Goal: Transaction & Acquisition: Obtain resource

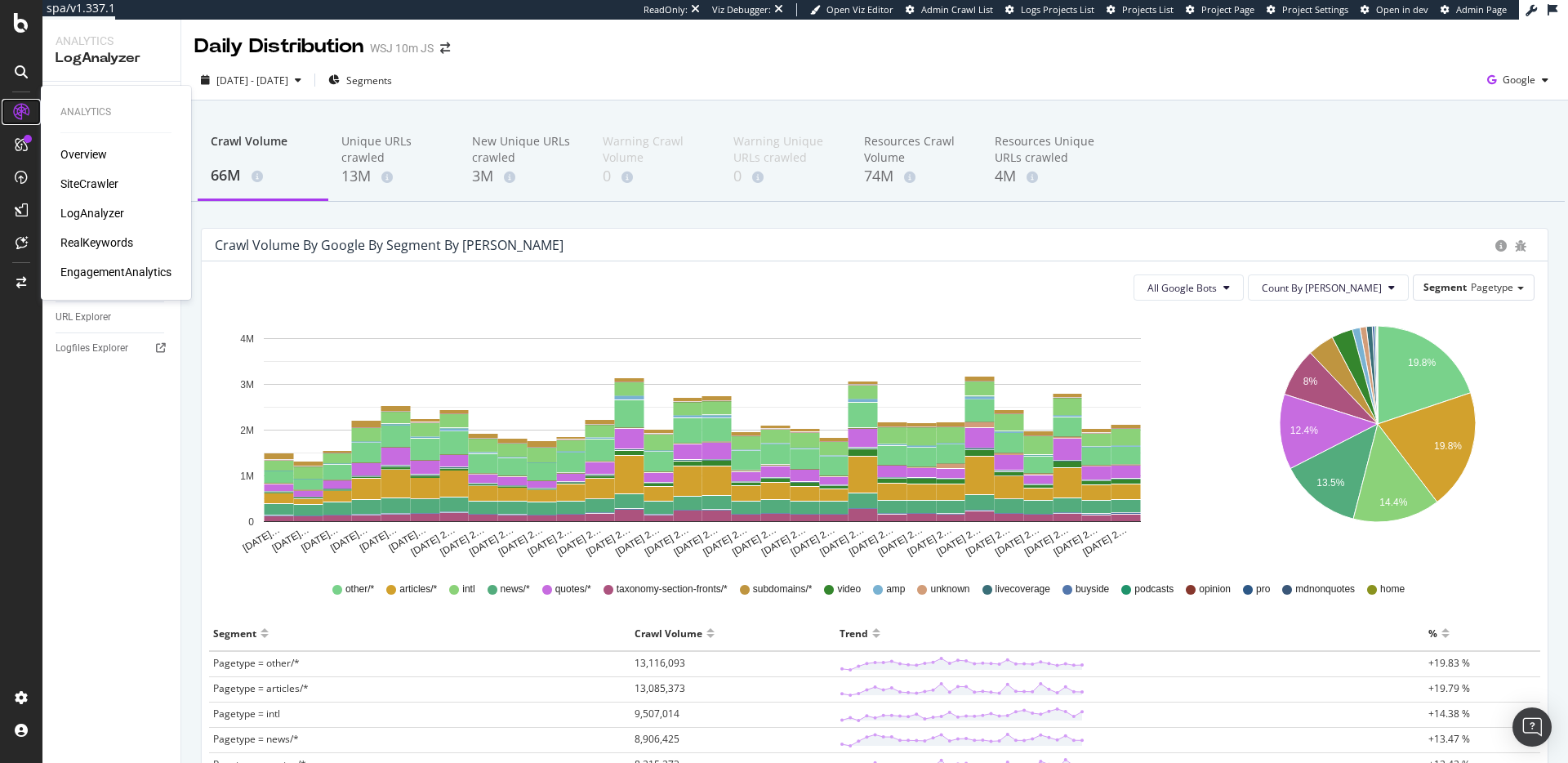
click at [28, 113] on icon at bounding box center [21, 112] width 16 height 16
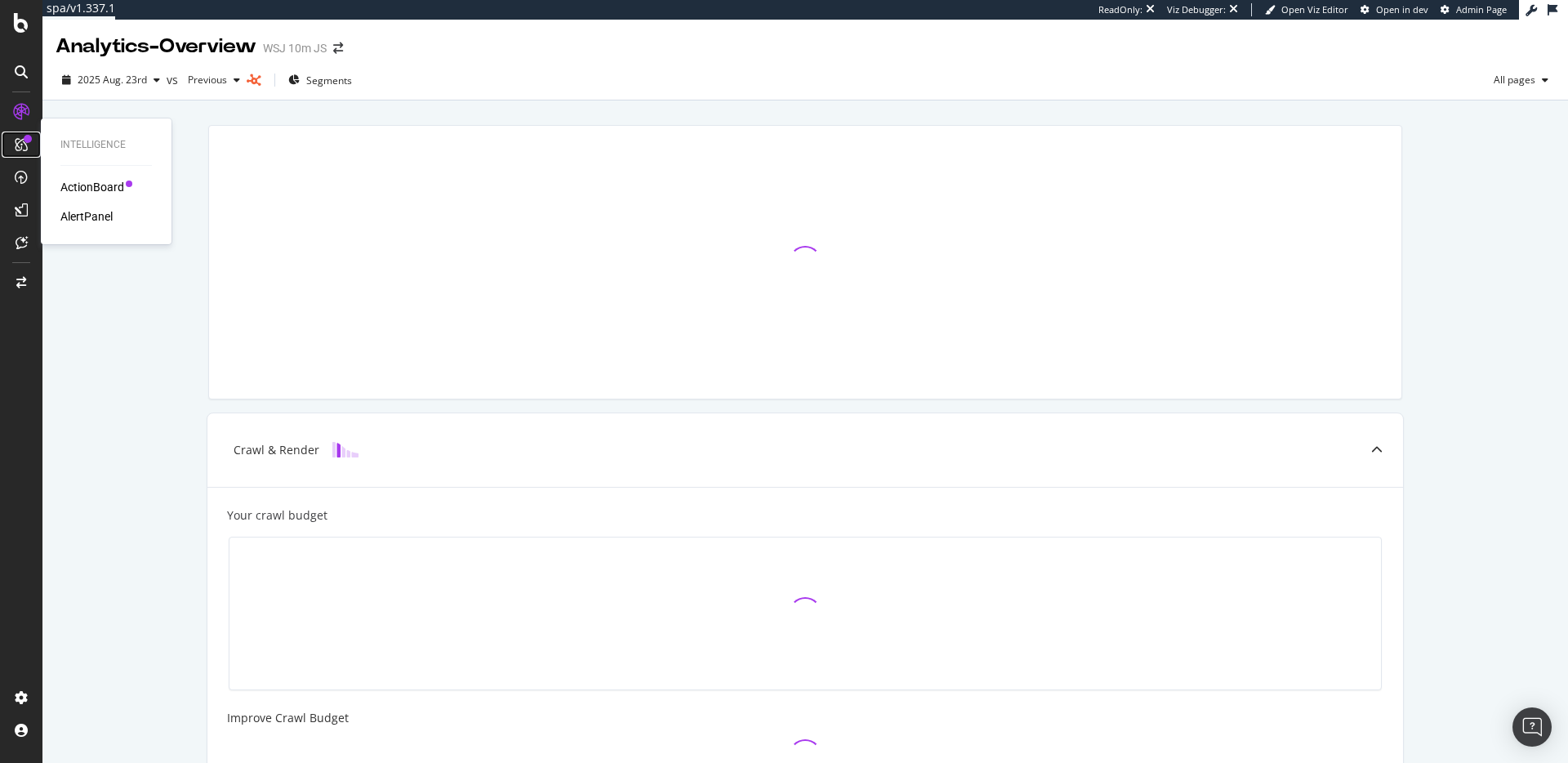
click at [24, 141] on div at bounding box center [27, 139] width 8 height 8
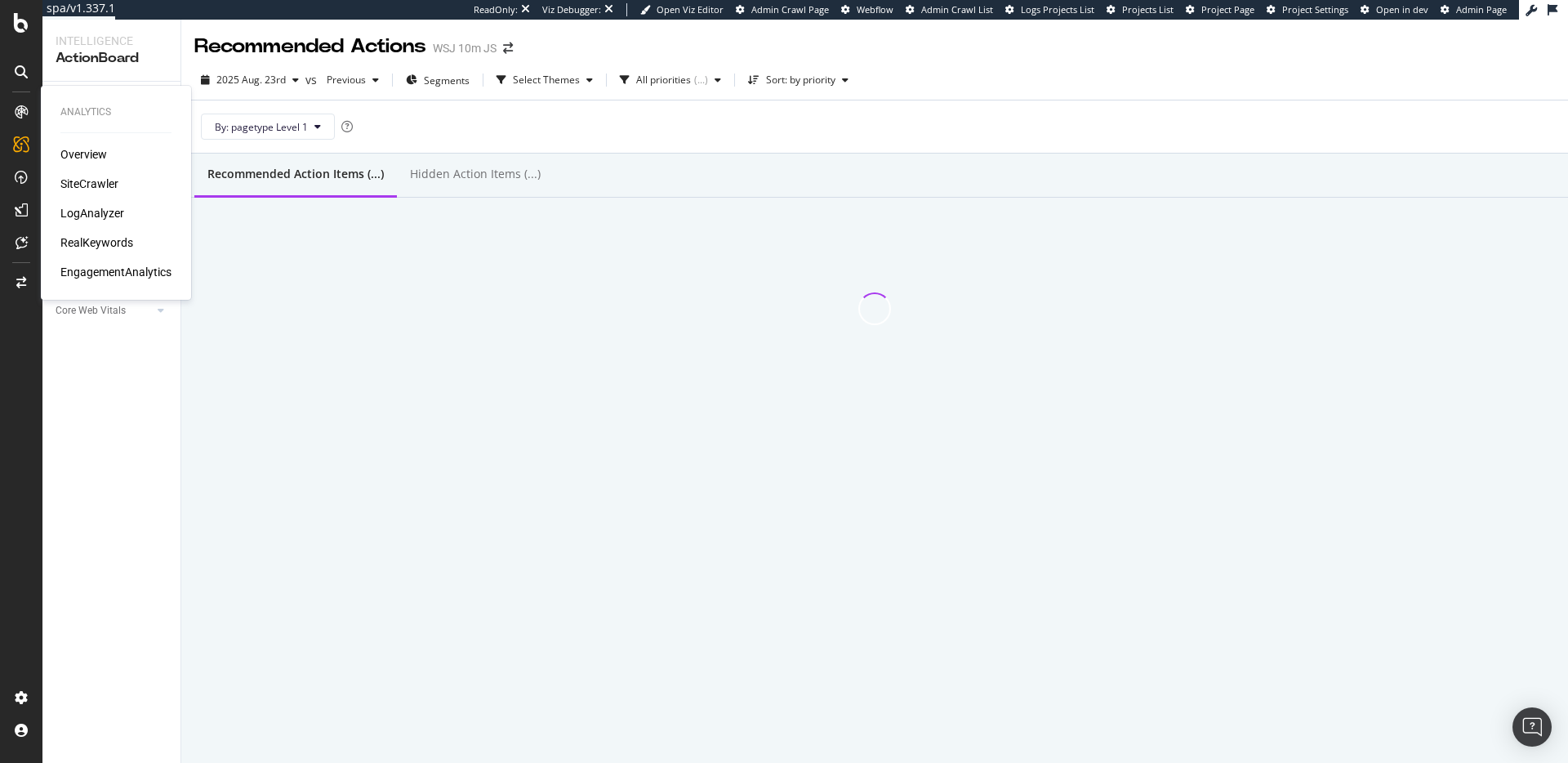
click at [97, 251] on div "Overview SiteCrawler LogAnalyzer RealKeywords EngagementAnalytics" at bounding box center [116, 213] width 111 height 134
click at [98, 242] on div "RealKeywords" at bounding box center [97, 242] width 72 height 16
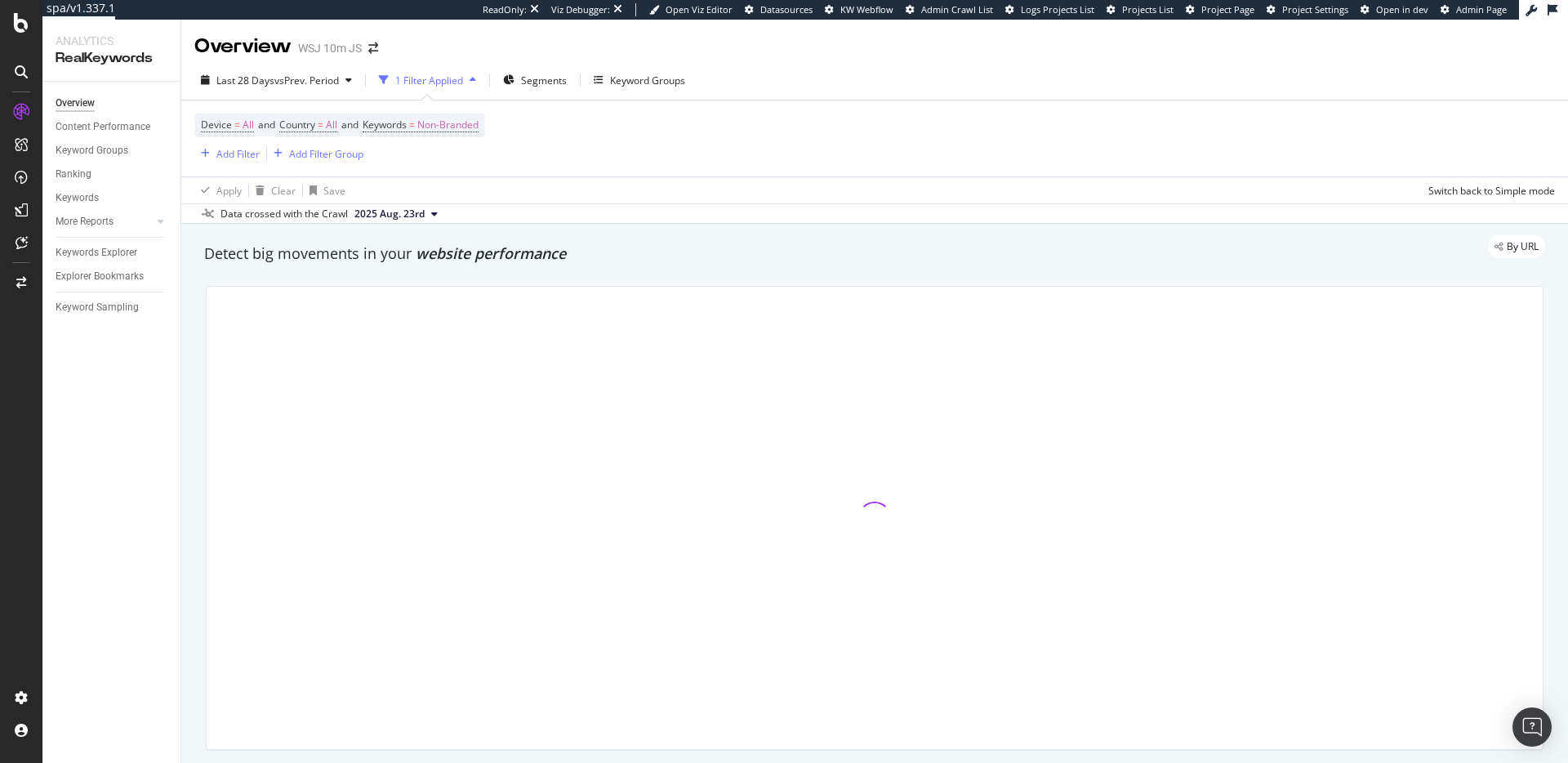
click at [117, 451] on div "Overview Content Performance Keyword Groups Ranking Keywords More Reports Count…" at bounding box center [111, 422] width 138 height 682
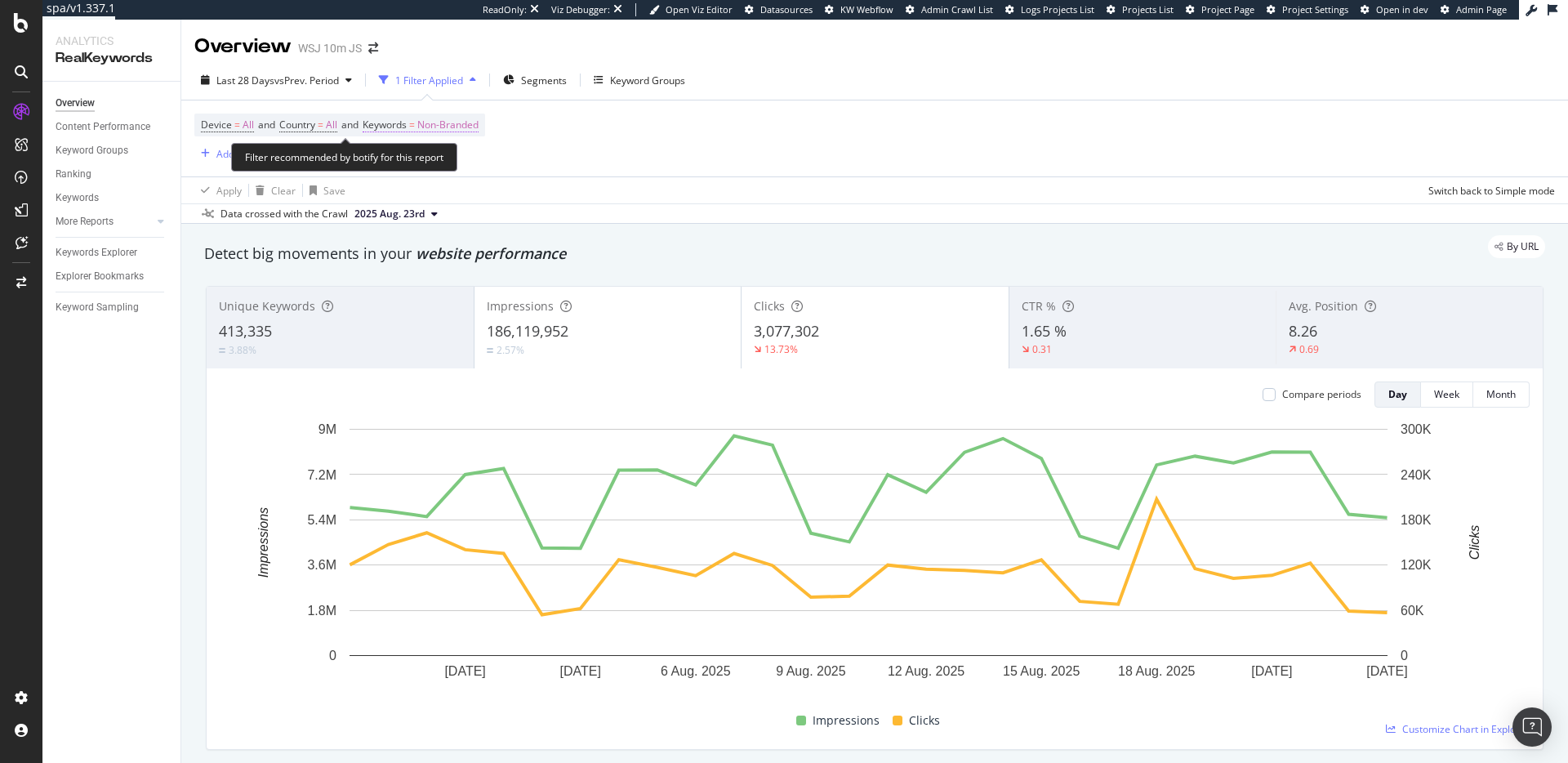
click at [428, 128] on span "Non-Branded" at bounding box center [448, 125] width 62 height 23
click at [694, 109] on div "Device = All and Country = All and Keywords = Non-Branded Add Filter Add Filter…" at bounding box center [874, 138] width 1361 height 76
click at [553, 81] on span "Segments" at bounding box center [544, 81] width 46 height 14
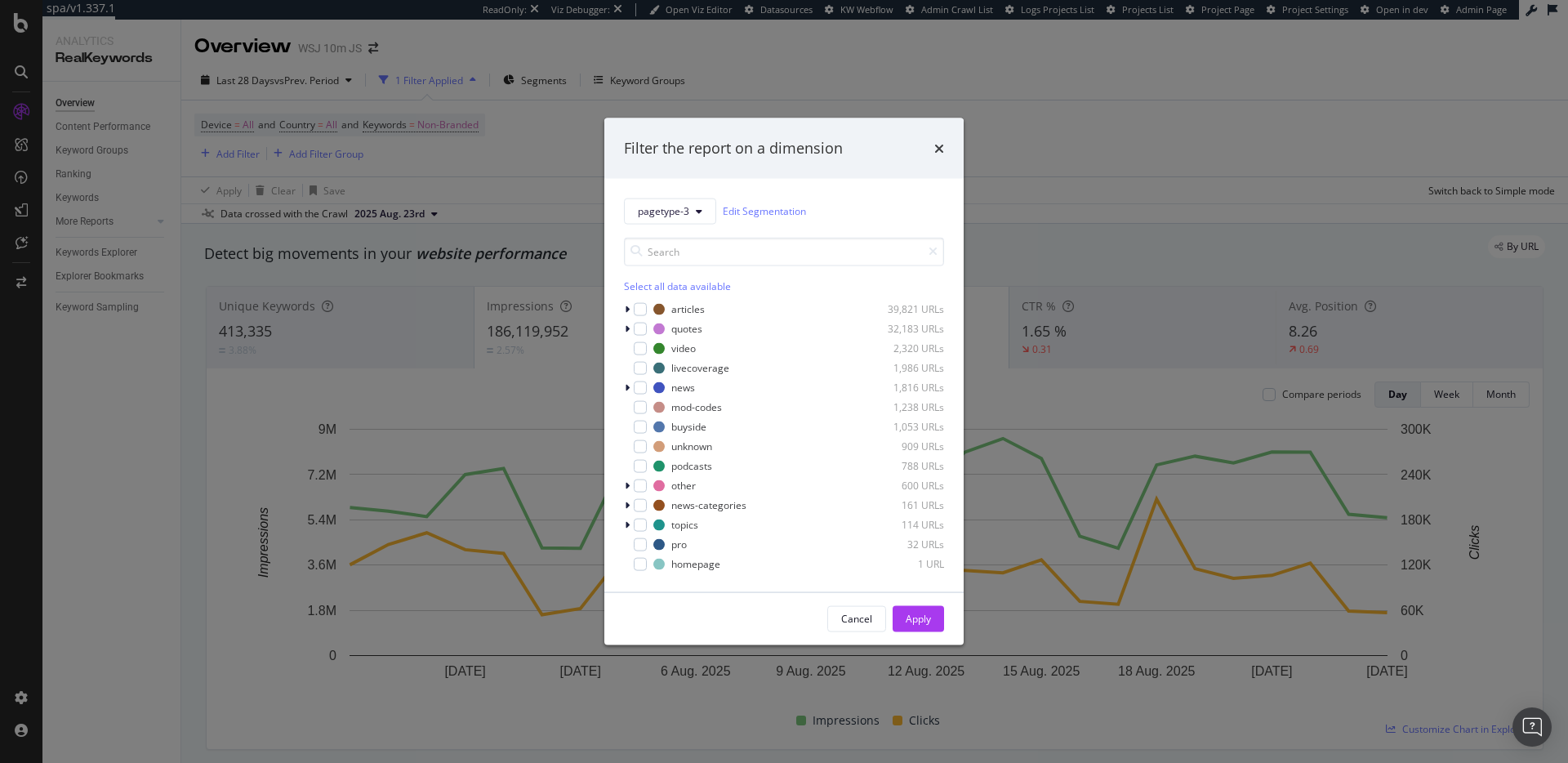
click at [542, 137] on div "Filter the report on a dimension pagetype-3 Edit Segmentation Select all data a…" at bounding box center [784, 381] width 1568 height 763
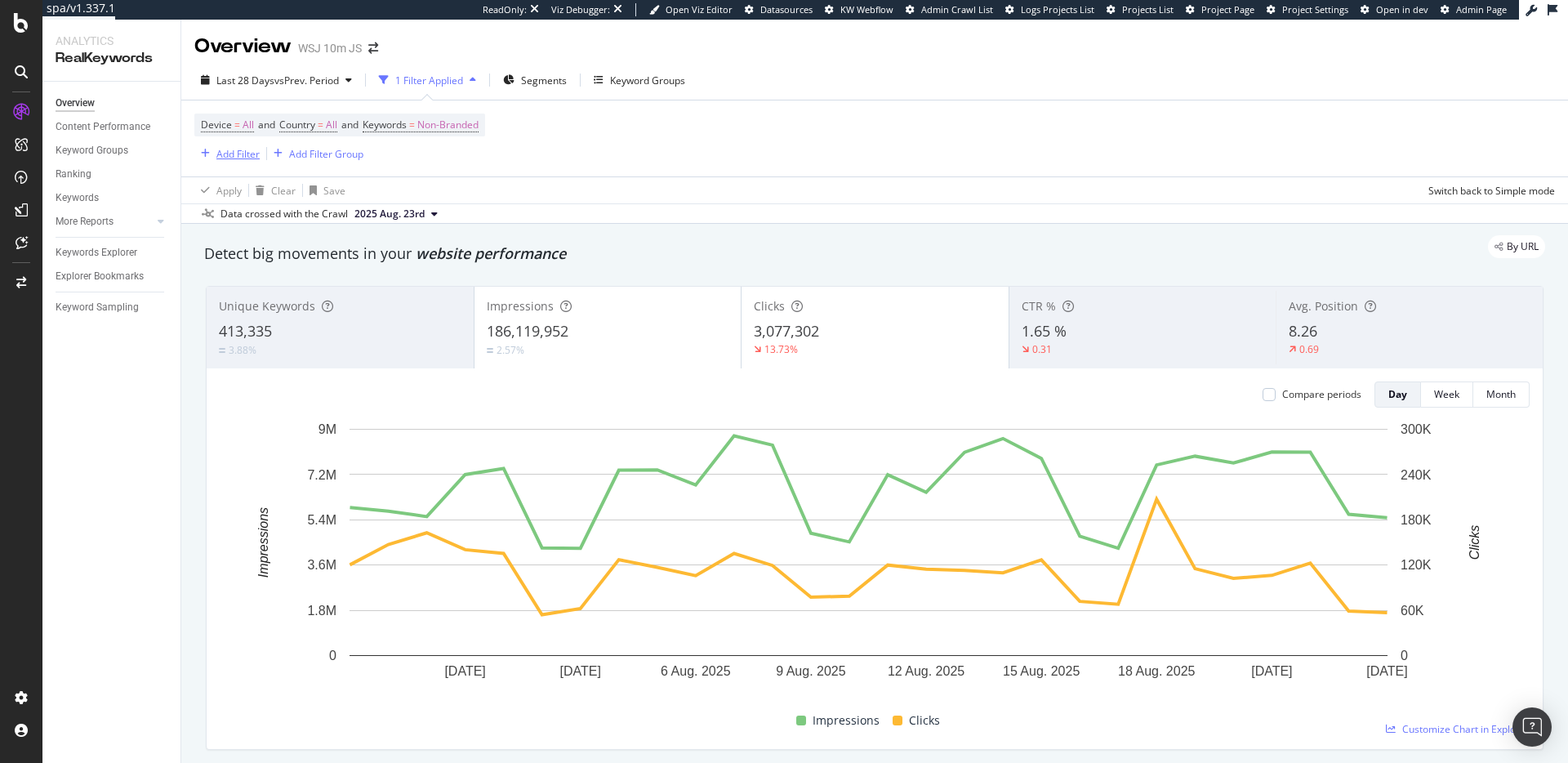
click at [241, 163] on div "Add Filter" at bounding box center [226, 154] width 65 height 18
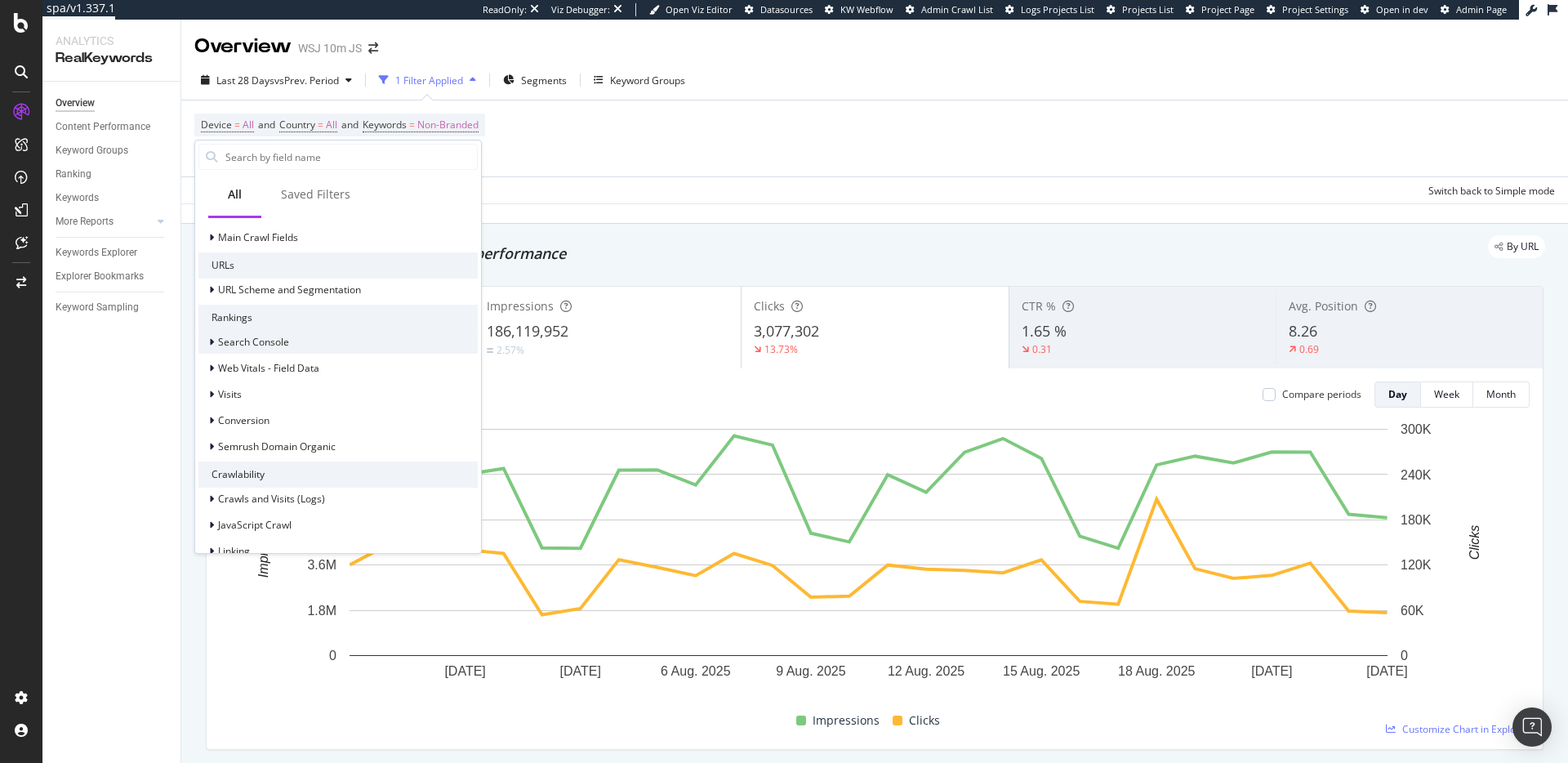
scroll to position [247, 0]
click at [210, 351] on icon at bounding box center [211, 352] width 4 height 10
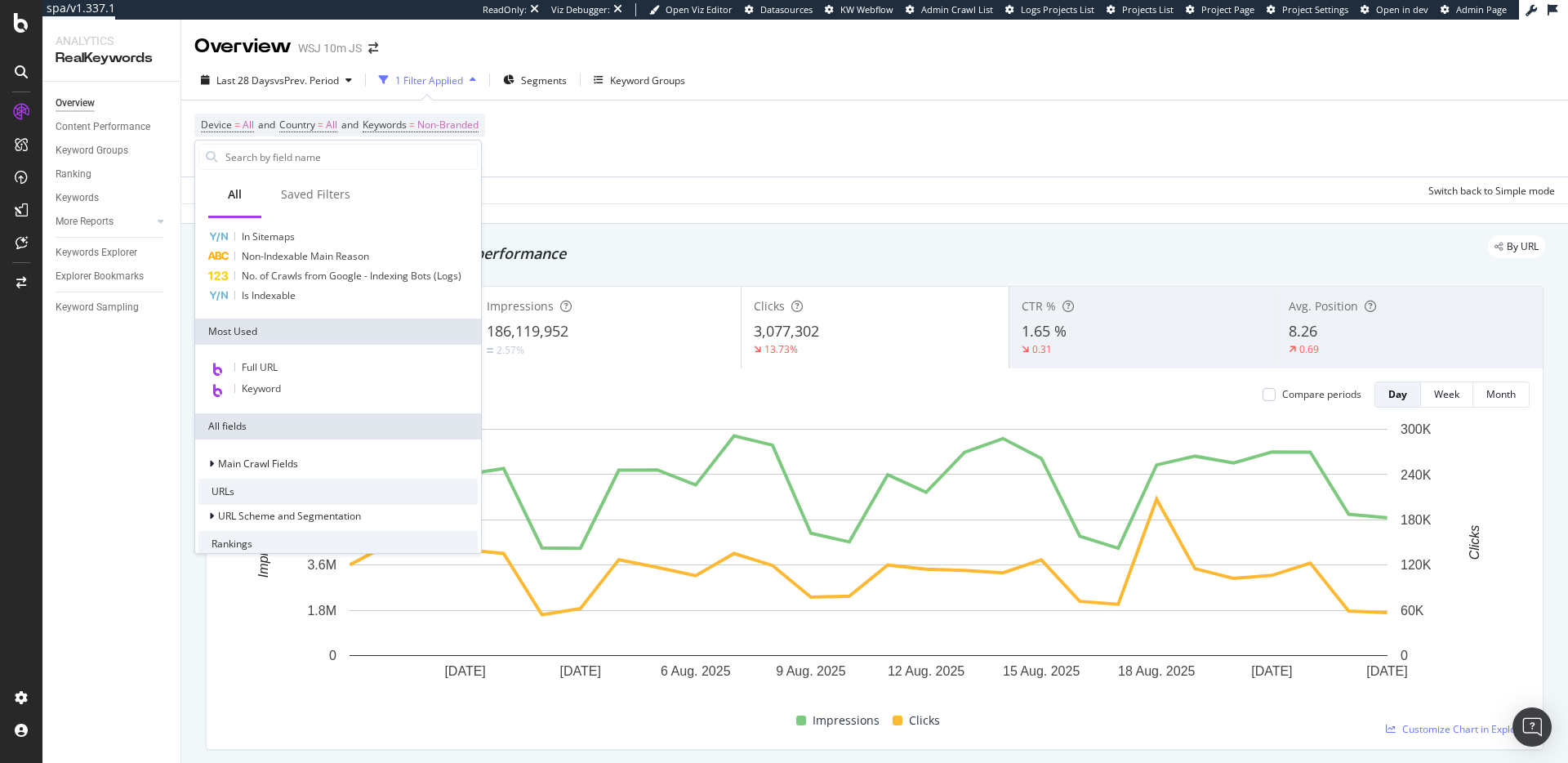
scroll to position [0, 0]
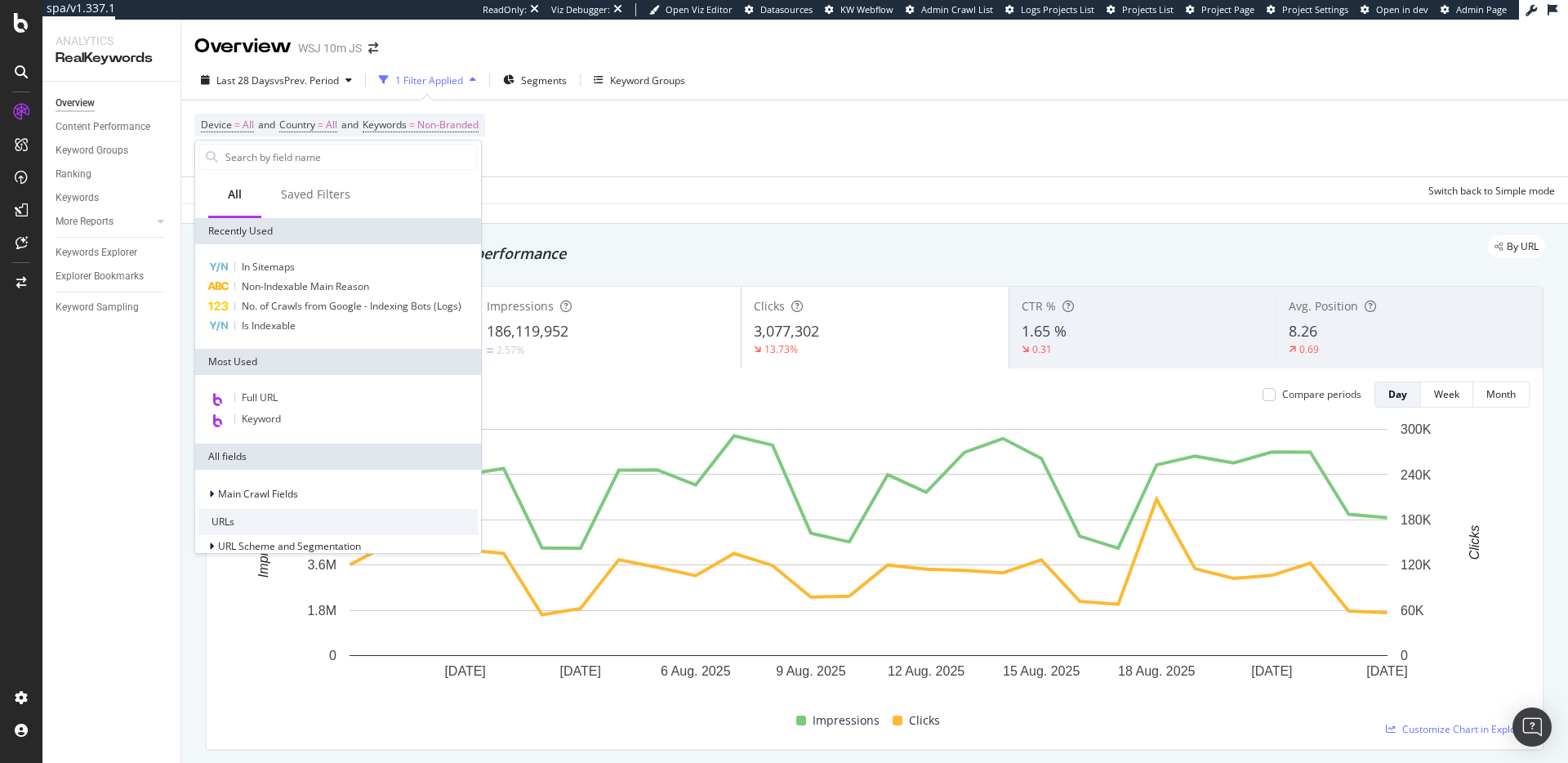
click at [591, 150] on div "Device = All and Country = All and Keywords = Non-Branded Add Filter Add Filter…" at bounding box center [874, 138] width 1361 height 76
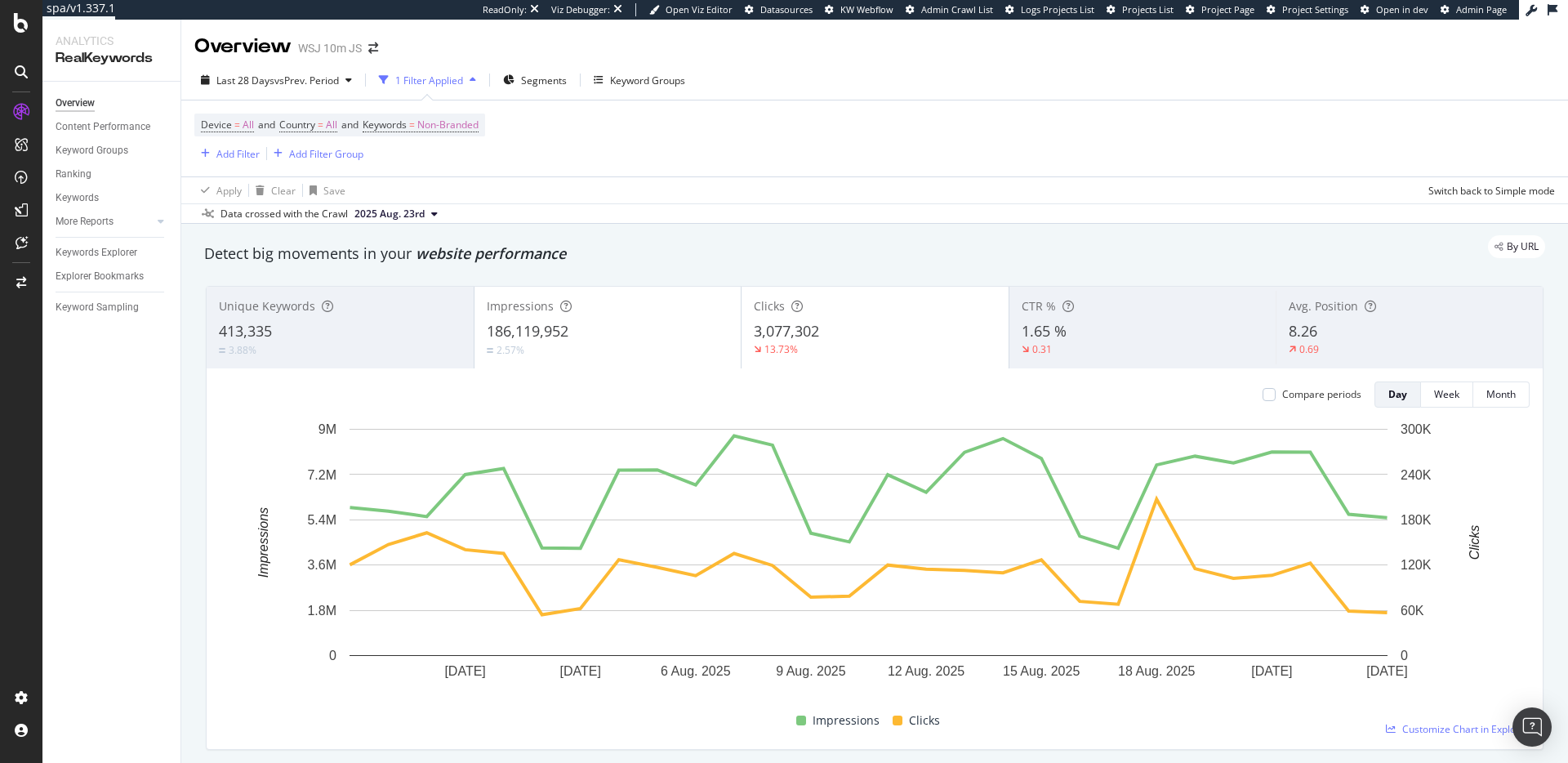
click at [578, 157] on div "Device = All and Country = All and Keywords = Non-Branded Add Filter Add Filter…" at bounding box center [874, 138] width 1361 height 76
click at [158, 217] on icon at bounding box center [160, 221] width 6 height 10
click at [128, 122] on div "Content Performance" at bounding box center [103, 126] width 95 height 17
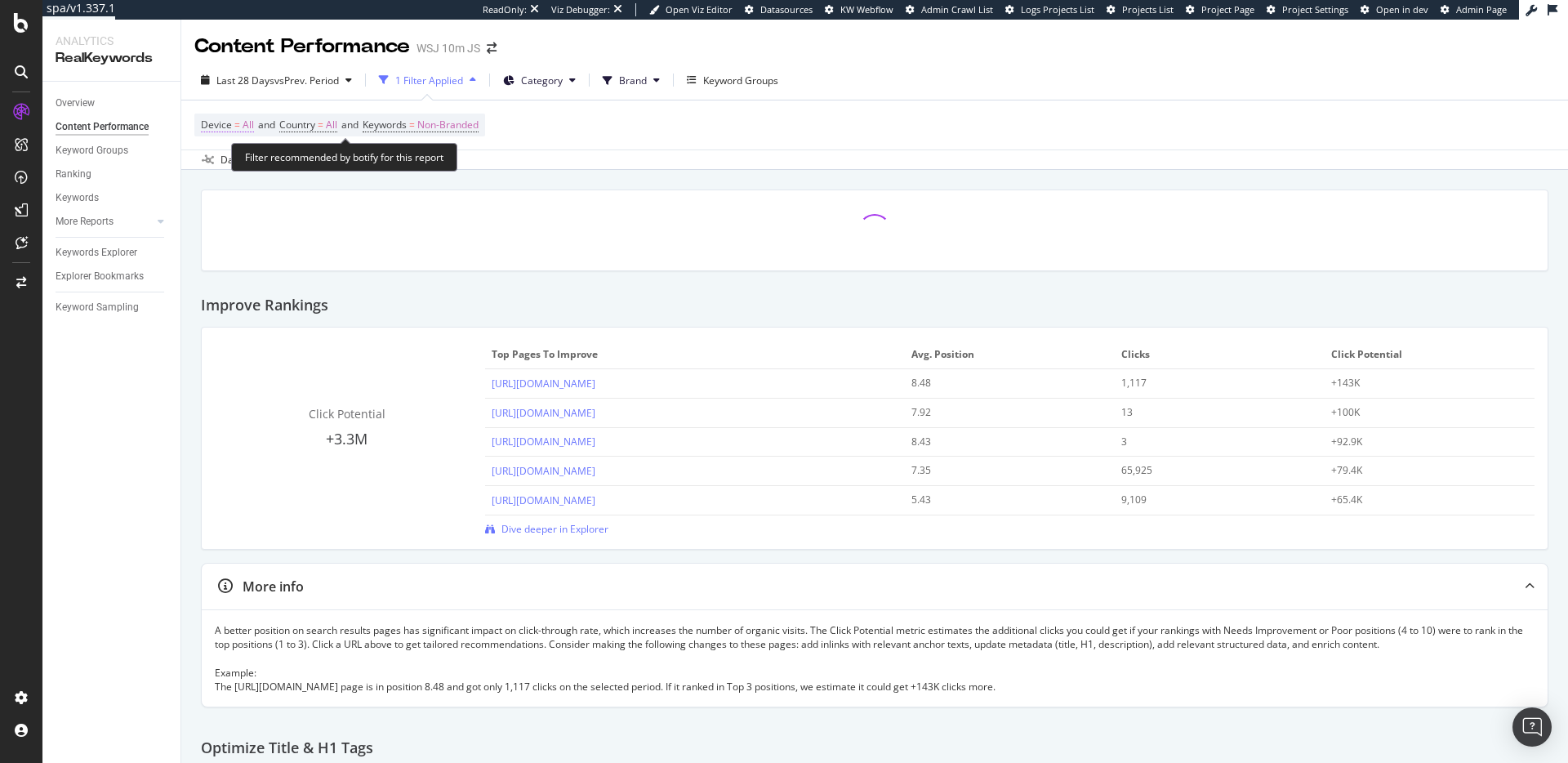
click at [249, 125] on span "All" at bounding box center [248, 125] width 12 height 23
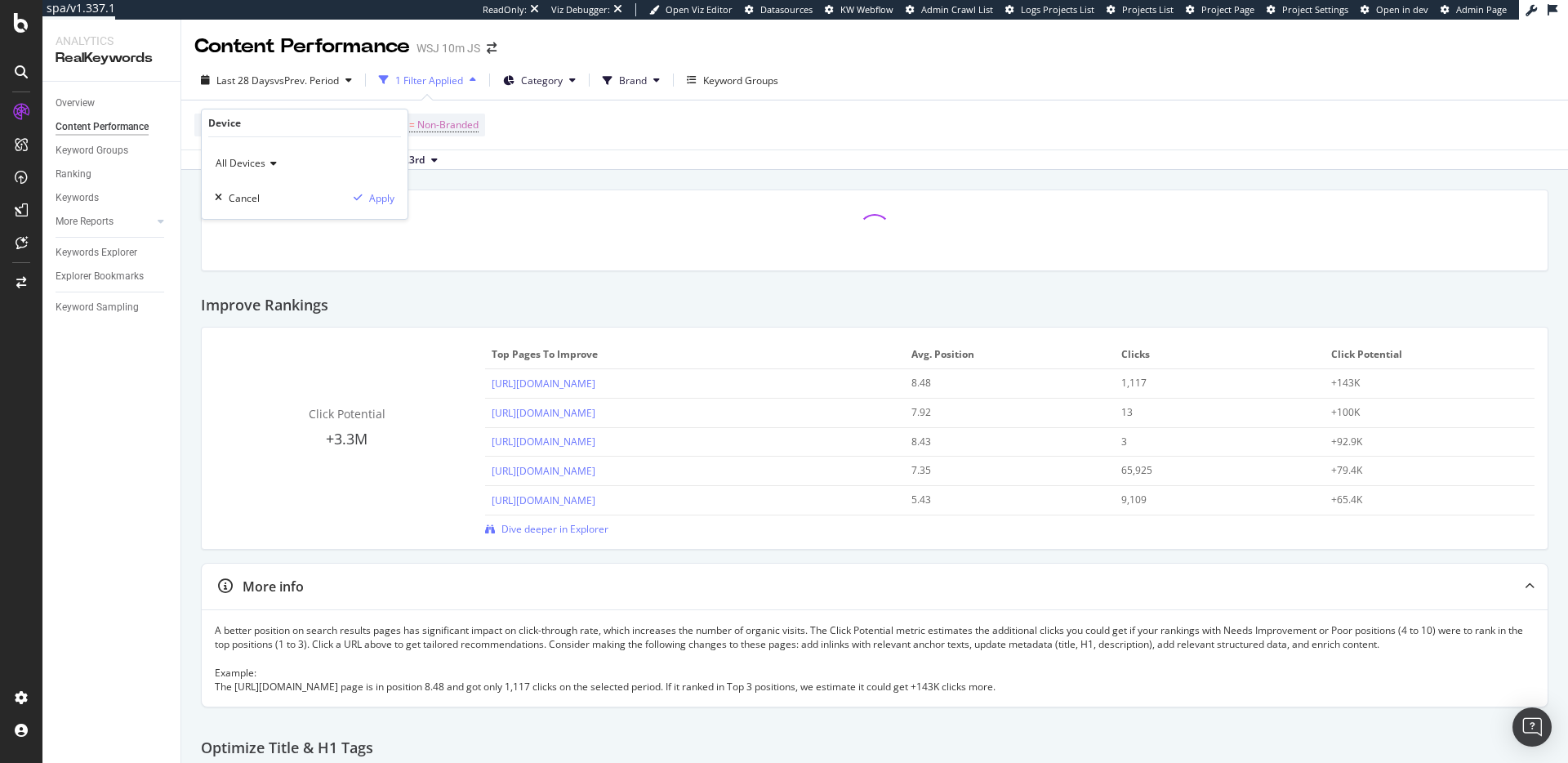
click at [263, 170] on div "All Devices" at bounding box center [304, 163] width 180 height 26
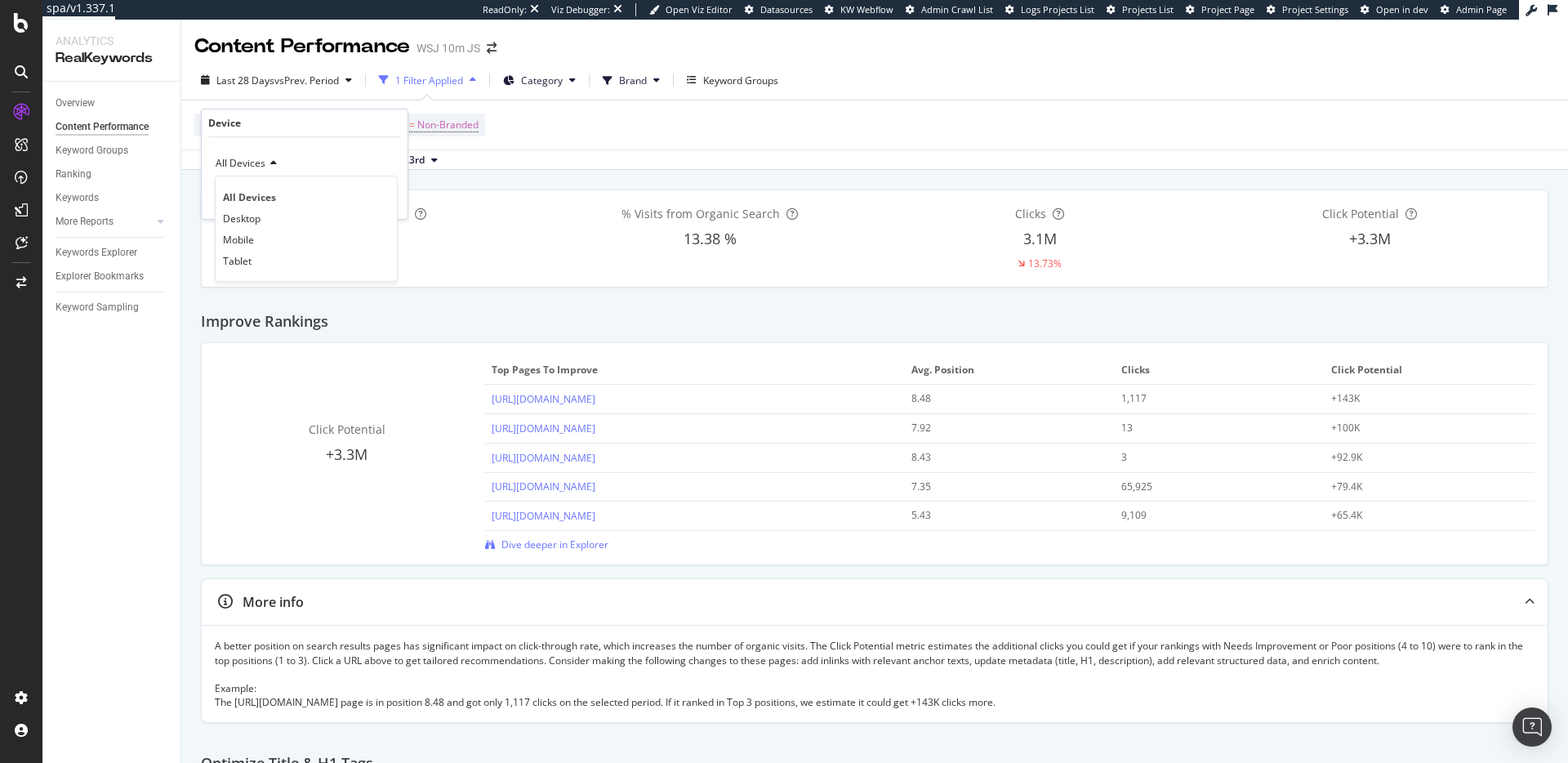
click at [266, 165] on icon at bounding box center [271, 163] width 12 height 10
click at [298, 135] on div "Device" at bounding box center [305, 123] width 193 height 28
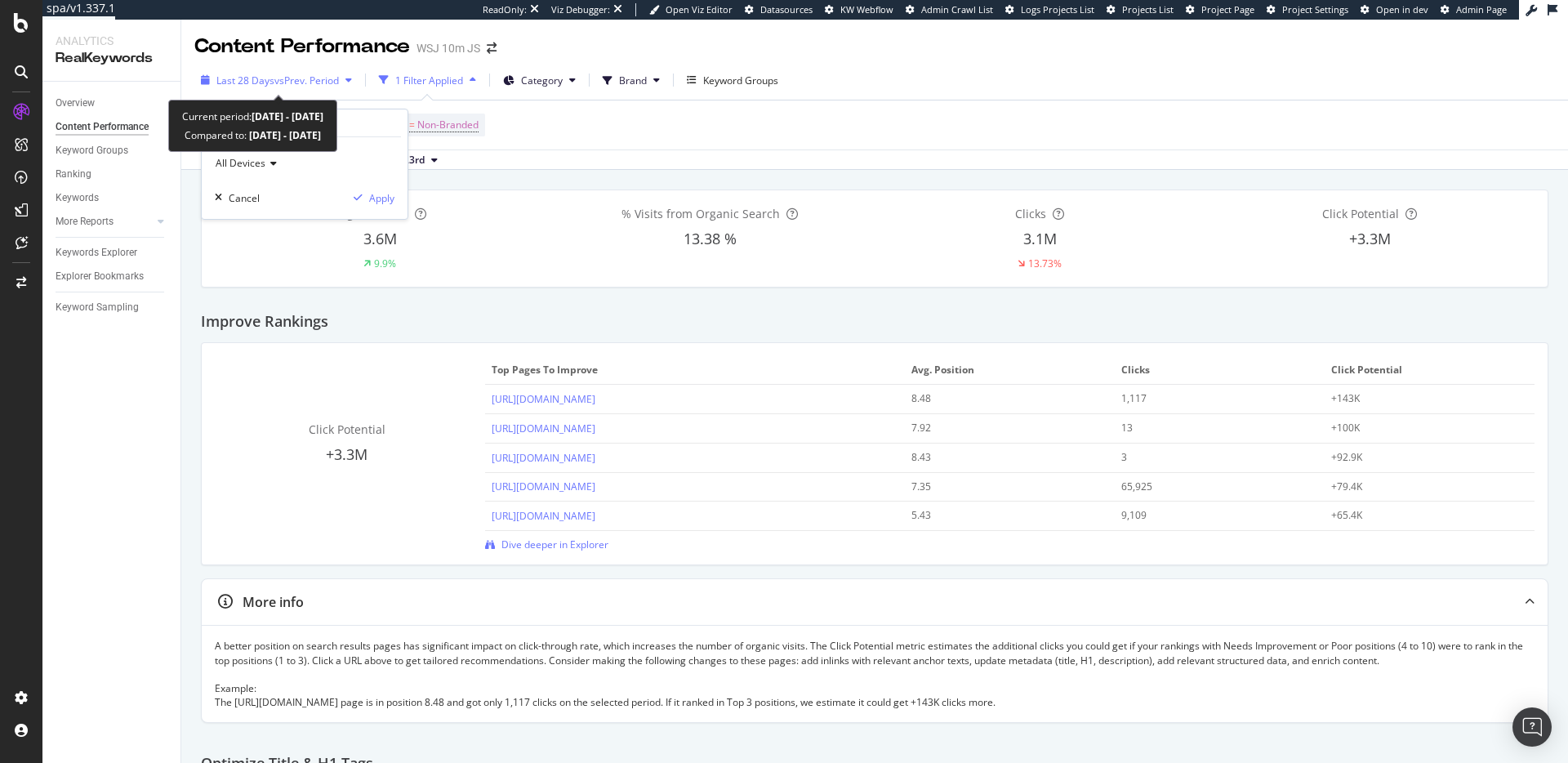
click at [350, 85] on div "Last 28 Days vs Prev. Period" at bounding box center [276, 80] width 164 height 24
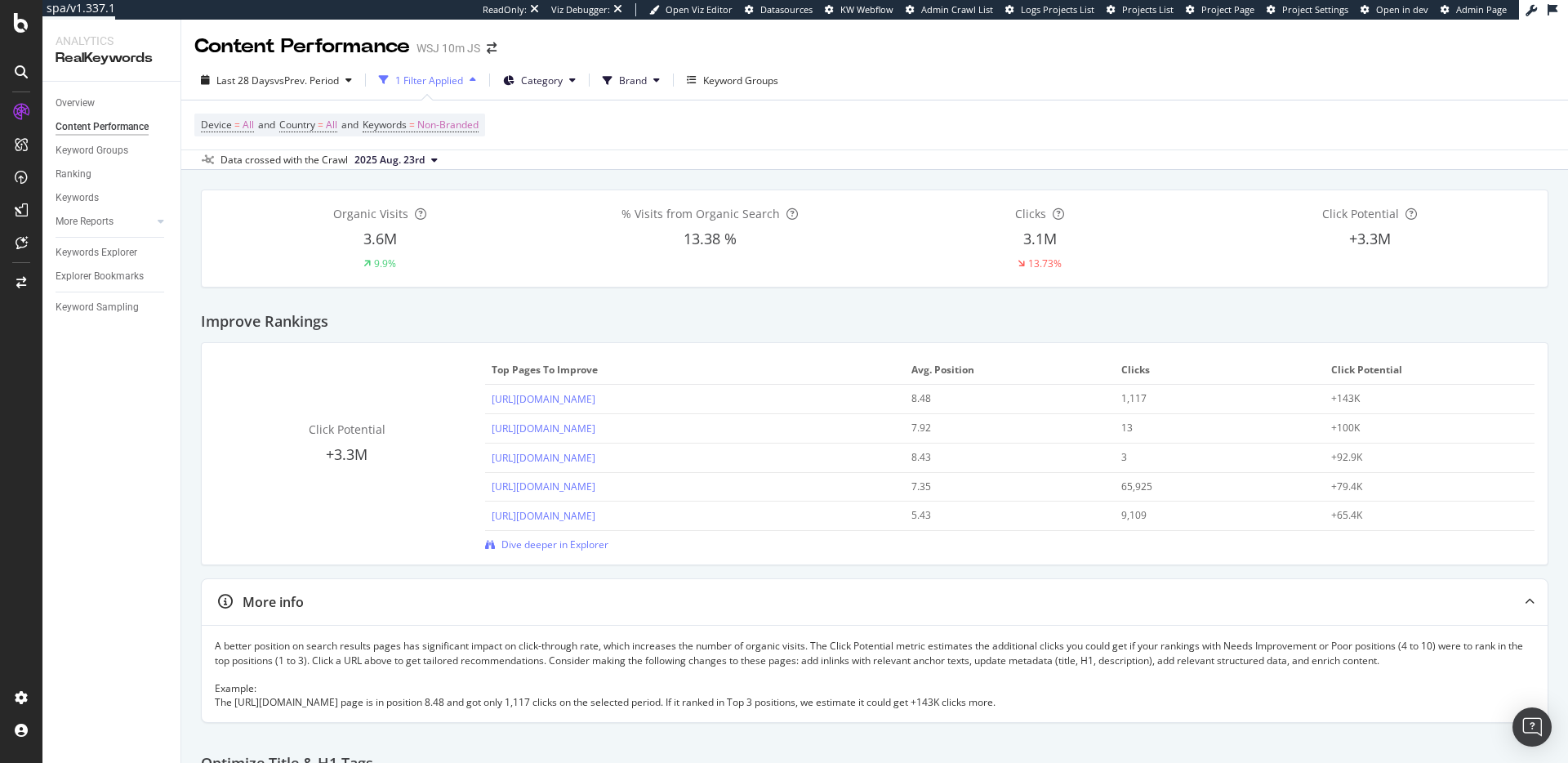
click at [191, 104] on div "Device = All and Country = All and Keywords = Non-Branded" at bounding box center [874, 124] width 1387 height 50
click at [316, 122] on span "Country" at bounding box center [297, 125] width 36 height 14
click at [379, 106] on div "Device = All and Country = All and Keywords = Non-Branded" at bounding box center [874, 124] width 1361 height 49
click at [573, 118] on div "Device = All and Country = All and Keywords = Non-Branded" at bounding box center [874, 124] width 1361 height 49
click at [618, 127] on div "Device = All and Country = All and Keywords = Non-Branded" at bounding box center [874, 124] width 1361 height 49
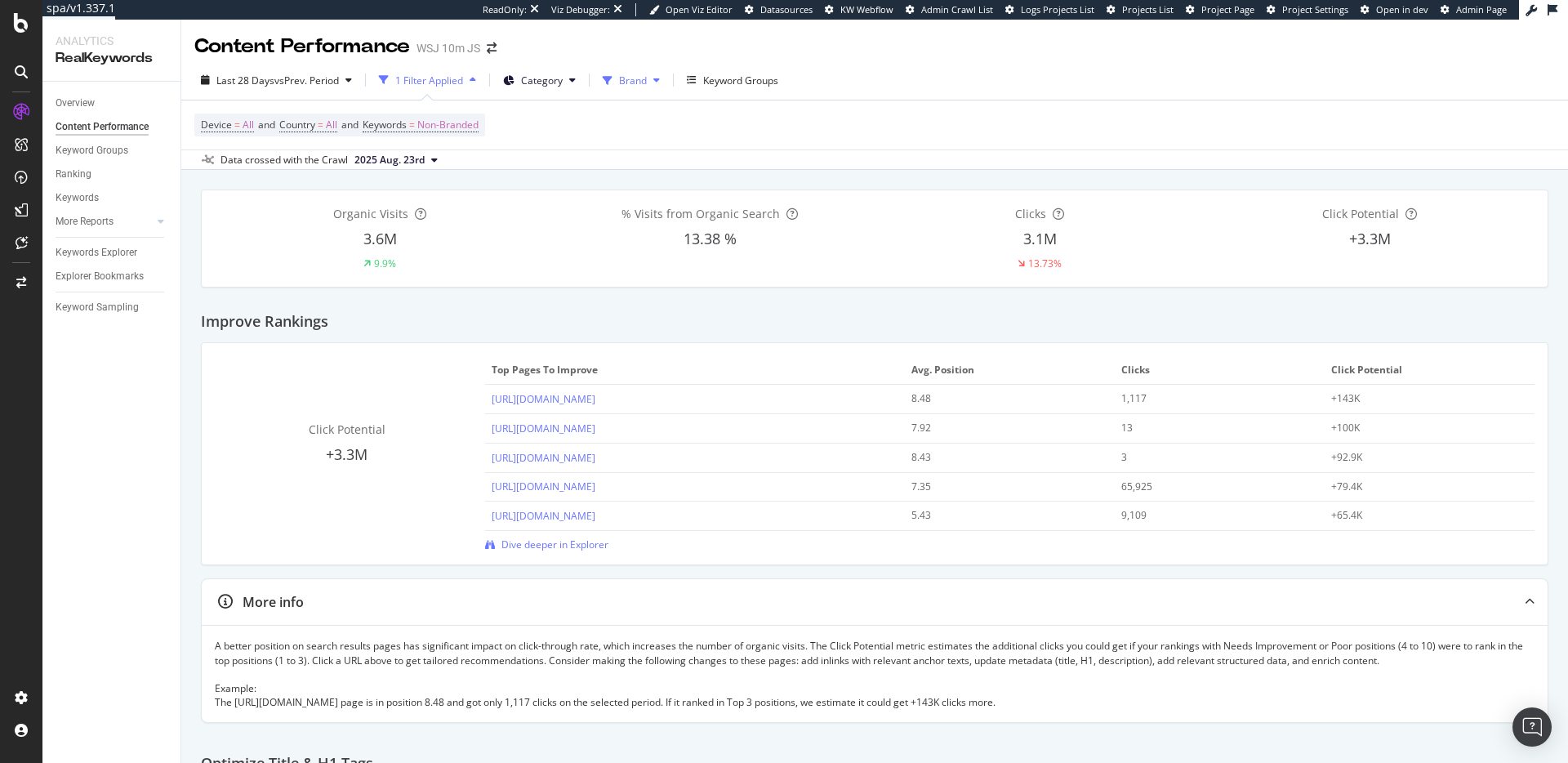
click at [645, 81] on span "Brand" at bounding box center [632, 81] width 28 height 14
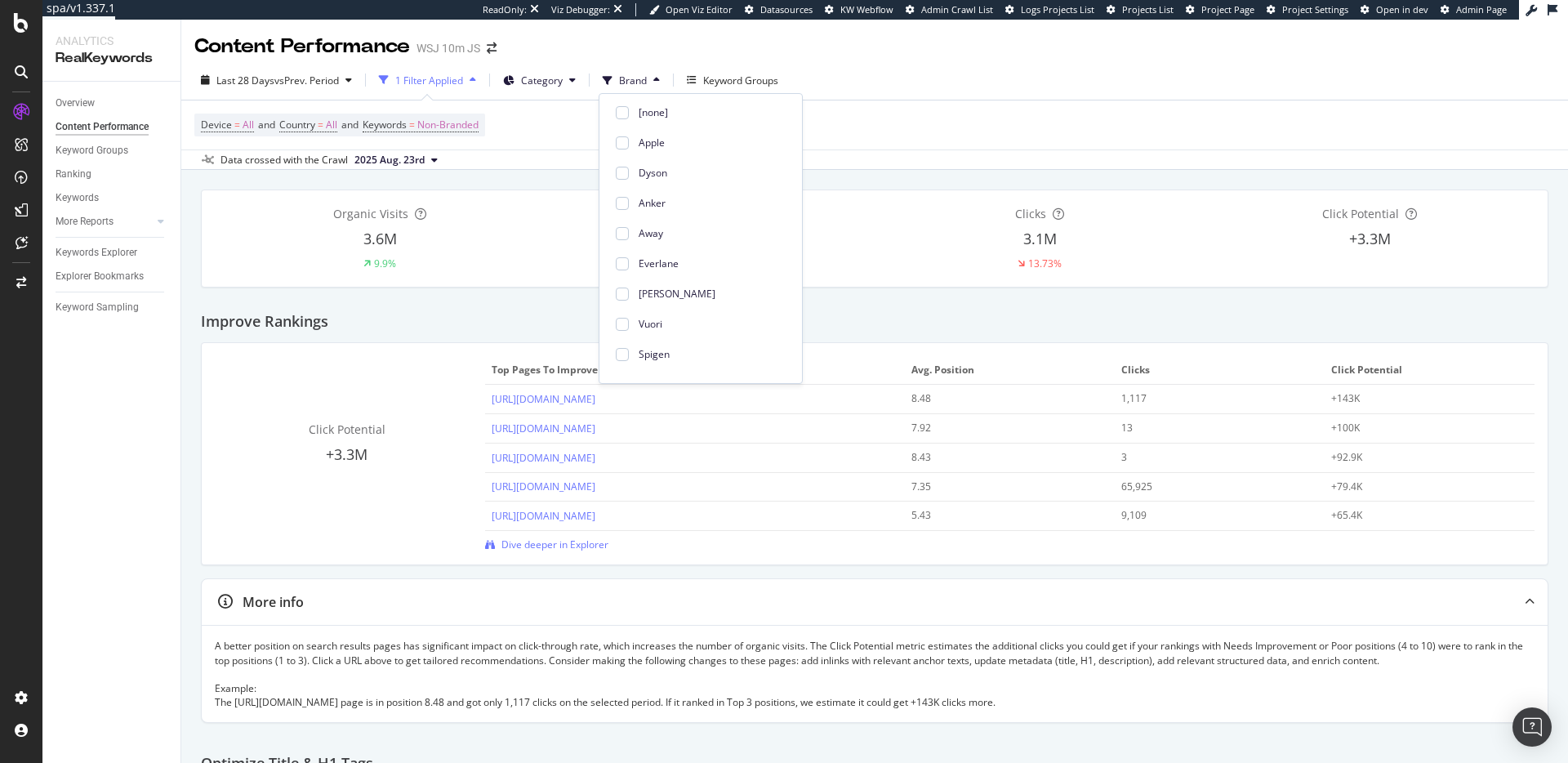
click at [919, 42] on div "Content Performance WSJ 10m JS" at bounding box center [874, 40] width 1387 height 41
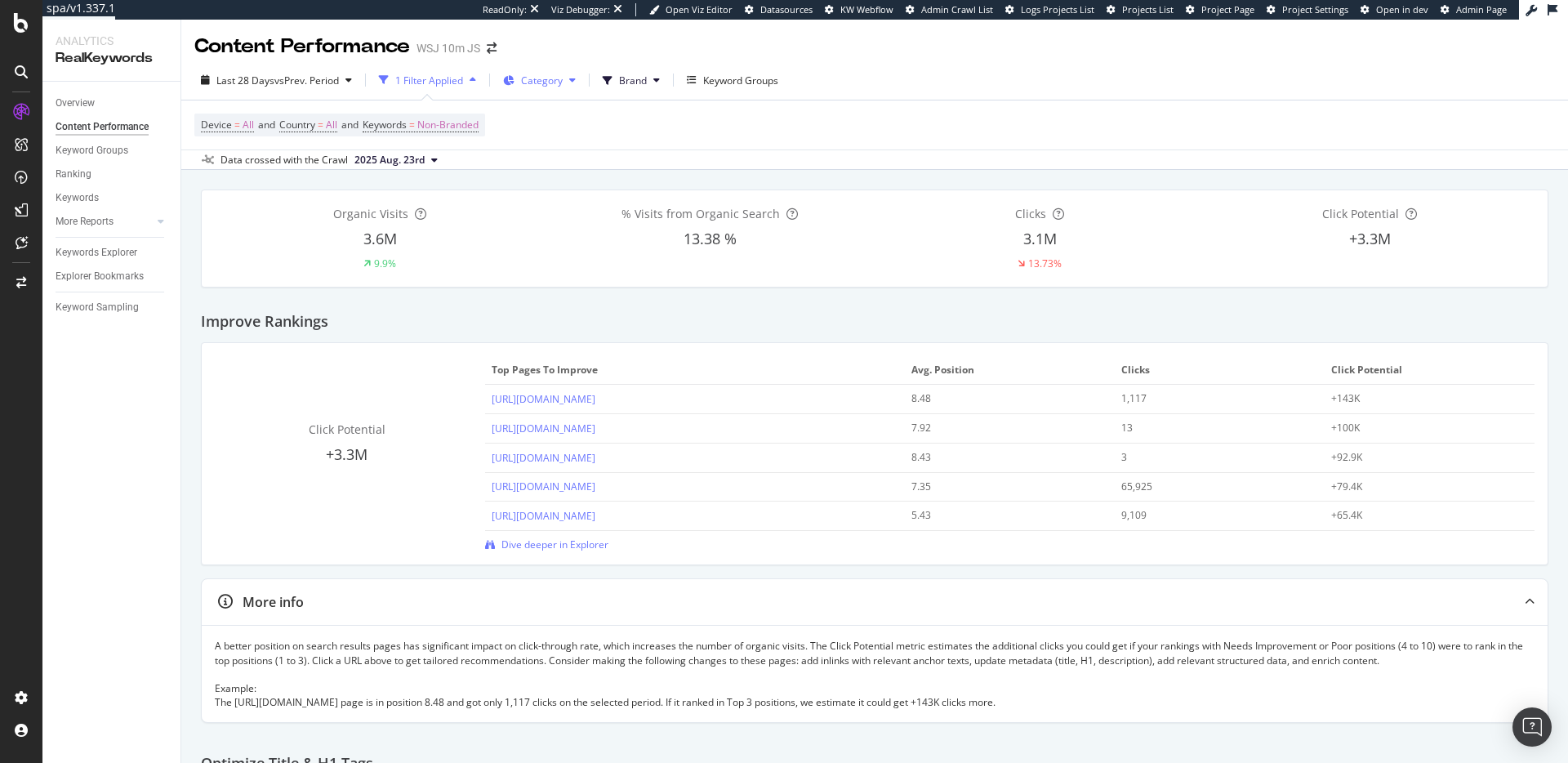
click at [559, 81] on span "Category" at bounding box center [542, 81] width 42 height 14
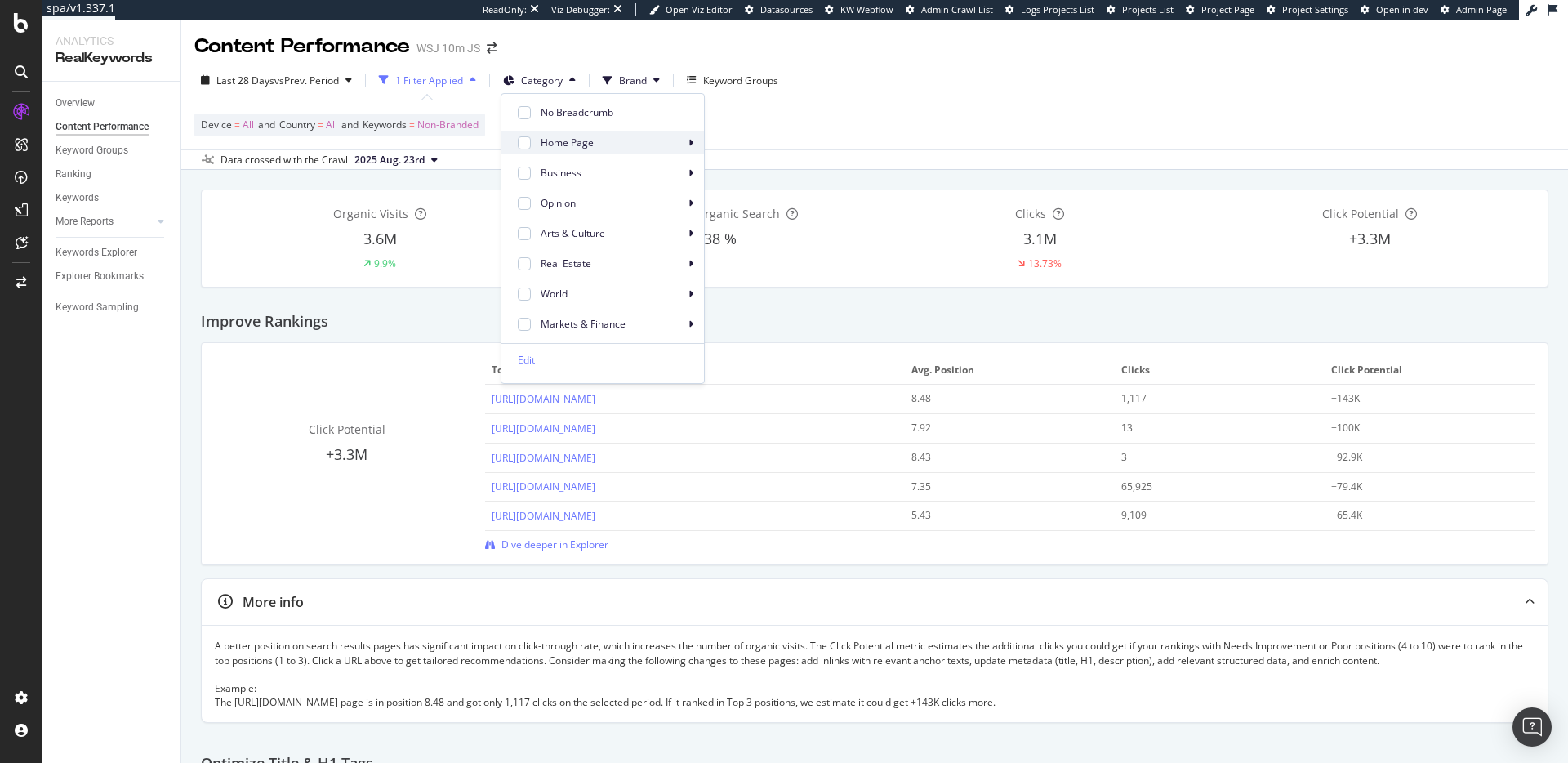
click at [688, 141] on icon at bounding box center [690, 142] width 4 height 10
click at [688, 173] on icon at bounding box center [690, 173] width 4 height 10
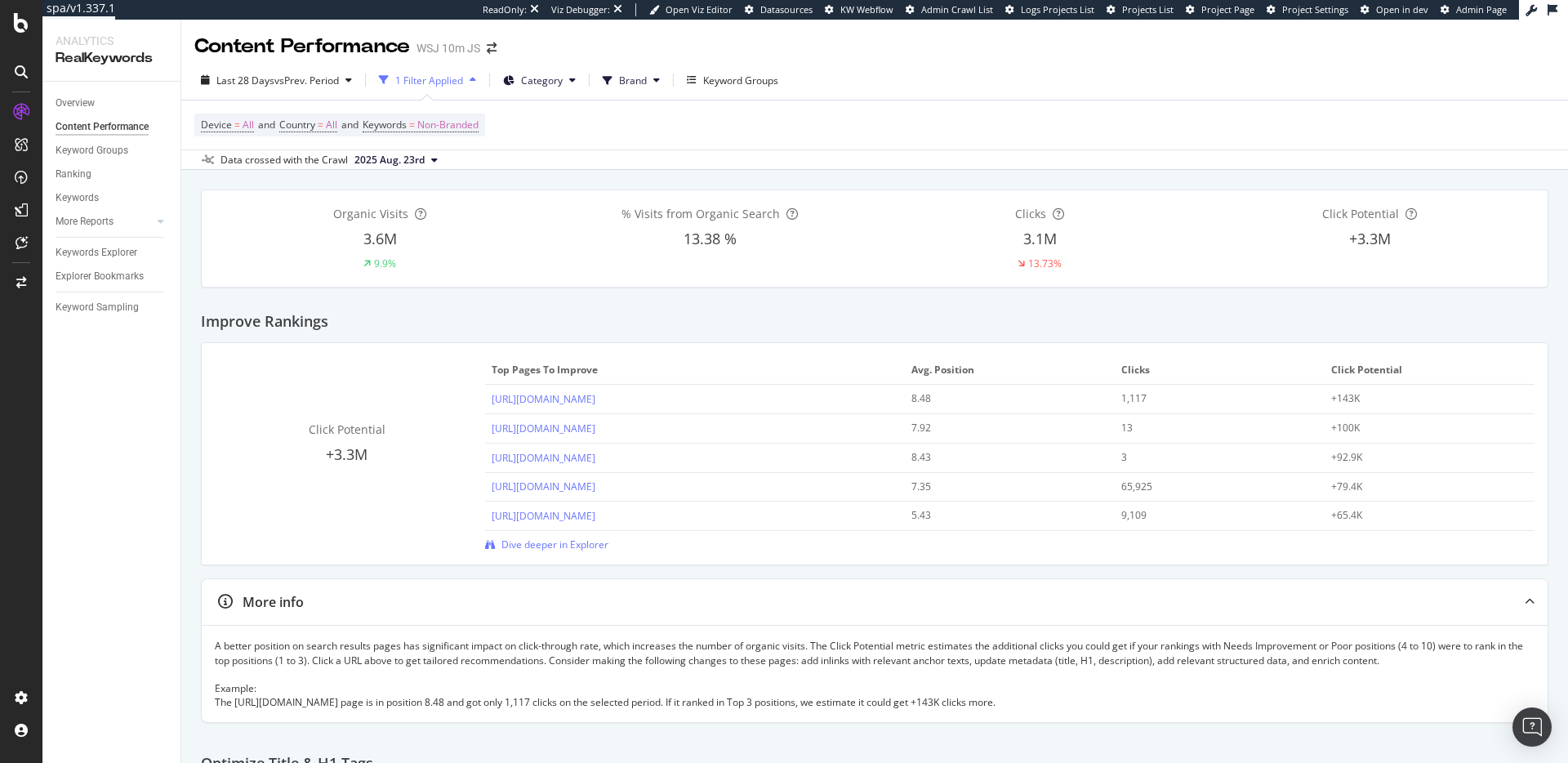
click at [833, 305] on div "Improve Rankings" at bounding box center [874, 316] width 1347 height 55
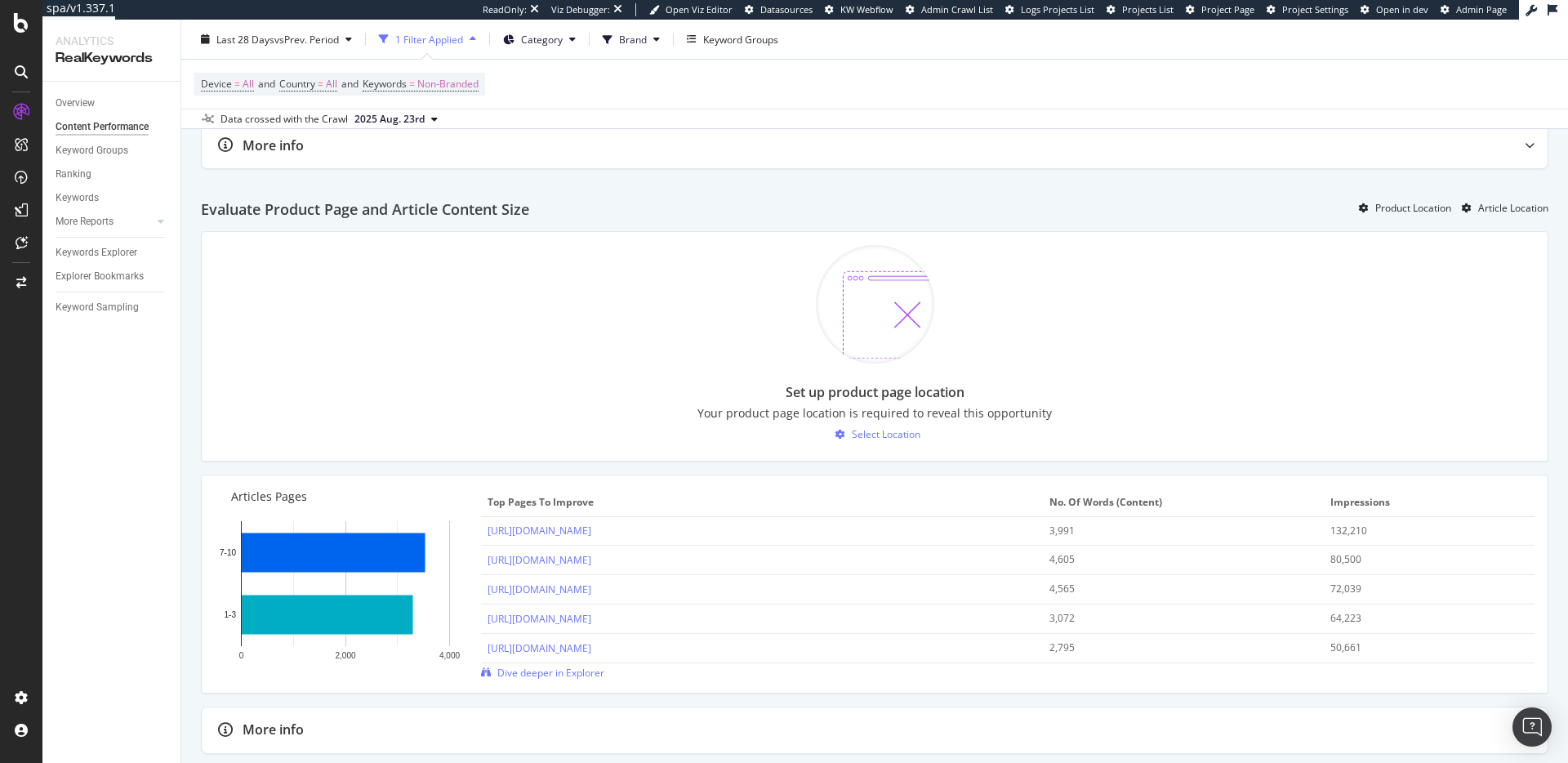
scroll to position [970, 0]
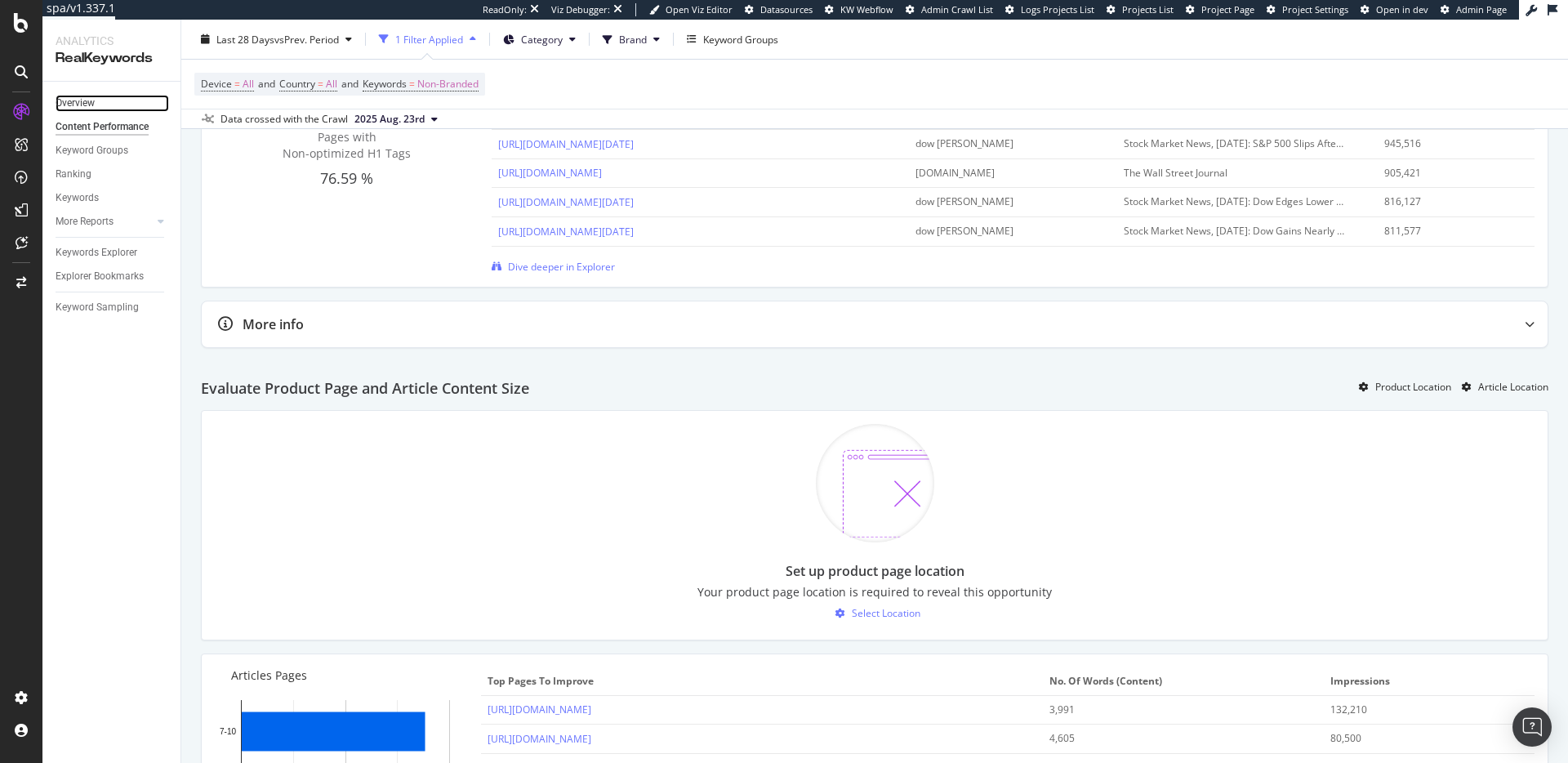
click at [96, 105] on link "Overview" at bounding box center [112, 103] width 114 height 17
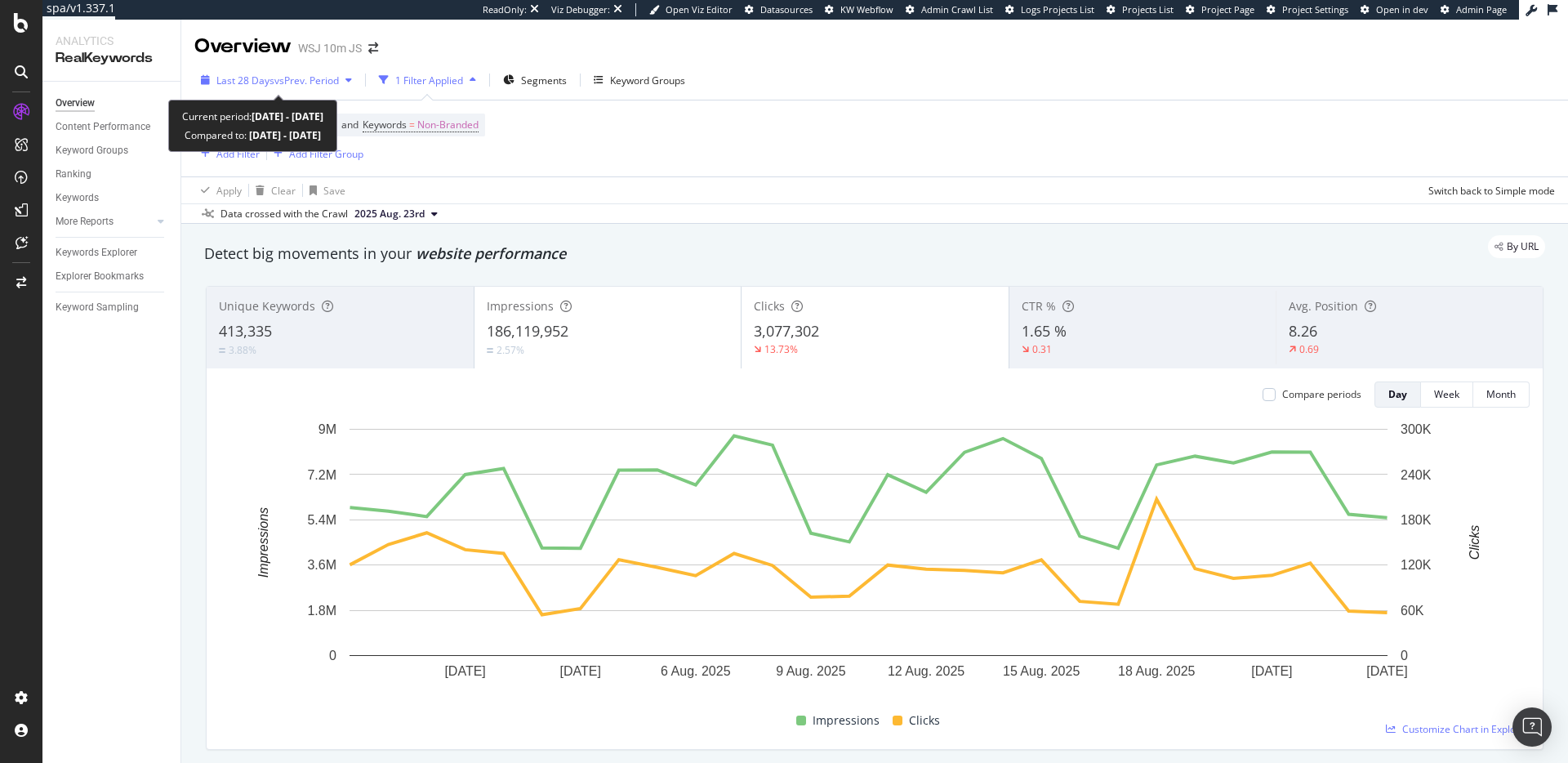
click at [288, 81] on span "vs Prev. Period" at bounding box center [307, 81] width 64 height 14
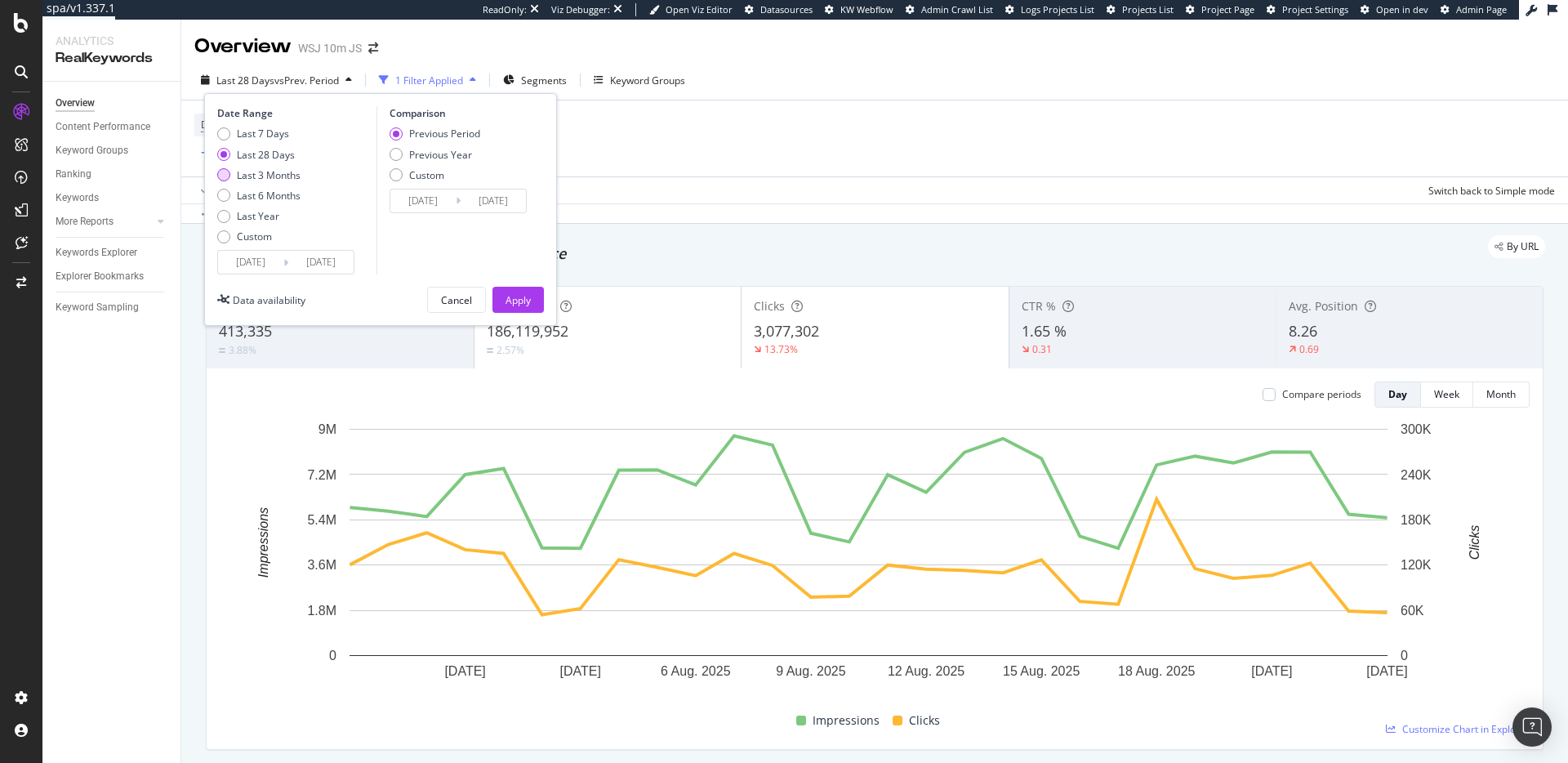
click at [279, 174] on div "Last 3 Months" at bounding box center [268, 175] width 63 height 14
type input "2025/05/25"
type input "2025/02/22"
type input "2025/05/24"
click at [514, 299] on div "Apply" at bounding box center [518, 301] width 25 height 14
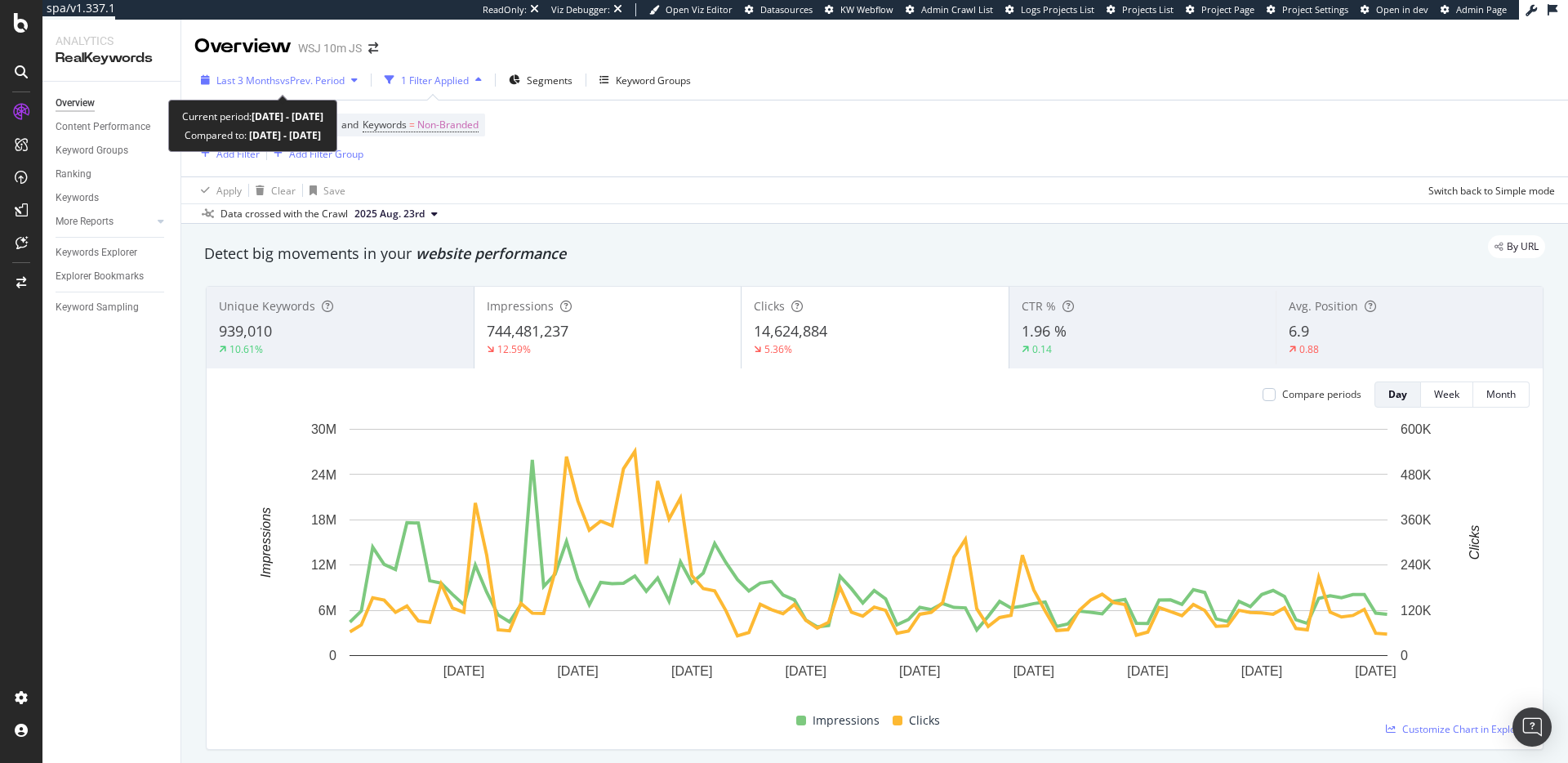
click at [333, 81] on span "vs Prev. Period" at bounding box center [312, 81] width 64 height 14
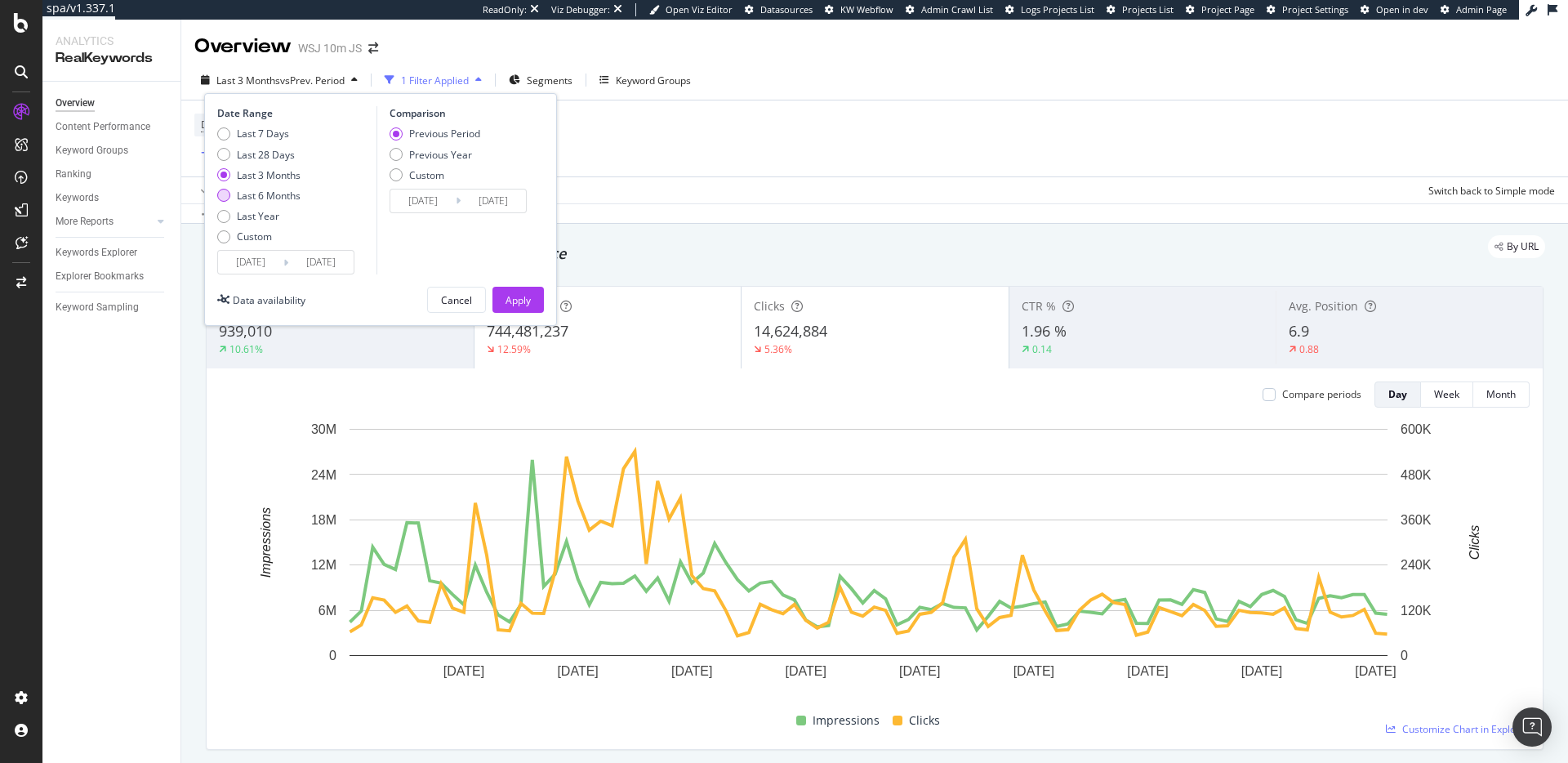
click at [284, 199] on div "Last 6 Months" at bounding box center [268, 196] width 63 height 14
type input "[DATE]"
click at [512, 308] on div "Apply" at bounding box center [518, 300] width 25 height 24
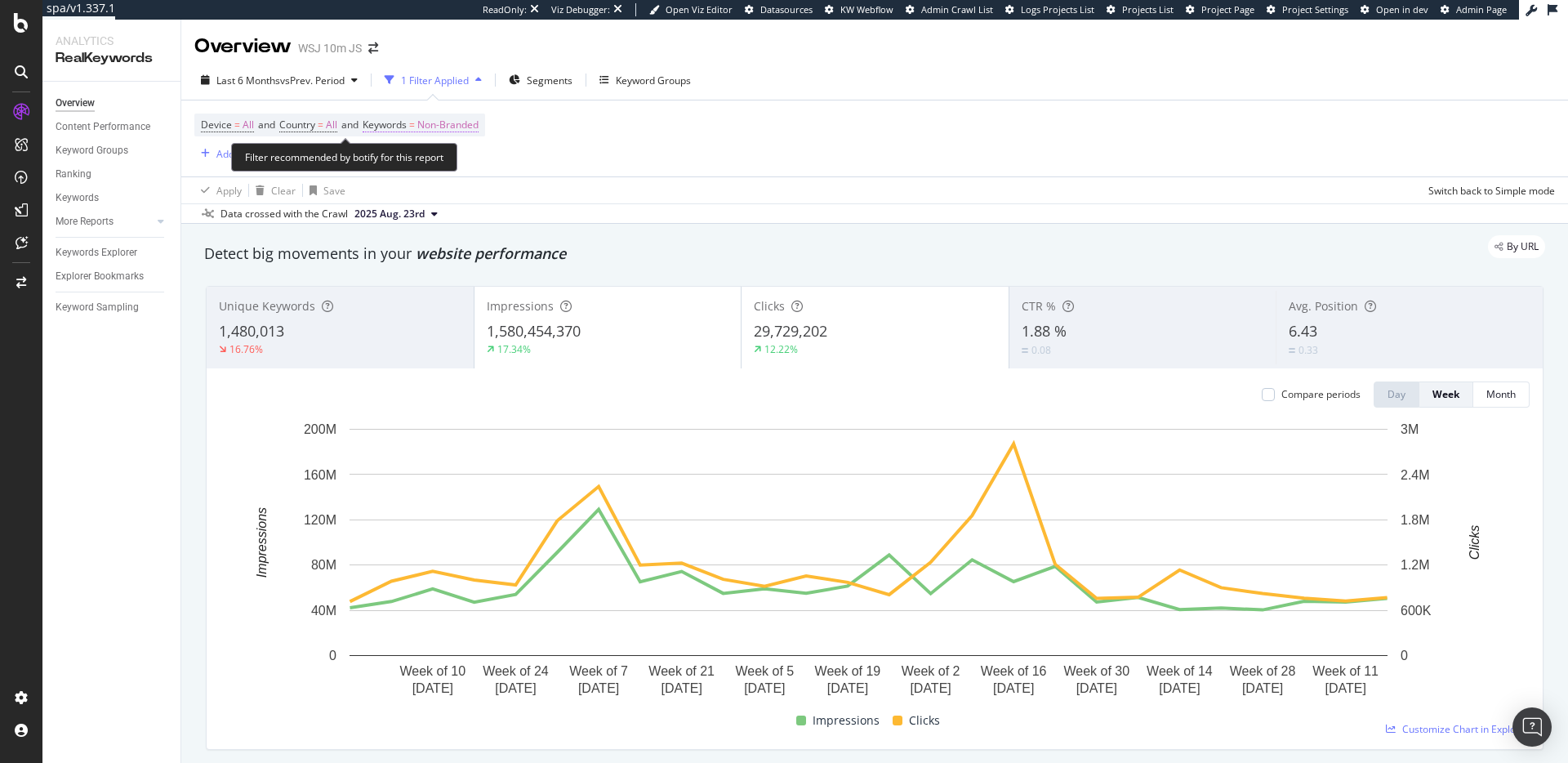
click at [469, 114] on span "Non-Branded" at bounding box center [448, 125] width 62 height 23
click at [457, 159] on div "button" at bounding box center [464, 163] width 20 height 10
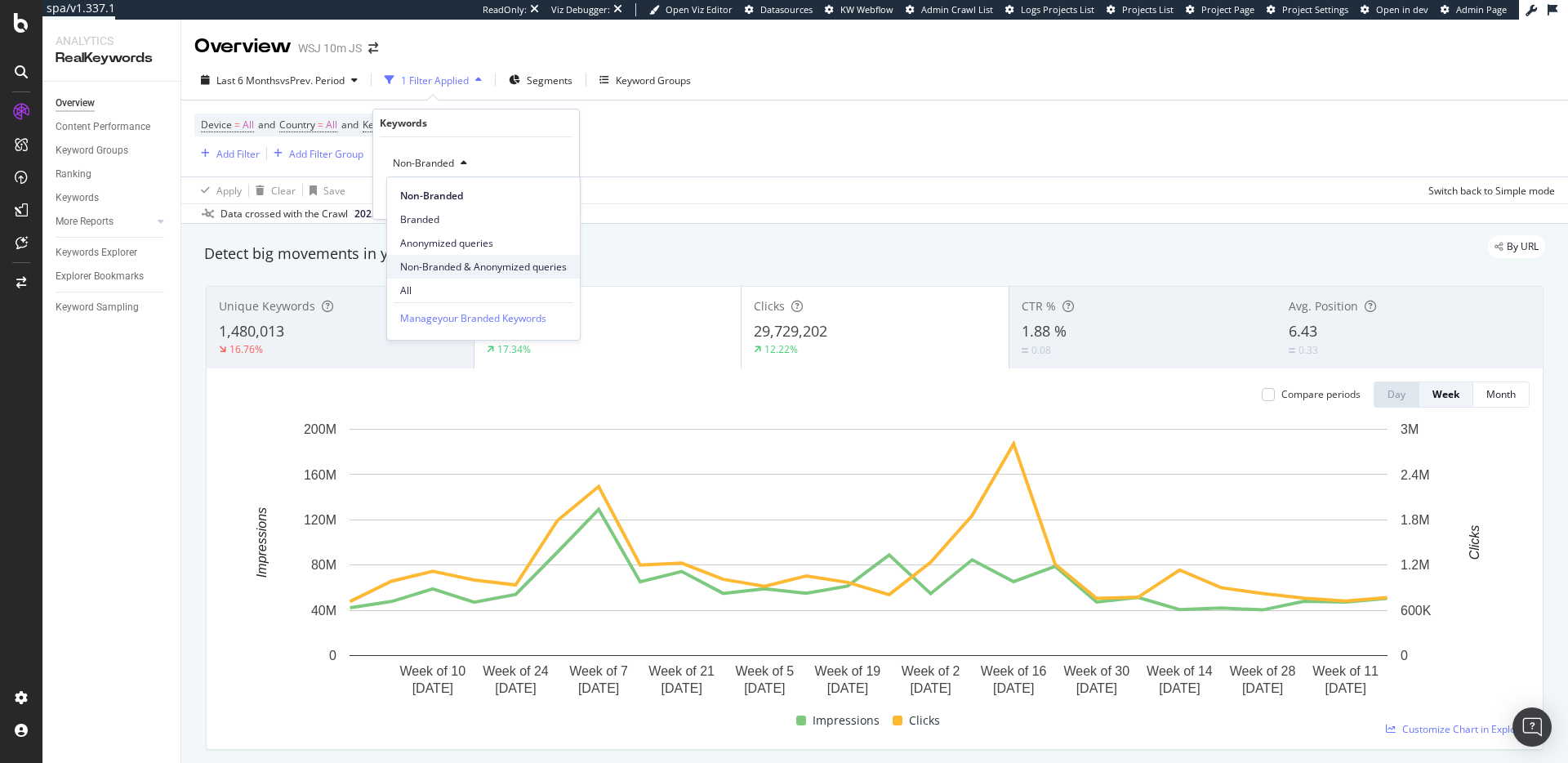
click at [476, 260] on span "Non-Branded & Anonymized queries" at bounding box center [484, 267] width 166 height 14
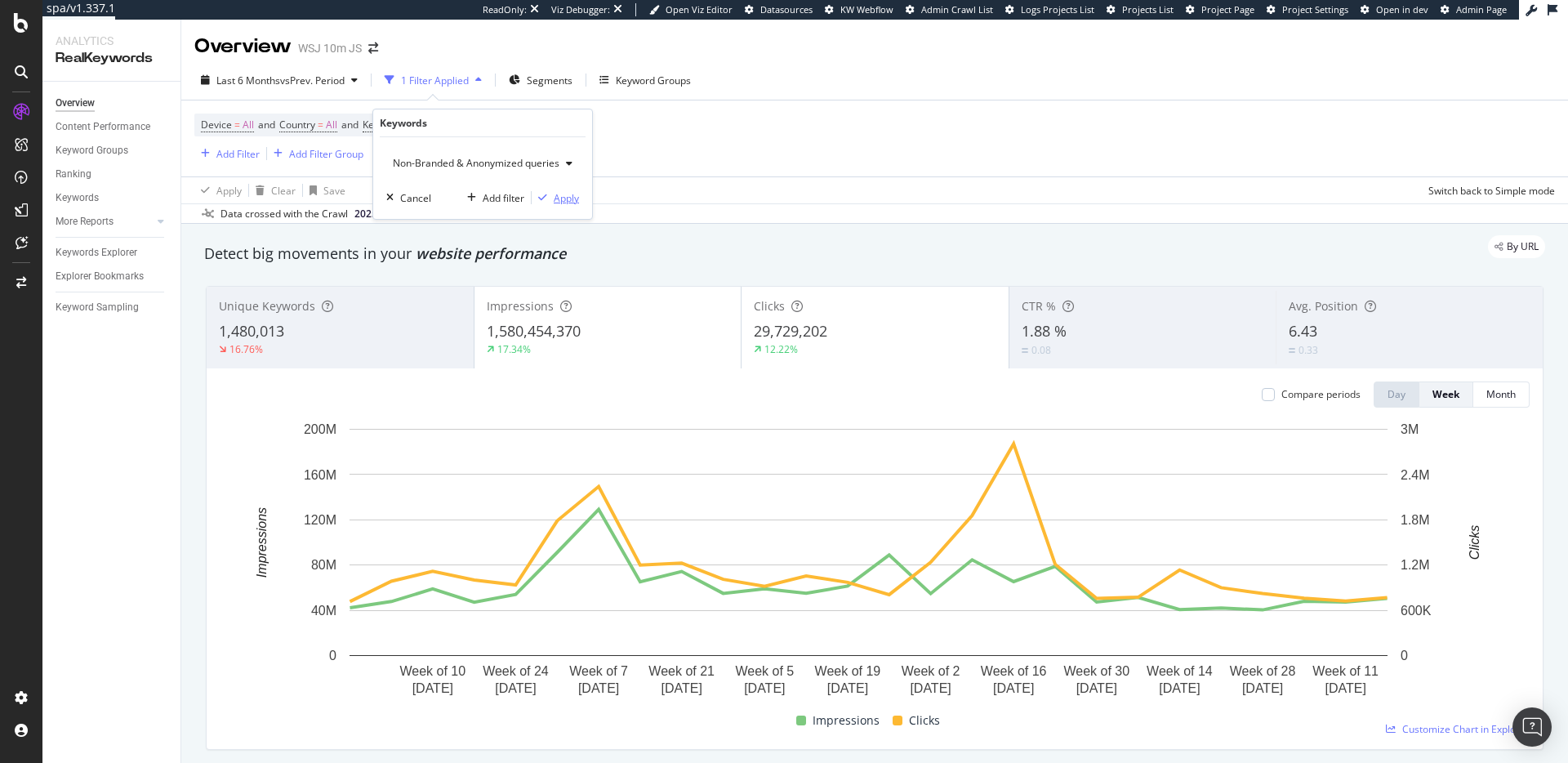
click at [570, 201] on div "Apply" at bounding box center [566, 199] width 25 height 14
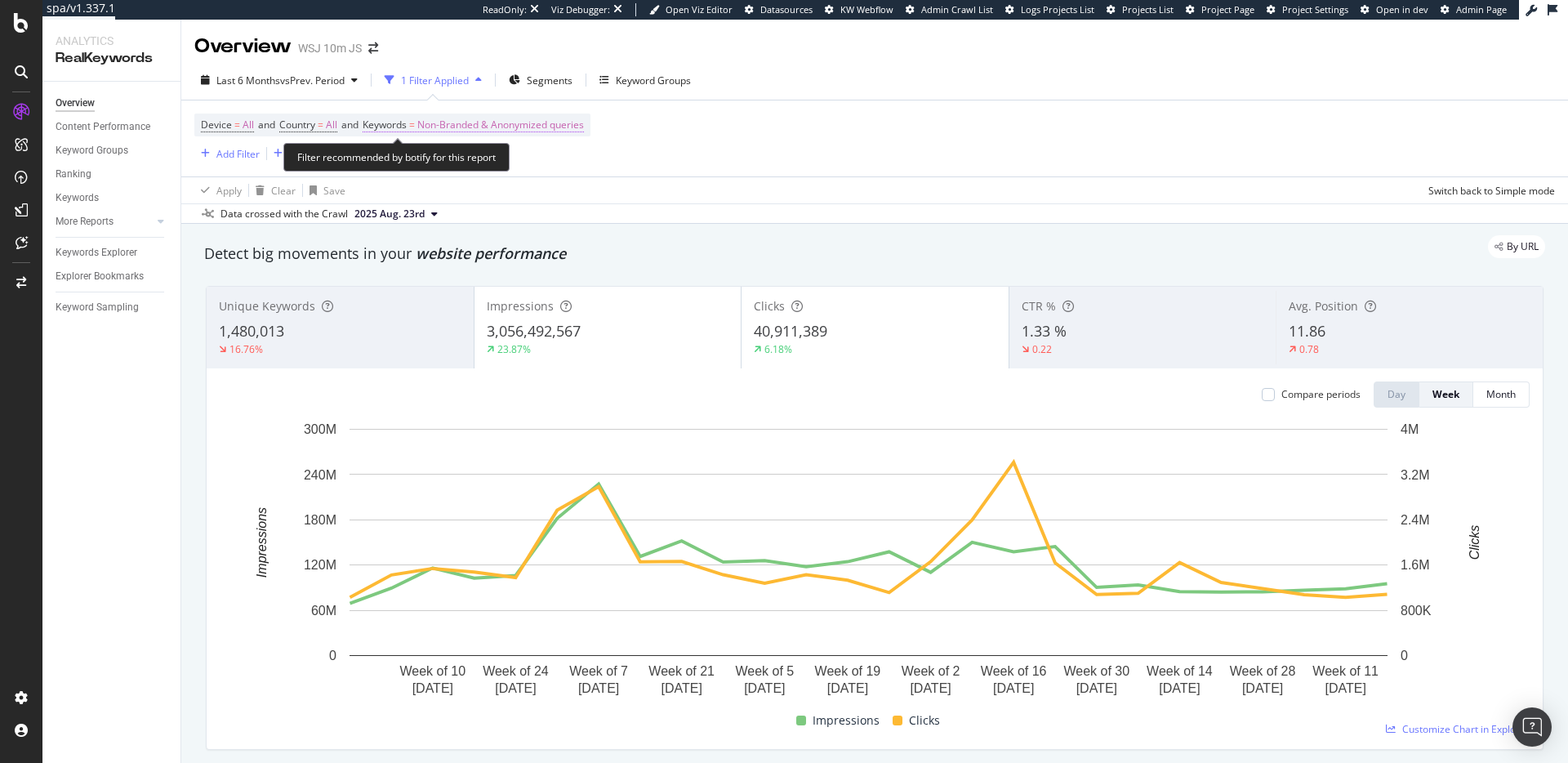
click at [516, 116] on span "Non-Branded & Anonymized queries" at bounding box center [501, 125] width 166 height 23
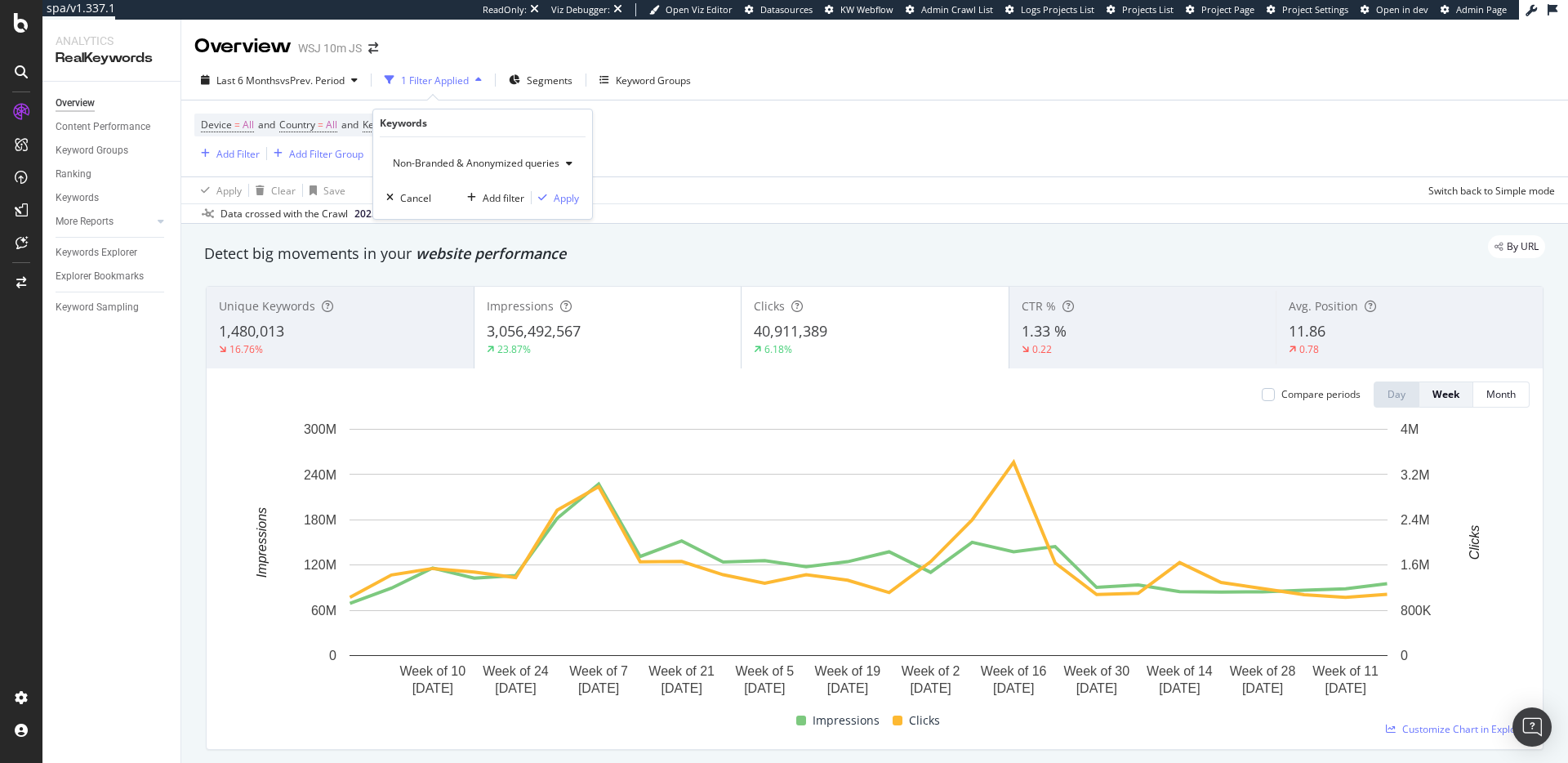
click at [552, 159] on span "Non-Branded & Anonymized queries" at bounding box center [473, 163] width 173 height 14
click at [478, 289] on span "All" at bounding box center [485, 291] width 171 height 14
click at [550, 198] on div "Apply" at bounding box center [553, 199] width 25 height 14
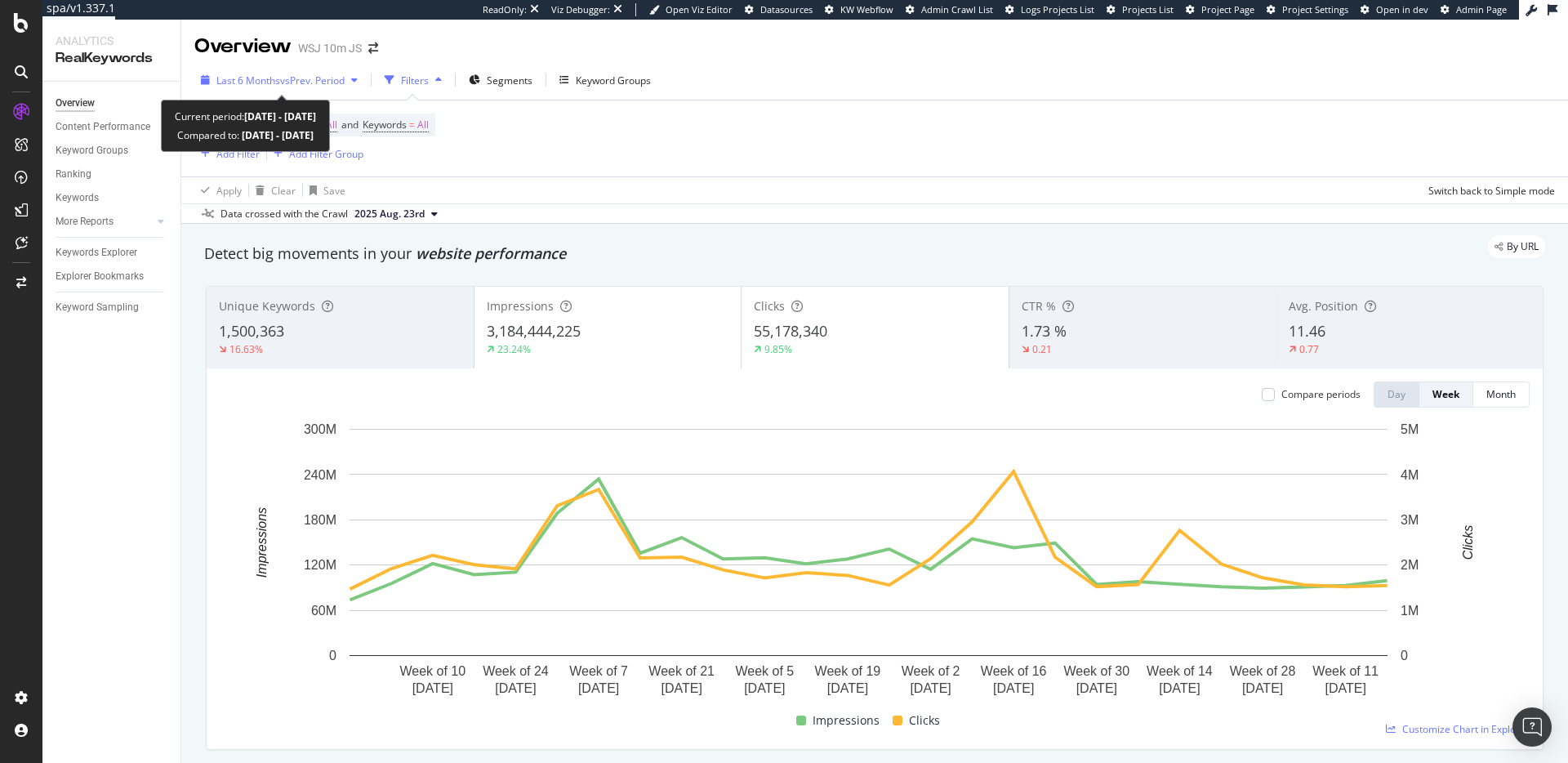
click at [240, 83] on span "Last 6 Months" at bounding box center [248, 81] width 63 height 14
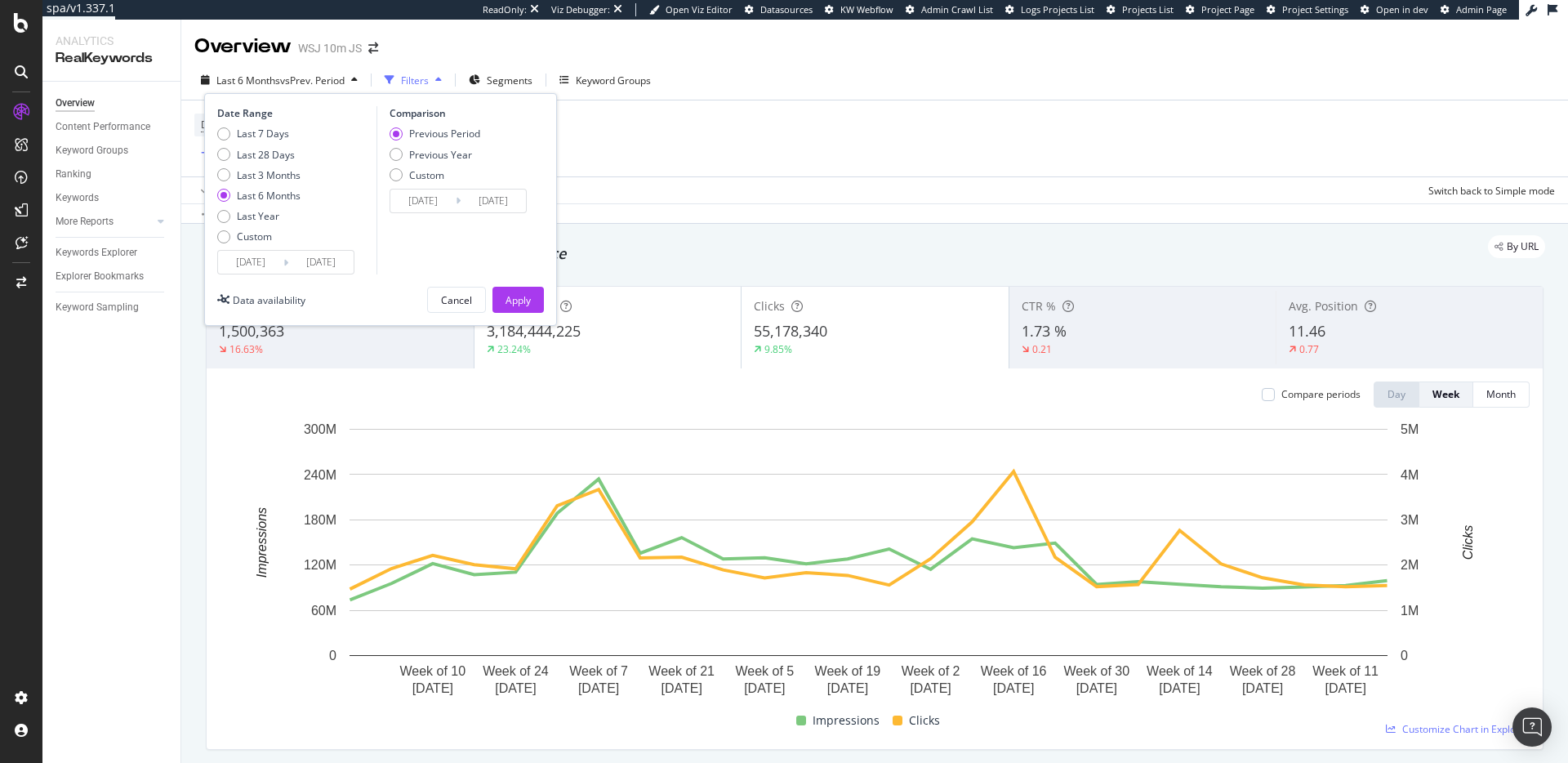
click at [274, 262] on input "[DATE]" at bounding box center [250, 262] width 65 height 23
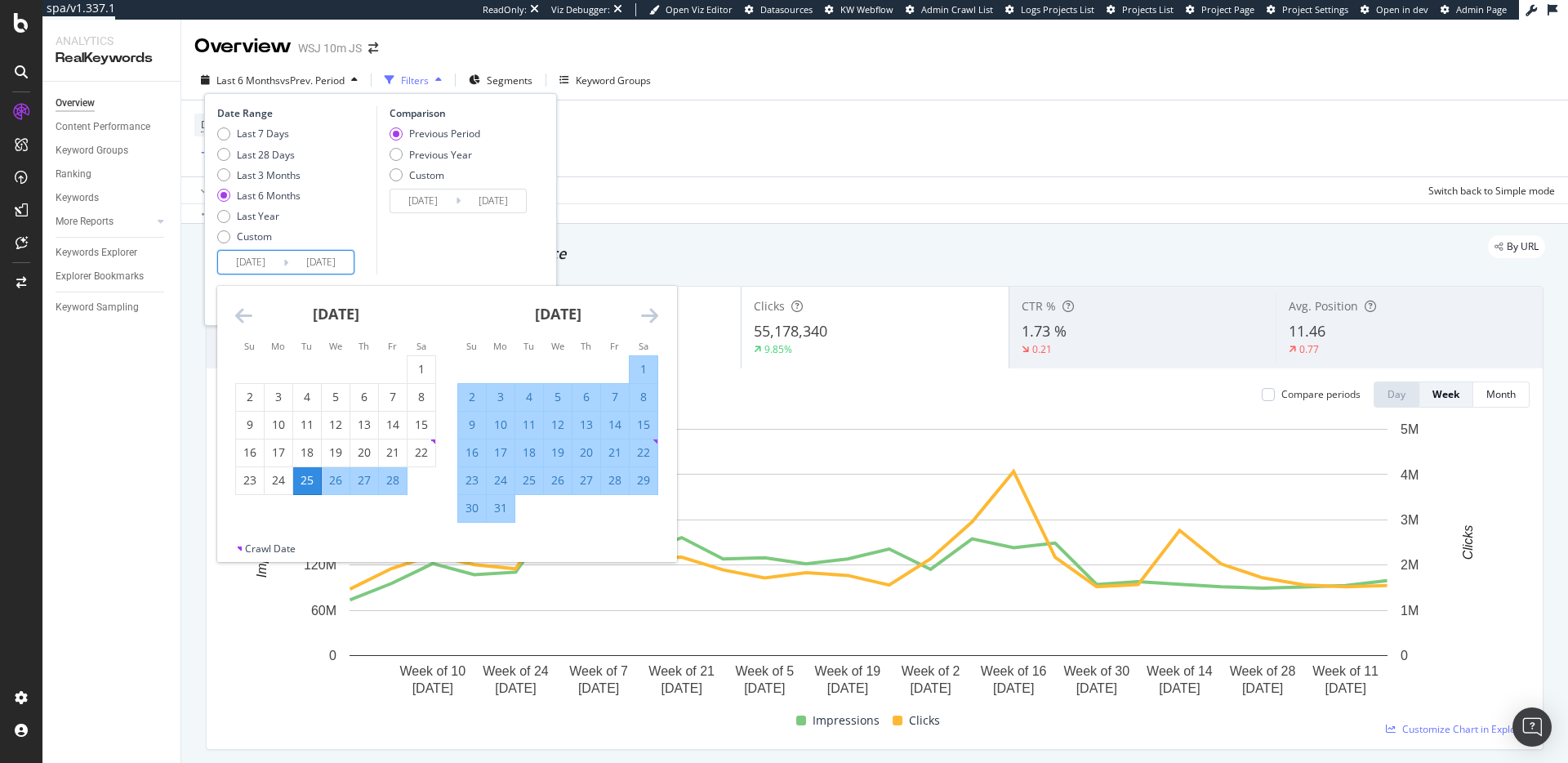
click at [335, 487] on div "26" at bounding box center [335, 480] width 28 height 16
type input "2025/02/26"
type input "2024/08/29"
type input "[DATE]"
click at [658, 319] on div "March 2025 1 2 3 4 5 6 7 8 9 10 11 12 13 14 15 16 17 18 19 20 21 22 23 24 25 26…" at bounding box center [558, 404] width 222 height 237
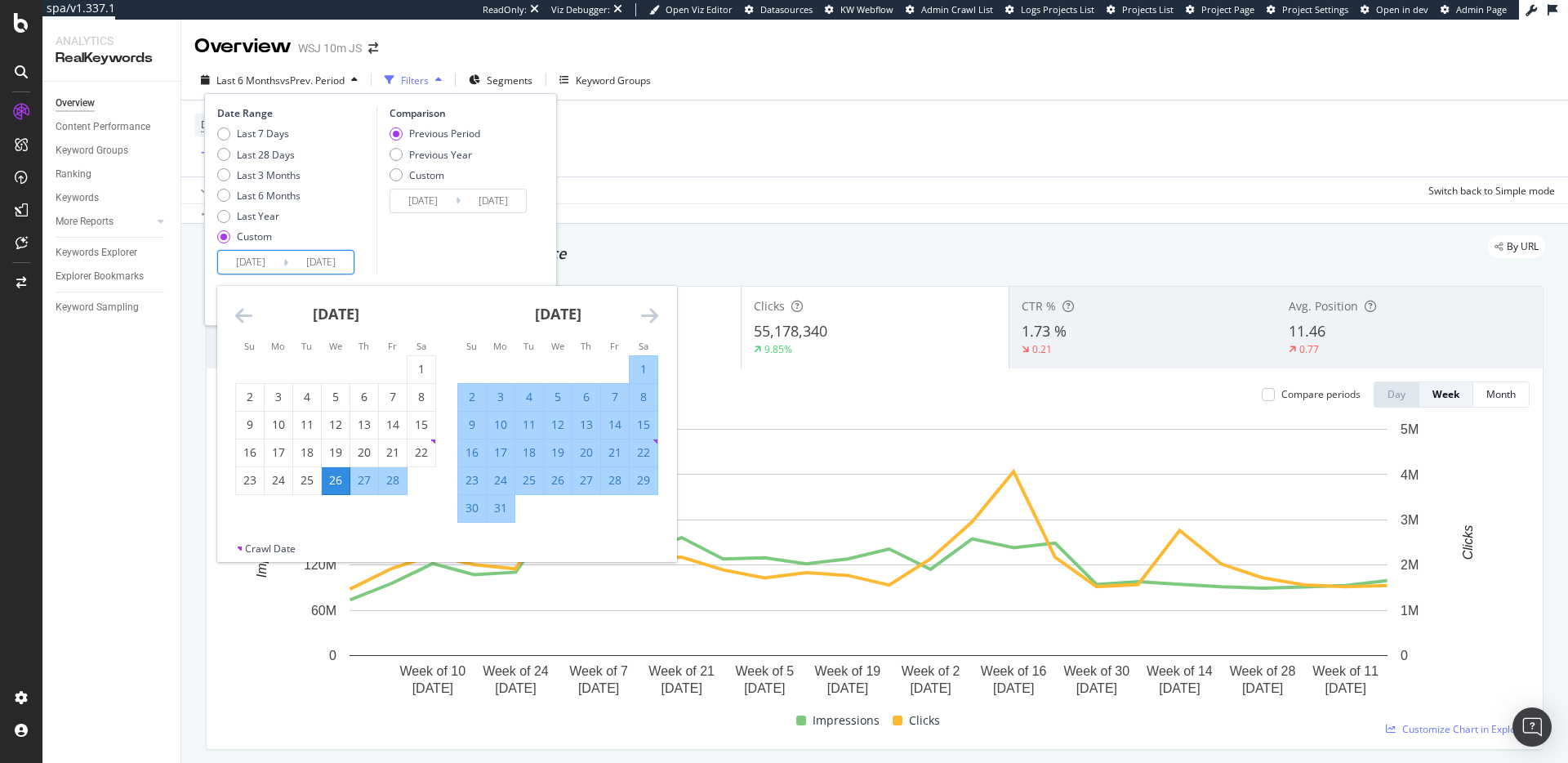
click at [653, 318] on icon "Move forward to switch to the next month." at bounding box center [649, 316] width 17 height 20
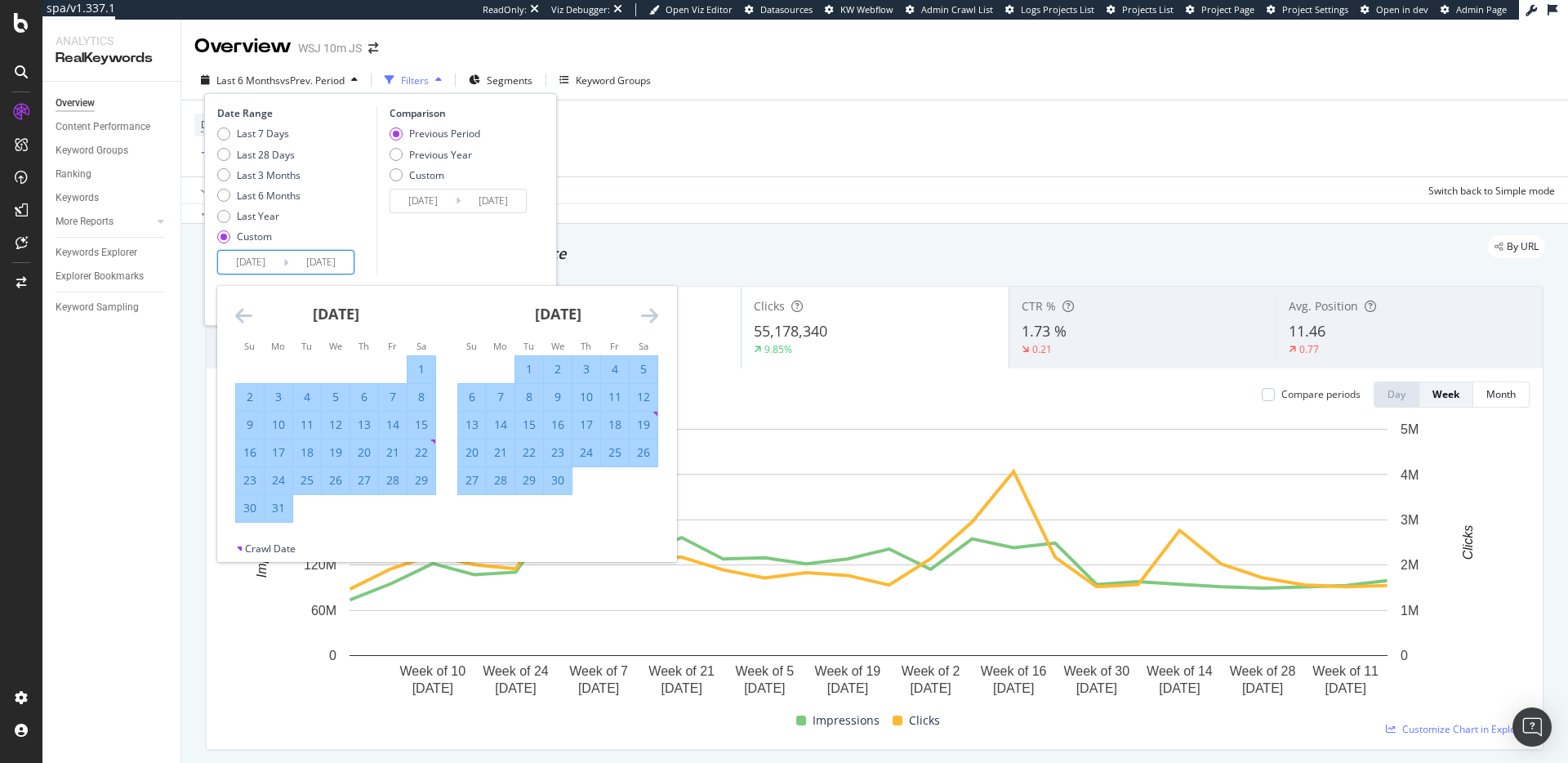
click at [653, 318] on icon "Move forward to switch to the next month." at bounding box center [649, 316] width 17 height 20
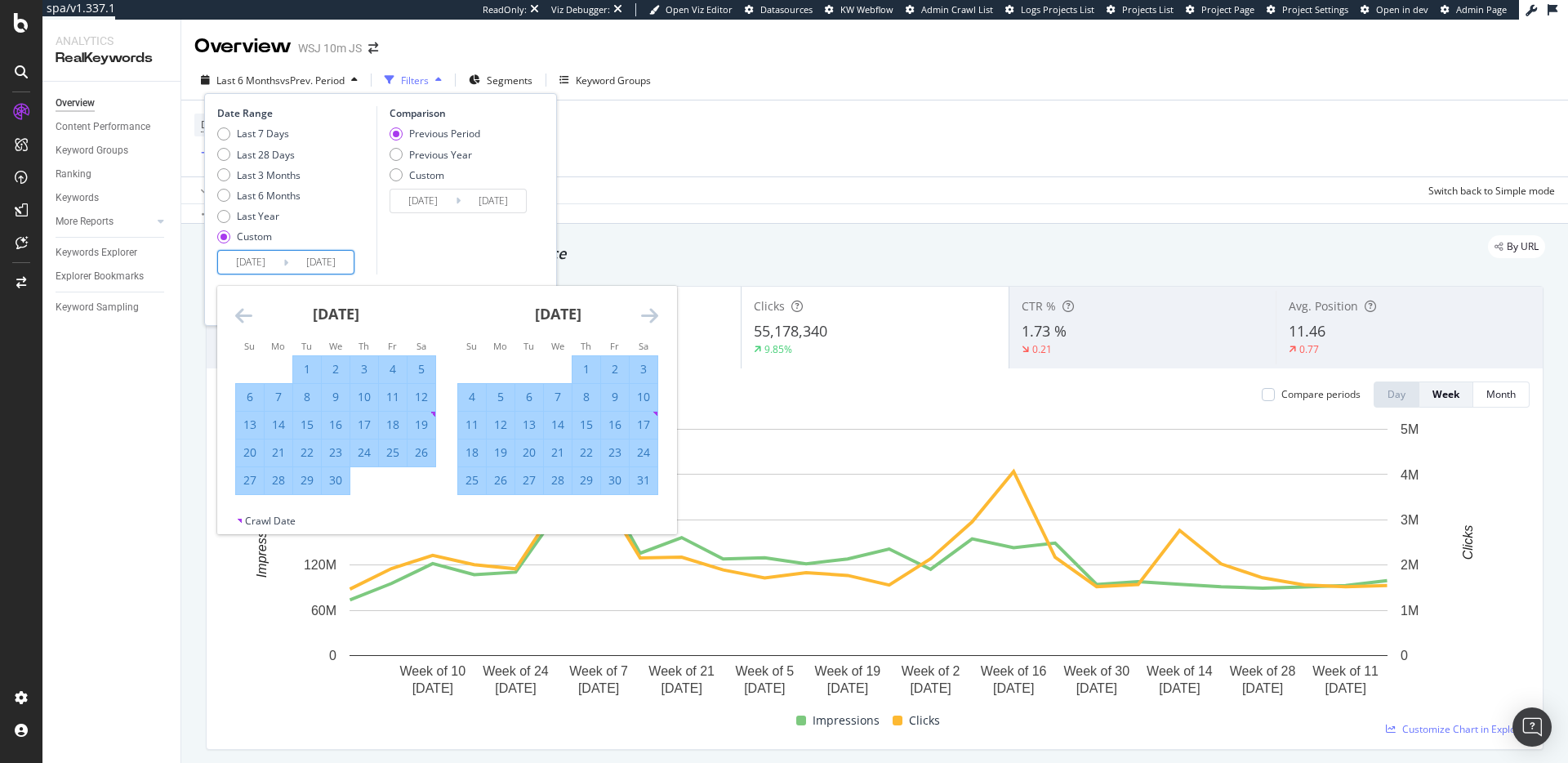
click at [653, 318] on icon "Move forward to switch to the next month." at bounding box center [649, 316] width 17 height 20
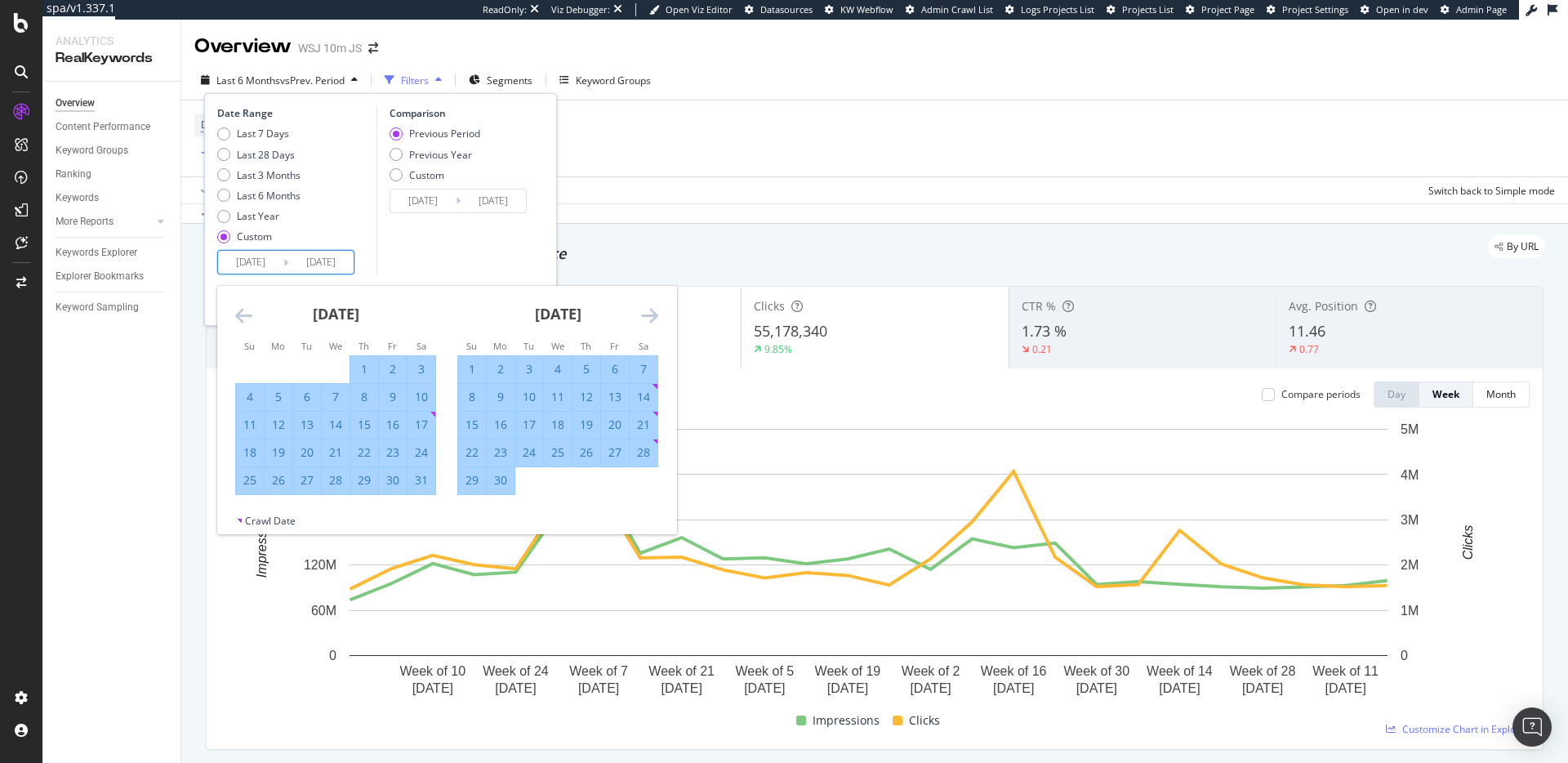
click at [653, 318] on icon "Move forward to switch to the next month." at bounding box center [649, 316] width 17 height 20
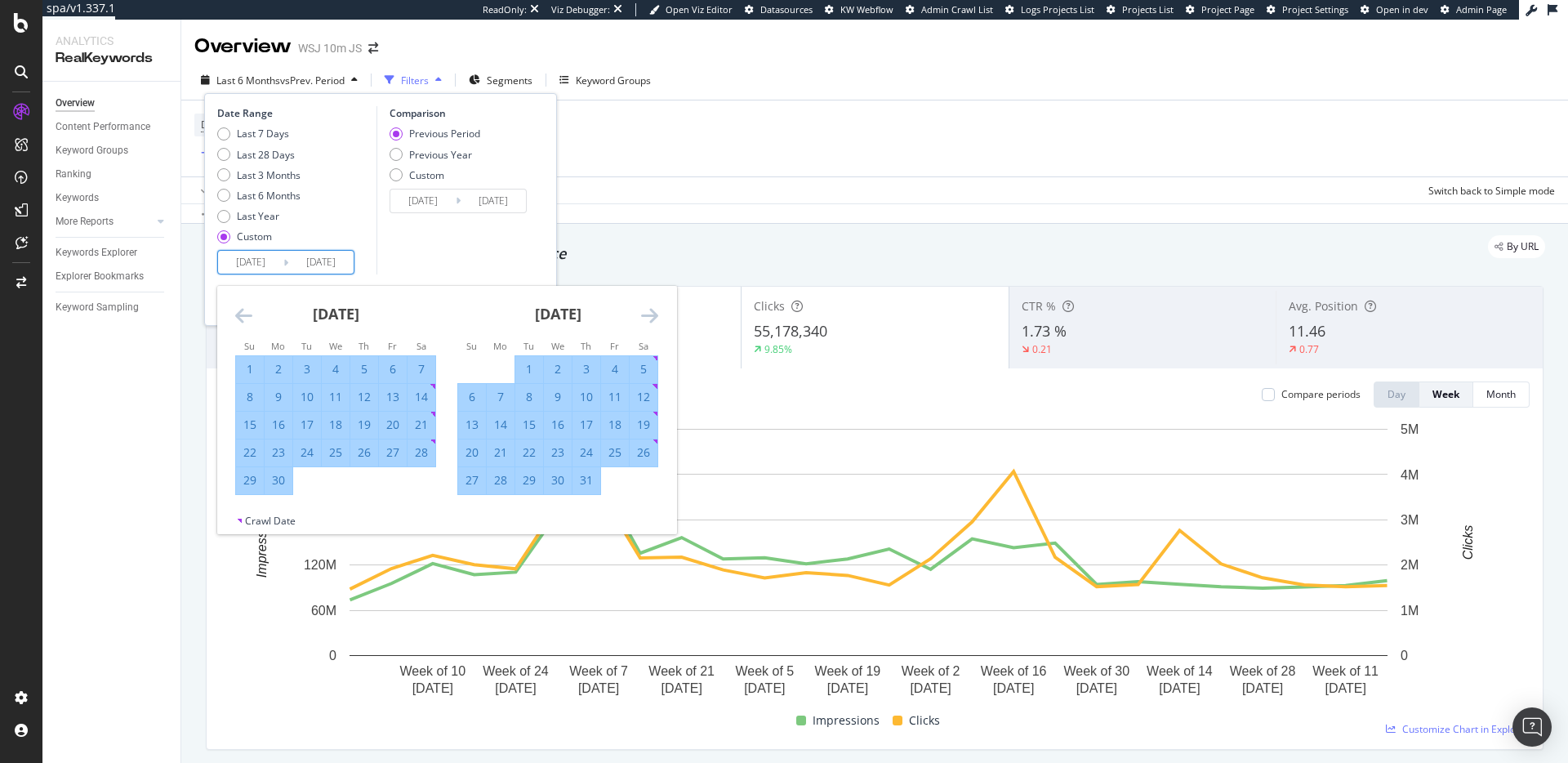
click at [653, 318] on icon "Move forward to switch to the next month." at bounding box center [649, 316] width 17 height 20
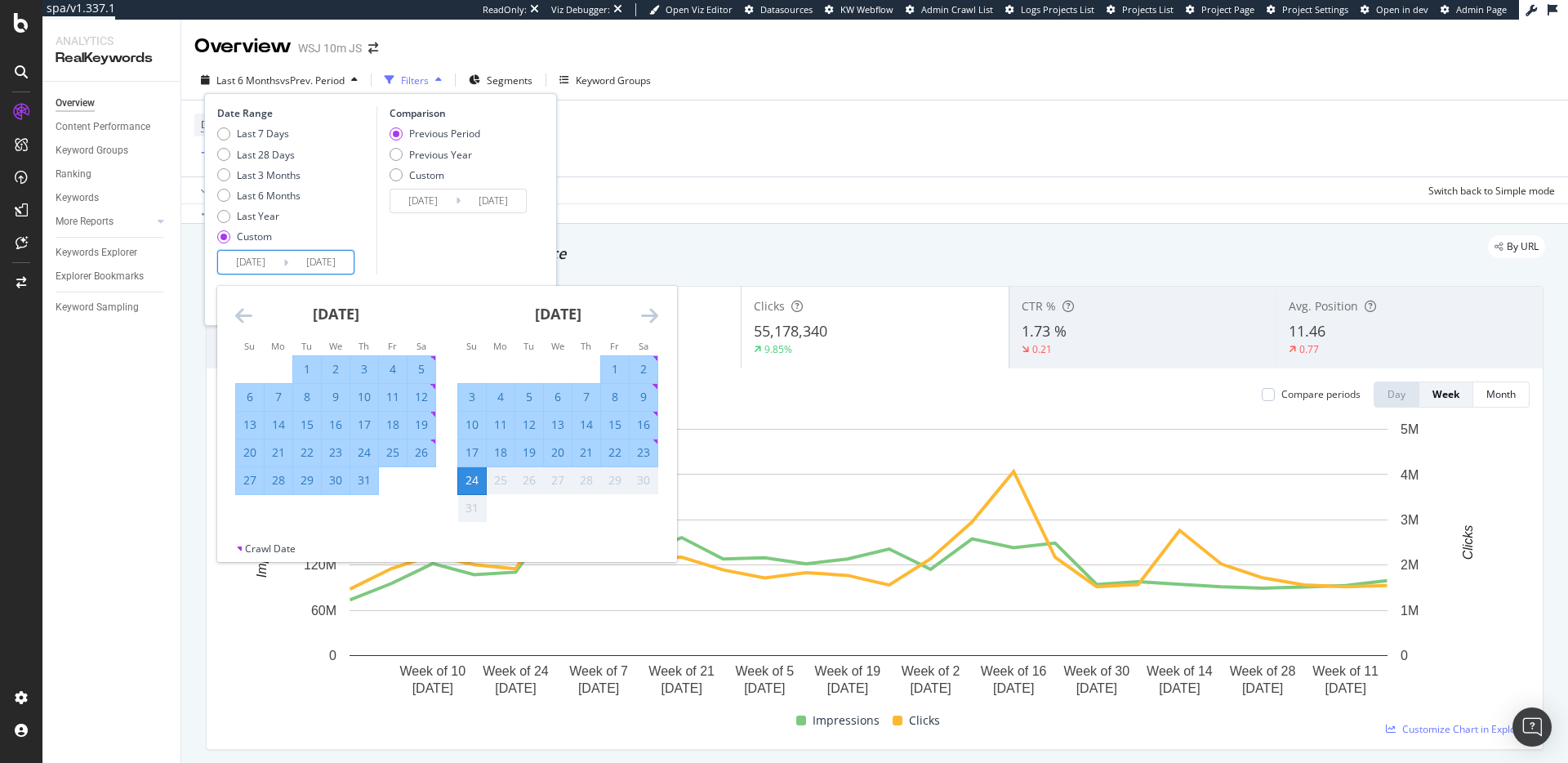
click at [667, 162] on div "Device = All and Country = All and Keywords = All Add Filter Add Filter Group" at bounding box center [874, 138] width 1361 height 76
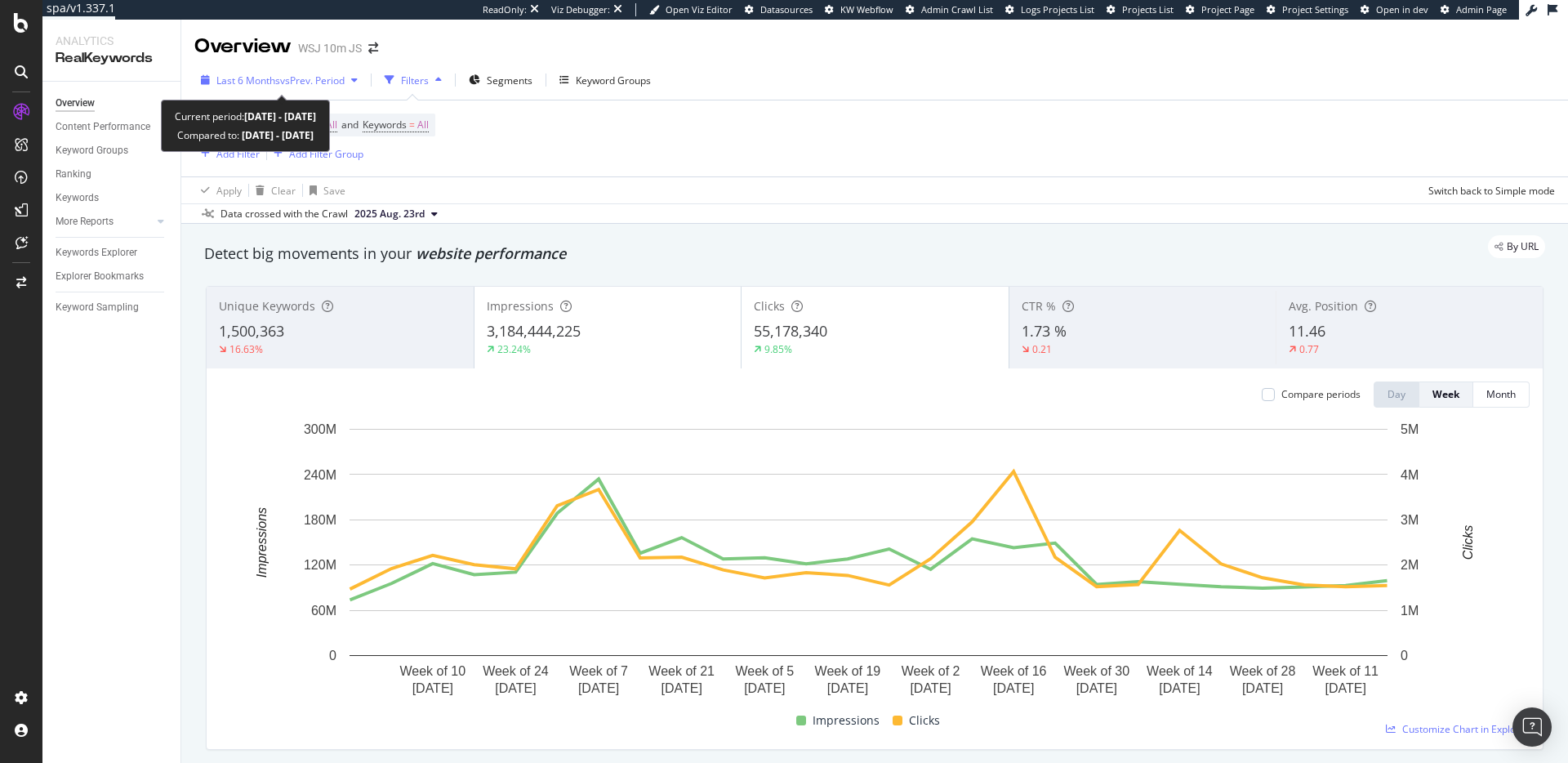
click at [316, 77] on span "vs Prev. Period" at bounding box center [312, 81] width 64 height 14
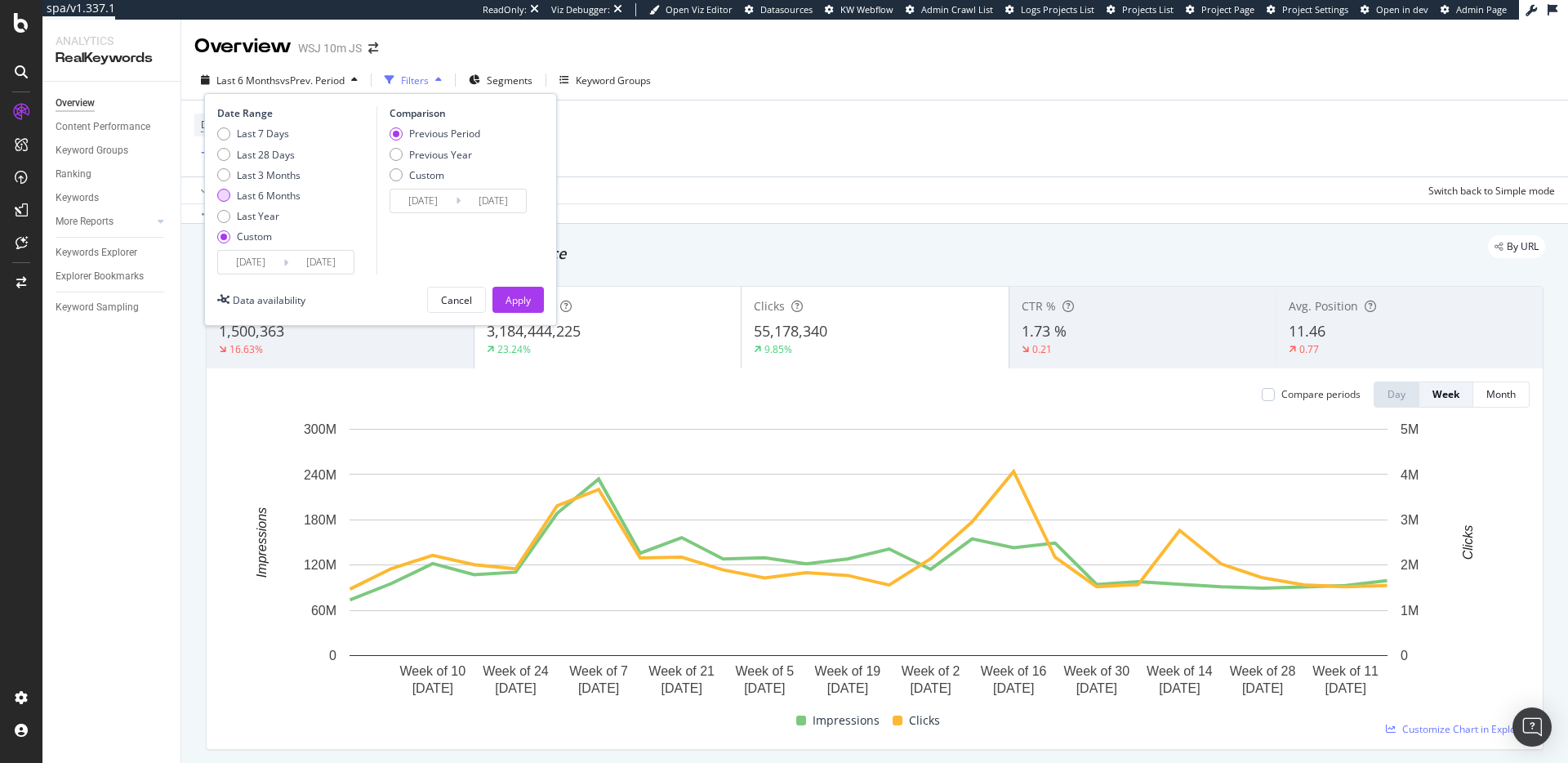
click at [274, 199] on div "Last 6 Months" at bounding box center [268, 196] width 63 height 14
type input "[DATE]"
click at [525, 304] on div "Apply" at bounding box center [518, 301] width 25 height 14
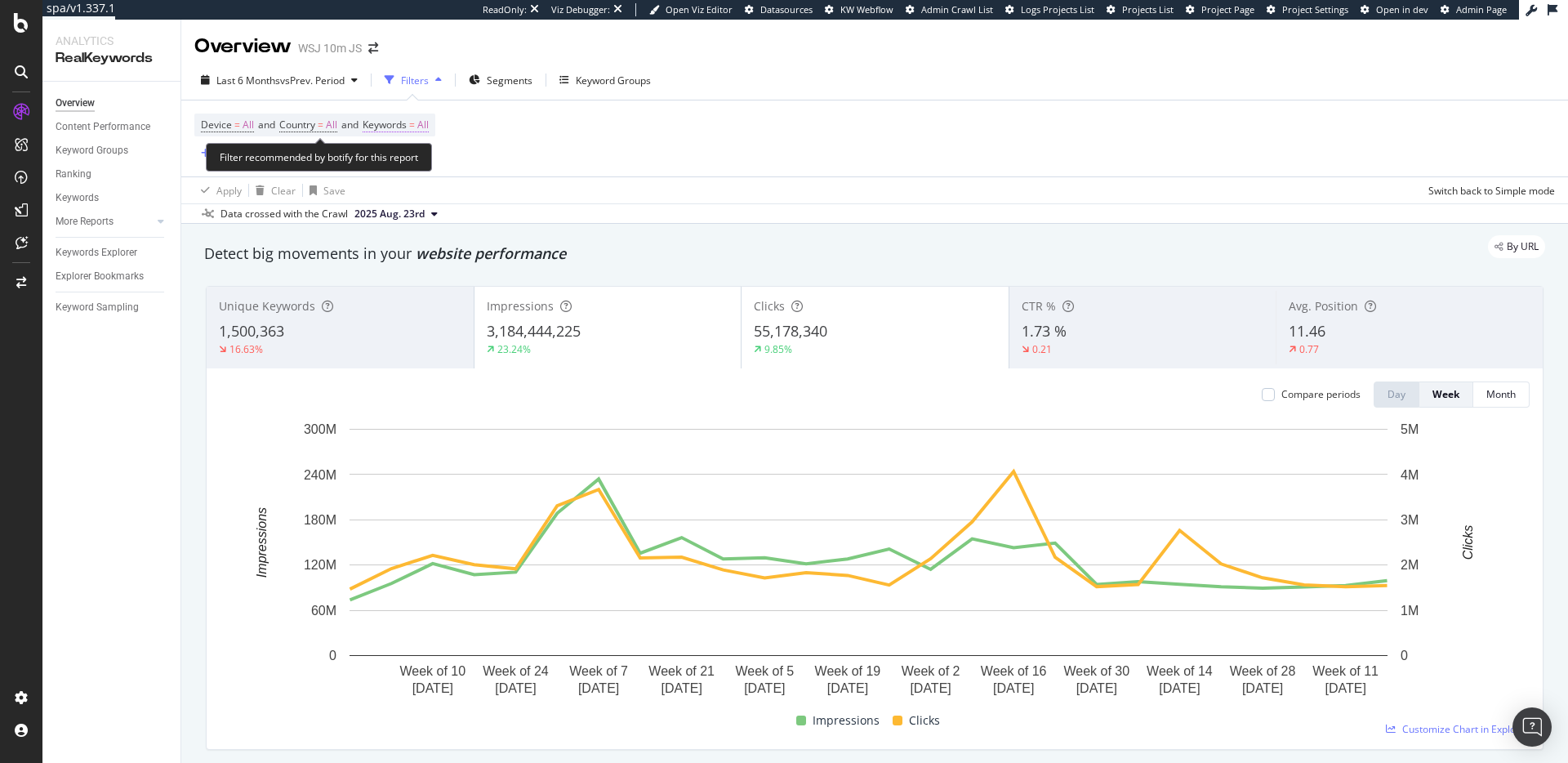
click at [426, 125] on span "Keywords = All" at bounding box center [396, 125] width 66 height 14
click at [410, 159] on icon "button" at bounding box center [413, 163] width 6 height 10
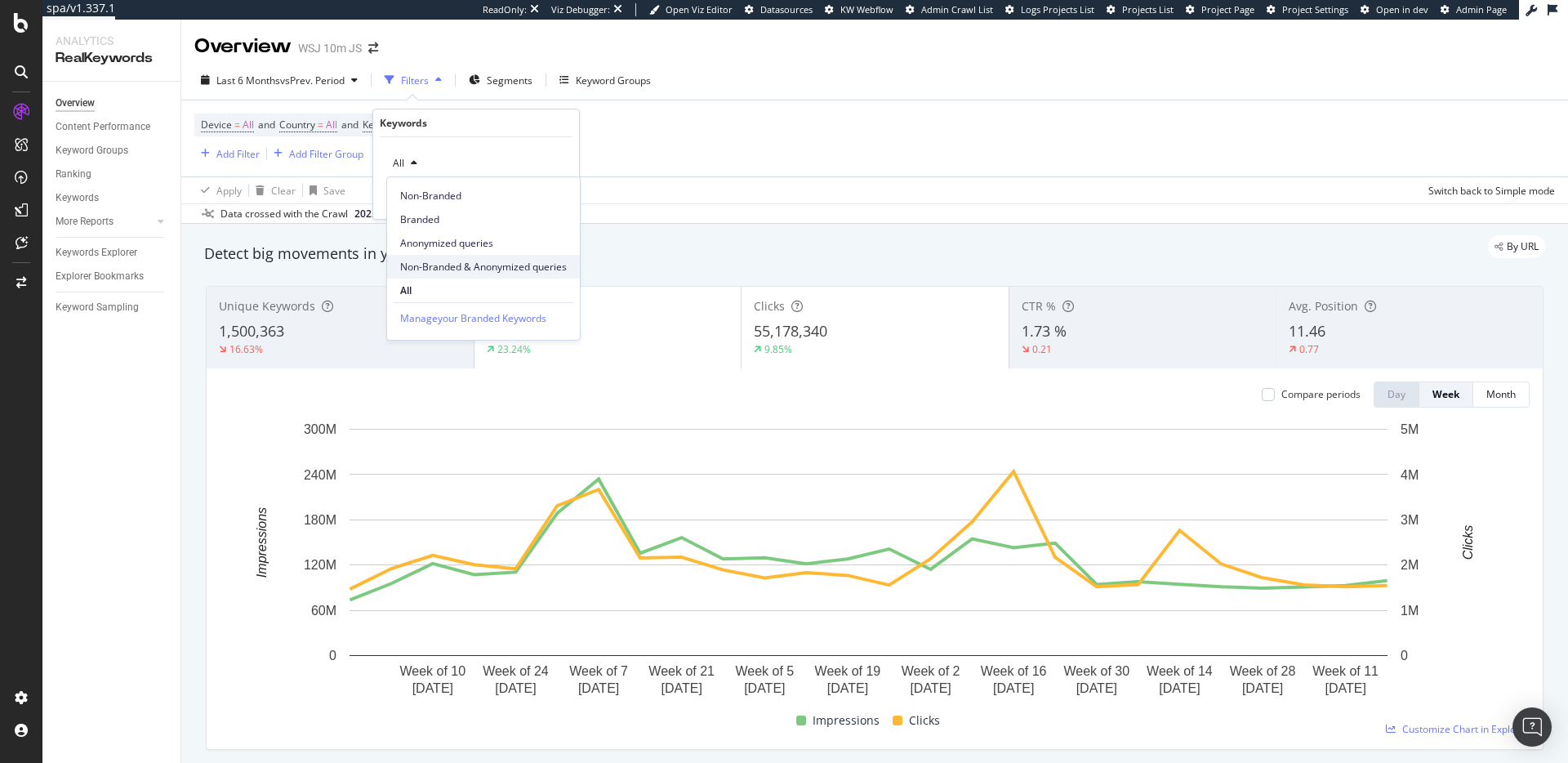
click at [499, 263] on span "Non-Branded & Anonymized queries" at bounding box center [484, 267] width 166 height 14
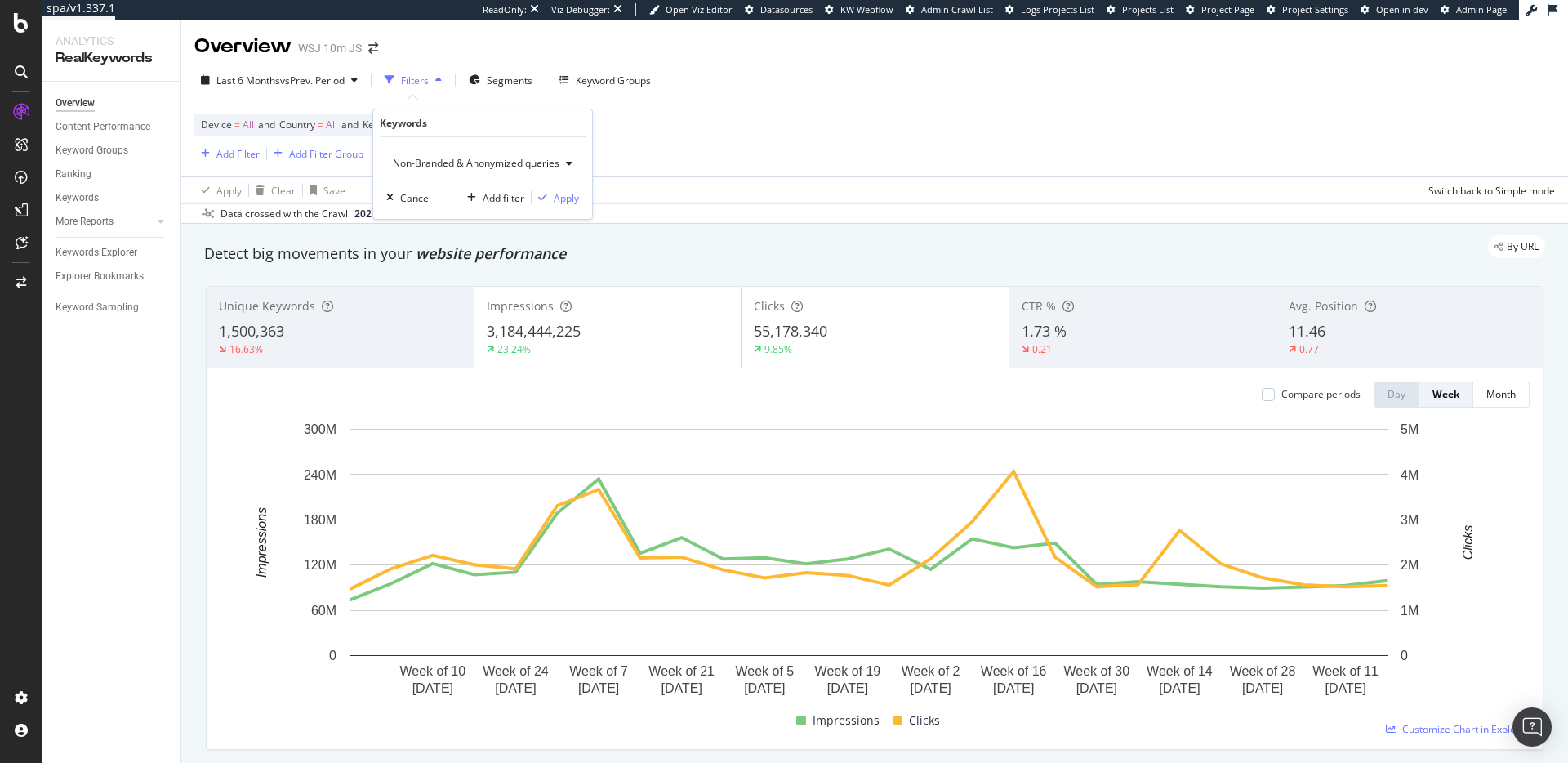
click at [561, 193] on div "Apply" at bounding box center [566, 199] width 25 height 14
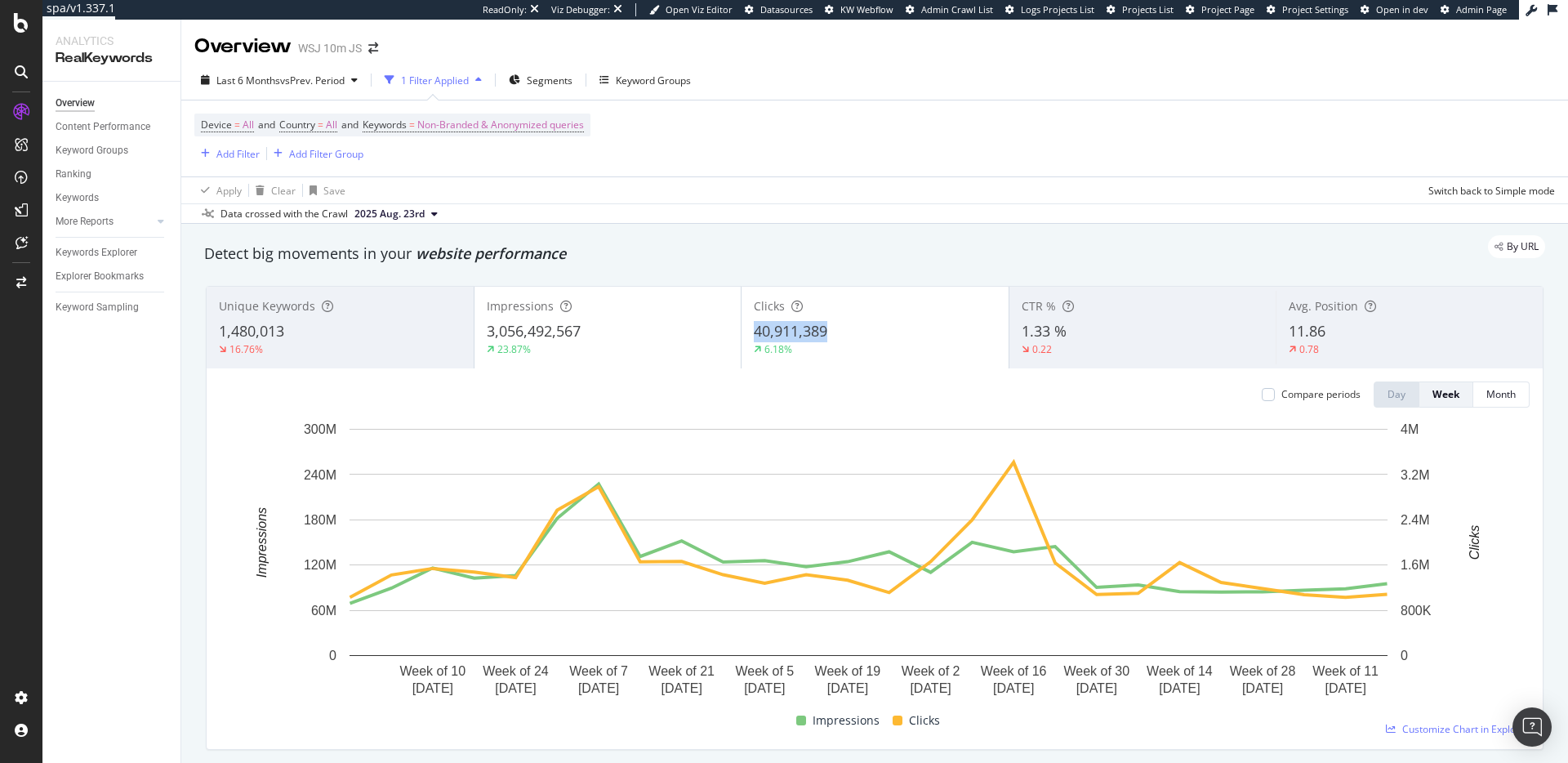
drag, startPoint x: 841, startPoint y: 330, endPoint x: 738, endPoint y: 335, distance: 103.1
click at [741, 335] on div "Clicks 40,911,389 6.18%" at bounding box center [874, 327] width 267 height 73
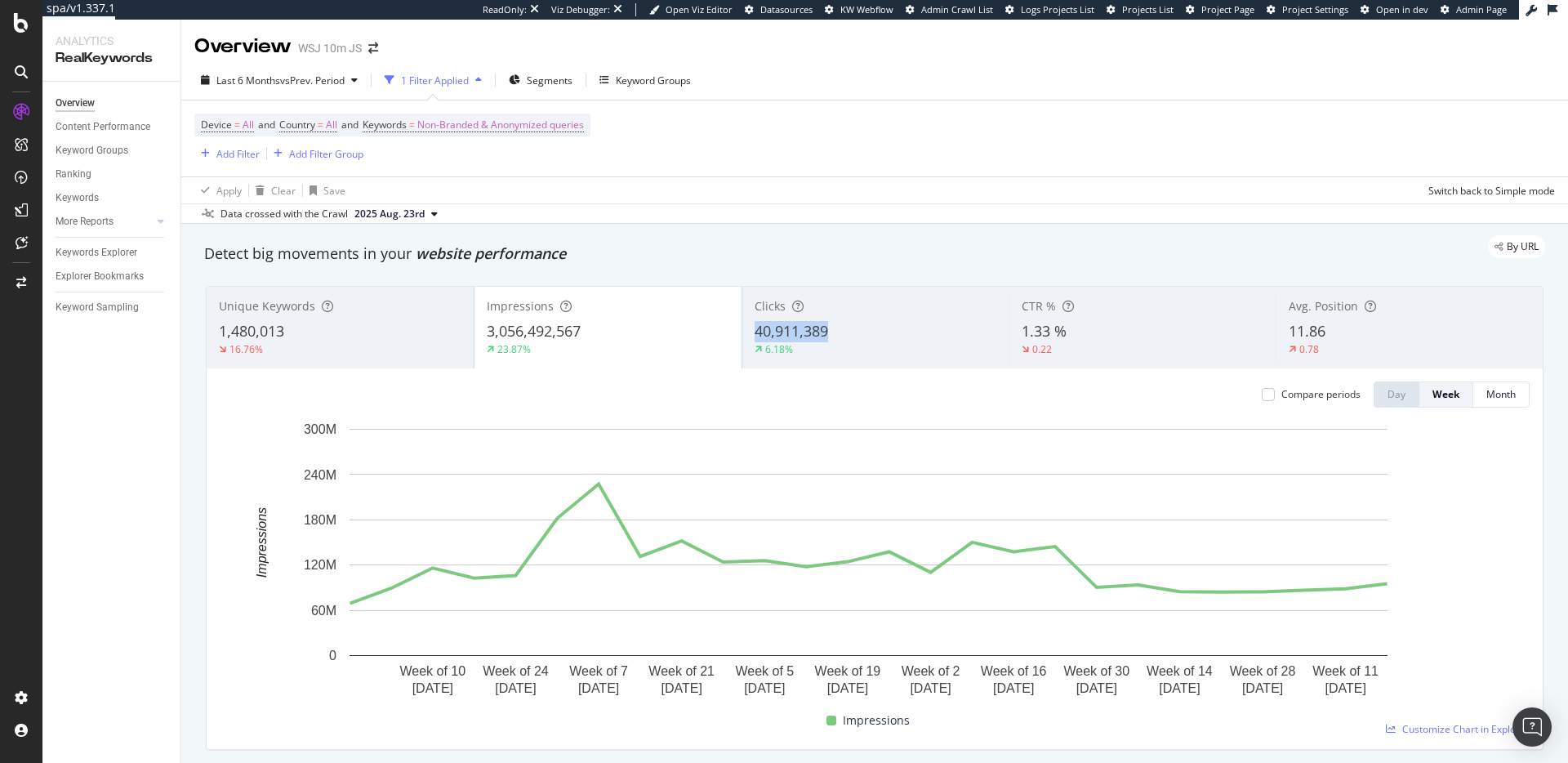
drag, startPoint x: 847, startPoint y: 335, endPoint x: 737, endPoint y: 335, distance: 110.0
click at [742, 335] on div "Clicks 40,911,389 6.18%" at bounding box center [875, 327] width 267 height 73
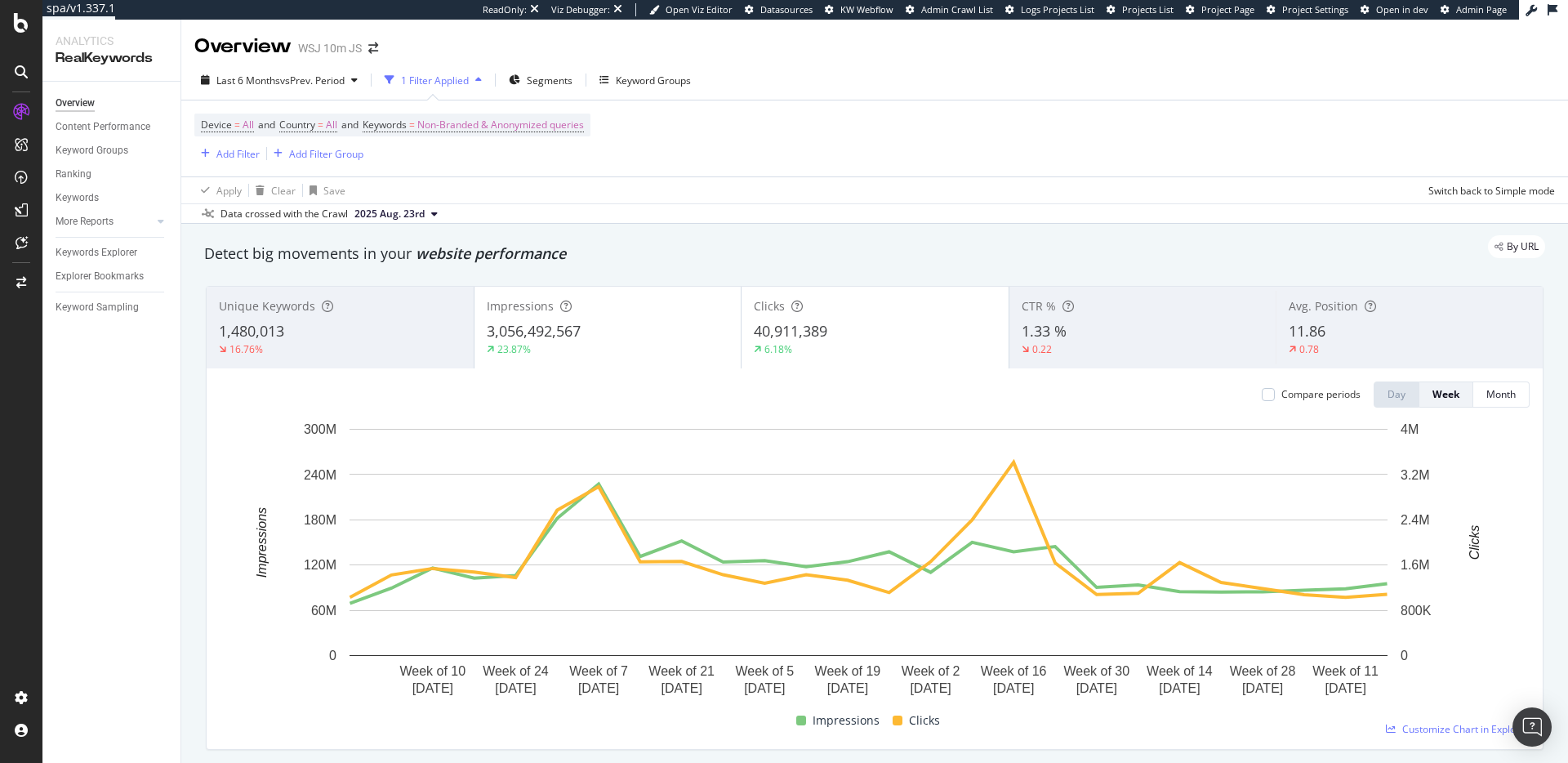
copy span "40,911,389"
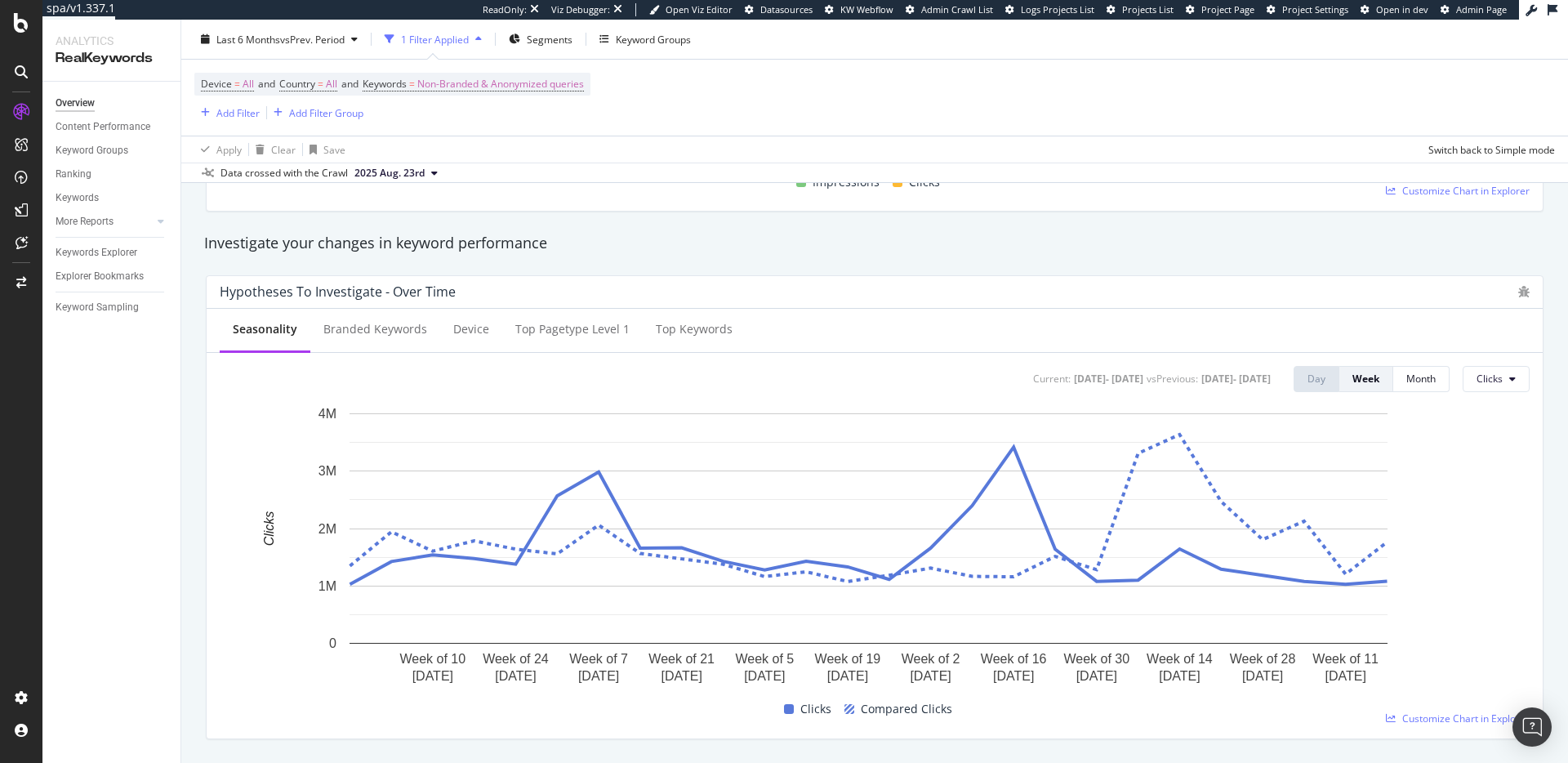
scroll to position [342, 0]
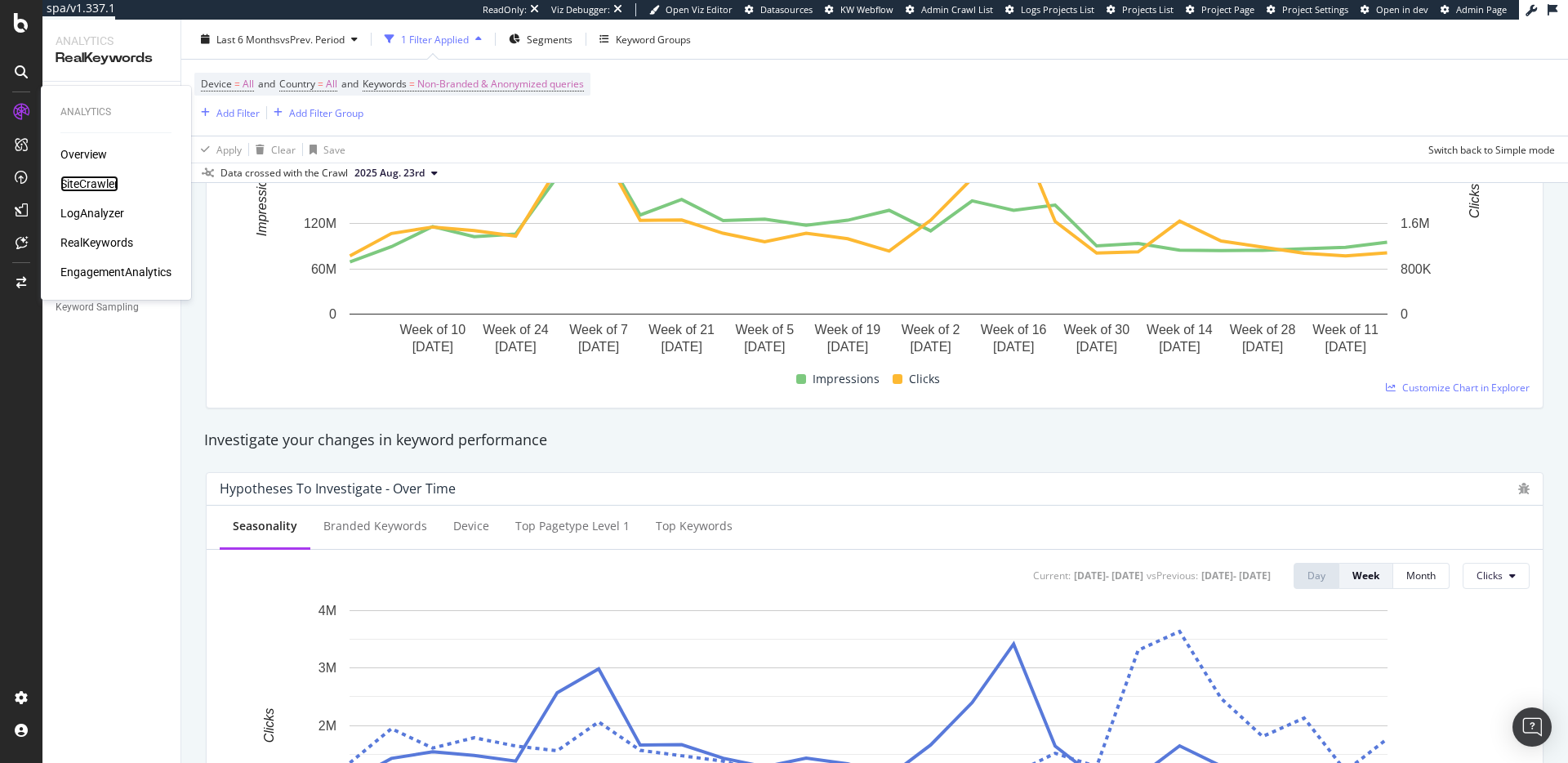
click at [71, 176] on div "SiteCrawler" at bounding box center [89, 183] width 58 height 16
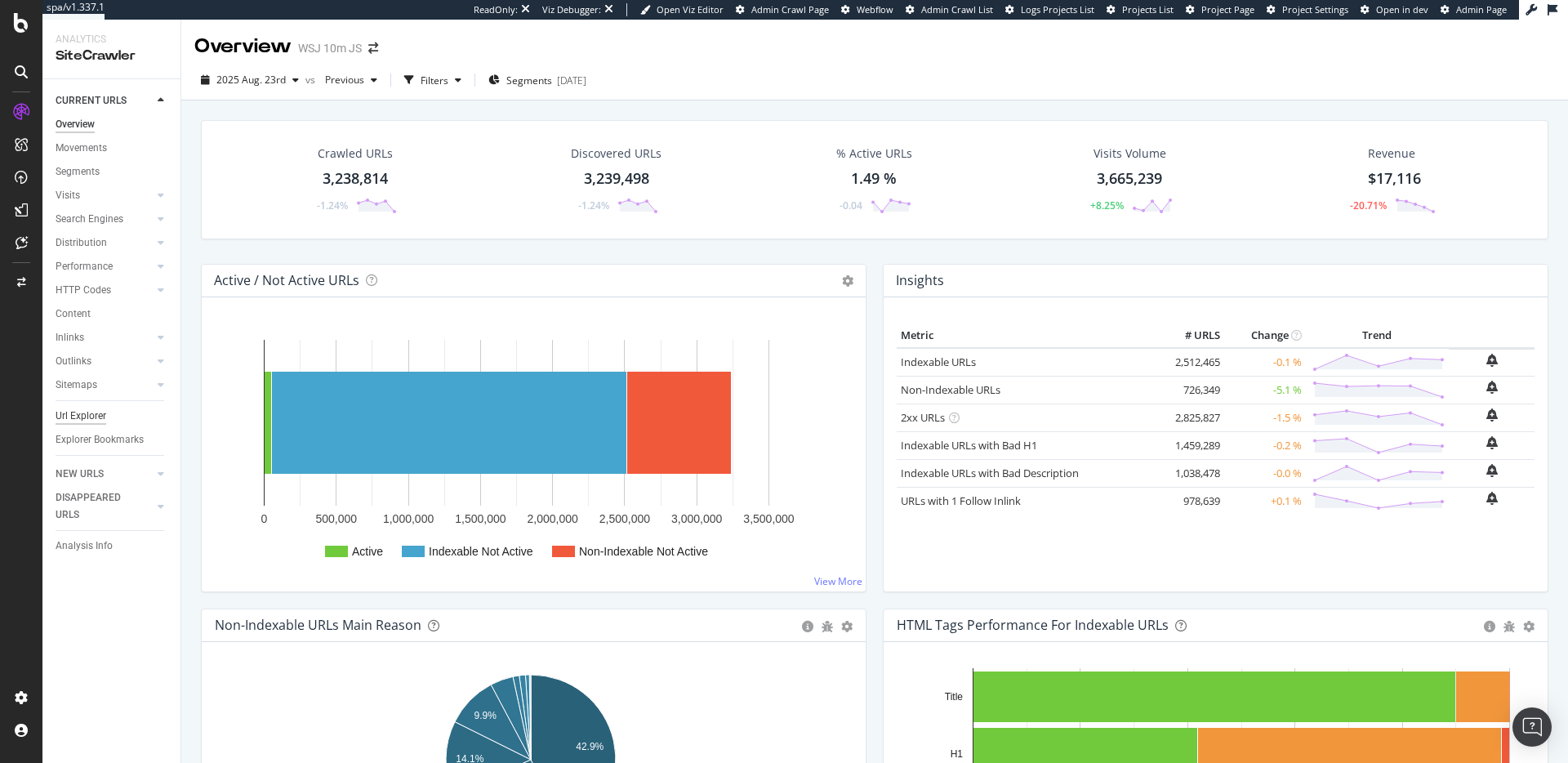
click at [97, 412] on div "Url Explorer" at bounding box center [80, 416] width 51 height 17
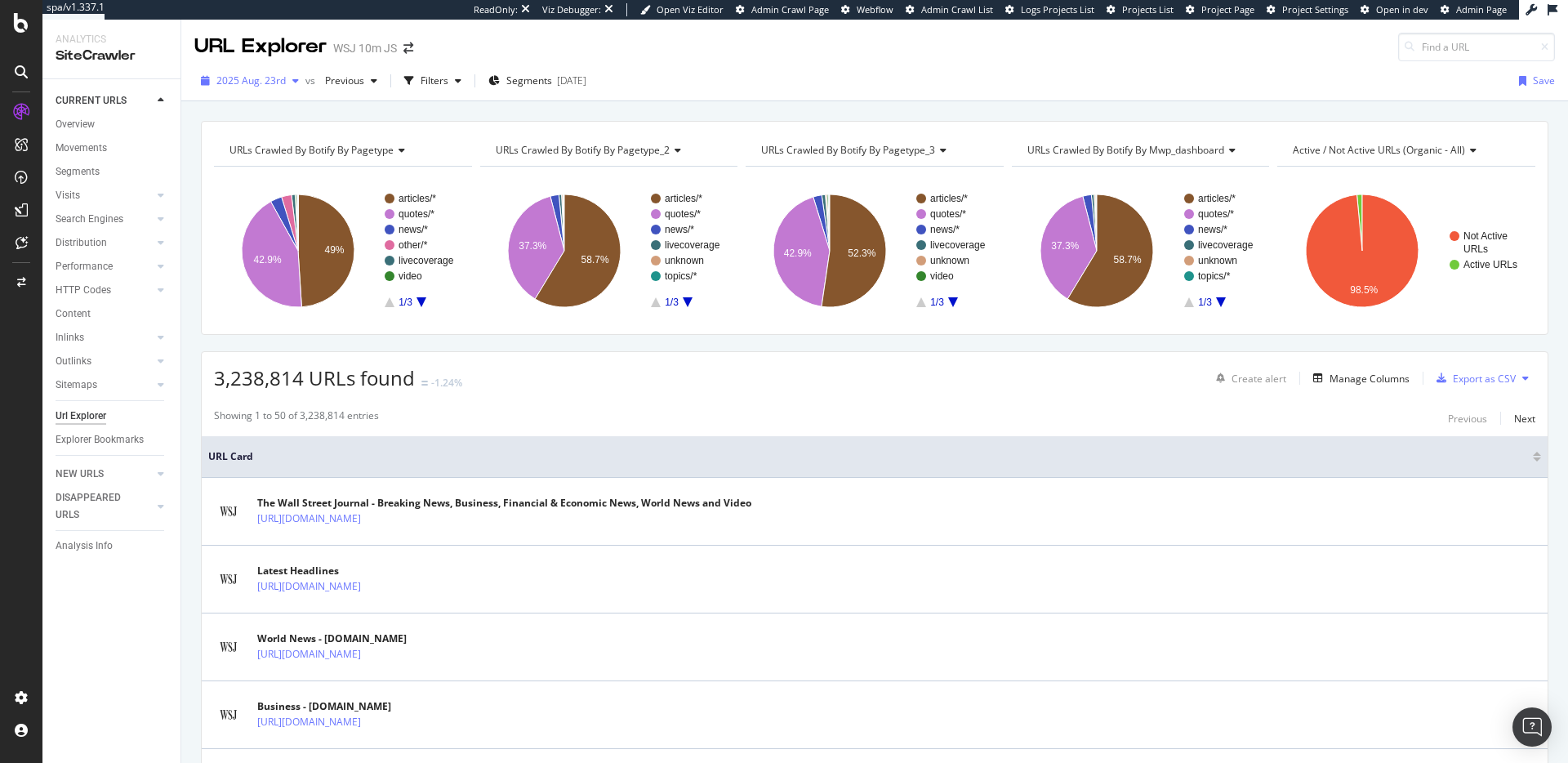
click at [249, 81] on span "2025 Aug. 23rd" at bounding box center [251, 81] width 70 height 14
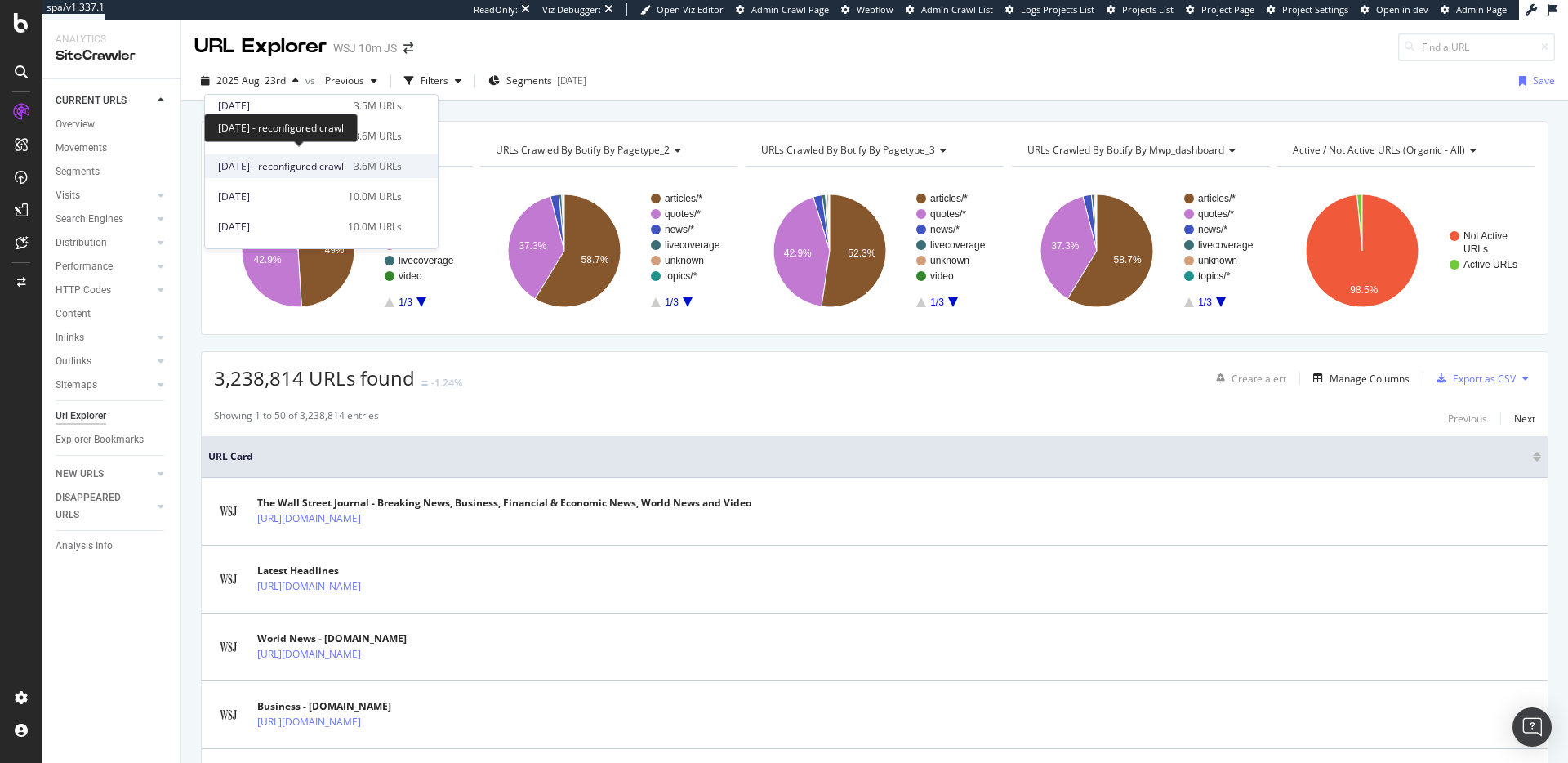
scroll to position [470, 0]
click at [292, 182] on div "2024 Dec. 28th" at bounding box center [278, 180] width 120 height 14
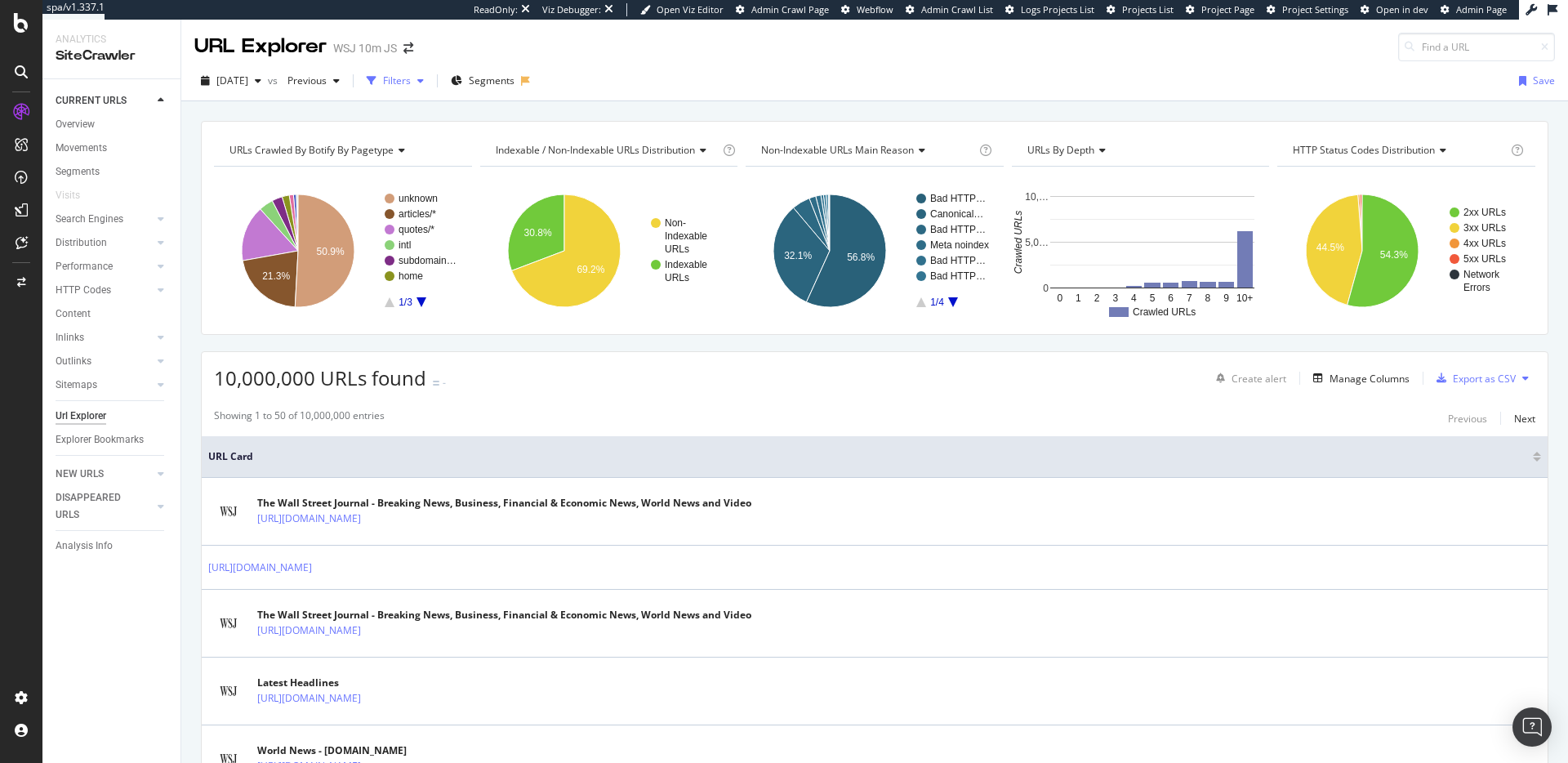
click at [410, 80] on div "Filters" at bounding box center [396, 81] width 28 height 14
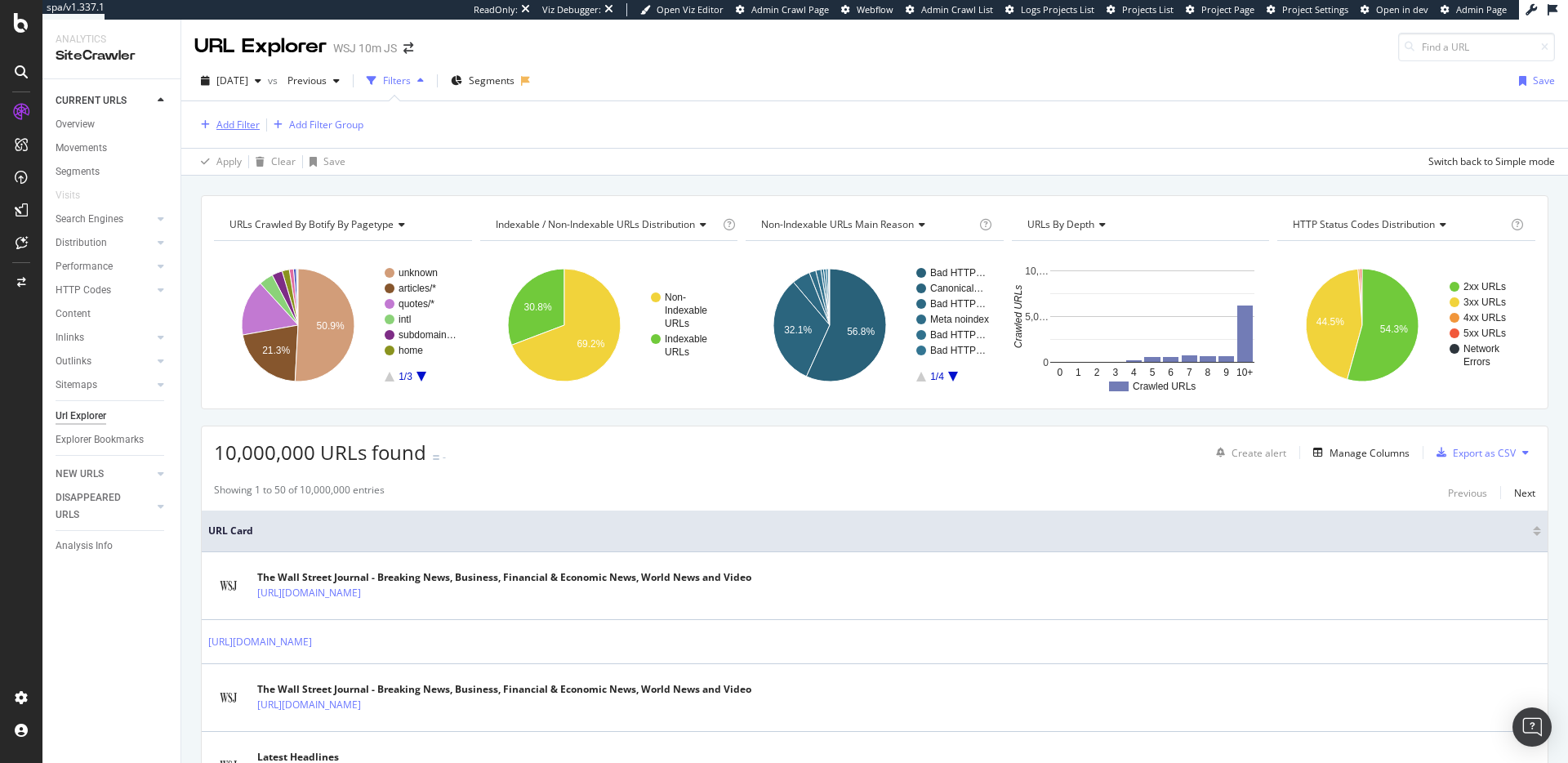
click at [223, 125] on div "Add Filter" at bounding box center [238, 125] width 43 height 14
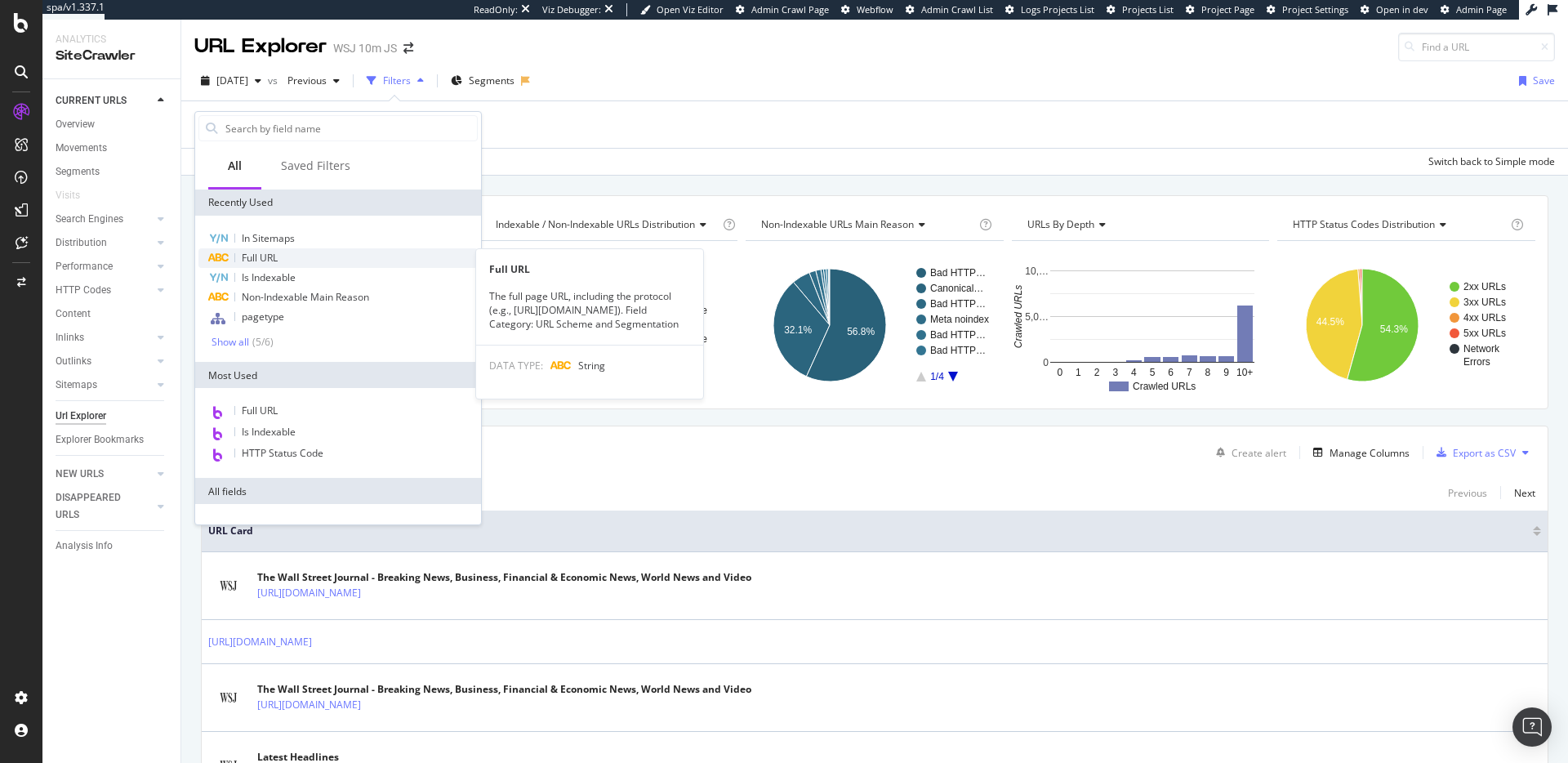
click at [277, 255] on span "Full URL" at bounding box center [259, 258] width 36 height 14
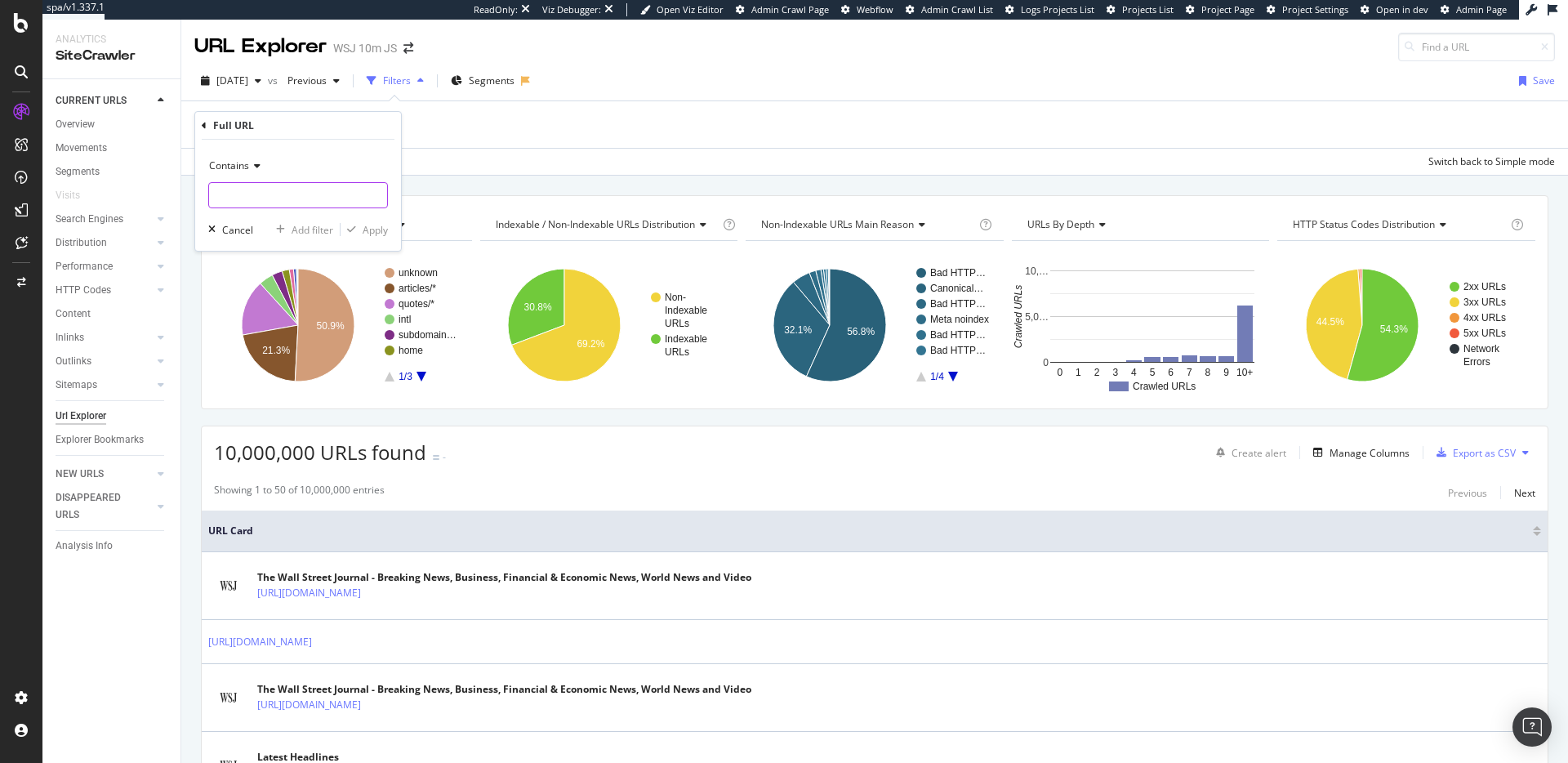
click at [326, 186] on input "text" at bounding box center [298, 195] width 178 height 26
type input "www.wsj.com"
click at [369, 224] on div "Apply" at bounding box center [375, 230] width 25 height 14
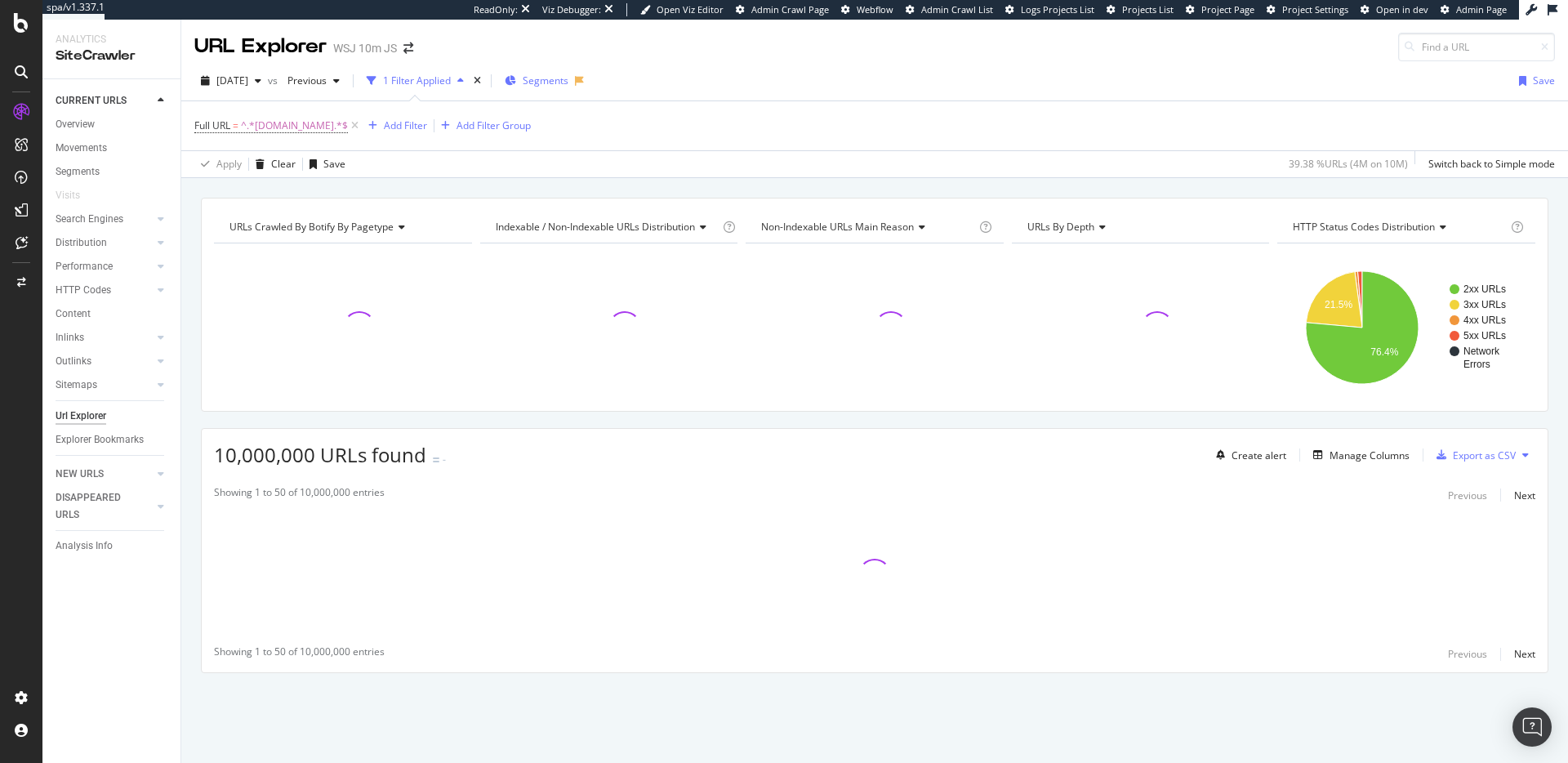
click at [568, 81] on span "Segments" at bounding box center [545, 81] width 46 height 14
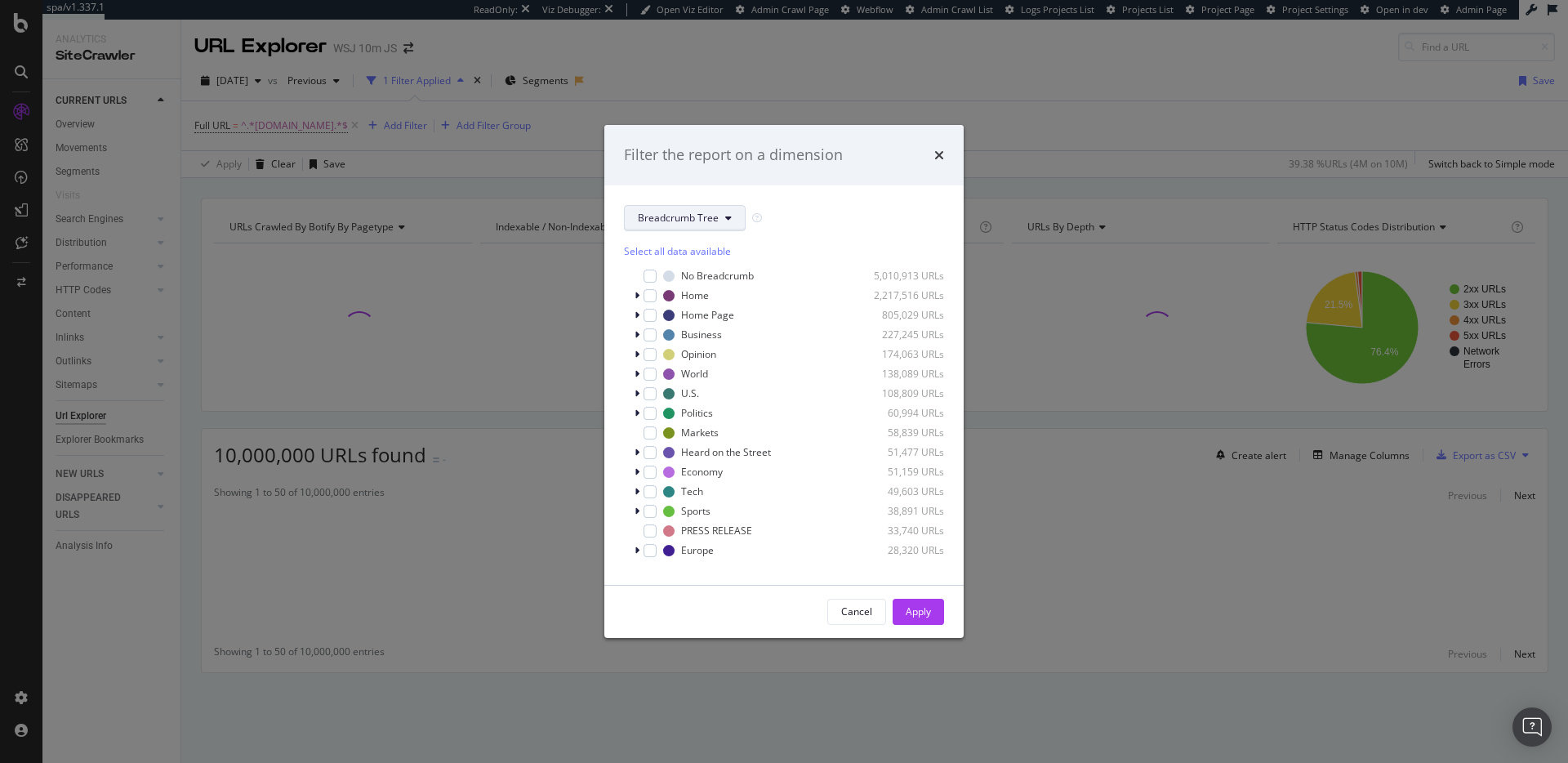
click at [716, 217] on span "Breadcrumb Tree" at bounding box center [678, 218] width 80 height 14
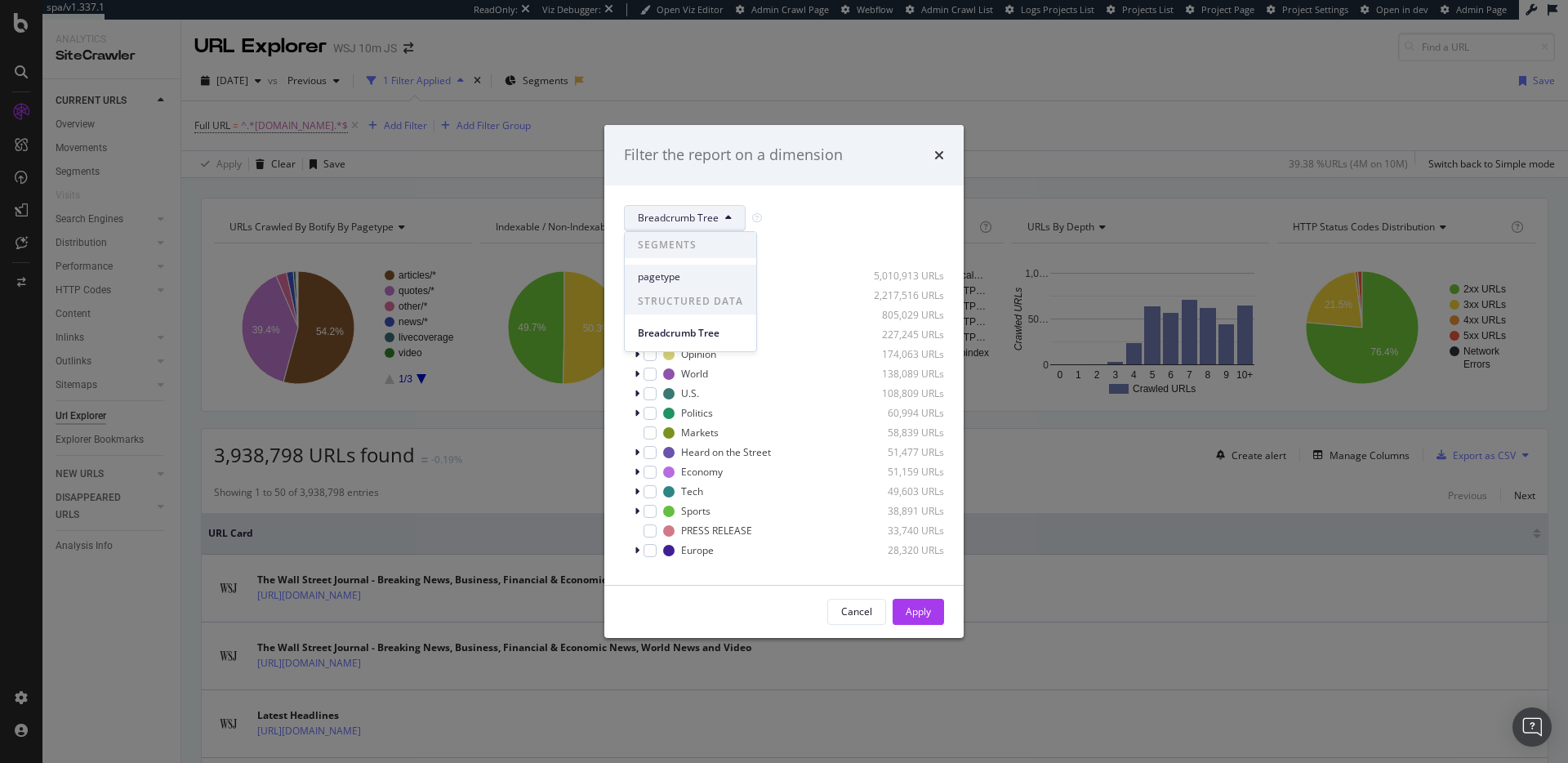
click at [680, 280] on span "pagetype" at bounding box center [690, 276] width 105 height 14
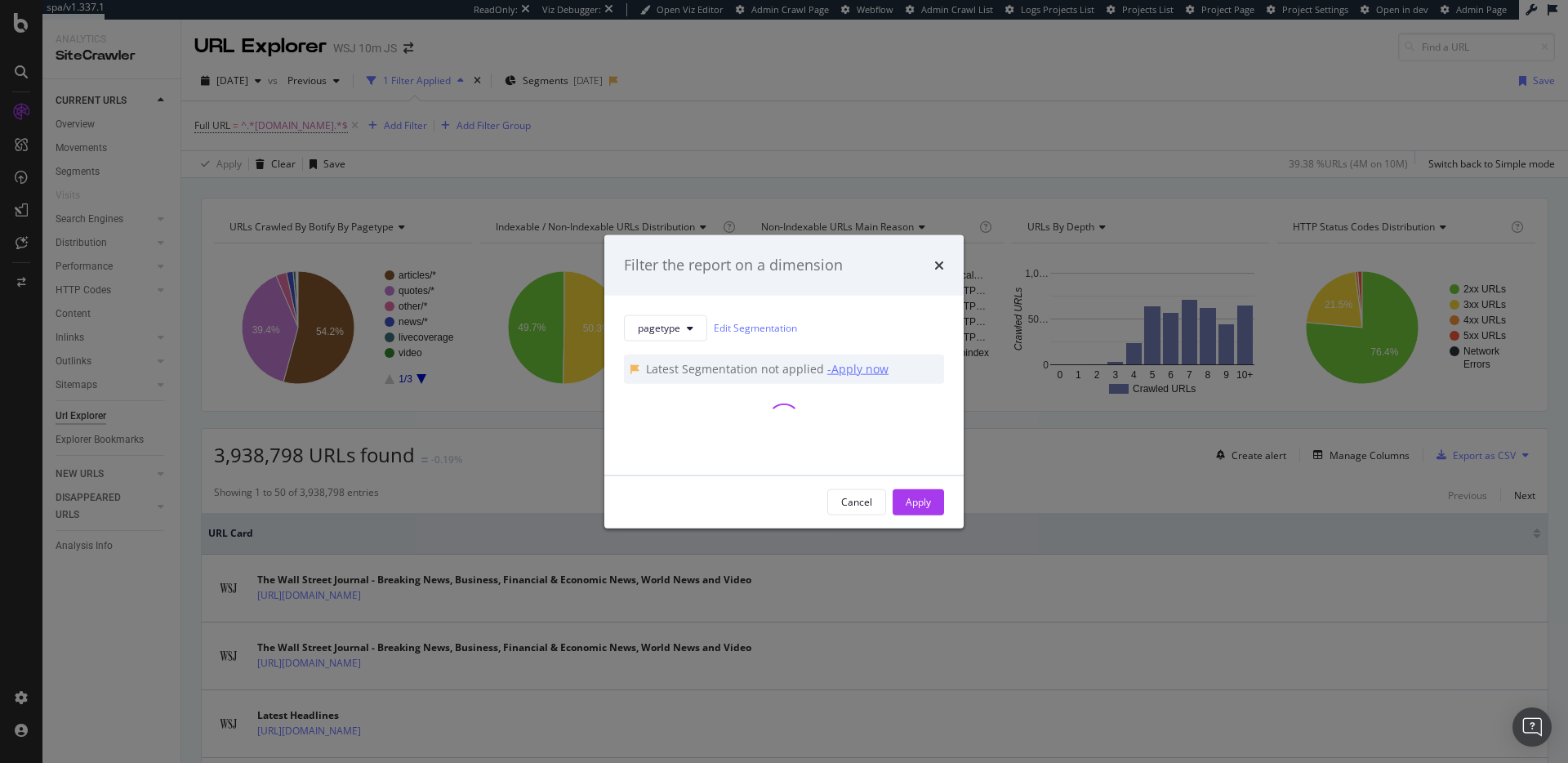
click at [861, 370] on div "- Apply now" at bounding box center [857, 369] width 62 height 16
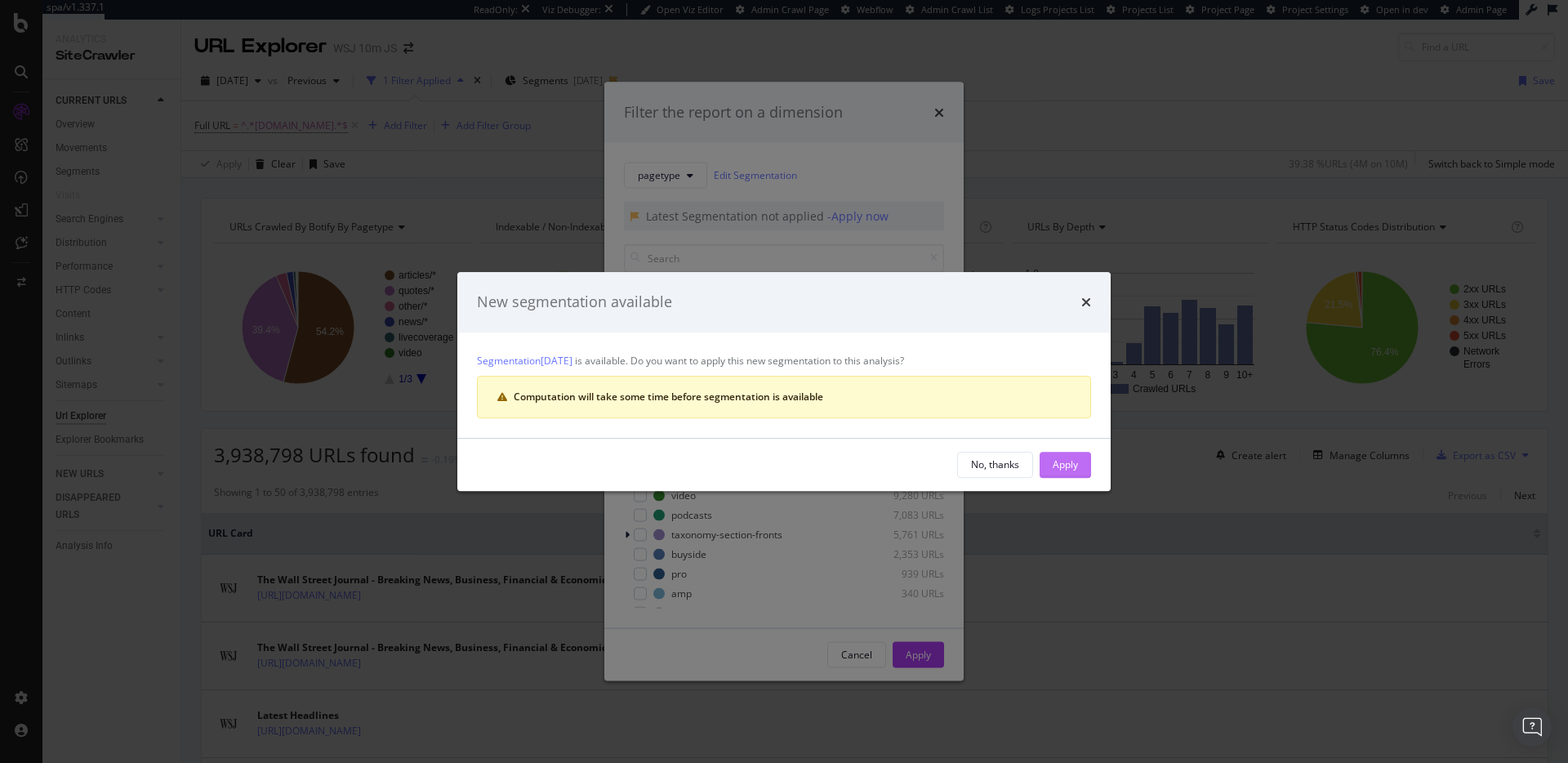
click at [1062, 461] on div "Apply" at bounding box center [1065, 464] width 25 height 14
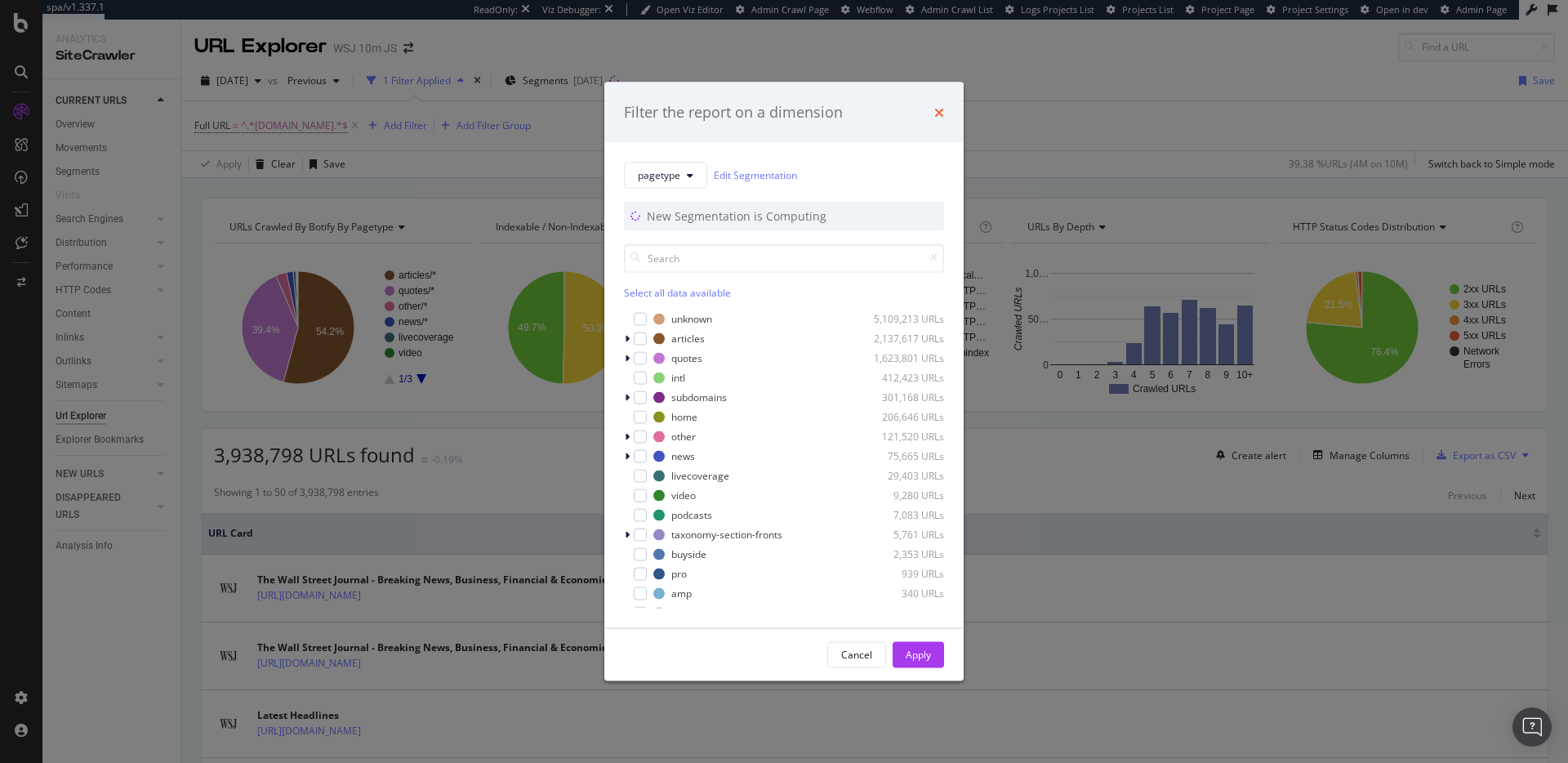
click at [939, 116] on icon "times" at bounding box center [939, 112] width 10 height 13
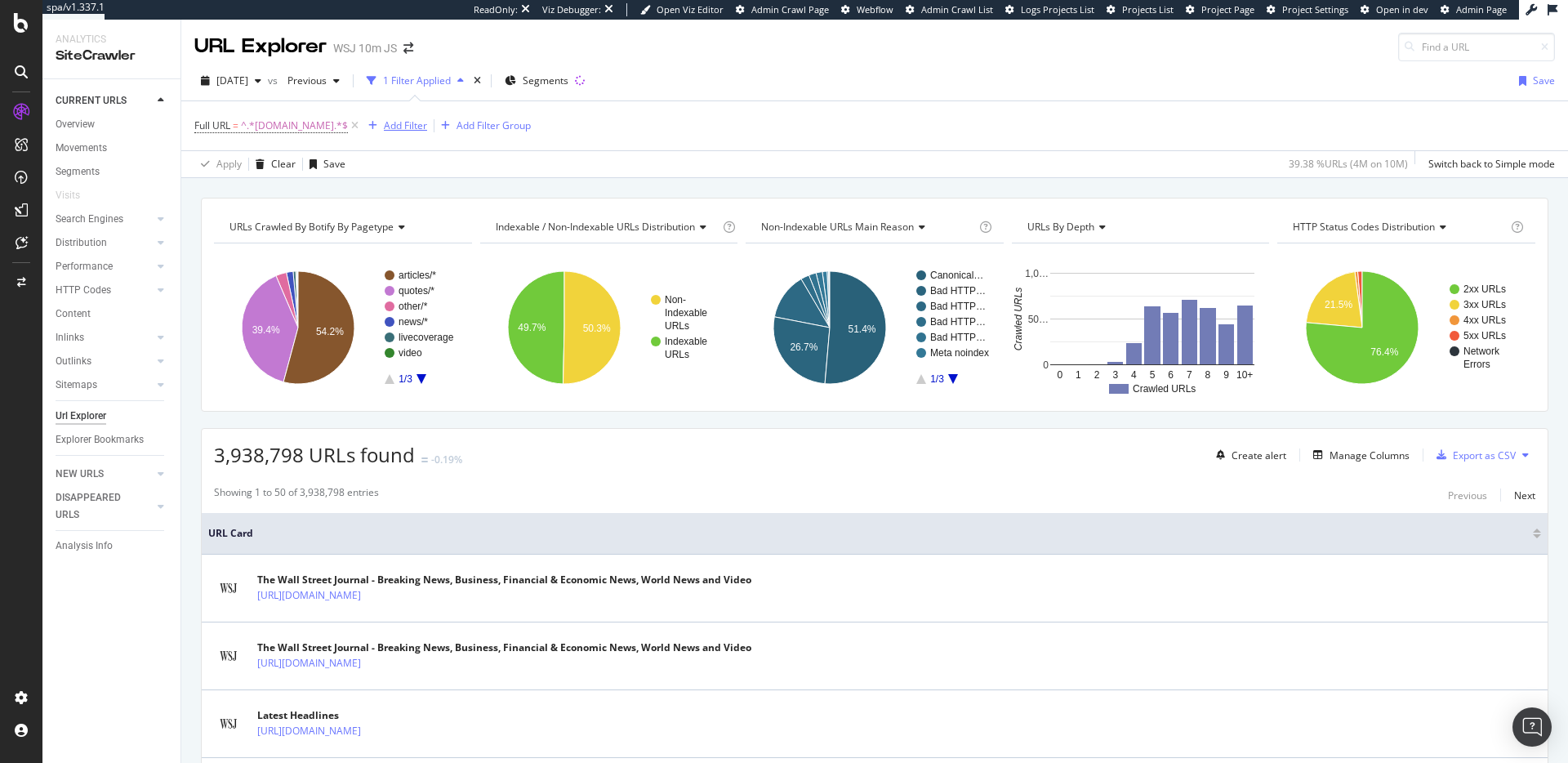
click at [384, 125] on div "Add Filter" at bounding box center [405, 125] width 43 height 14
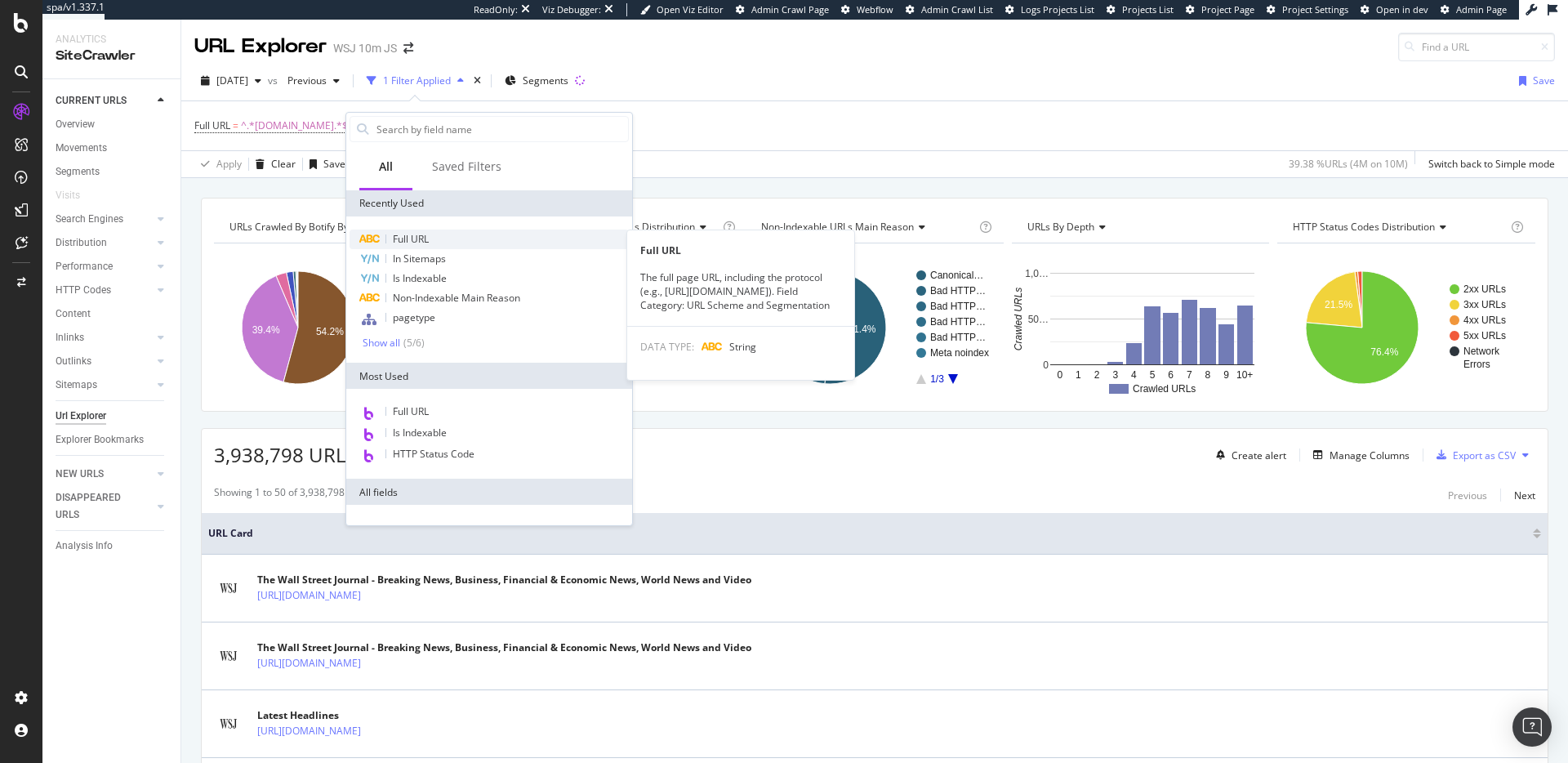
click at [394, 232] on span "Full URL" at bounding box center [410, 239] width 36 height 14
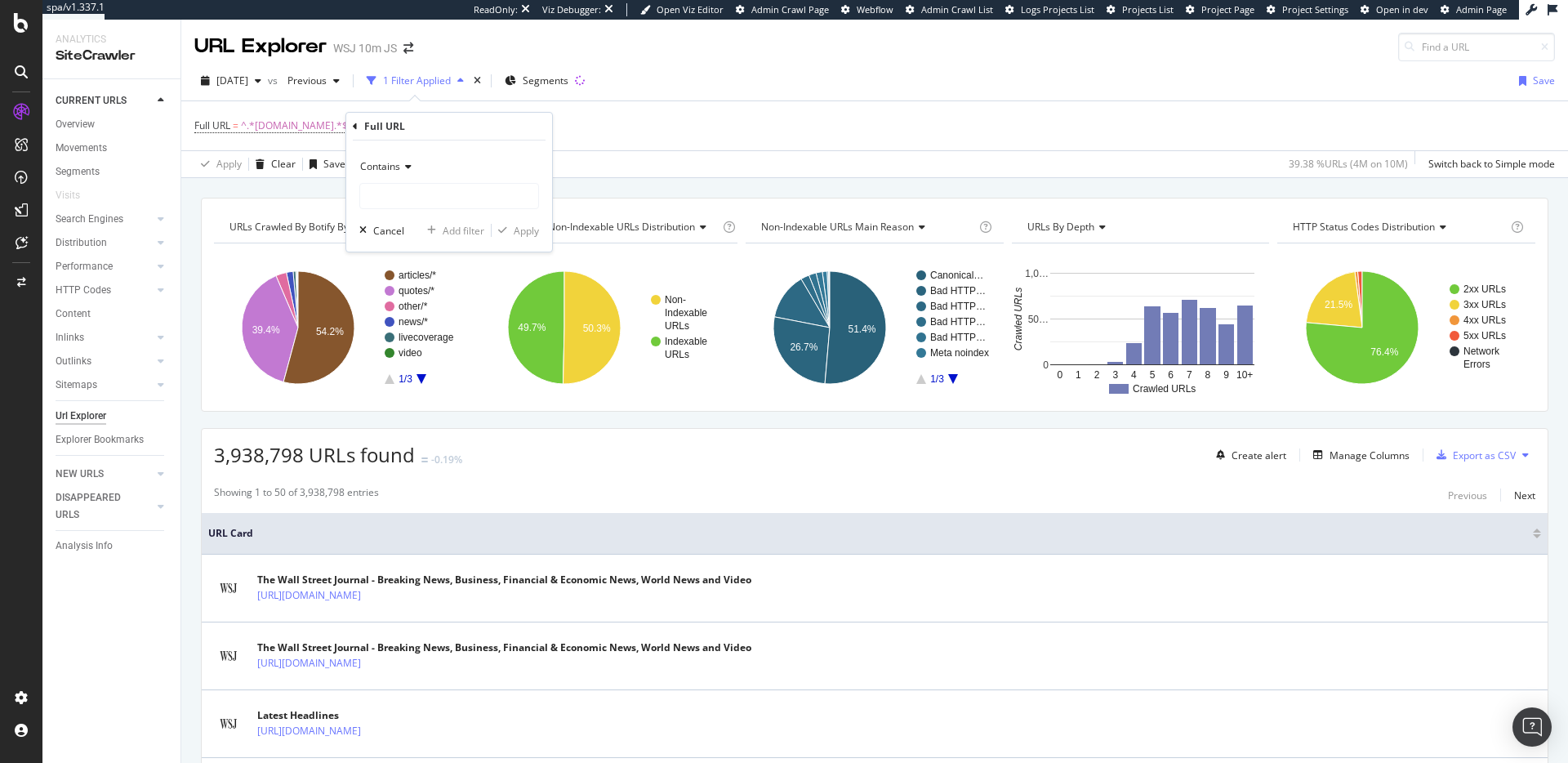
click at [402, 167] on icon at bounding box center [406, 166] width 12 height 10
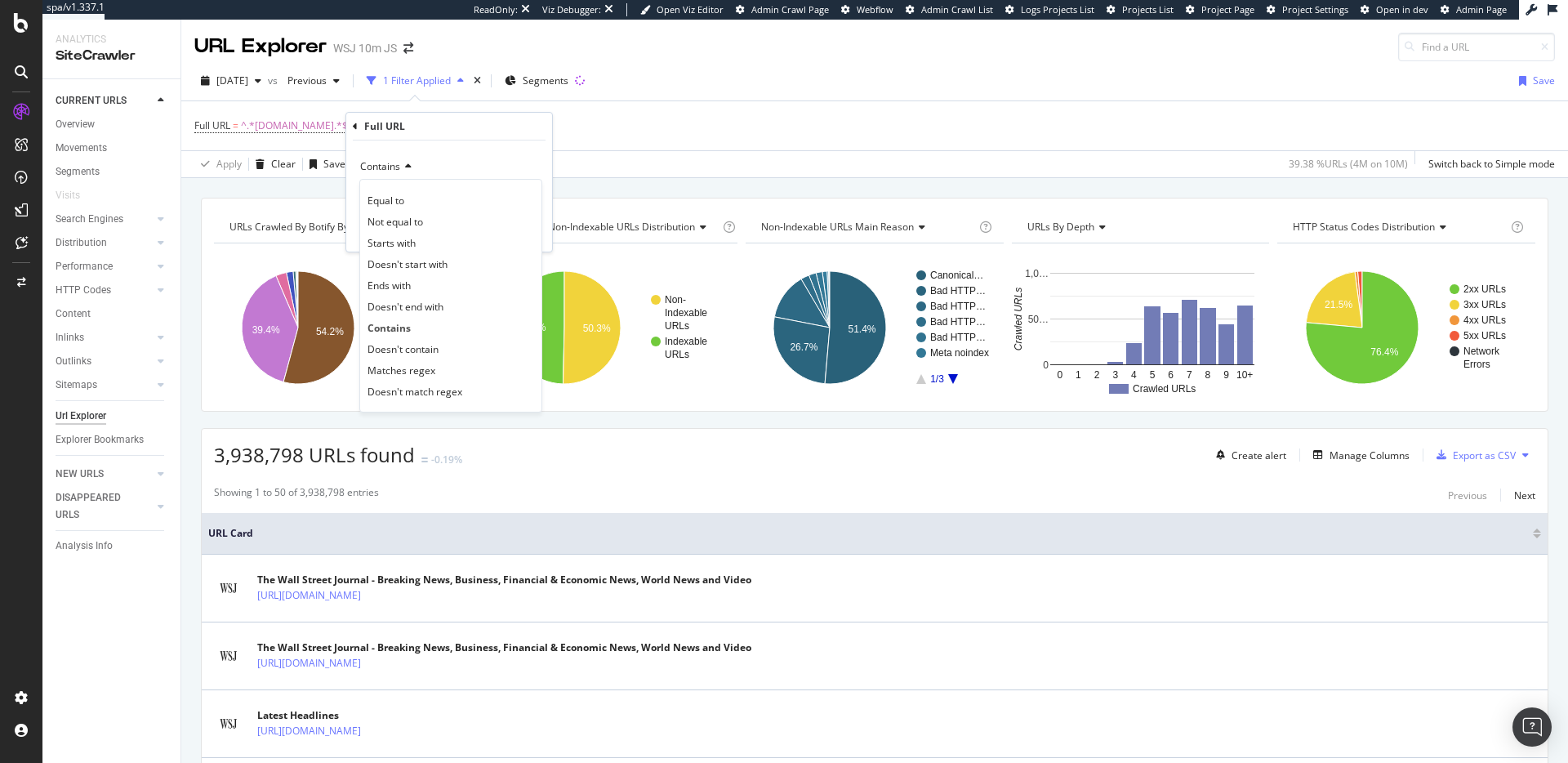
click at [424, 344] on span "Doesn't contain" at bounding box center [402, 350] width 71 height 14
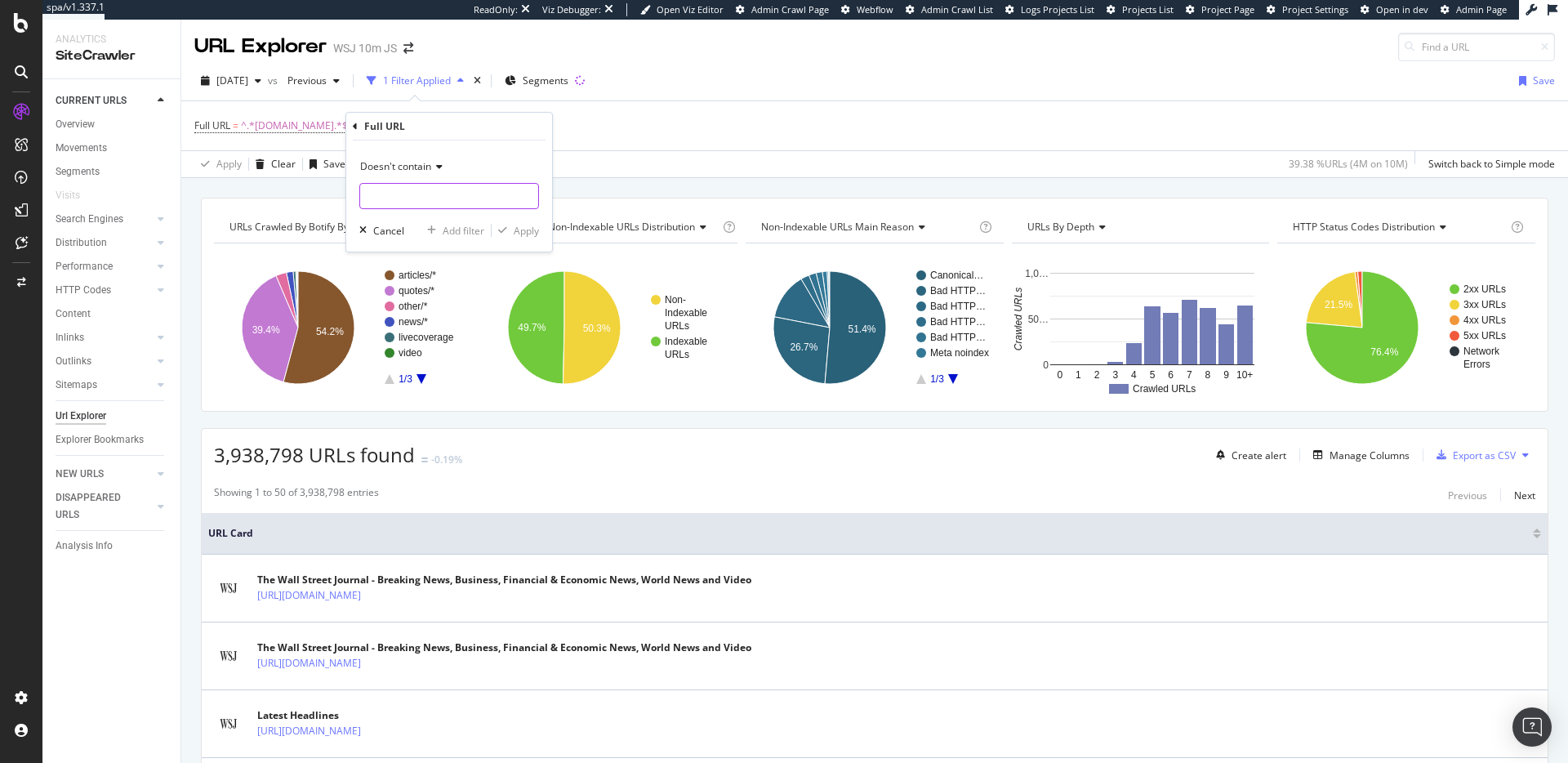
click at [456, 200] on input "text" at bounding box center [449, 196] width 178 height 26
type input "?"
click at [399, 230] on div "Cancel" at bounding box center [388, 231] width 31 height 14
drag, startPoint x: 1480, startPoint y: 455, endPoint x: 1098, endPoint y: 464, distance: 382.1
click at [1098, 464] on div "3,938,798 URLs found -0.19% Create alert Manage Columns Export as CSV" at bounding box center [874, 449] width 1345 height 40
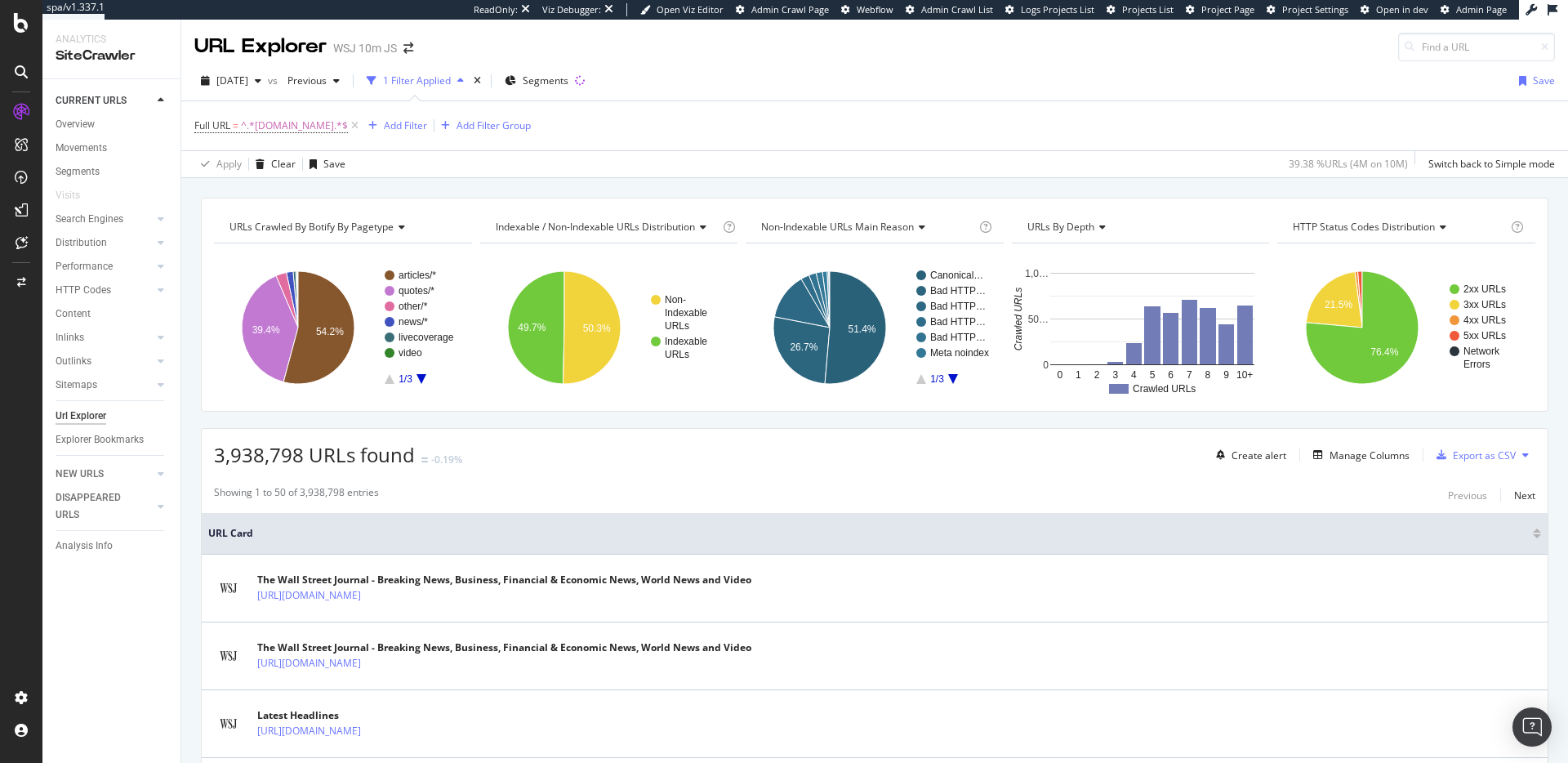
drag, startPoint x: 1098, startPoint y: 464, endPoint x: 1287, endPoint y: 452, distance: 189.4
click at [1105, 467] on div "3,938,798 URLs found -0.19% Create alert Manage Columns Export as CSV" at bounding box center [874, 449] width 1345 height 40
click at [1313, 451] on icon "button" at bounding box center [1318, 454] width 10 height 10
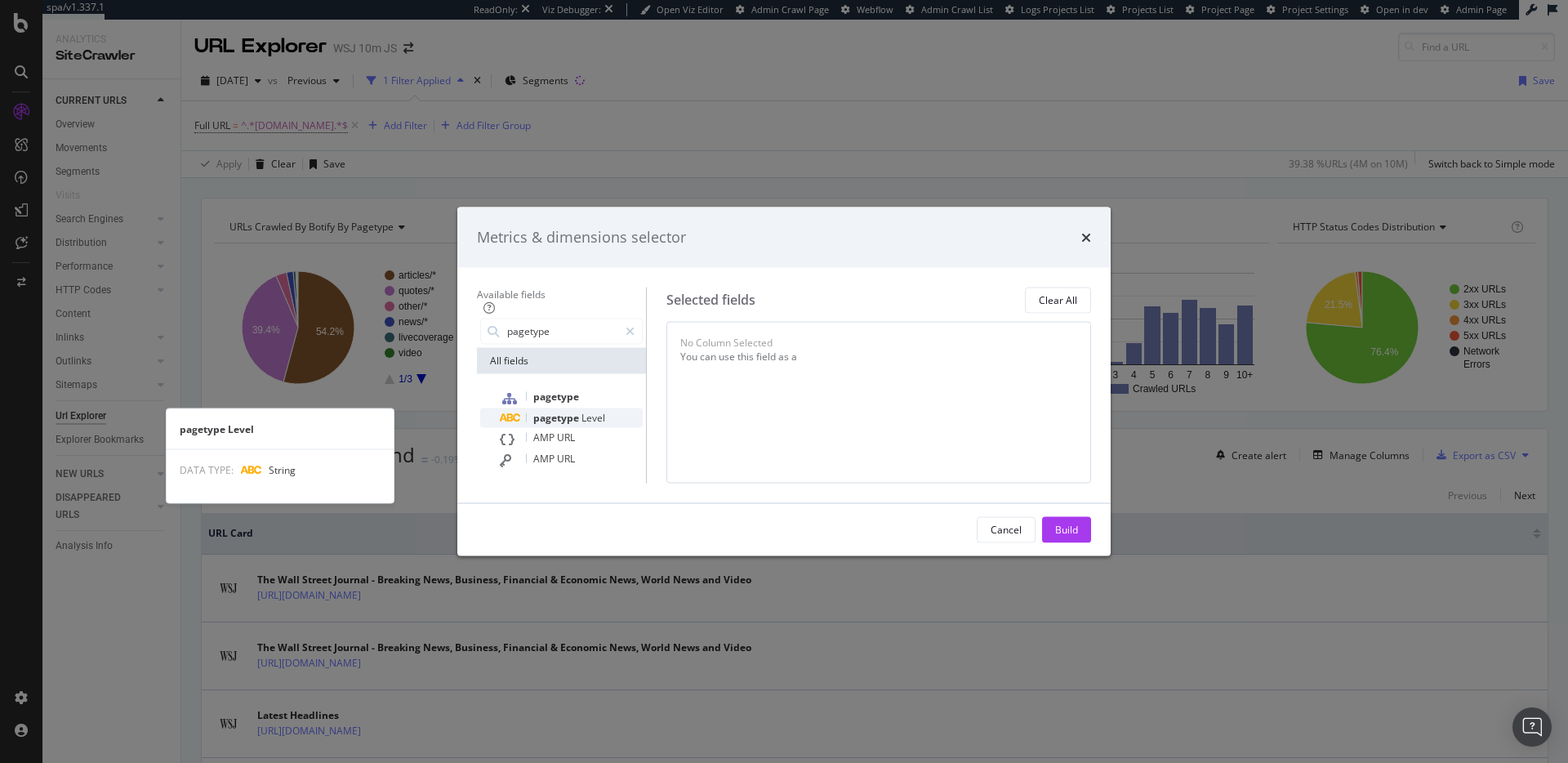
type input "pagetype"
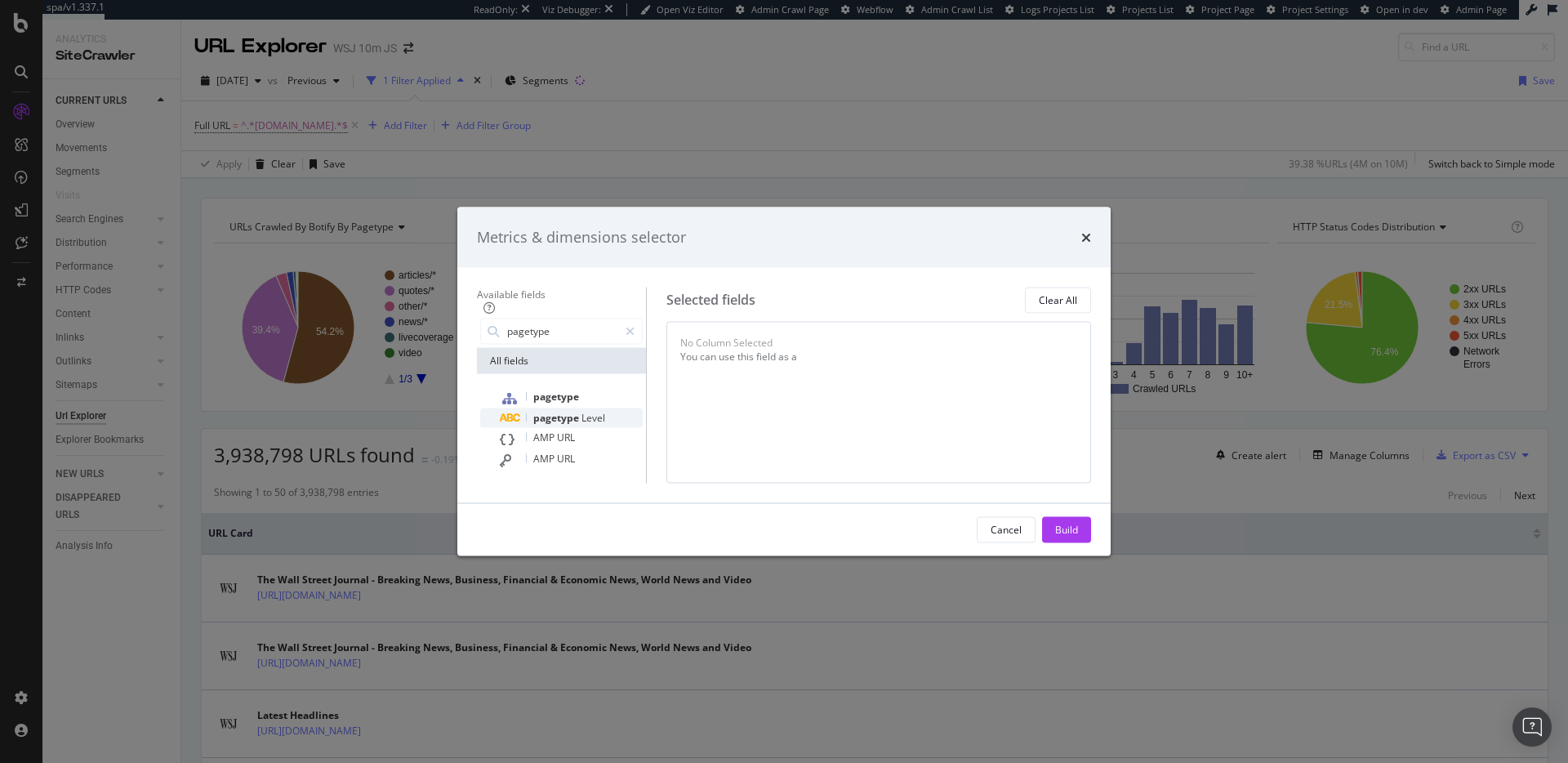
click at [569, 408] on div "pagetype Level" at bounding box center [571, 418] width 143 height 20
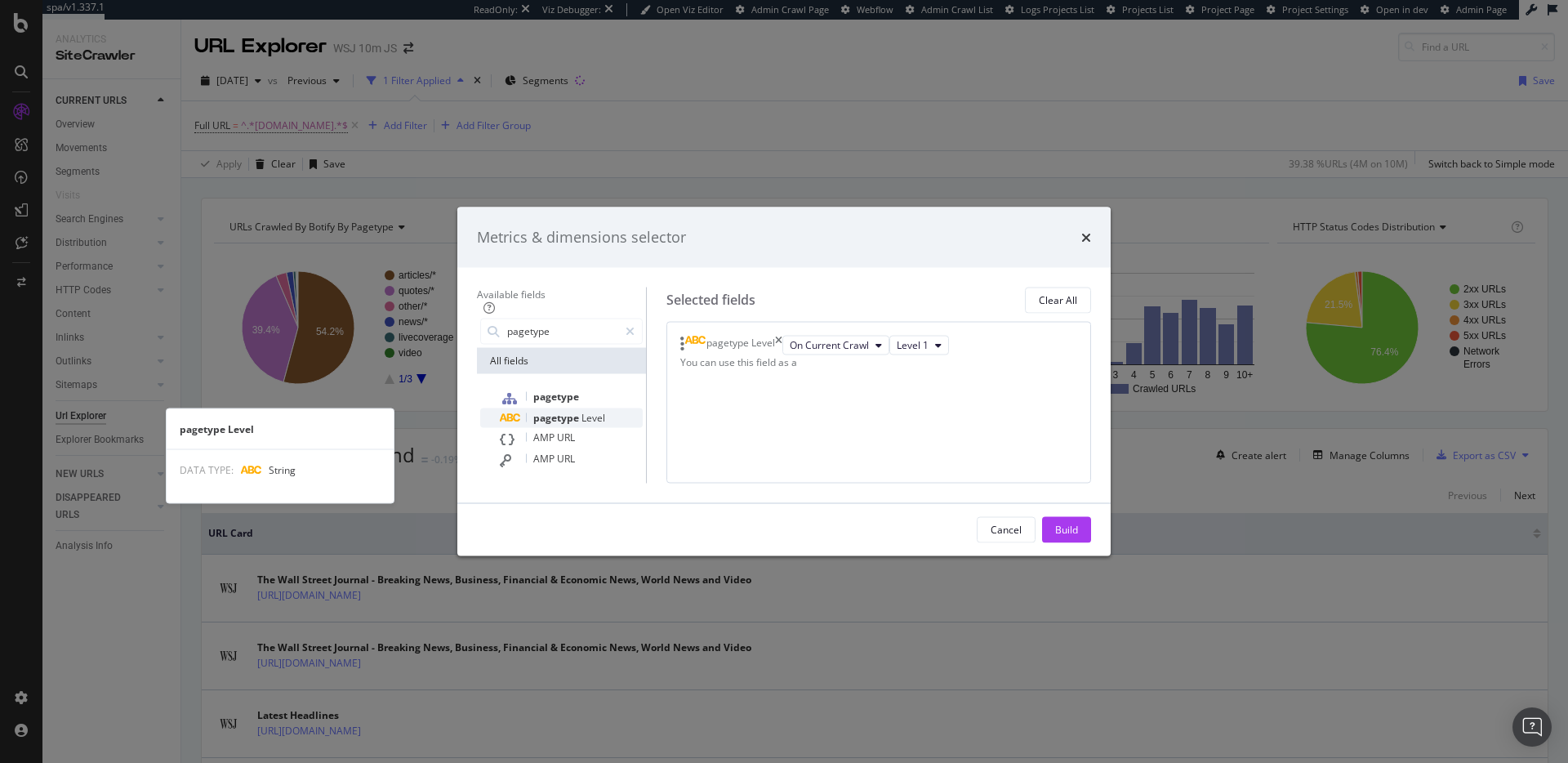
click at [581, 411] on span "Level" at bounding box center [593, 418] width 23 height 14
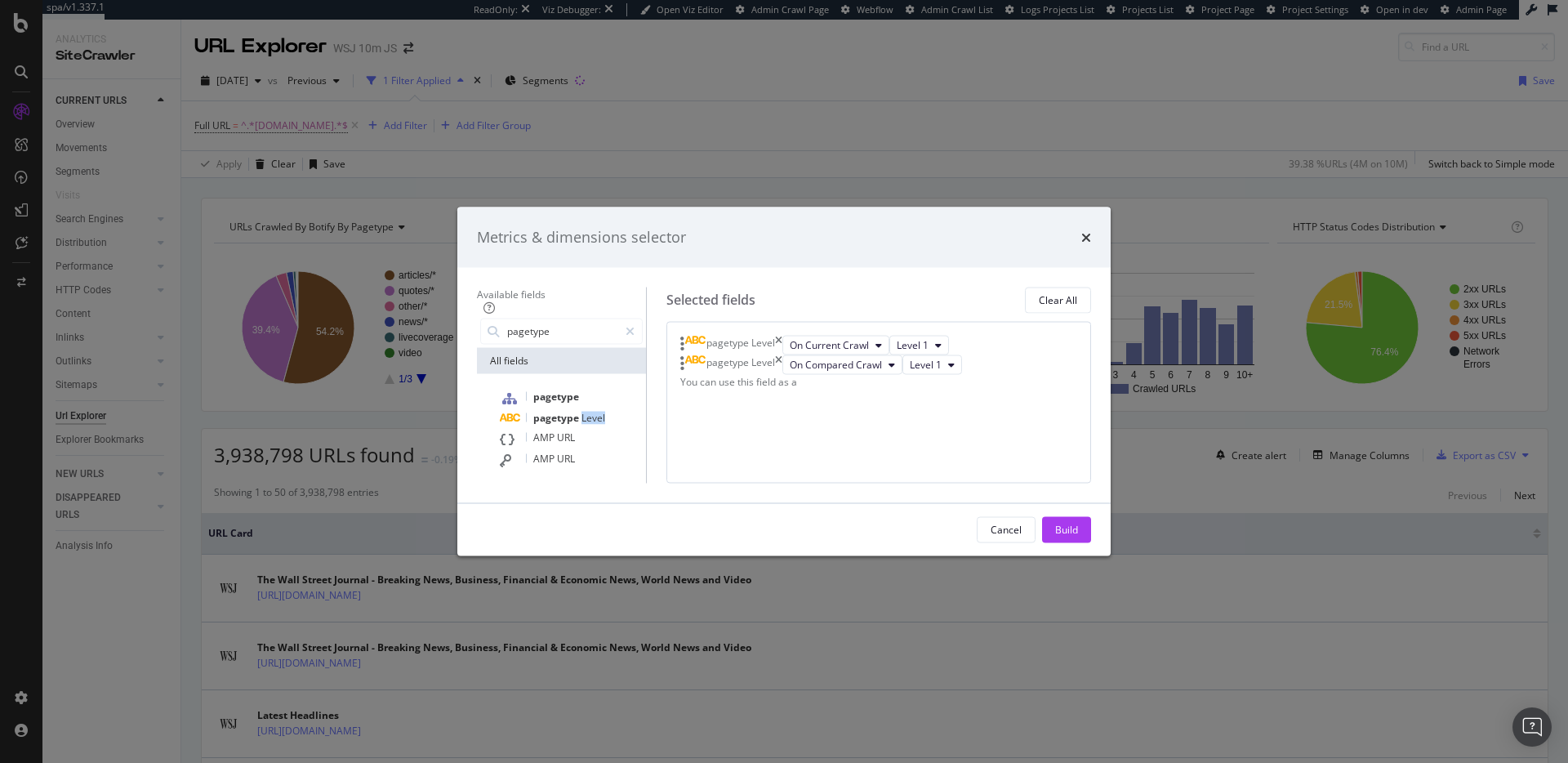
click at [581, 411] on span "Level" at bounding box center [593, 418] width 23 height 14
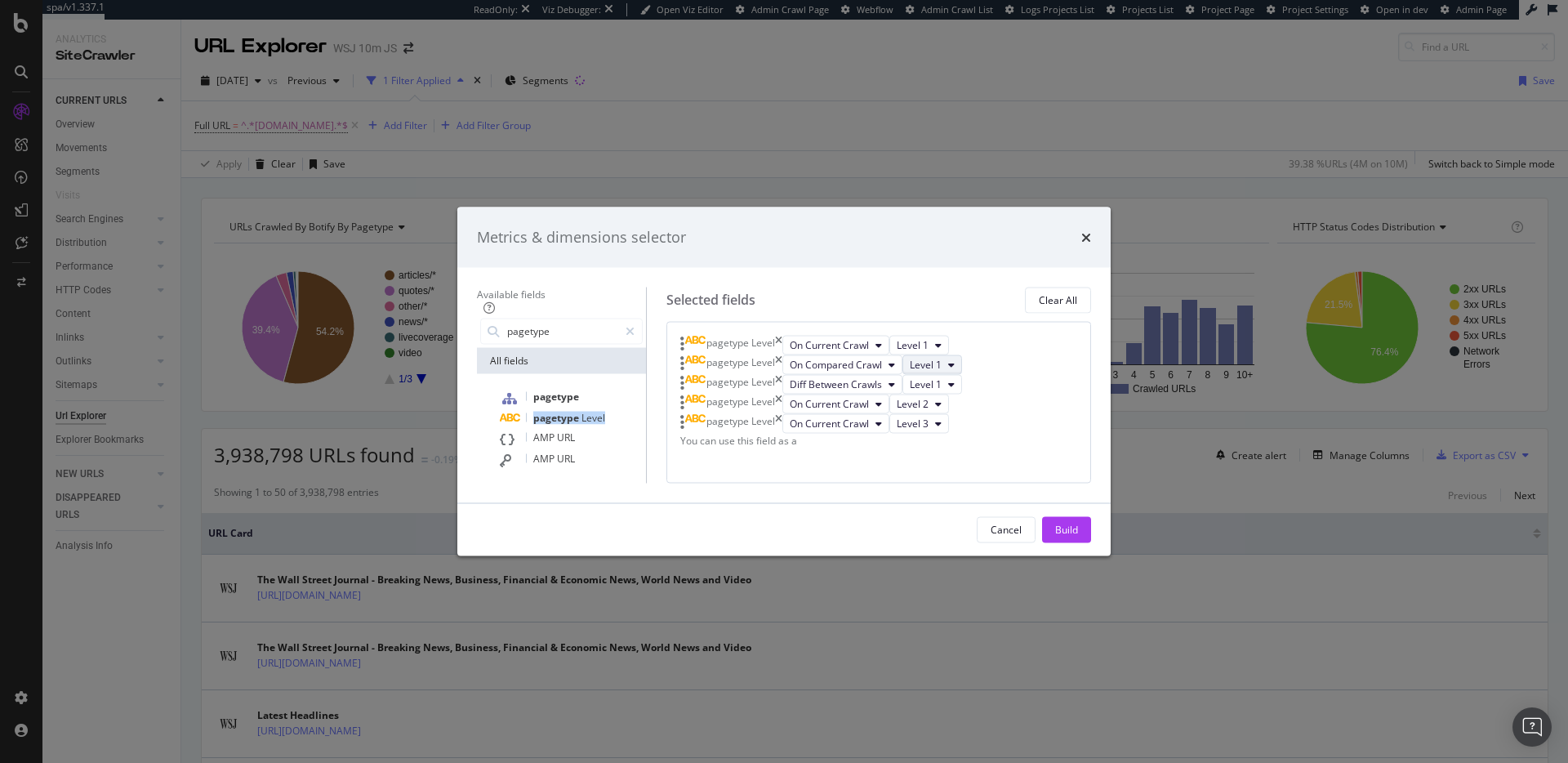
click at [962, 354] on button "Level 1" at bounding box center [932, 364] width 60 height 20
click at [995, 336] on div "Level 2" at bounding box center [975, 341] width 59 height 23
click at [962, 374] on button "Level 1" at bounding box center [932, 384] width 60 height 20
click at [977, 427] on span "Level 3" at bounding box center [974, 433] width 33 height 14
click at [782, 433] on div "pagetype Level" at bounding box center [731, 423] width 102 height 20
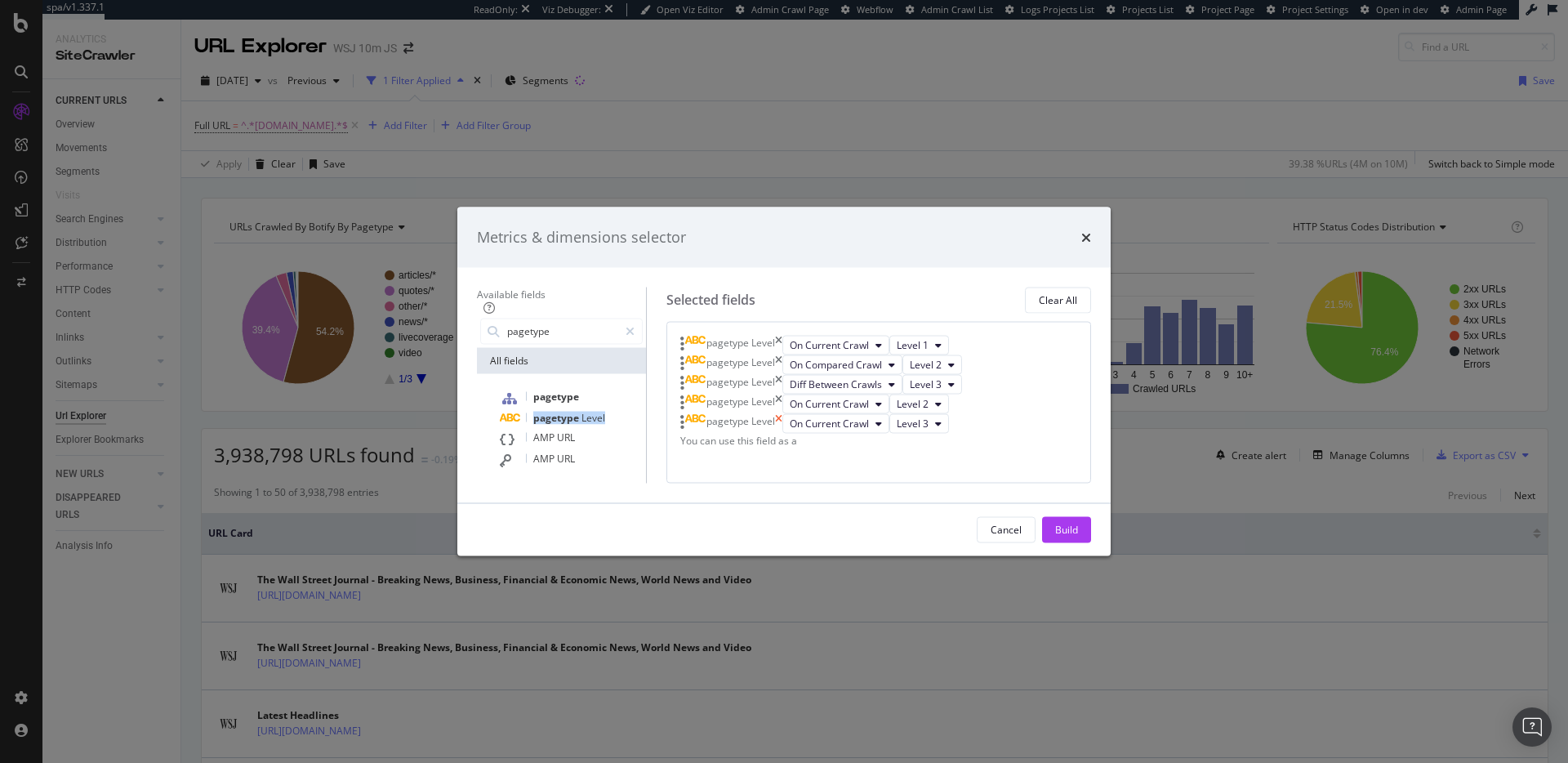
click at [782, 394] on icon "times" at bounding box center [779, 403] width 7 height 20
click at [1014, 417] on div "pagetype Level On Current Crawl Level 1 pagetype Level On Compared Crawl Level …" at bounding box center [878, 402] width 425 height 162
click at [1078, 537] on div "Build" at bounding box center [1066, 530] width 23 height 14
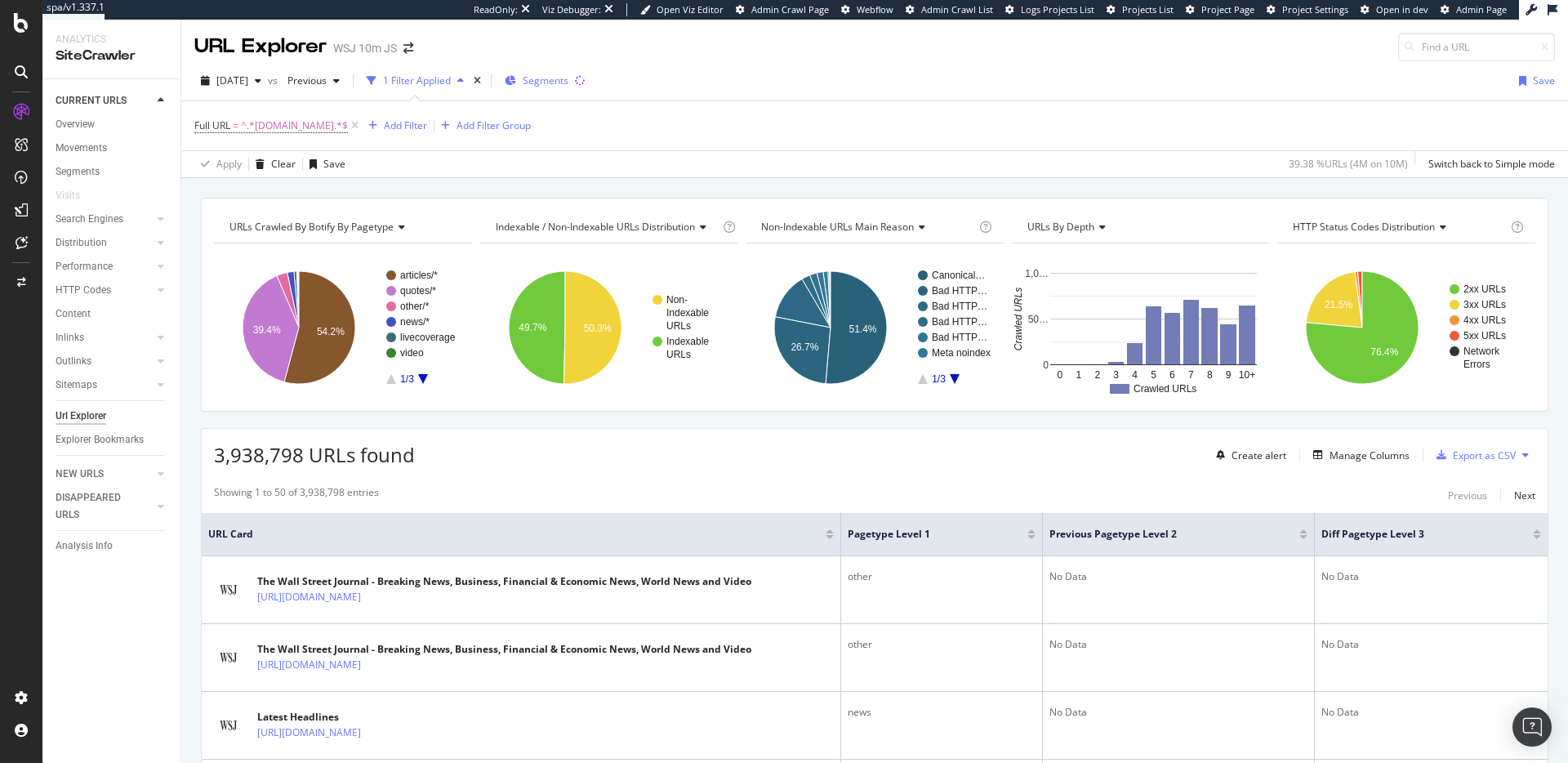
click at [569, 77] on span "Segments" at bounding box center [545, 81] width 46 height 14
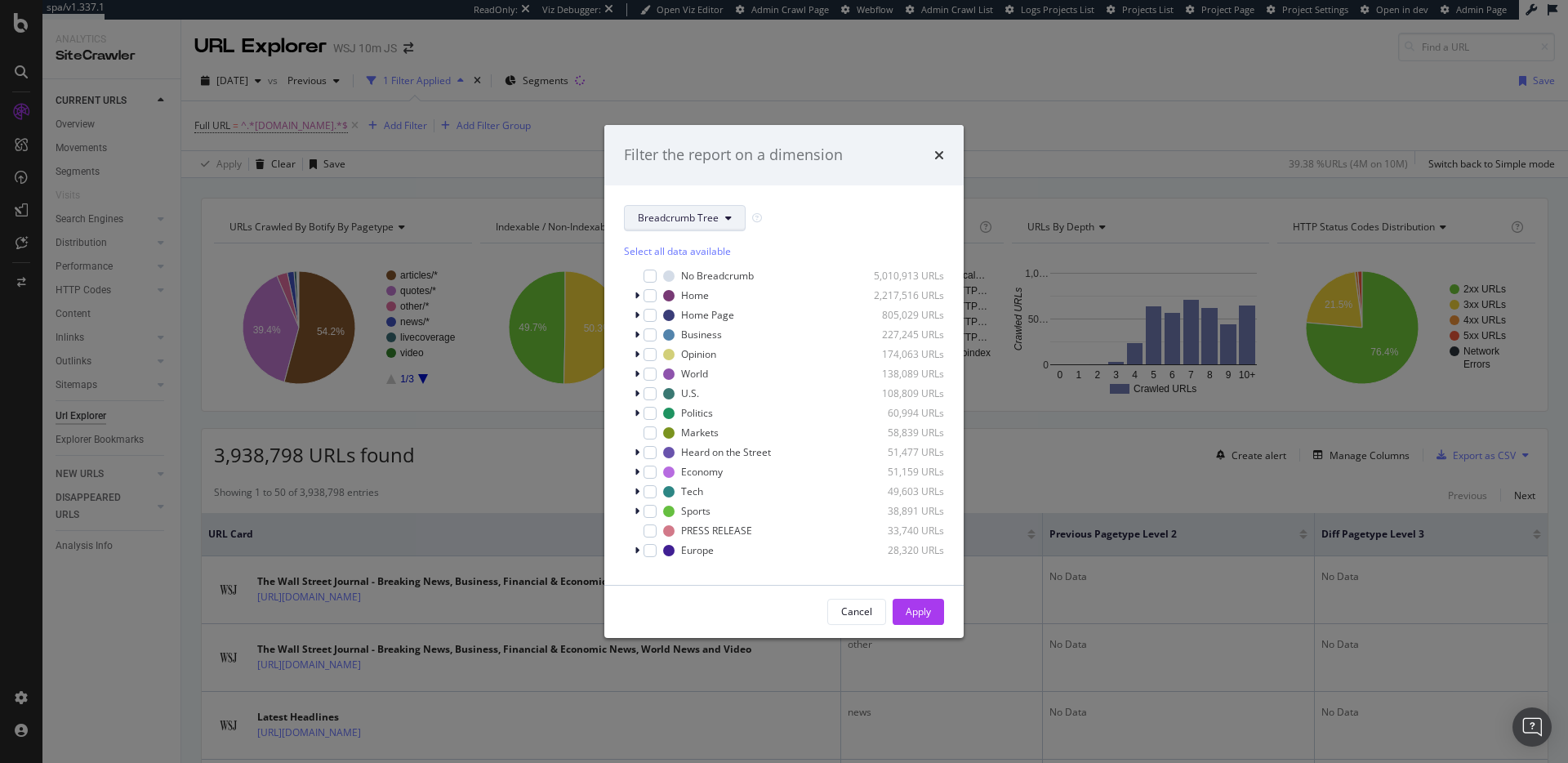
click at [696, 219] on span "Breadcrumb Tree" at bounding box center [678, 218] width 80 height 14
drag, startPoint x: 769, startPoint y: 164, endPoint x: 788, endPoint y: 125, distance: 43.4
click at [769, 164] on div "Filter the report on a dimension" at bounding box center [733, 156] width 219 height 21
click at [822, 43] on div "Filter the report on a dimension Breadcrumb Tree Select all data available No B…" at bounding box center [784, 381] width 1568 height 763
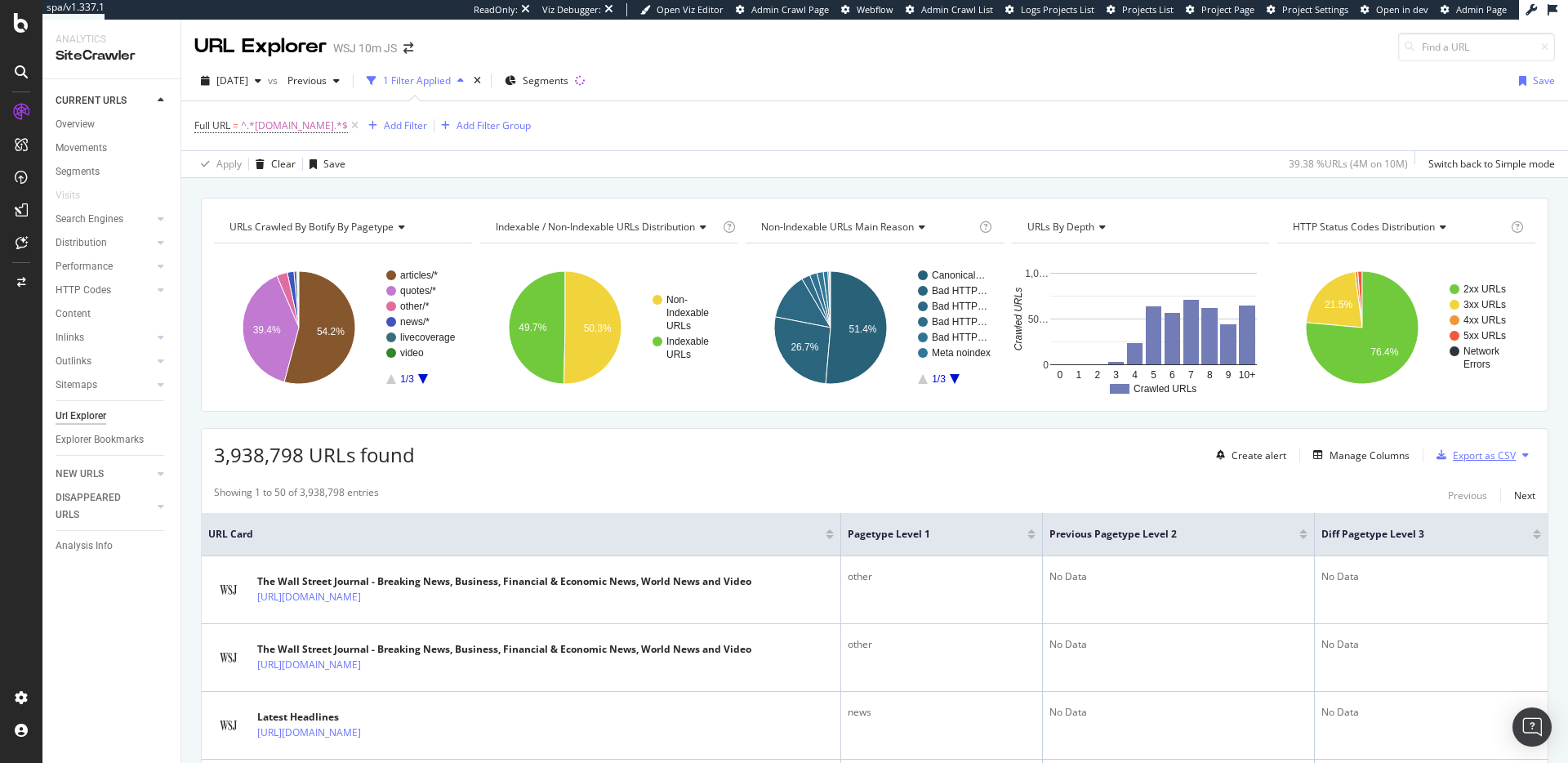
click at [1454, 457] on div "Export as CSV" at bounding box center [1484, 455] width 63 height 14
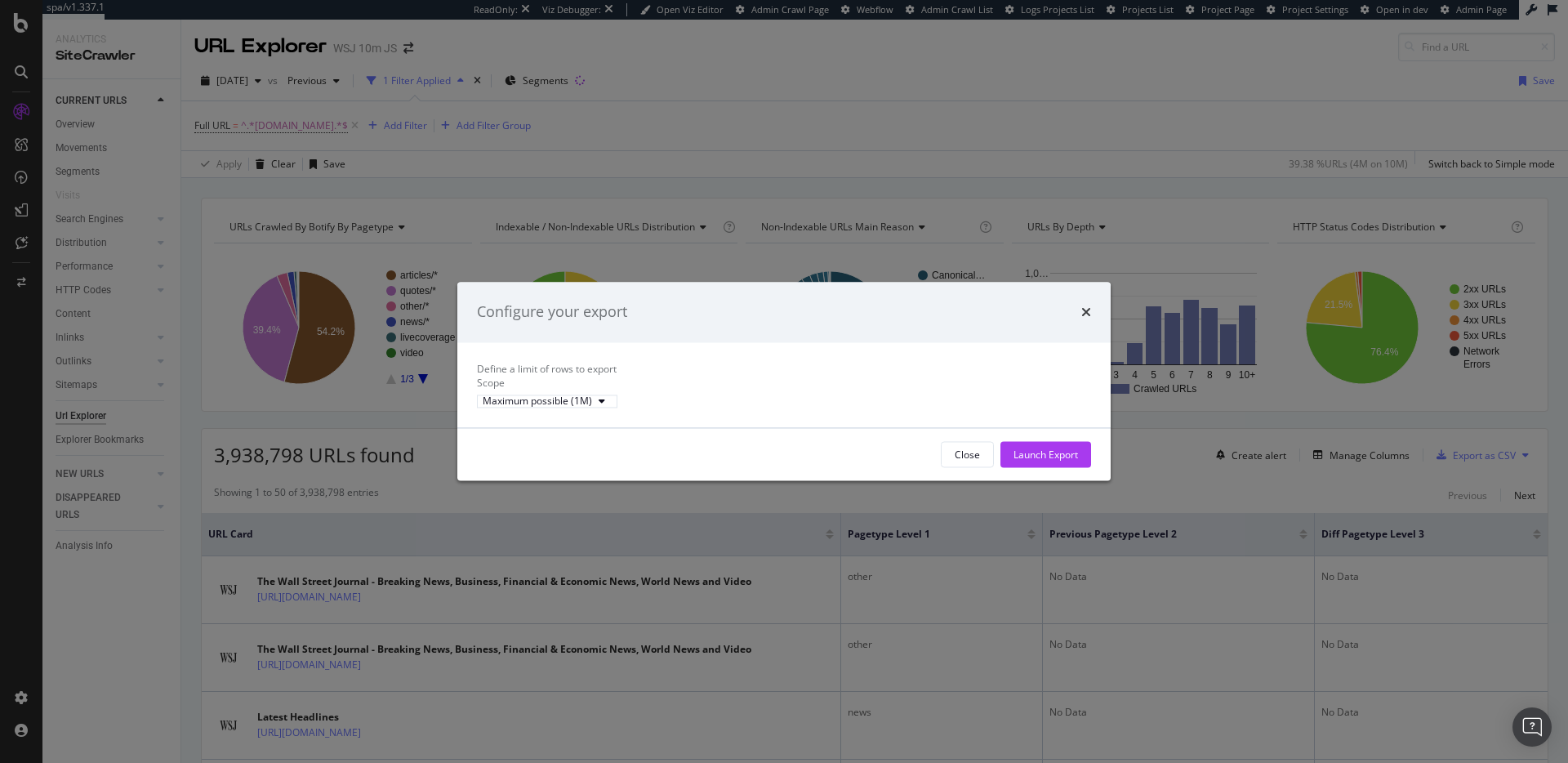
drag, startPoint x: 965, startPoint y: 471, endPoint x: 420, endPoint y: 295, distance: 572.7
click at [965, 462] on div "Close" at bounding box center [967, 455] width 25 height 14
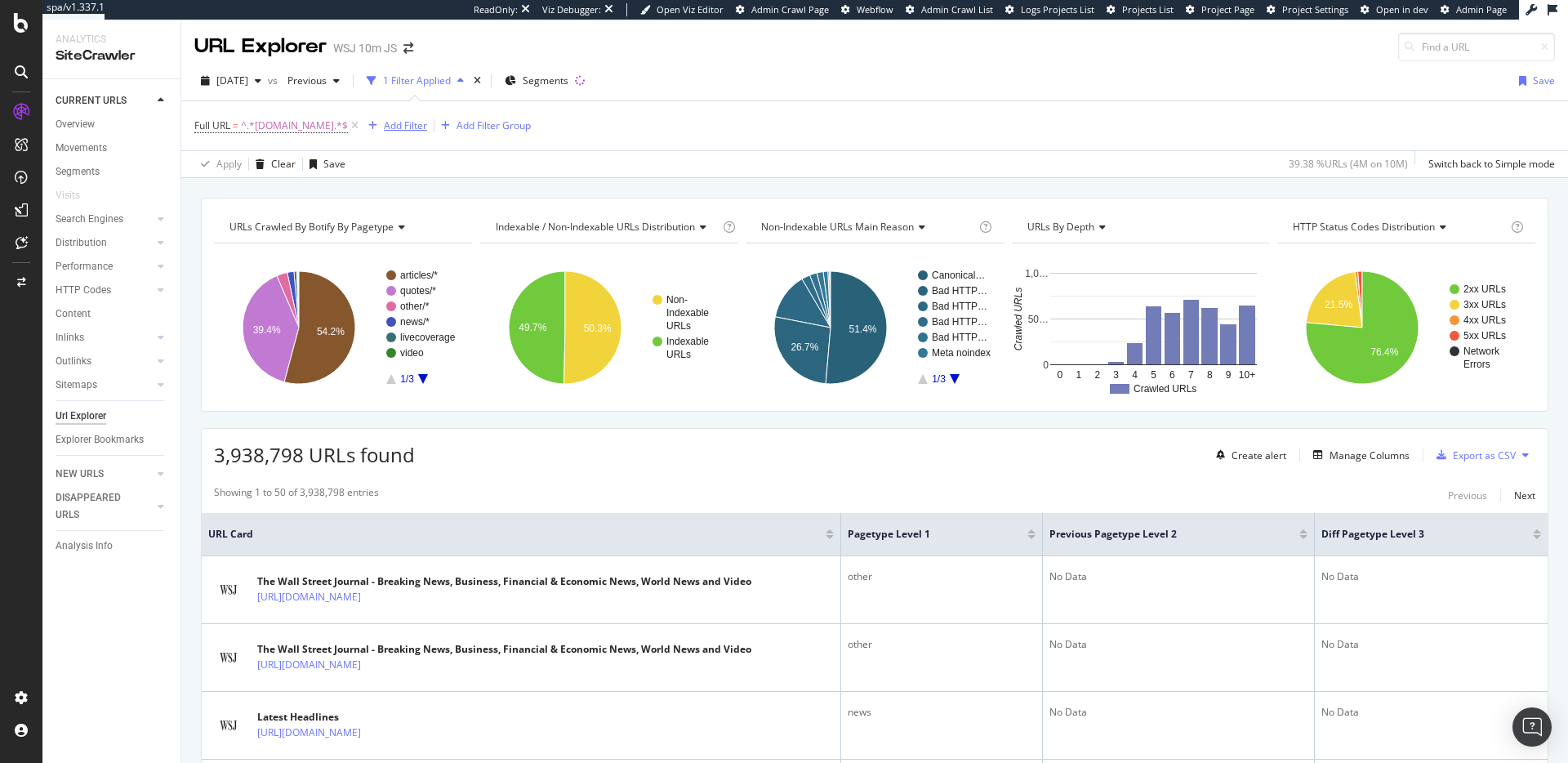
click at [384, 125] on div "Add Filter" at bounding box center [405, 125] width 43 height 14
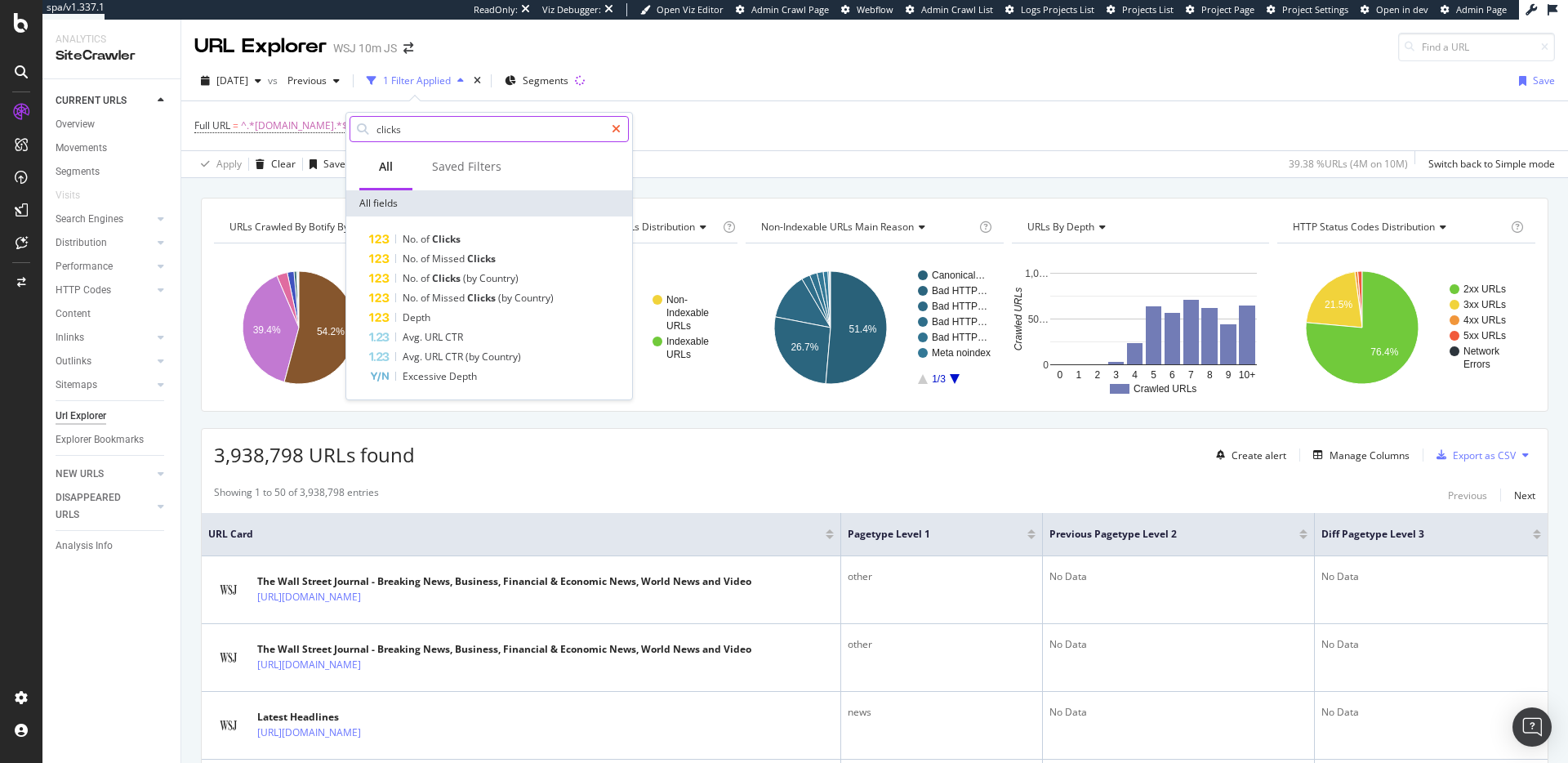
type input "clicks"
click at [619, 129] on icon at bounding box center [616, 129] width 9 height 12
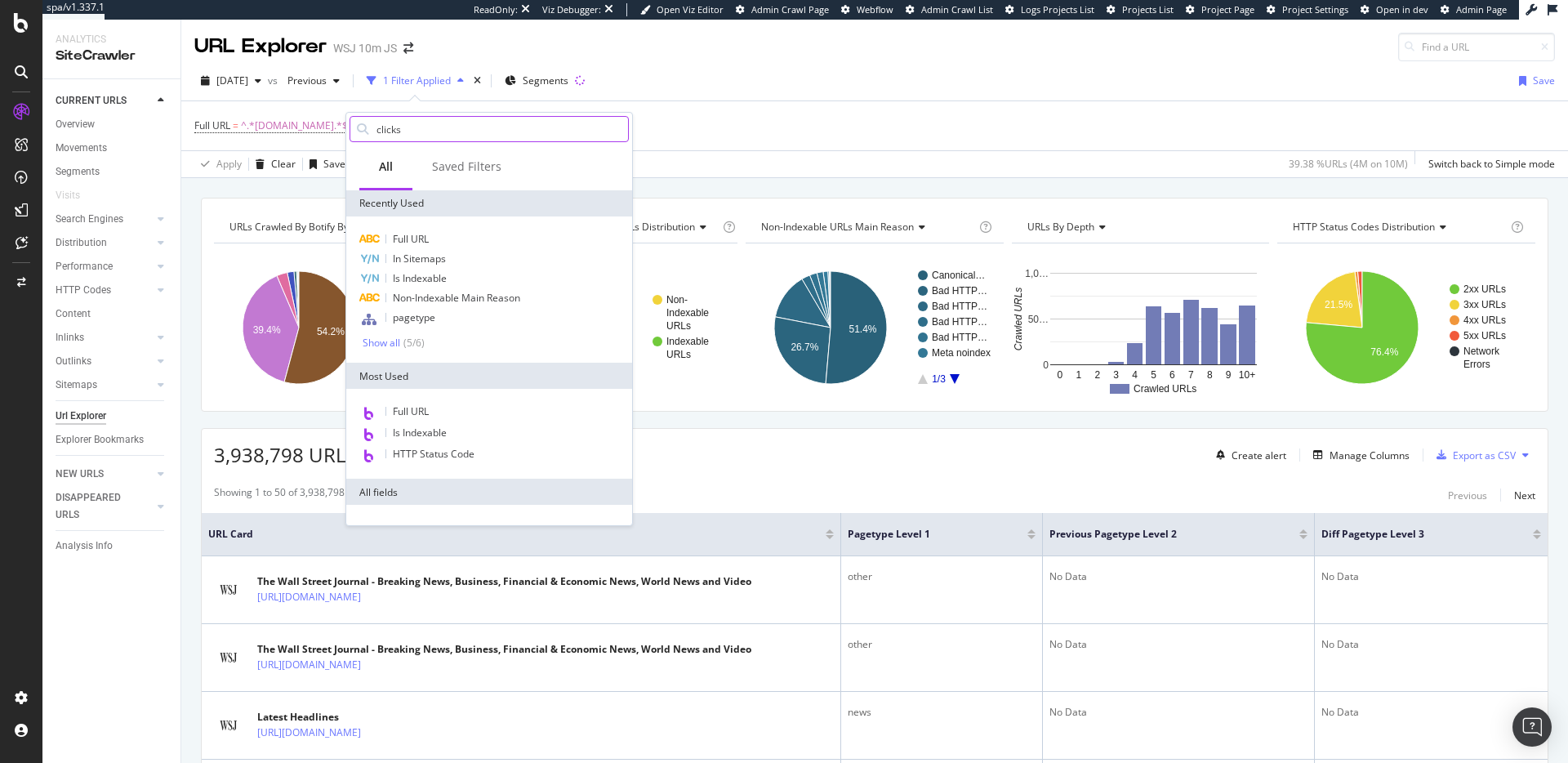
click at [662, 137] on div "Full URL = ^.*www.wsj.com.*$ Add Filter Add Filter Group" at bounding box center [874, 125] width 1361 height 49
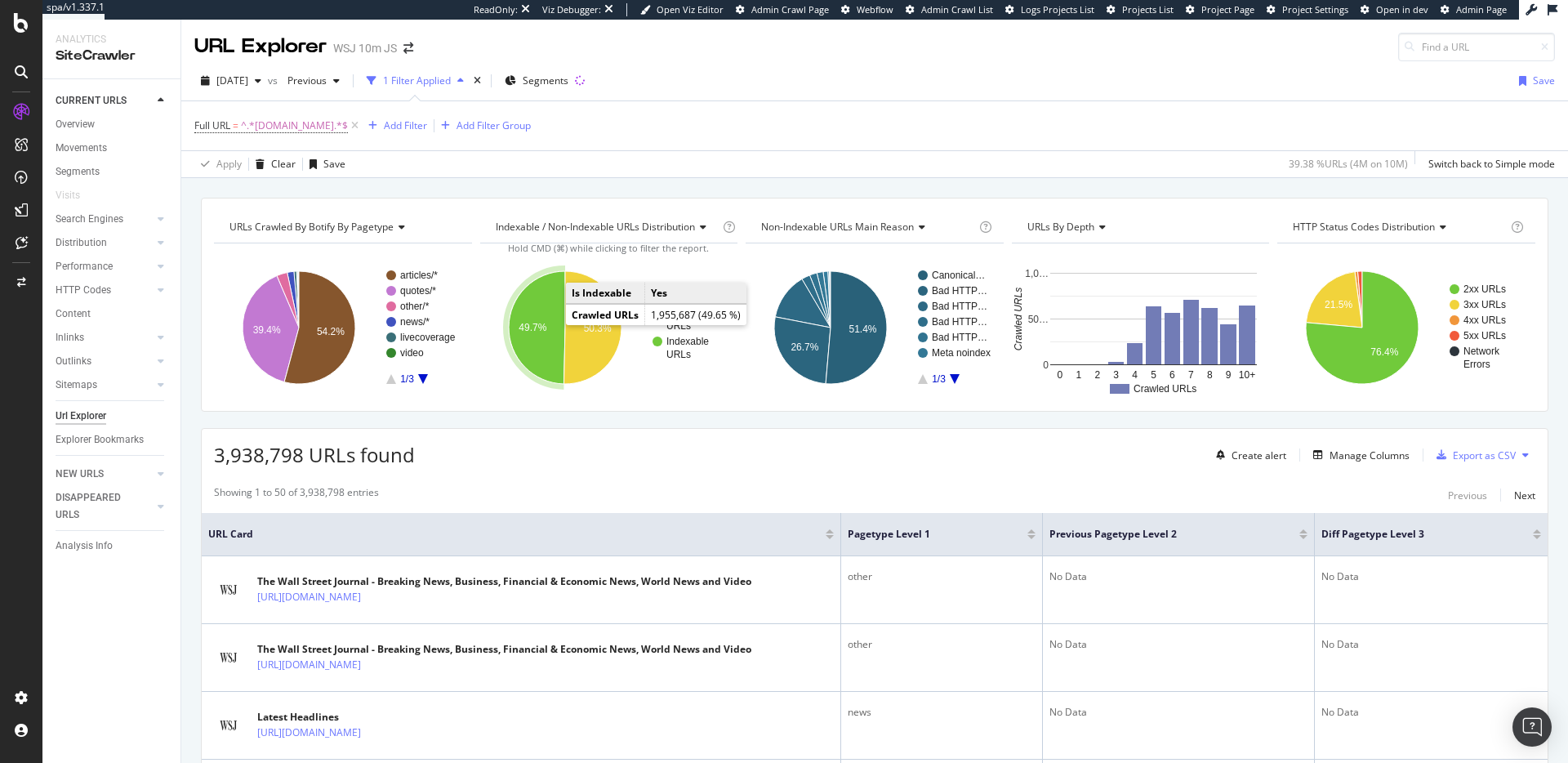
click at [533, 344] on icon "A chart." at bounding box center [536, 327] width 56 height 113
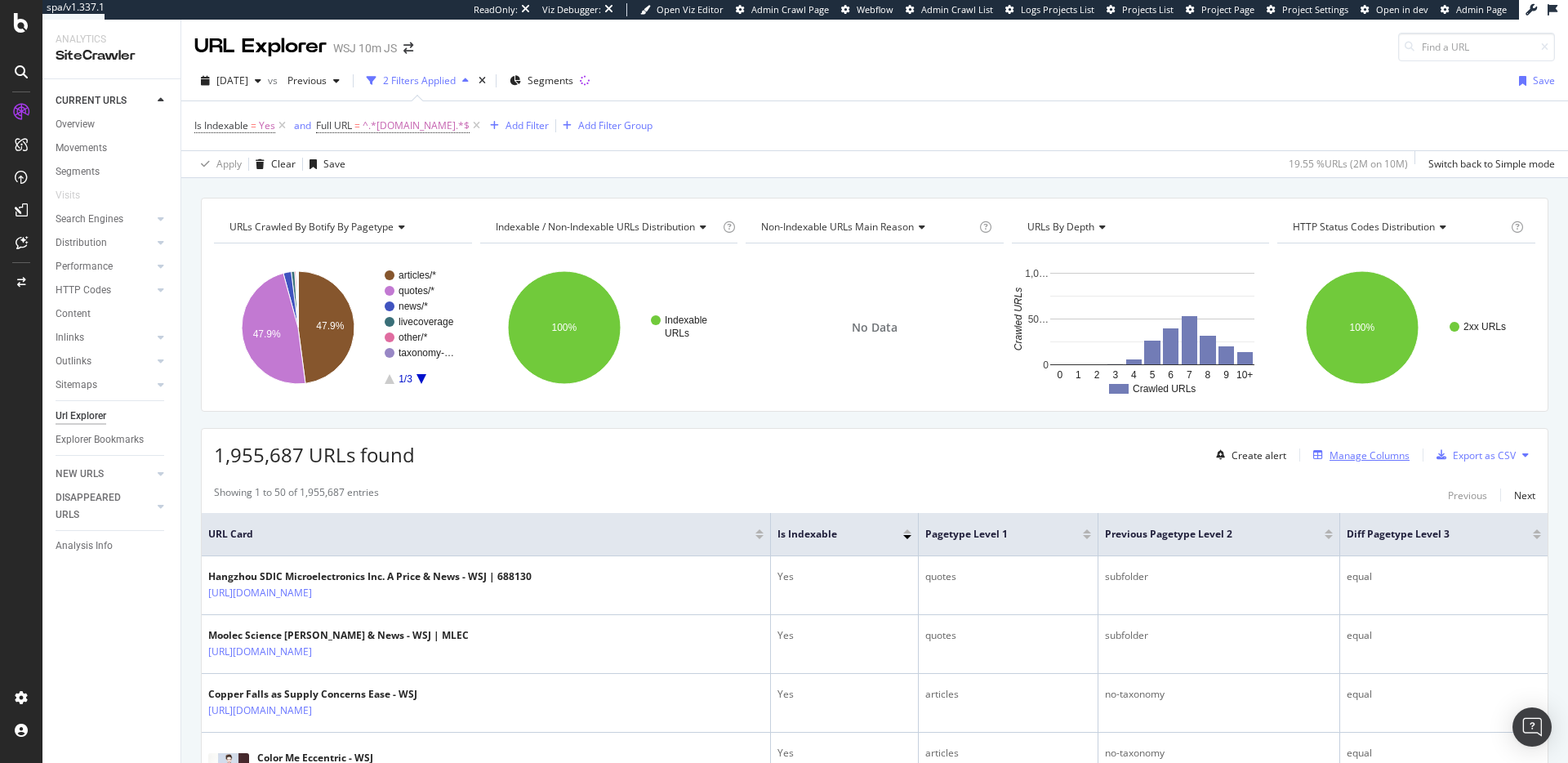
click at [1330, 447] on div "Manage Columns" at bounding box center [1357, 455] width 103 height 18
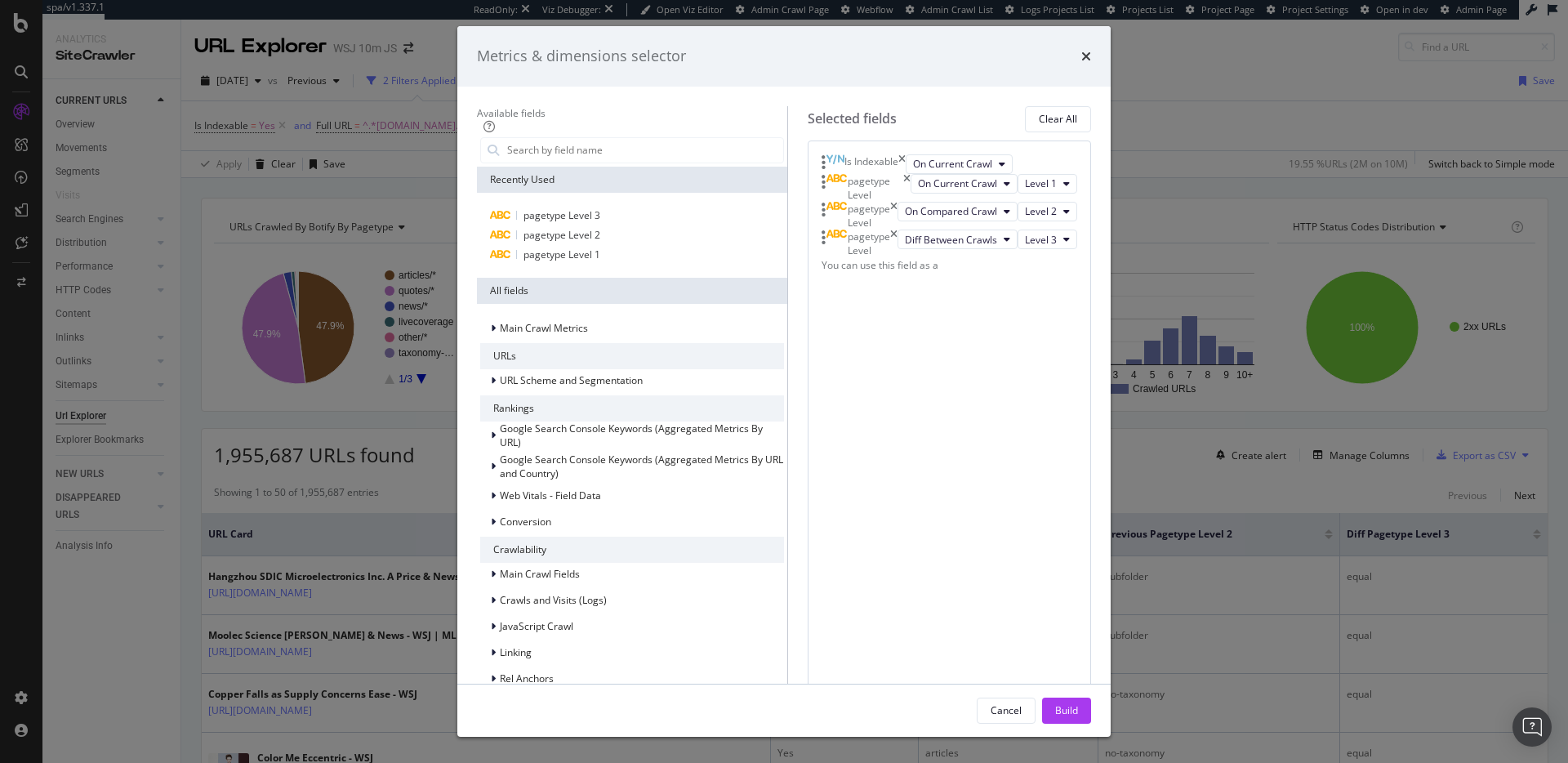
scroll to position [175, 0]
click at [1091, 63] on icon "times" at bounding box center [1085, 56] width 10 height 13
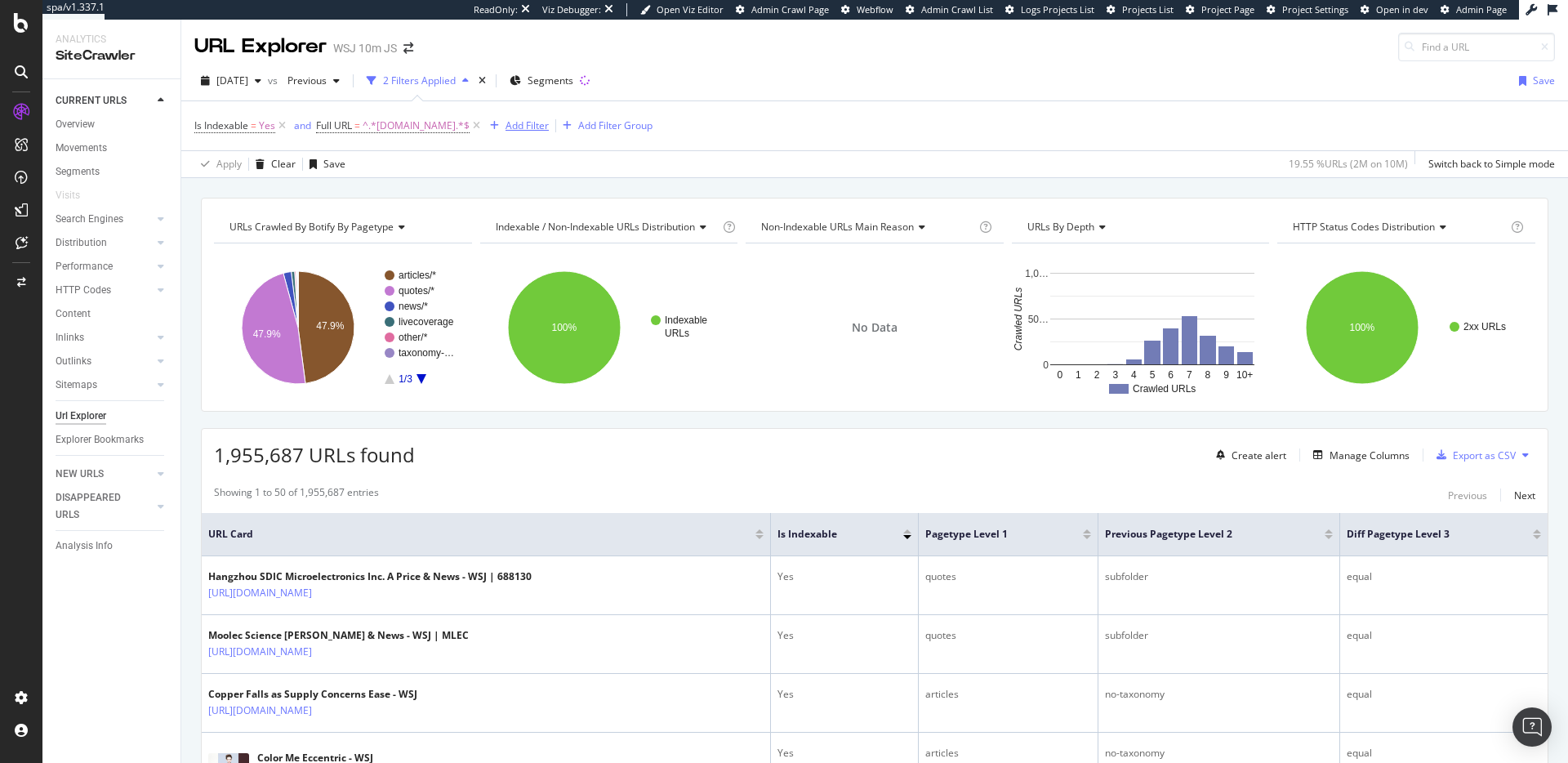
click at [517, 127] on div "Add Filter" at bounding box center [527, 125] width 43 height 14
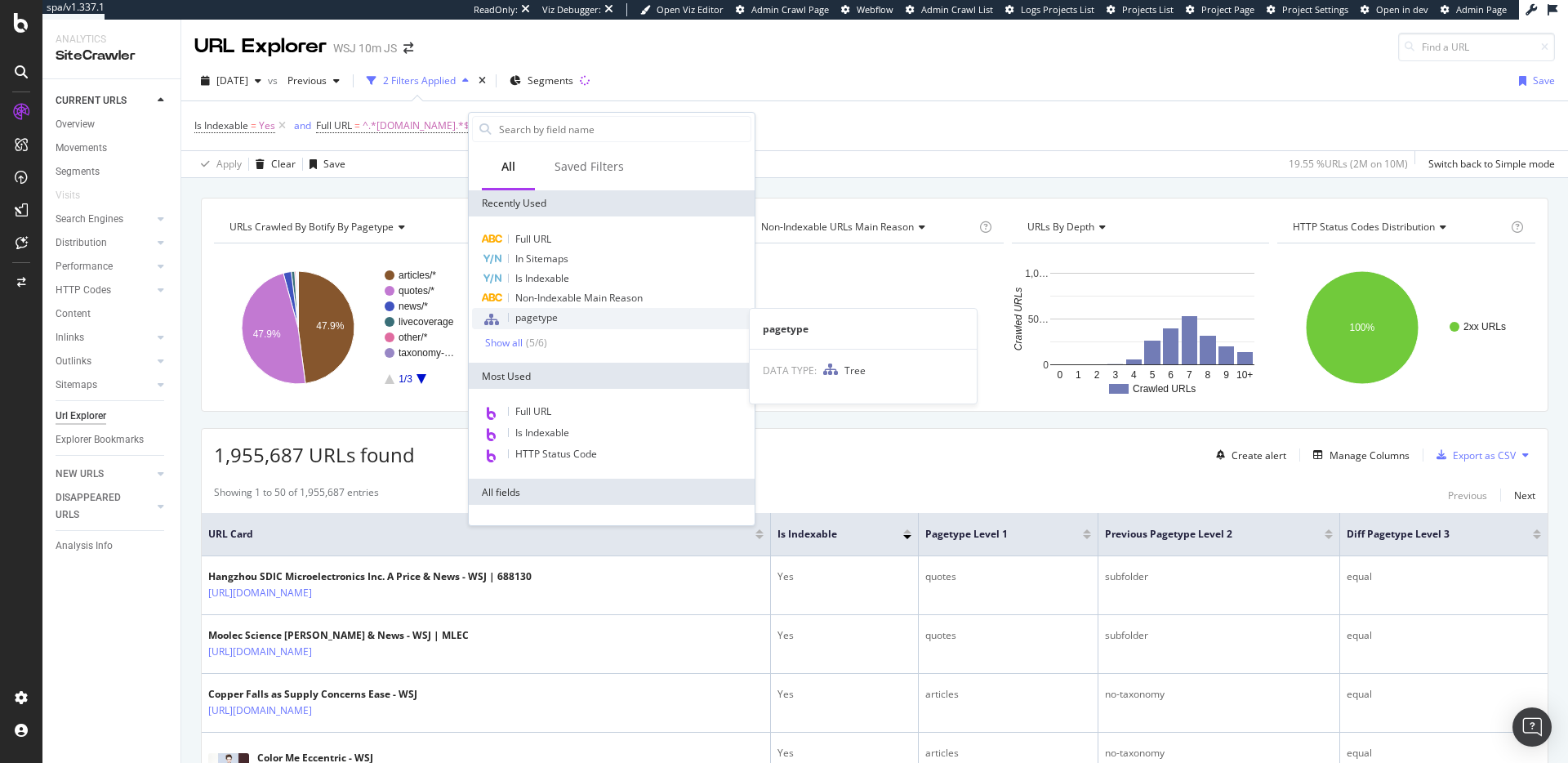
click at [556, 319] on span "pagetype" at bounding box center [535, 318] width 42 height 14
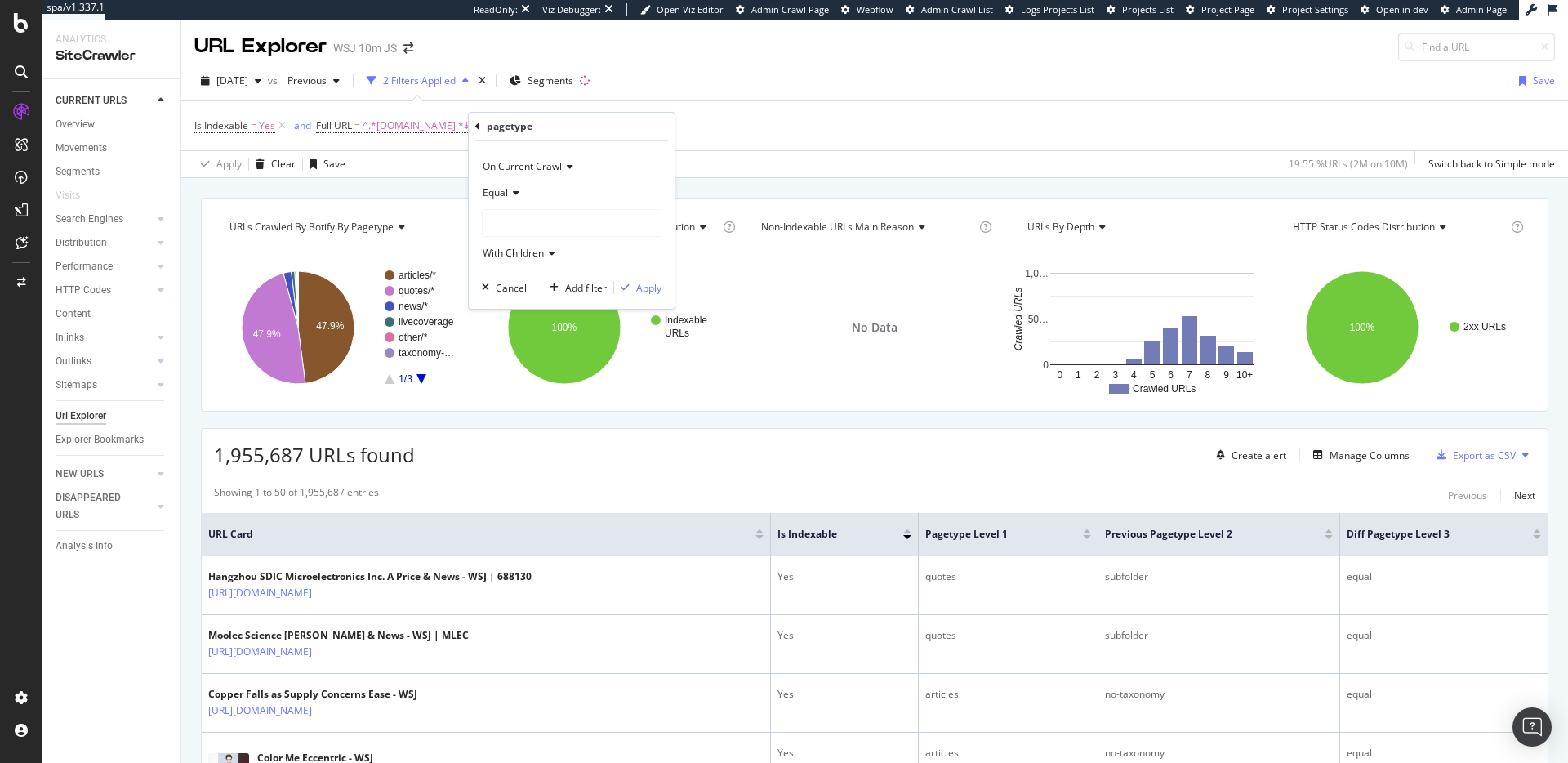
click at [514, 194] on icon at bounding box center [513, 192] width 12 height 10
click at [524, 251] on span "Not Equal" at bounding box center [511, 248] width 44 height 14
click at [561, 225] on div at bounding box center [571, 223] width 178 height 26
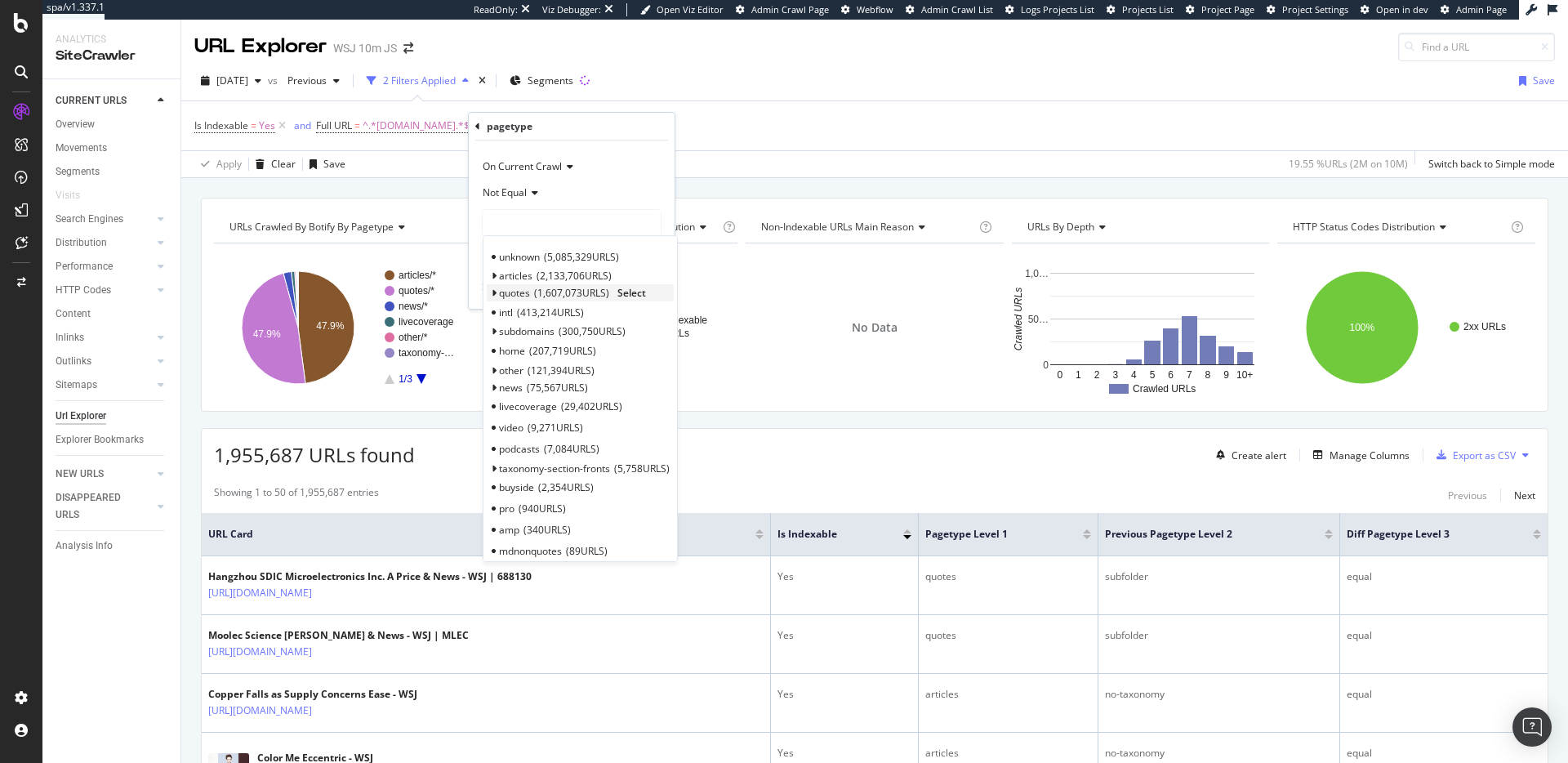
click at [635, 293] on span "Select" at bounding box center [632, 293] width 29 height 14
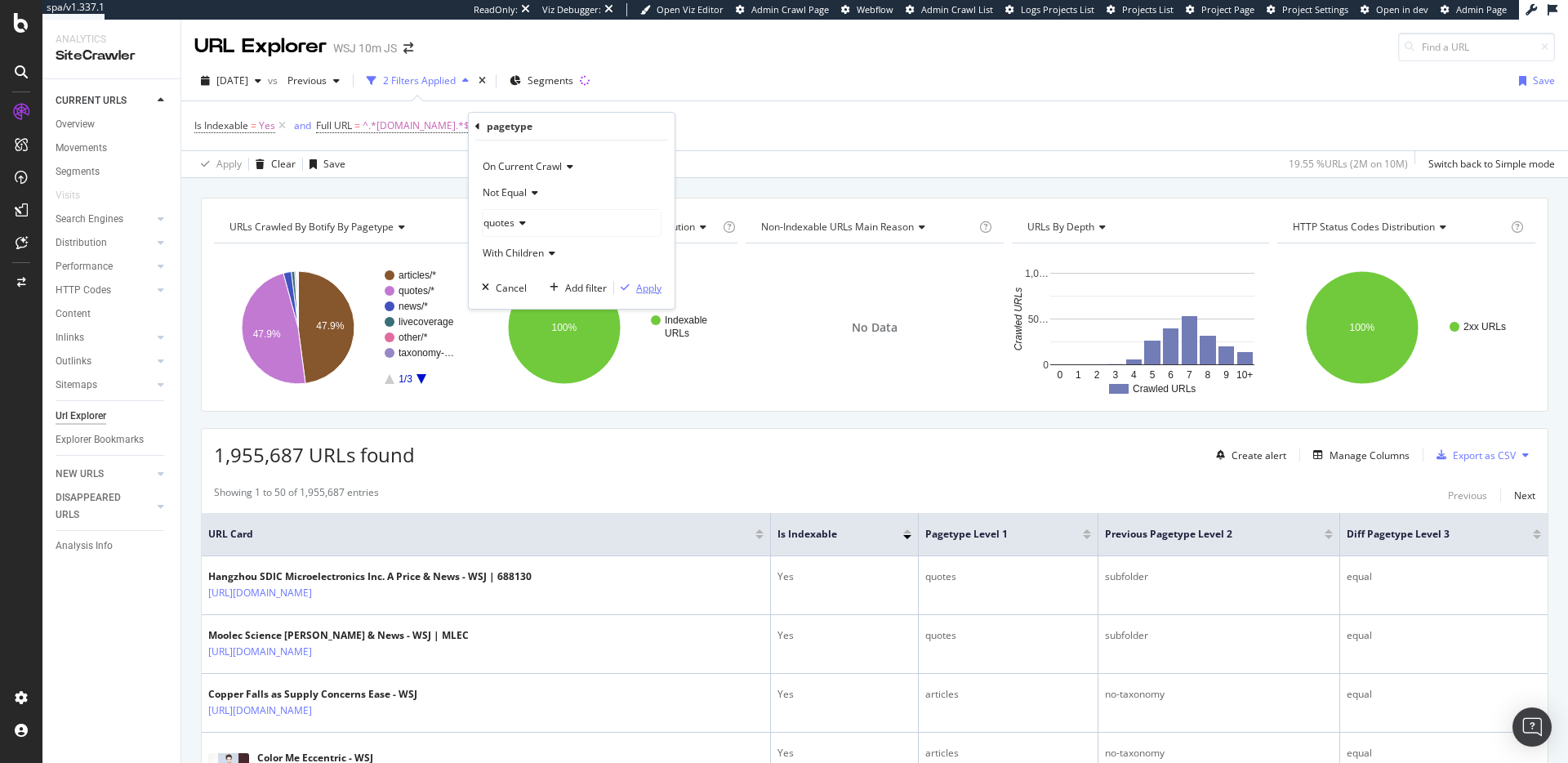
click at [648, 288] on div "Apply" at bounding box center [649, 288] width 25 height 14
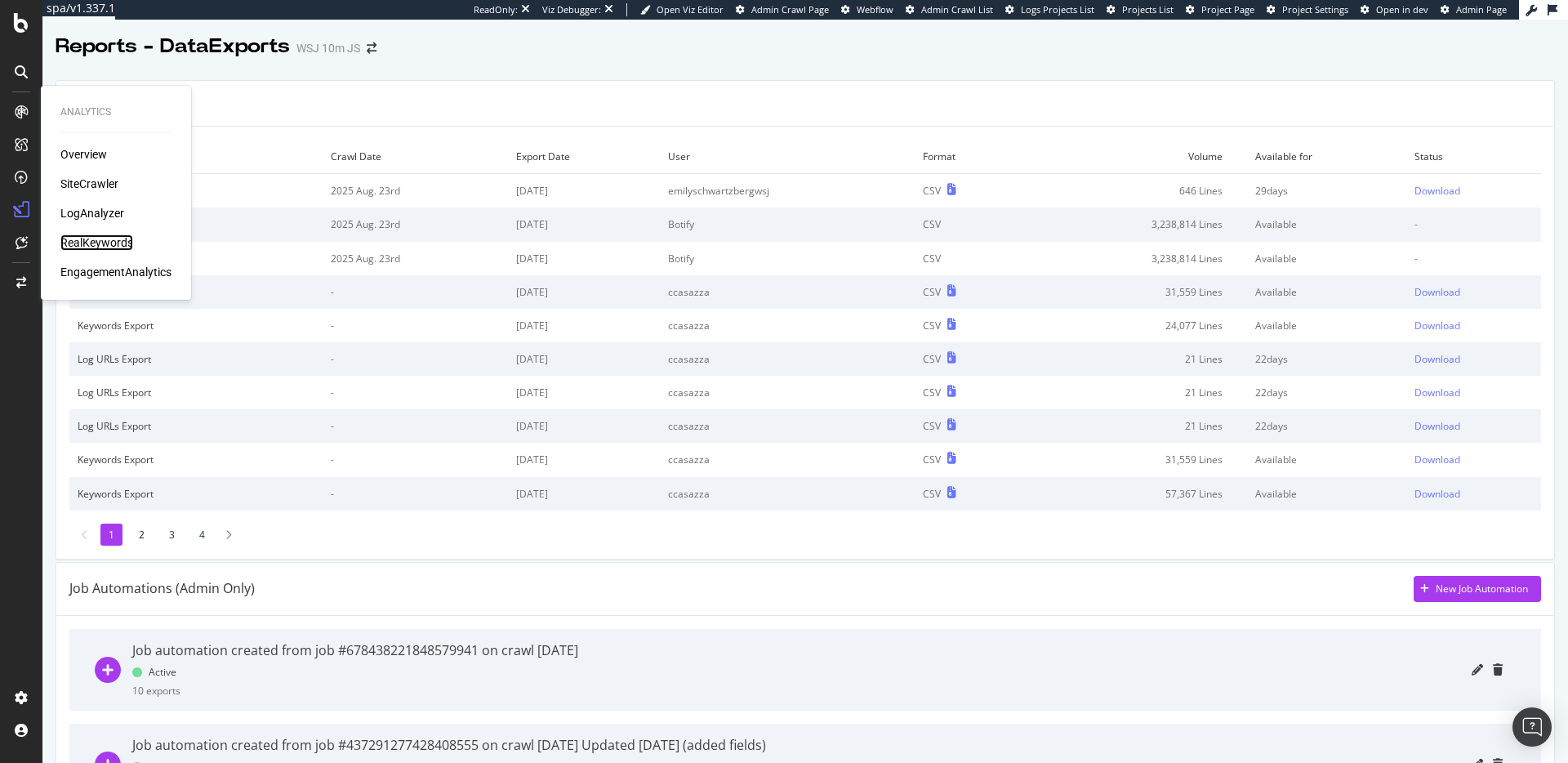
click at [115, 245] on div "RealKeywords" at bounding box center [97, 242] width 72 height 16
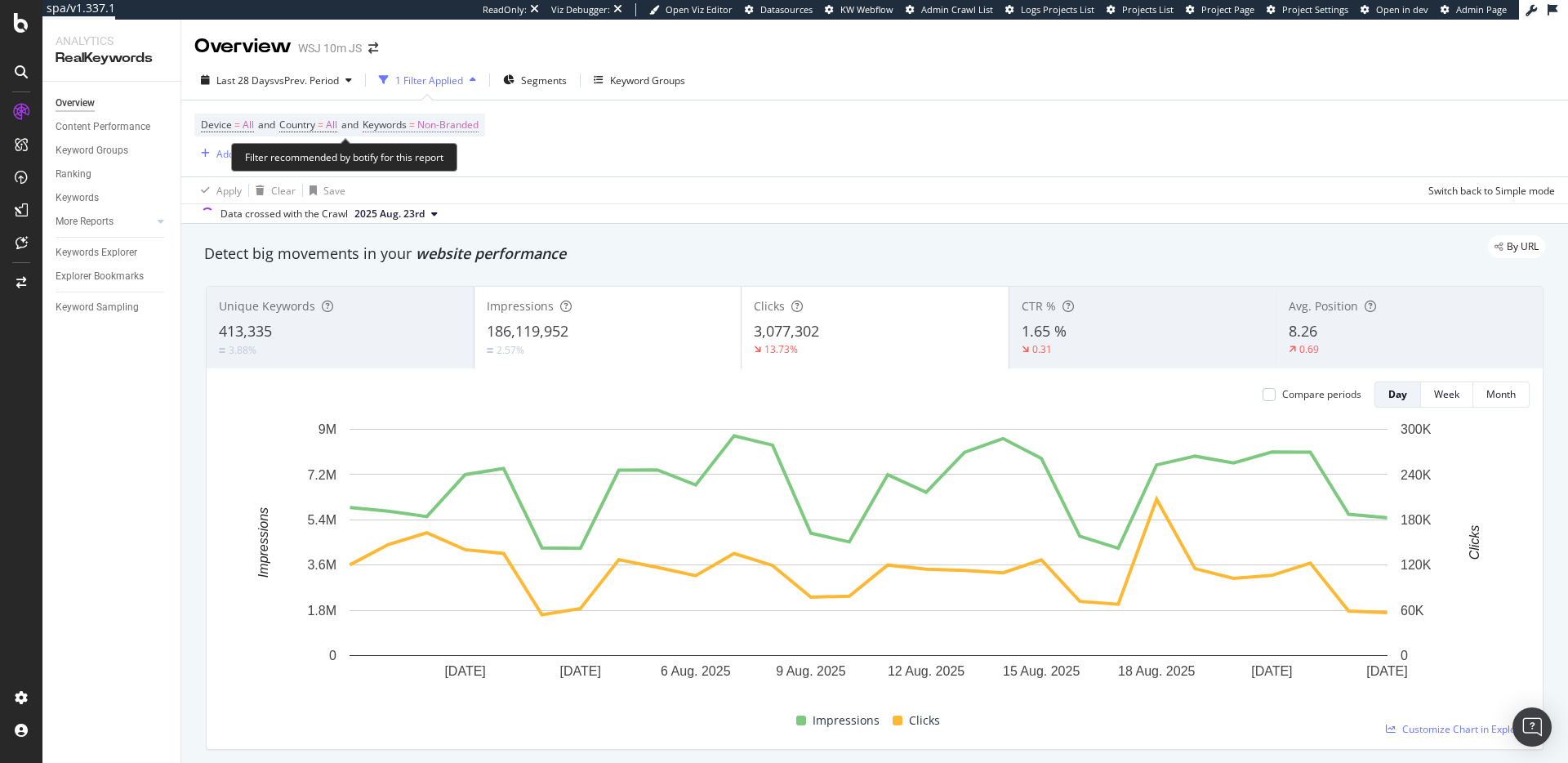
click at [446, 130] on span "Non-Branded" at bounding box center [448, 125] width 62 height 23
click at [455, 161] on div "button" at bounding box center [464, 163] width 20 height 10
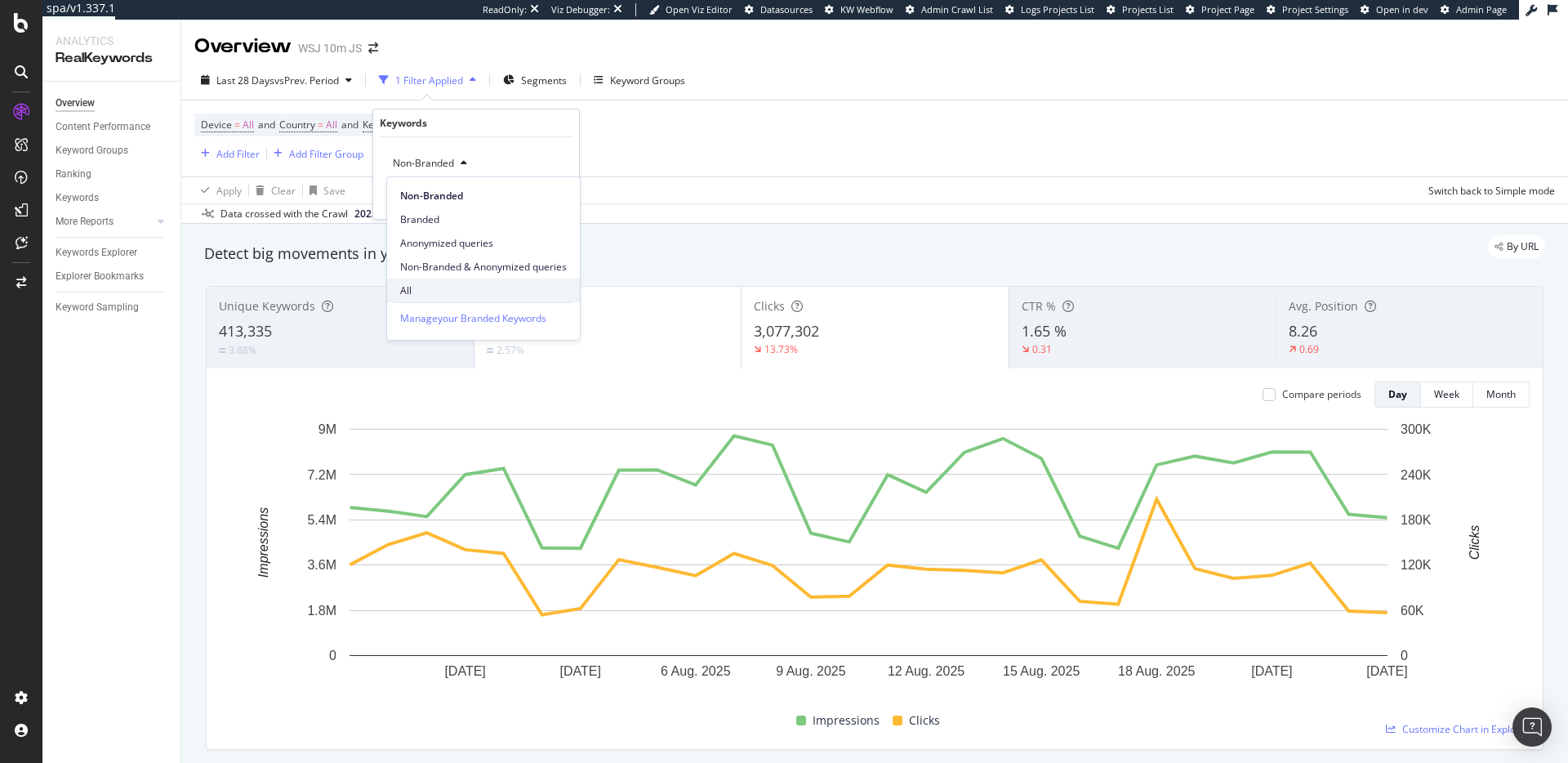
click at [426, 292] on span "All" at bounding box center [484, 291] width 166 height 14
drag, startPoint x: 540, startPoint y: 195, endPoint x: 612, endPoint y: 186, distance: 72.6
click at [541, 196] on div "Apply" at bounding box center [553, 199] width 25 height 14
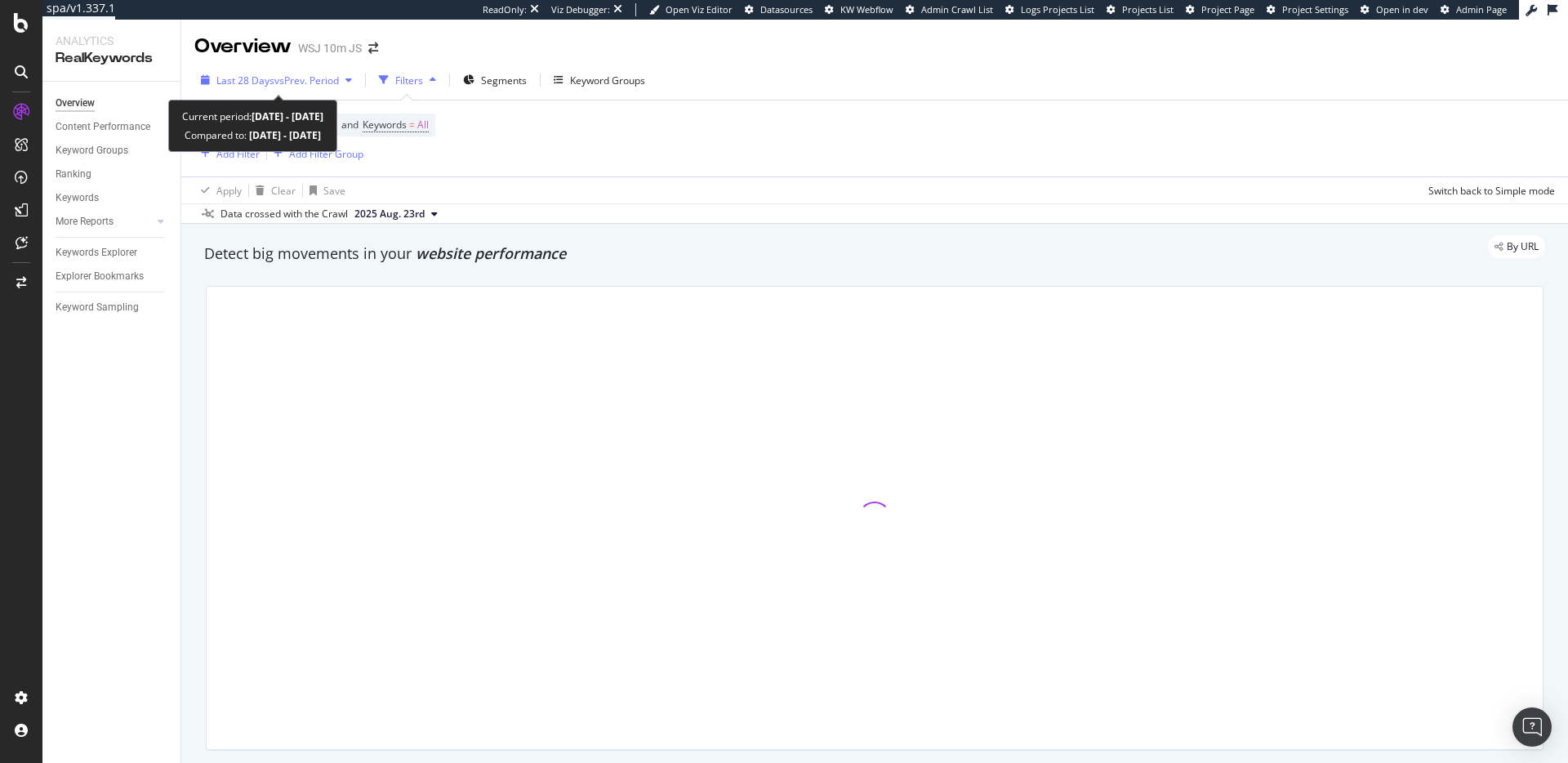
click at [316, 81] on span "vs Prev. Period" at bounding box center [307, 81] width 64 height 14
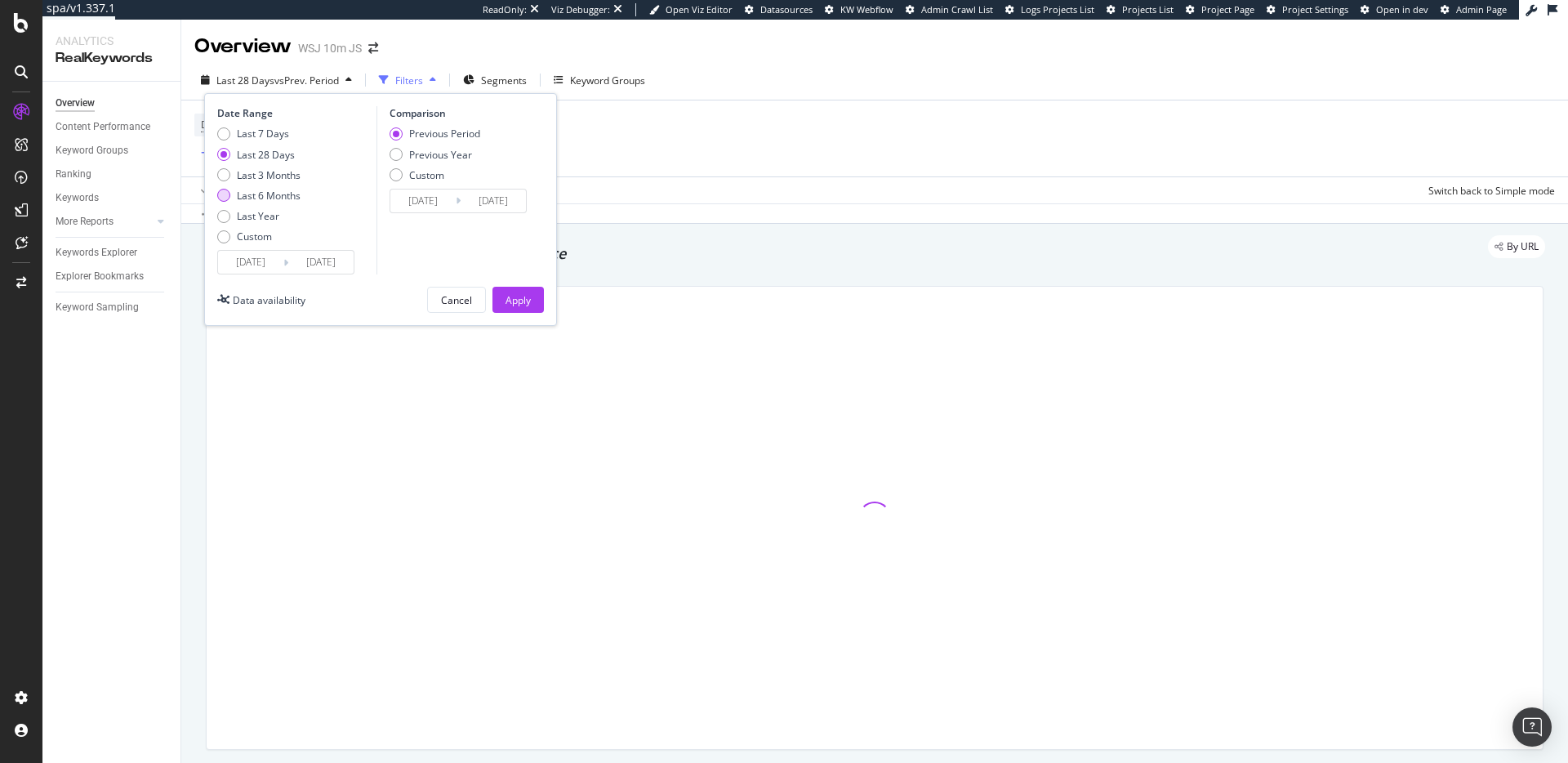
click at [267, 198] on div "Last 6 Months" at bounding box center [268, 196] width 63 height 14
type input "[DATE]"
click at [273, 216] on div "Last Year" at bounding box center [257, 216] width 42 height 14
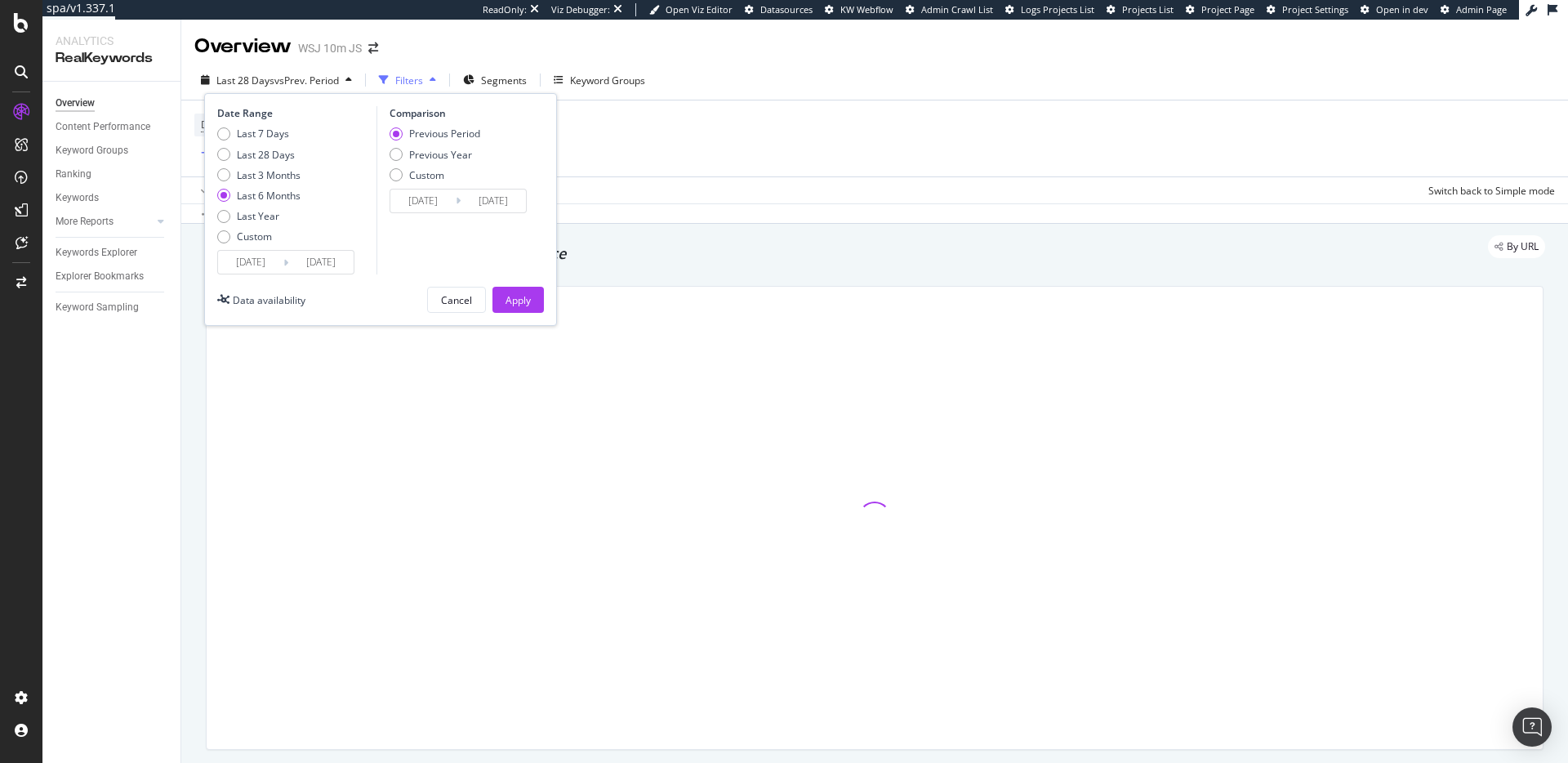
type input "[DATE]"
click at [528, 301] on div "Apply" at bounding box center [518, 301] width 25 height 14
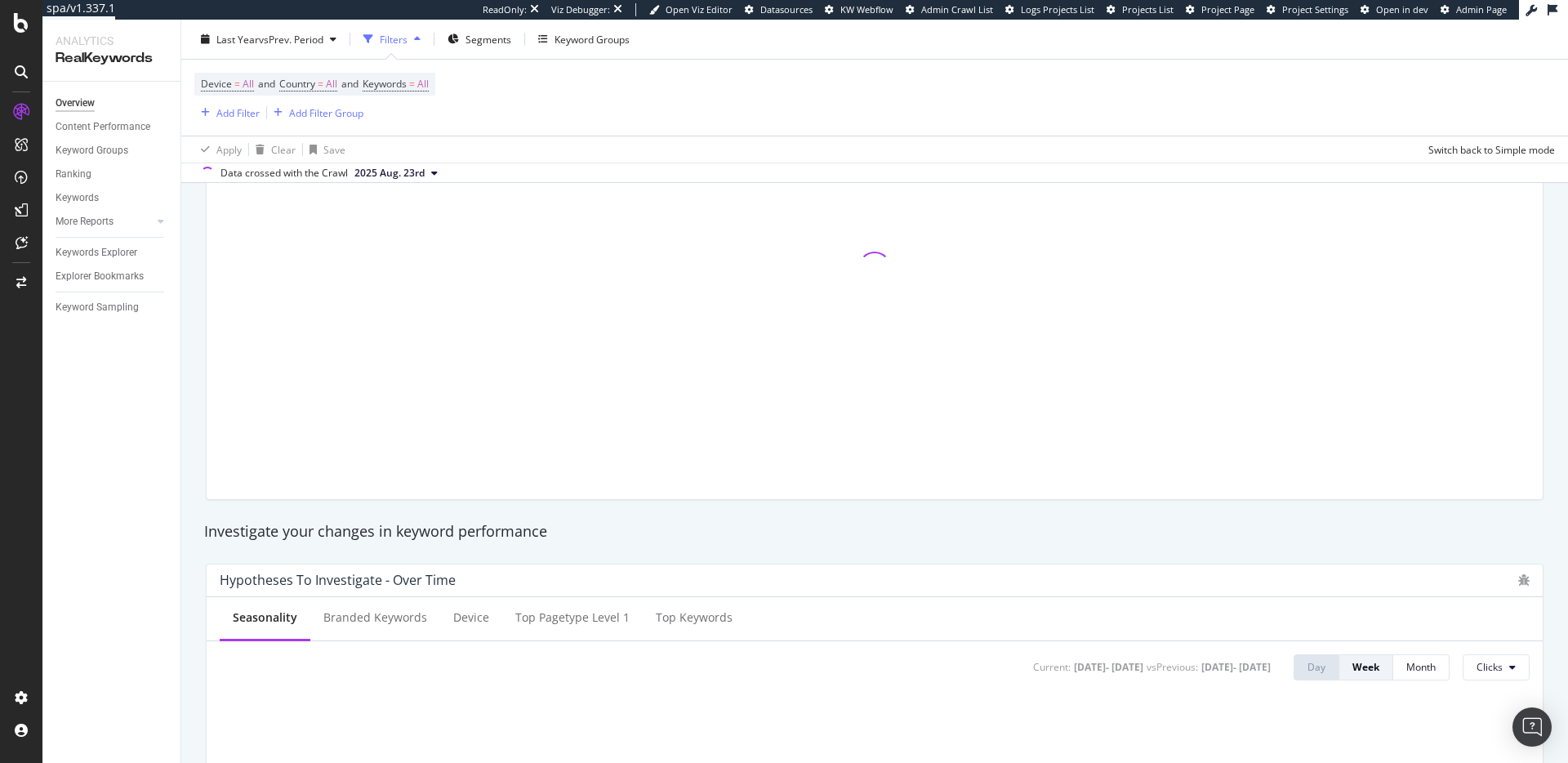
scroll to position [101, 0]
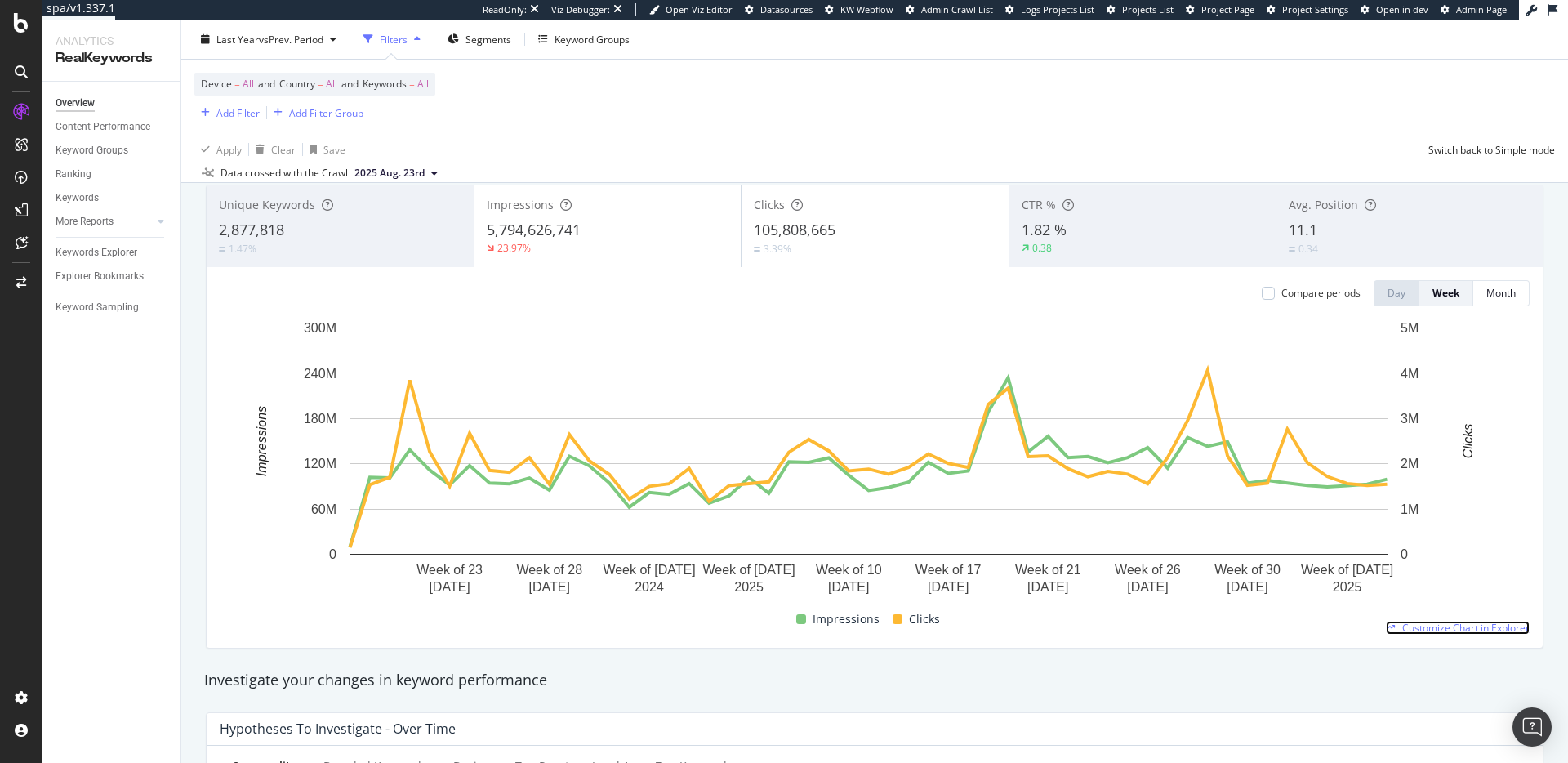
click at [1465, 630] on span "Customize Chart in Explorer" at bounding box center [1465, 628] width 127 height 14
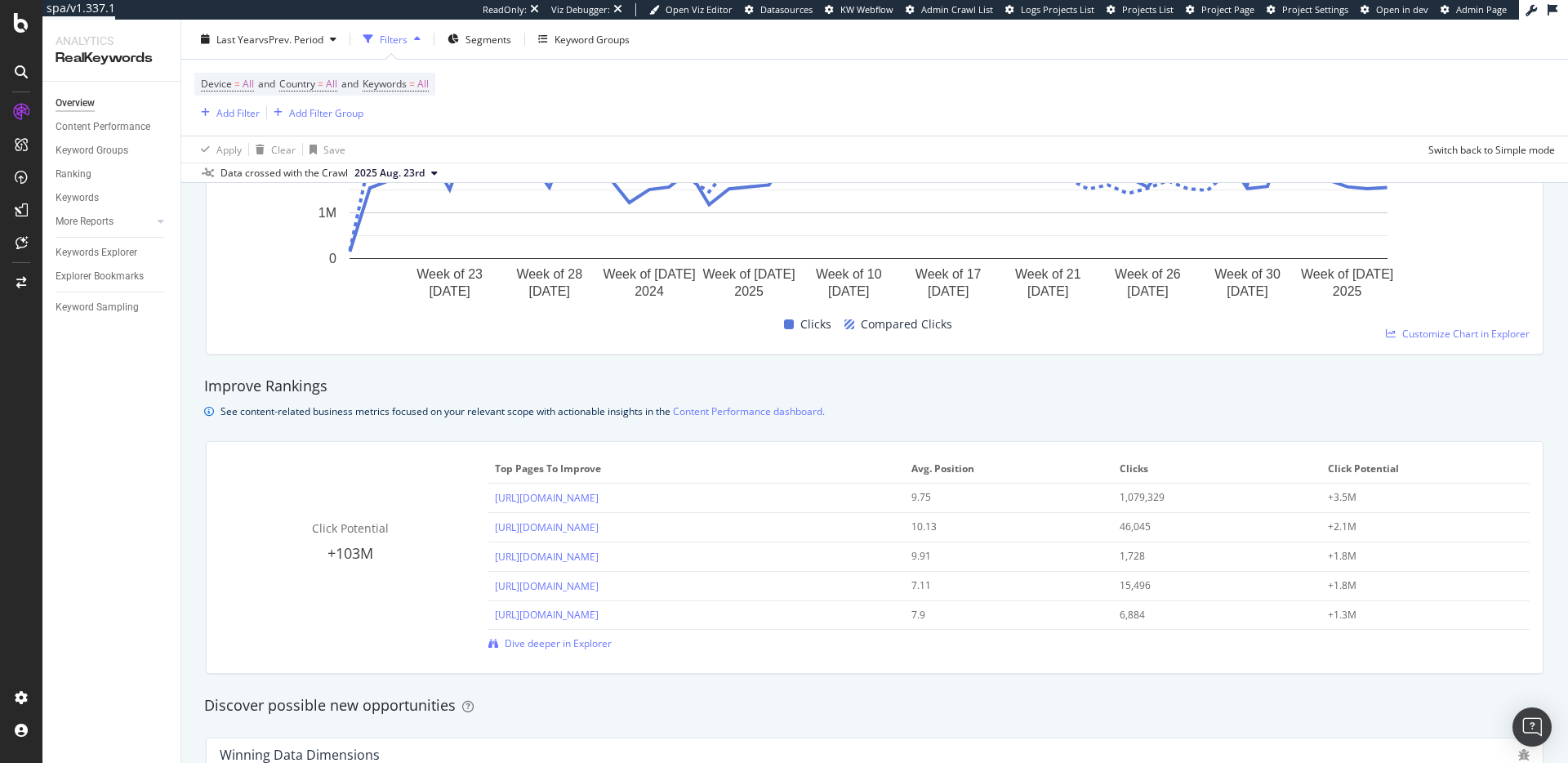
scroll to position [1004, 0]
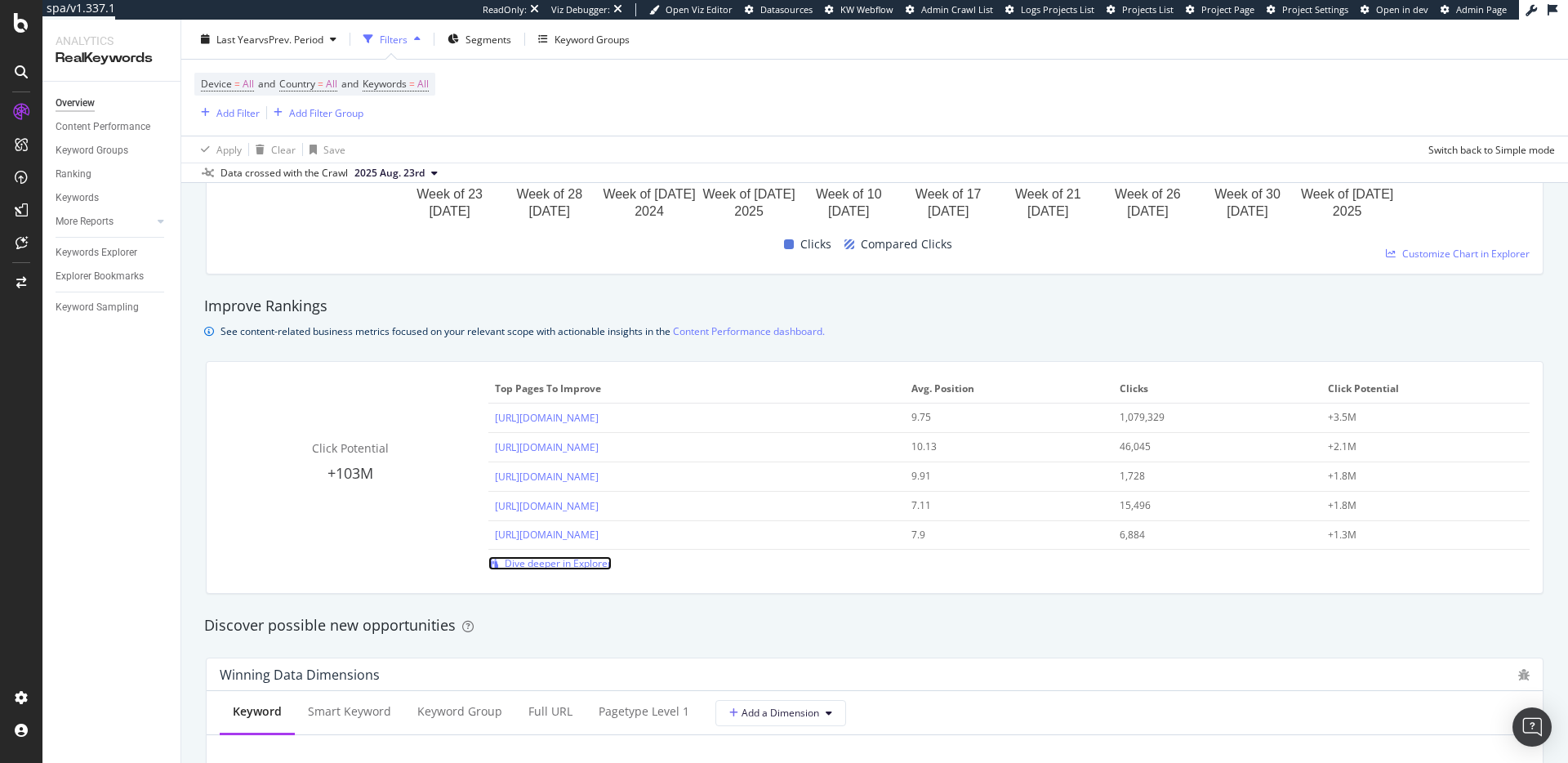
click at [571, 566] on span "Dive deeper in Explorer" at bounding box center [558, 564] width 107 height 14
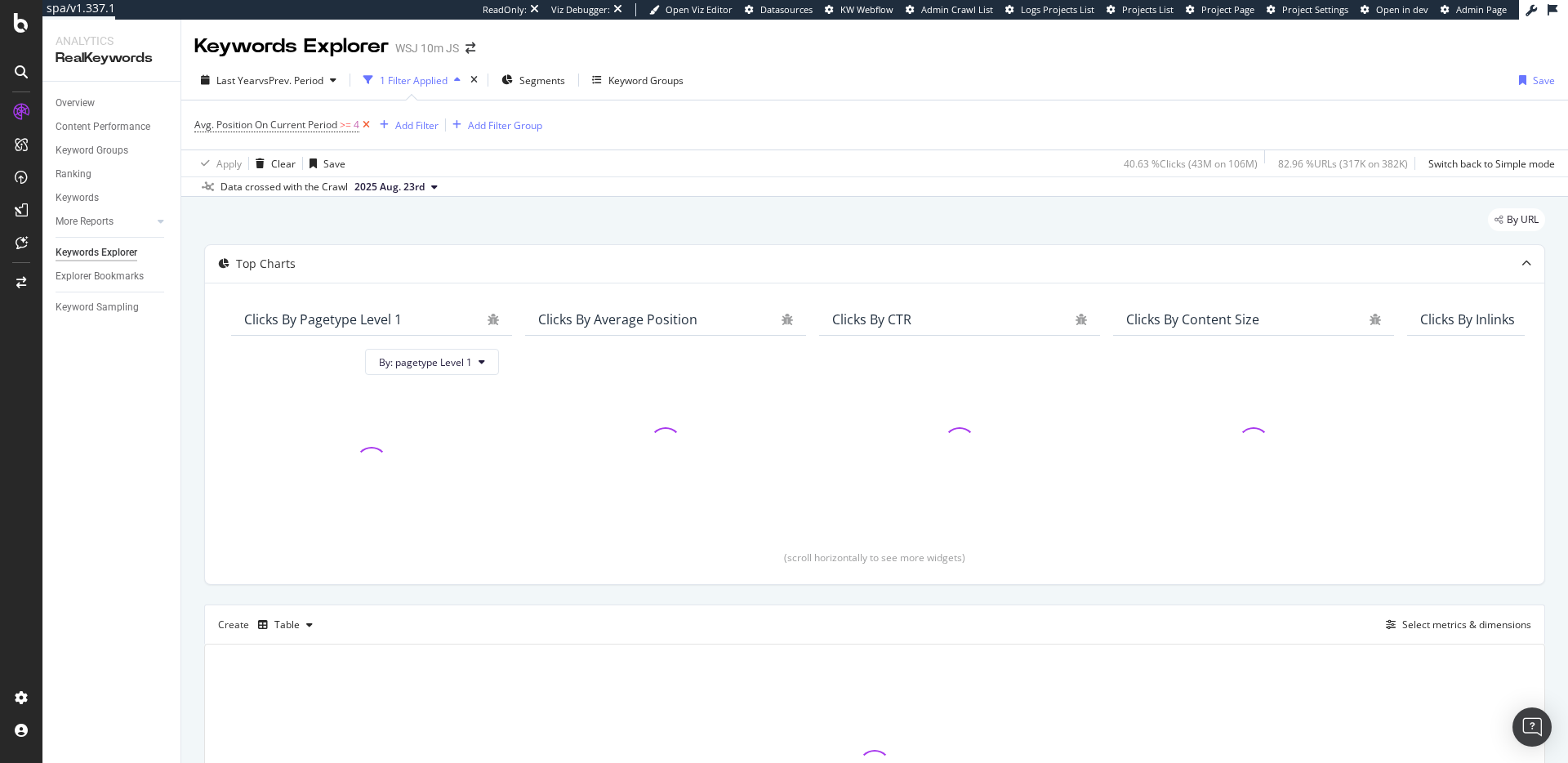
click at [365, 125] on icon at bounding box center [367, 125] width 14 height 16
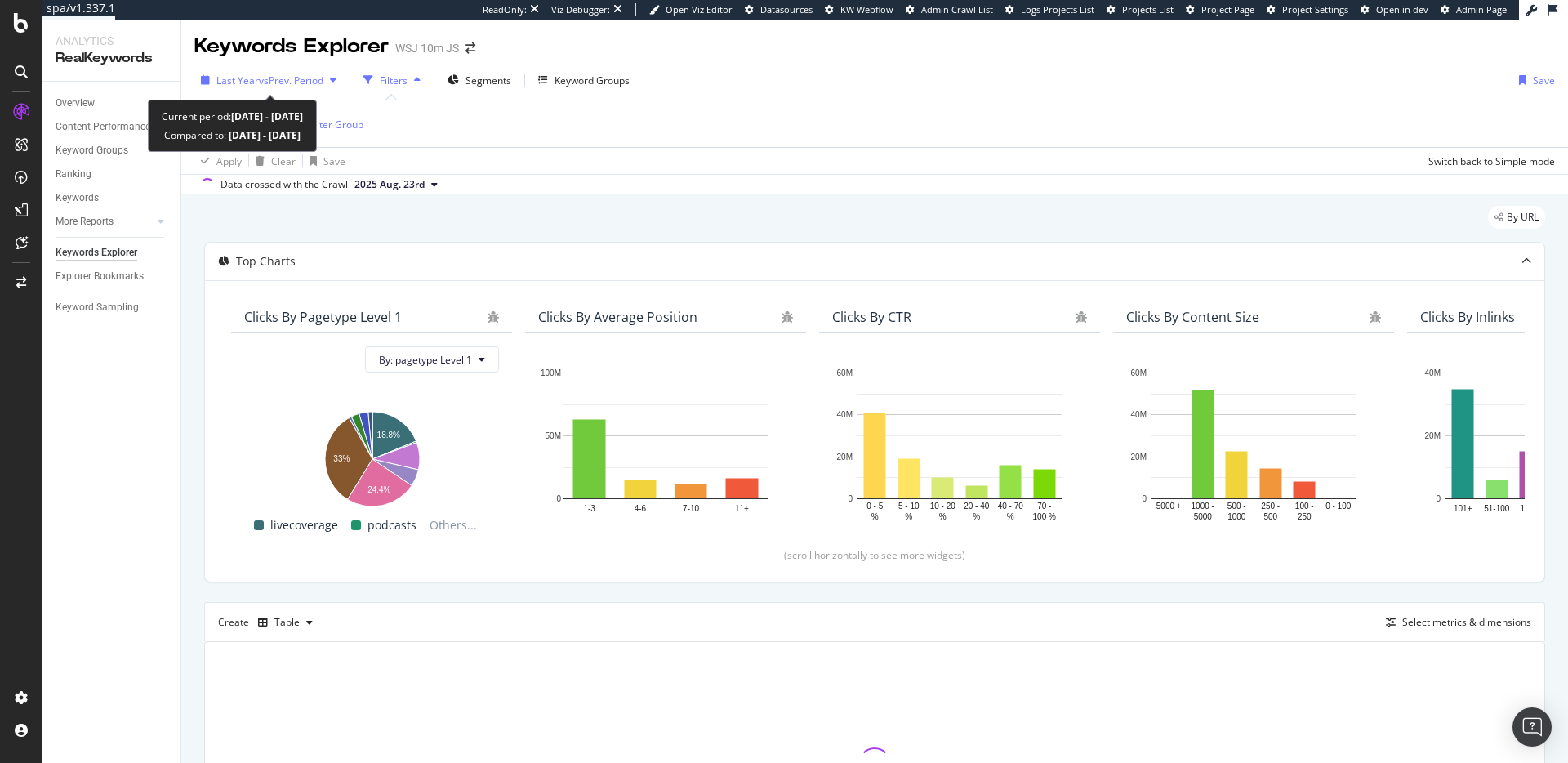
click at [304, 74] on span "vs Prev. Period" at bounding box center [291, 81] width 64 height 14
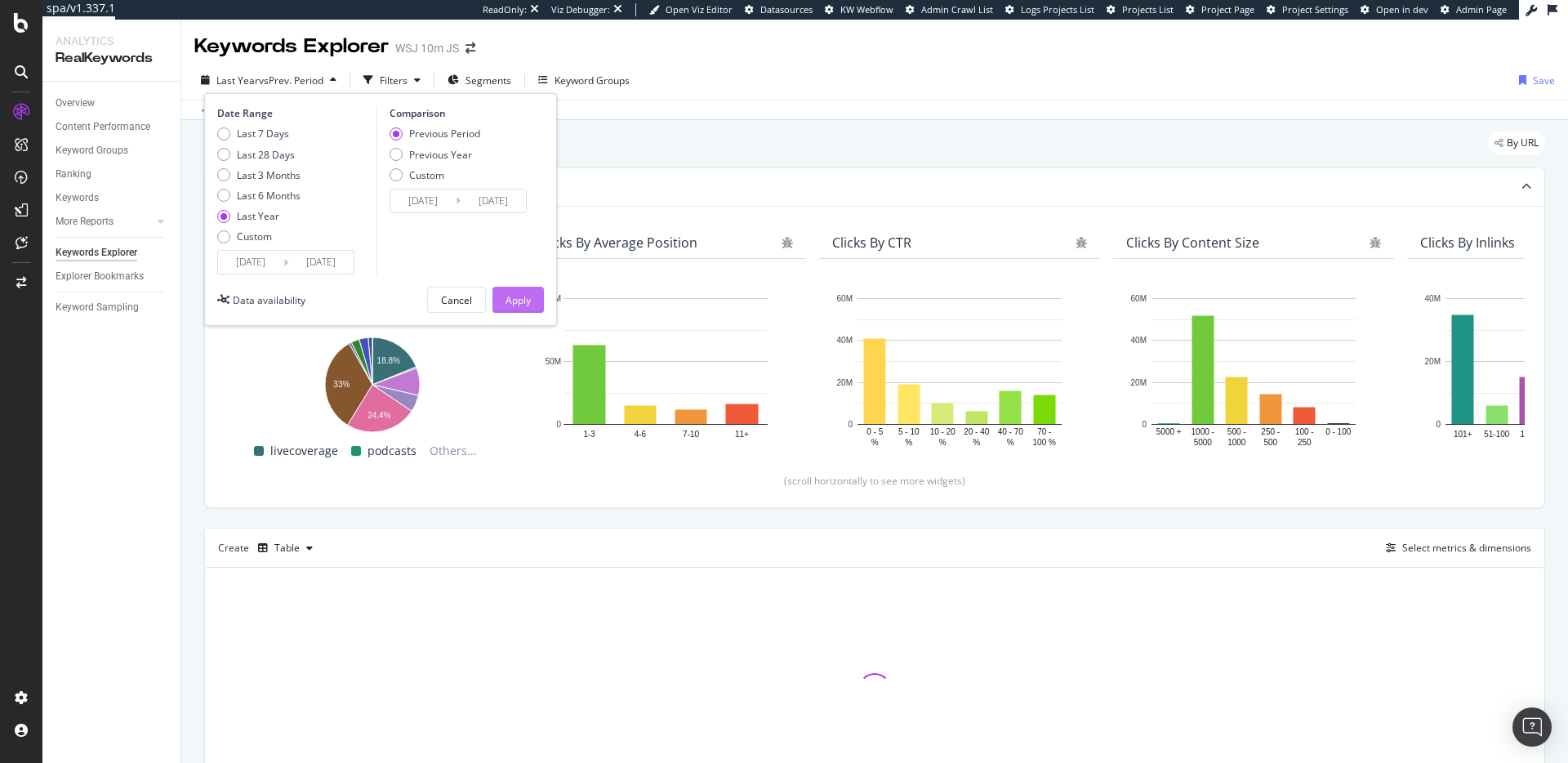
click at [527, 303] on div "Apply" at bounding box center [518, 301] width 25 height 14
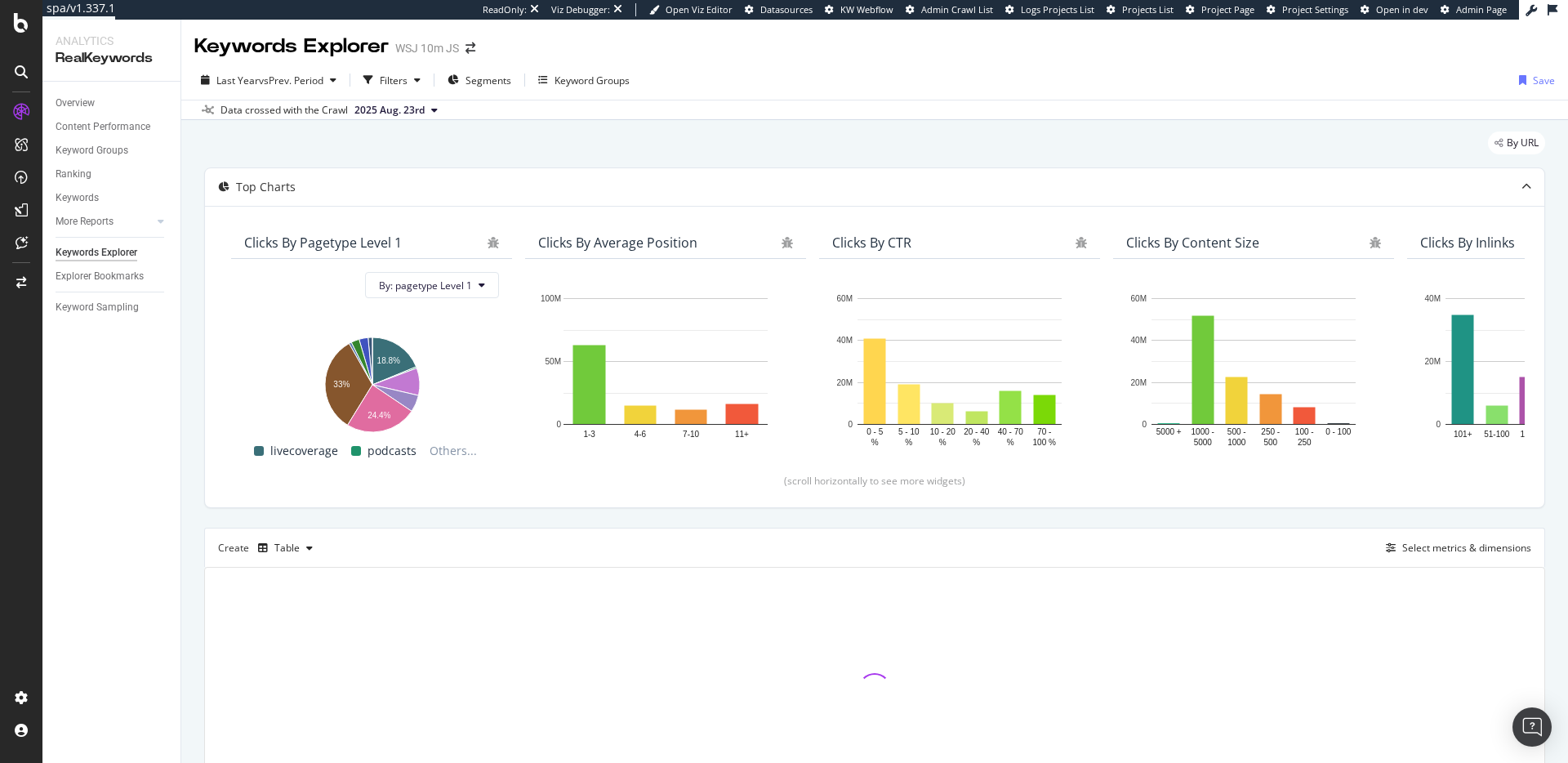
click at [650, 156] on div "By URL" at bounding box center [874, 149] width 1341 height 36
click at [485, 82] on span "Segments" at bounding box center [488, 81] width 46 height 14
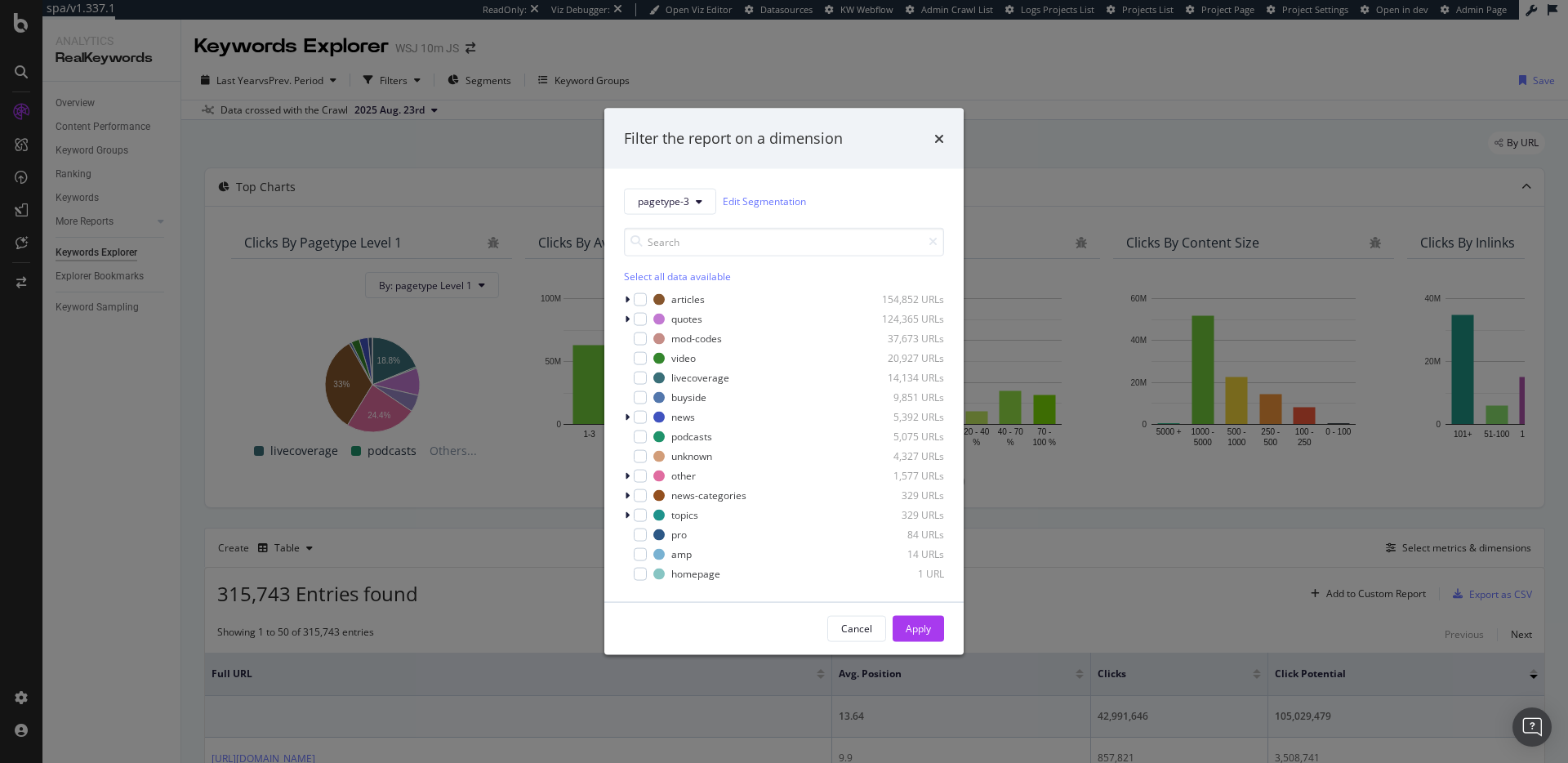
click at [485, 81] on div "Filter the report on a dimension pagetype-3 Edit Segmentation Select all data a…" at bounding box center [784, 381] width 1568 height 763
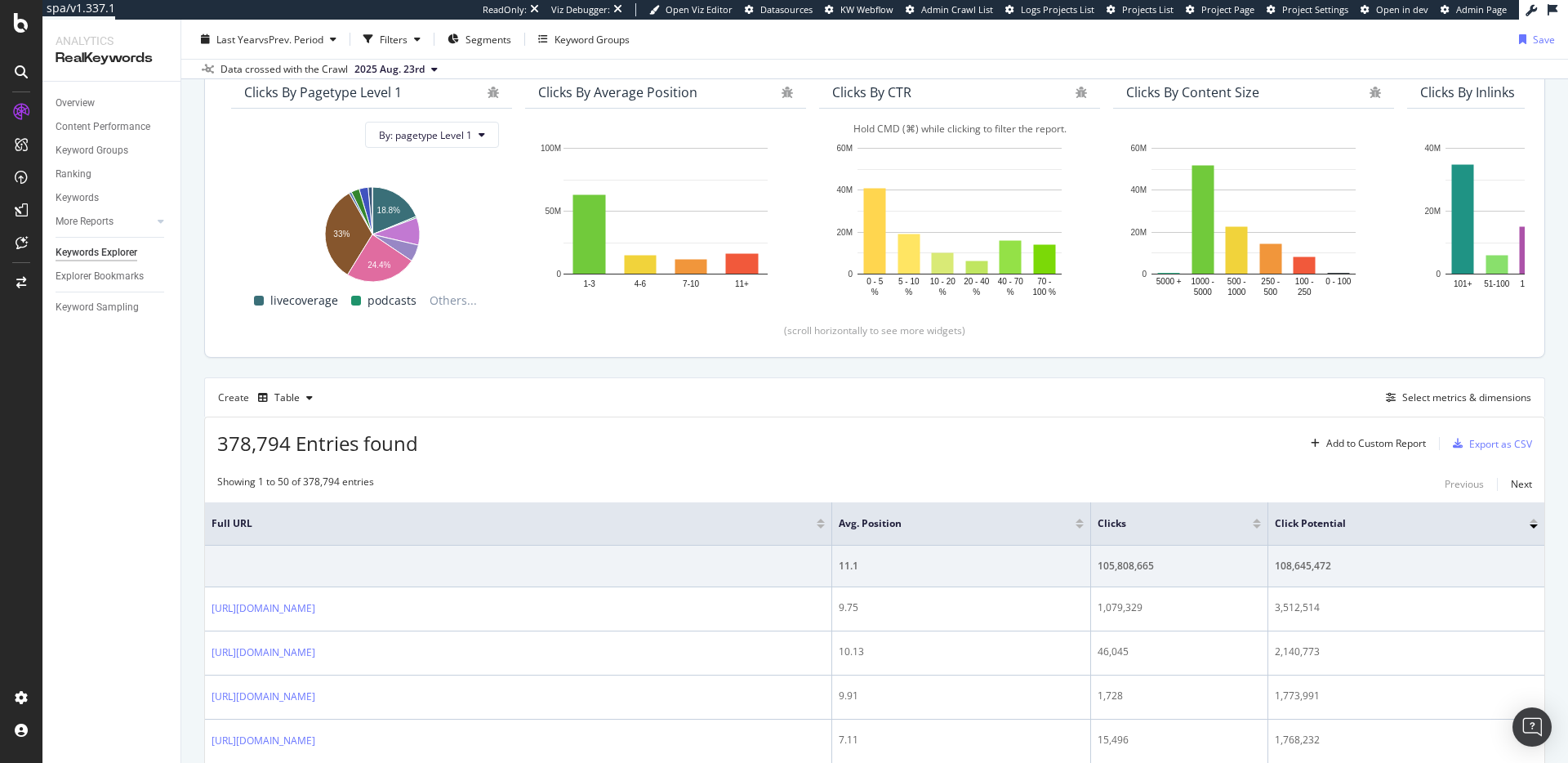
scroll to position [66, 0]
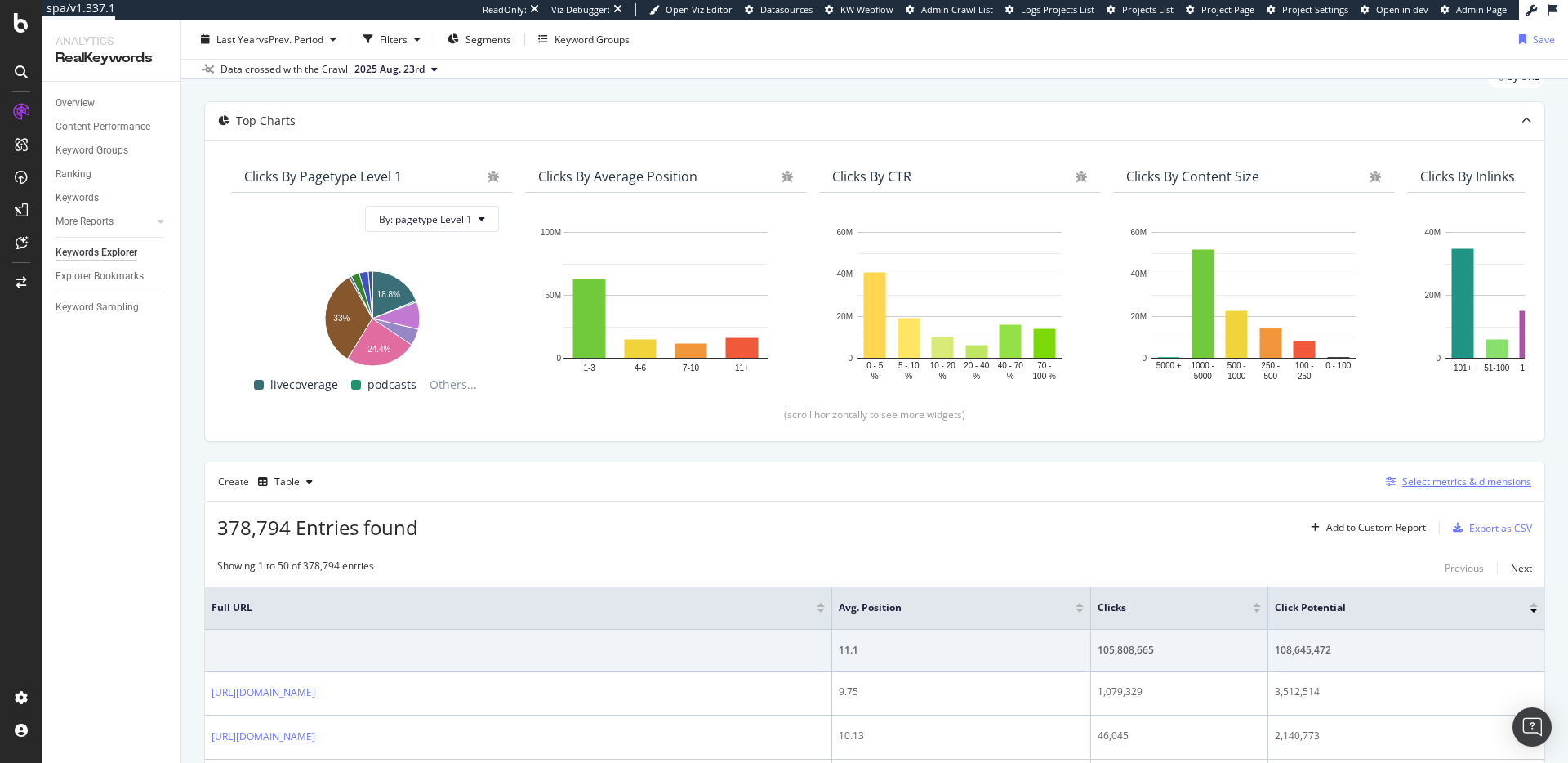
click at [1429, 487] on div "Select metrics & dimensions" at bounding box center [1466, 482] width 129 height 14
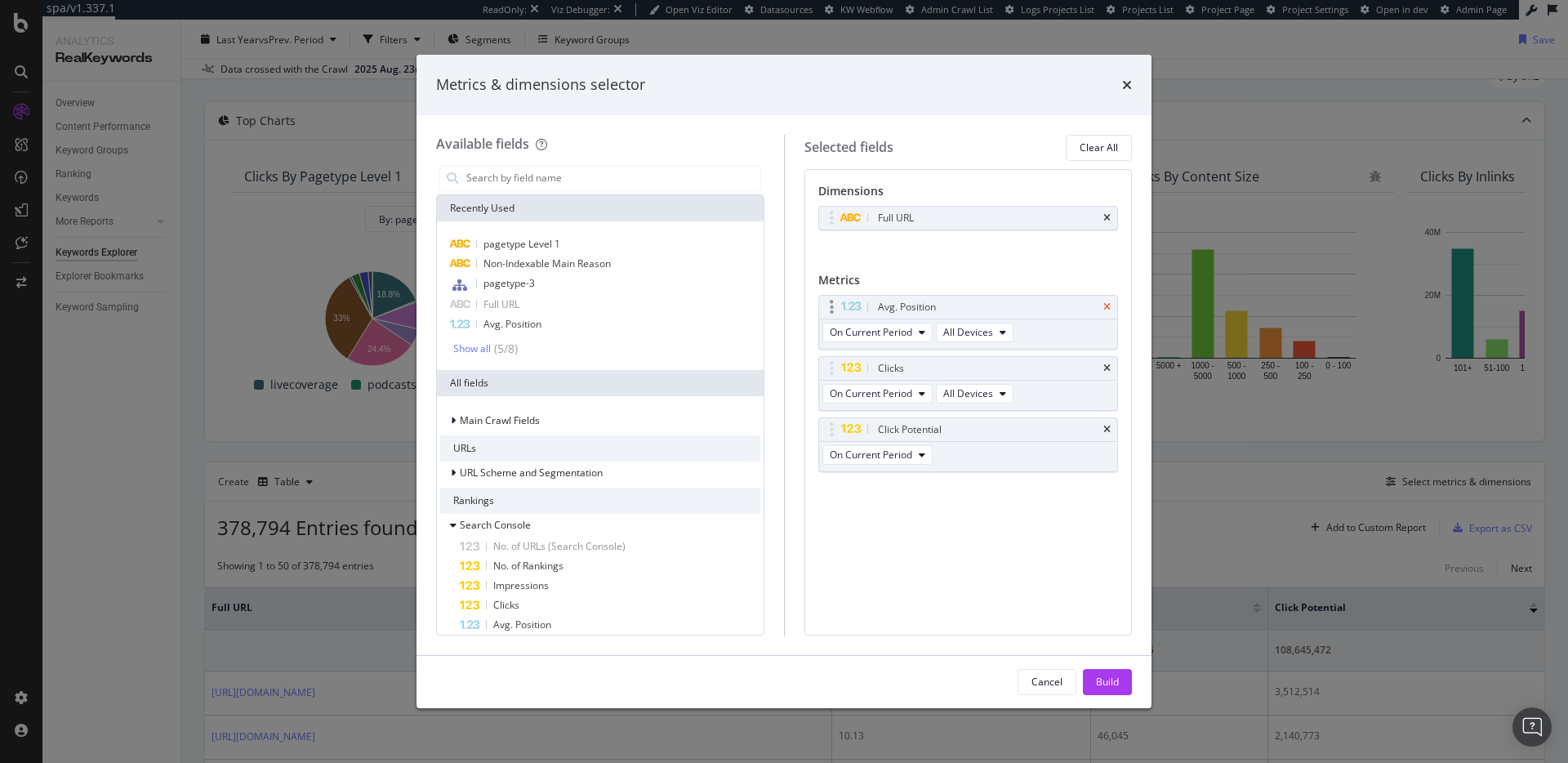
click at [1109, 307] on icon "times" at bounding box center [1107, 307] width 7 height 10
click at [1109, 306] on icon "times" at bounding box center [1107, 307] width 7 height 10
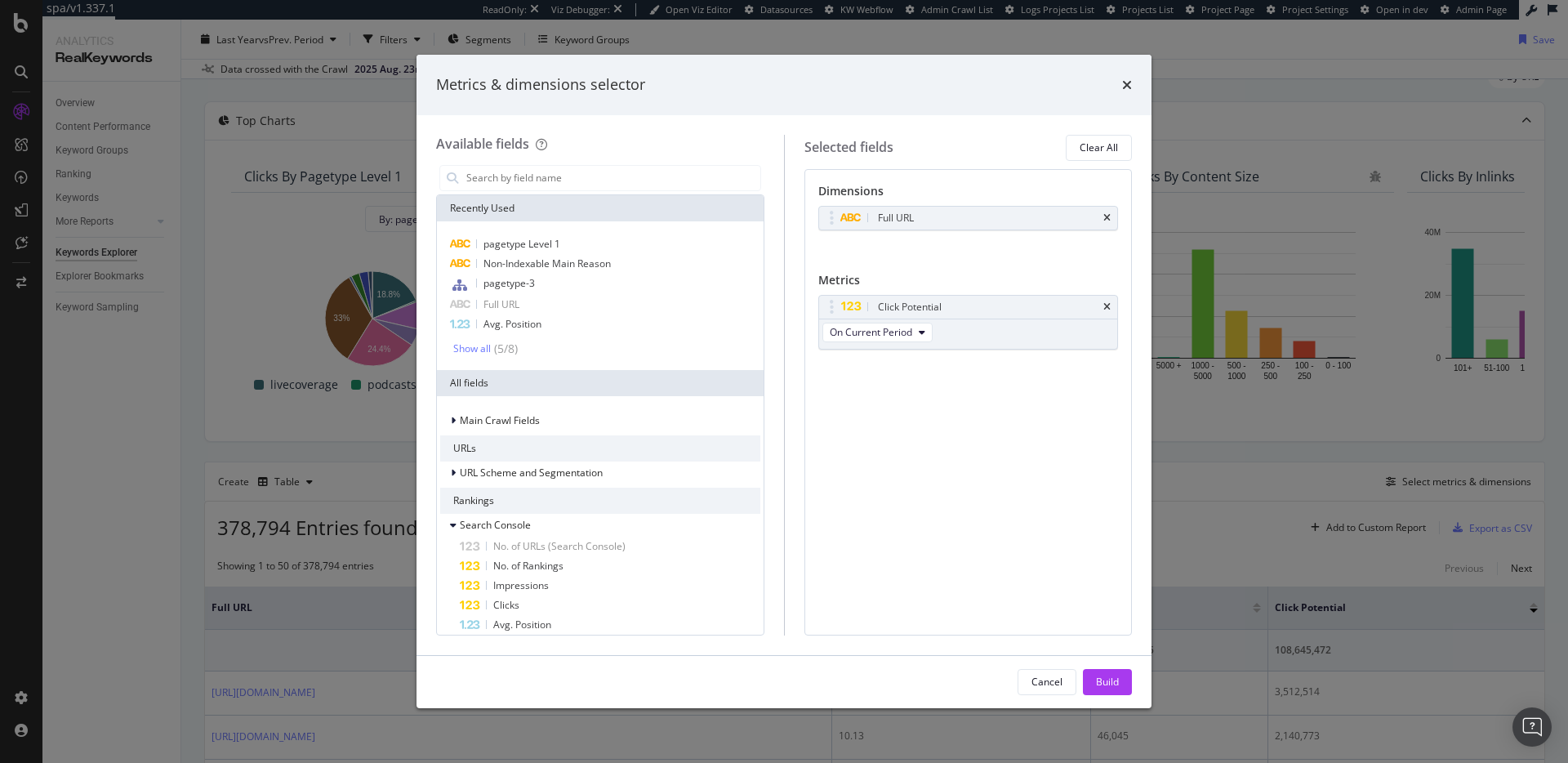
click at [1109, 306] on icon "times" at bounding box center [1107, 307] width 7 height 10
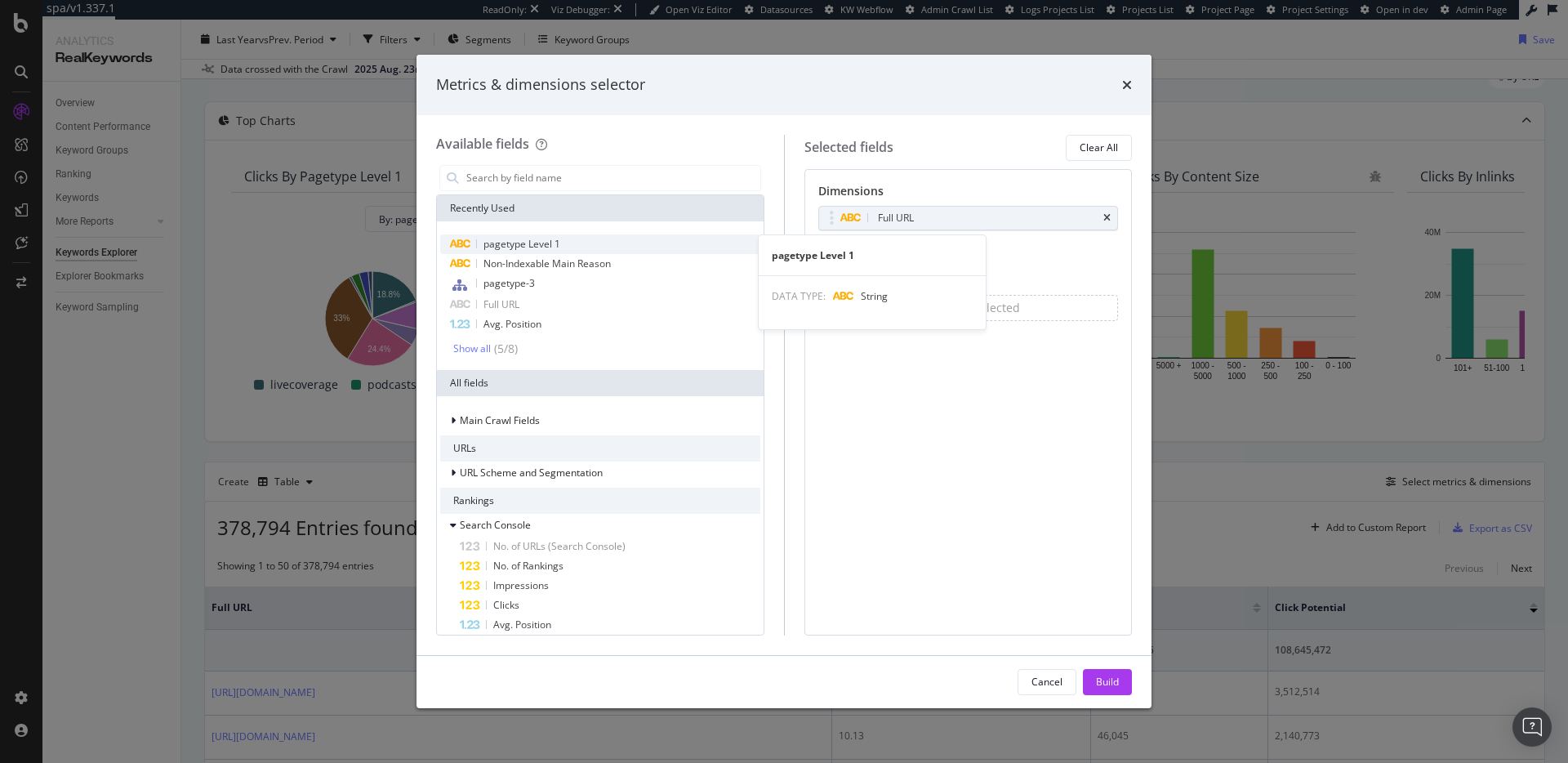
click at [565, 245] on div "pagetype Level 1" at bounding box center [600, 244] width 320 height 20
click at [545, 241] on span "pagetype Level 1" at bounding box center [522, 244] width 77 height 14
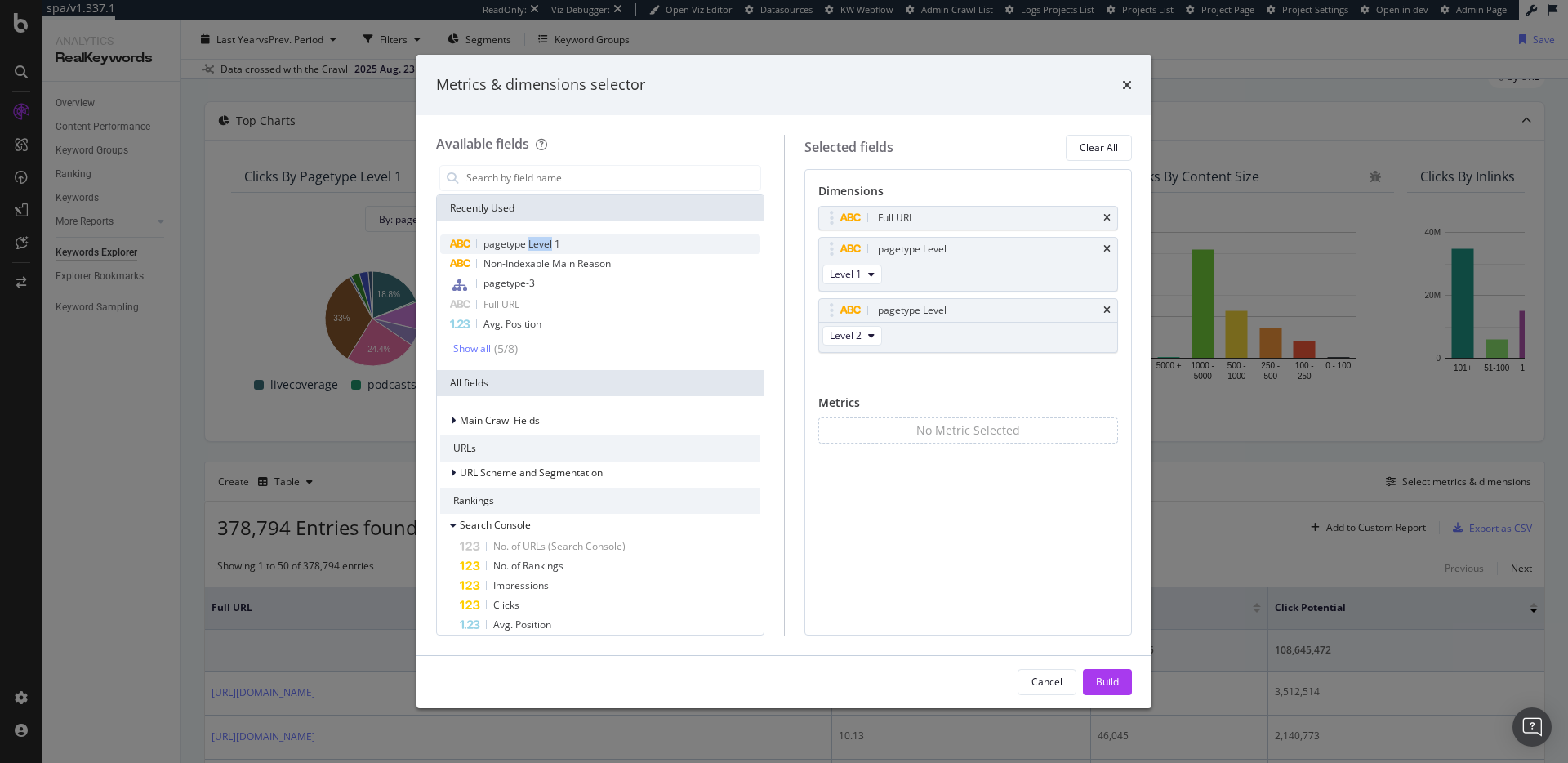
click at [545, 241] on span "pagetype Level 1" at bounding box center [522, 244] width 77 height 14
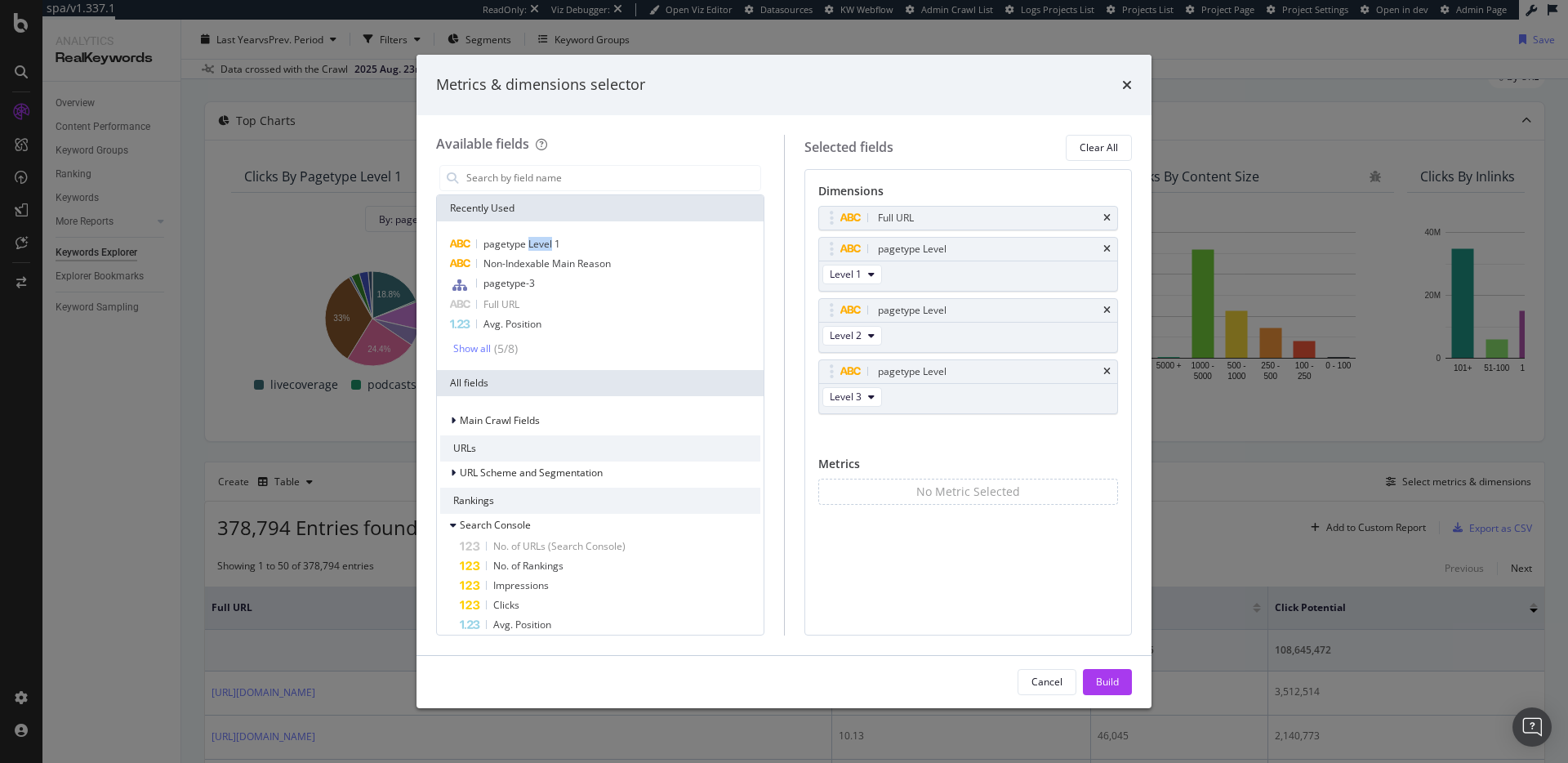
drag, startPoint x: 1114, startPoint y: 681, endPoint x: 1134, endPoint y: 627, distance: 57.6
click at [1114, 681] on div "Build" at bounding box center [1108, 682] width 23 height 14
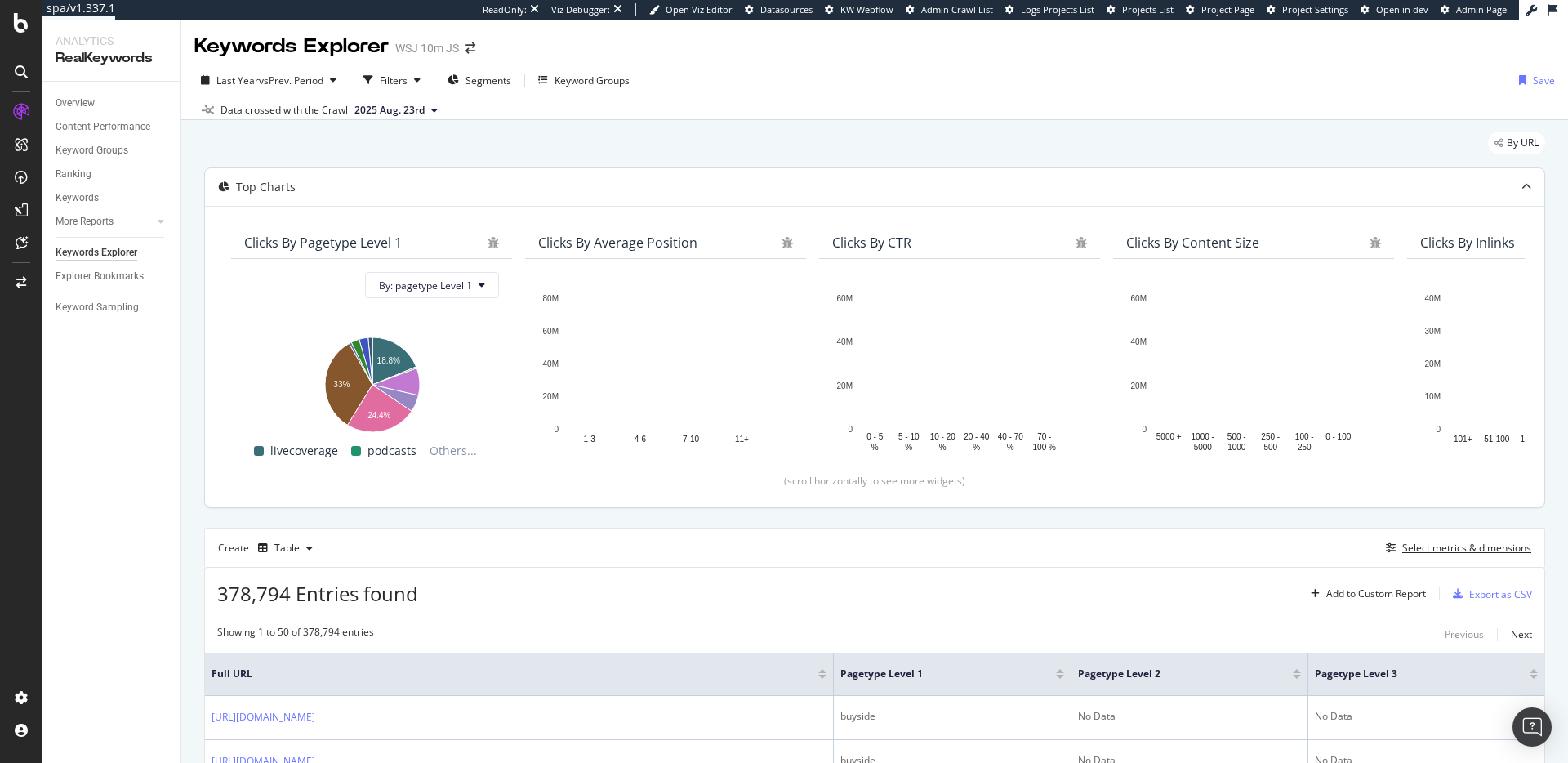
scroll to position [344, 0]
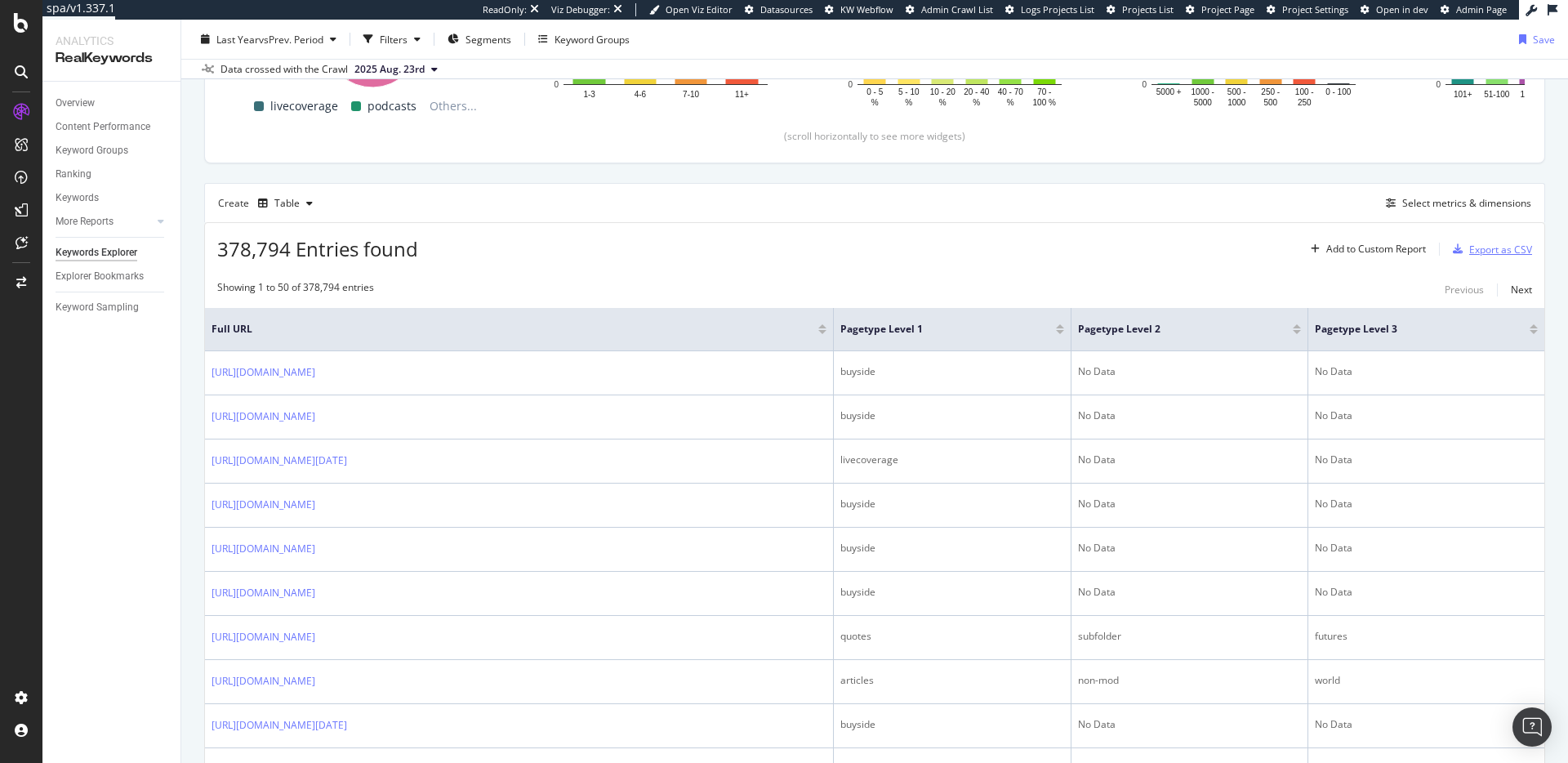
click at [1469, 250] on div "Export as CSV" at bounding box center [1500, 250] width 63 height 14
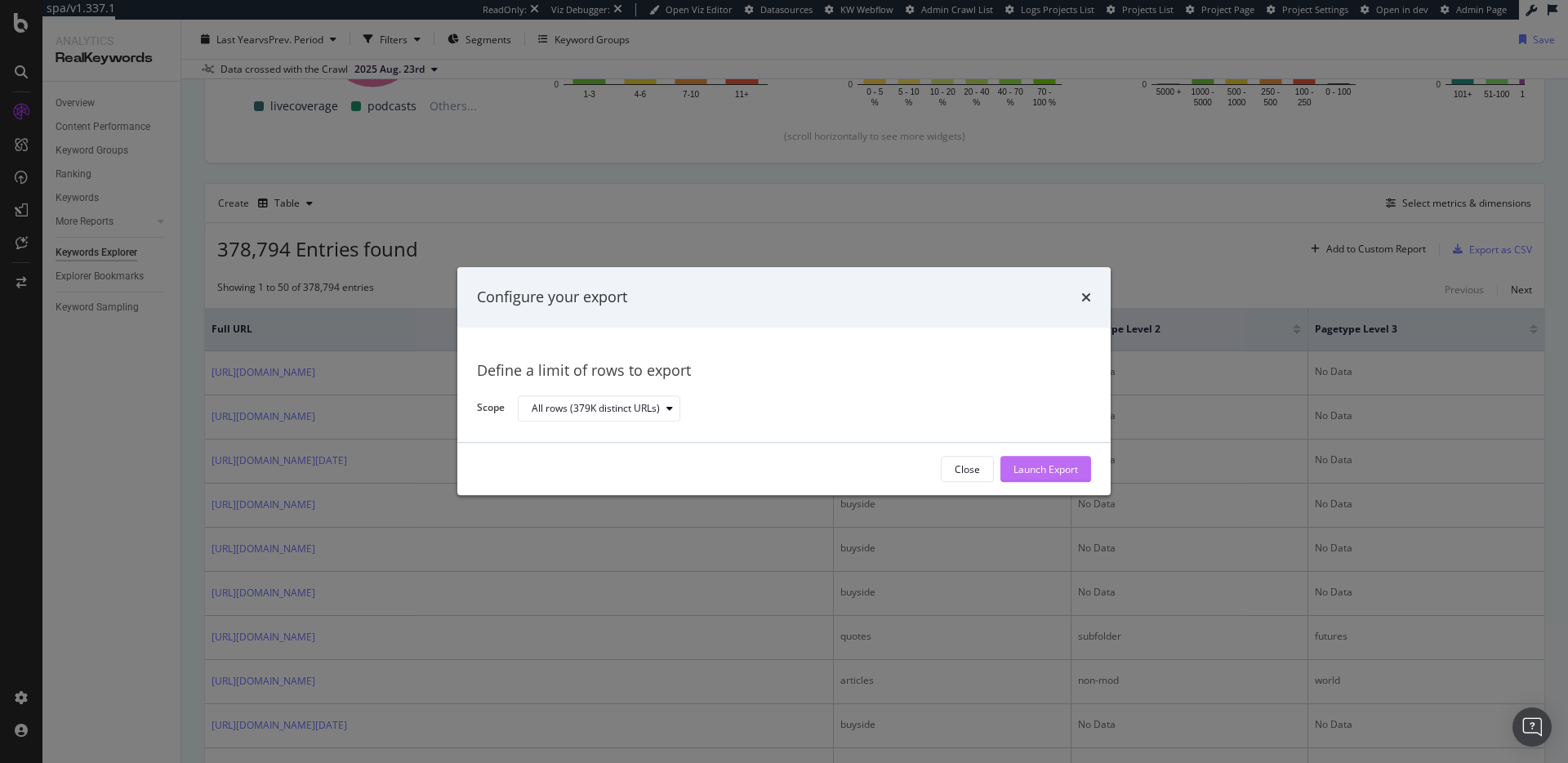
click at [1049, 466] on div "Launch Export" at bounding box center [1046, 470] width 64 height 14
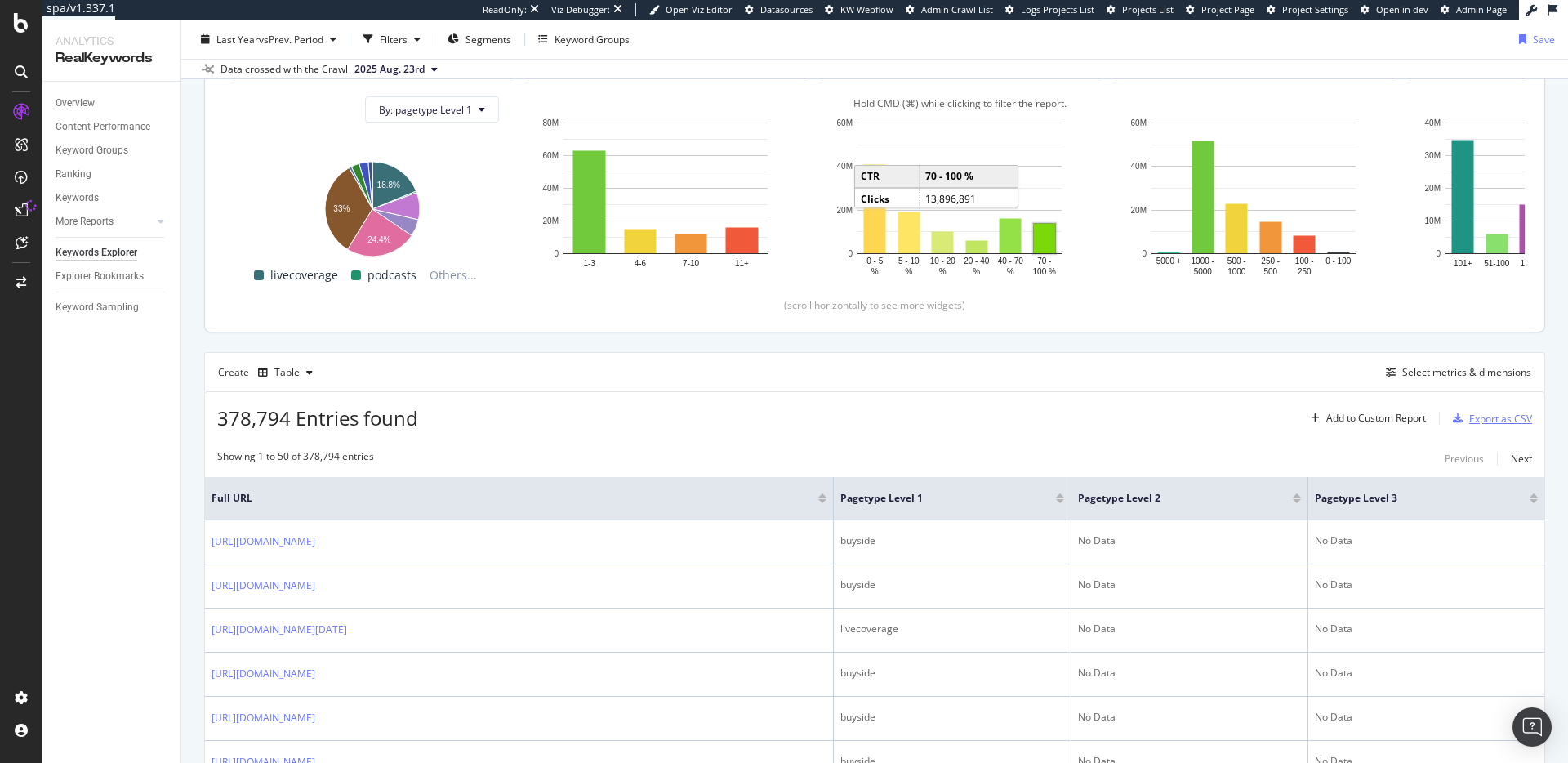
scroll to position [0, 0]
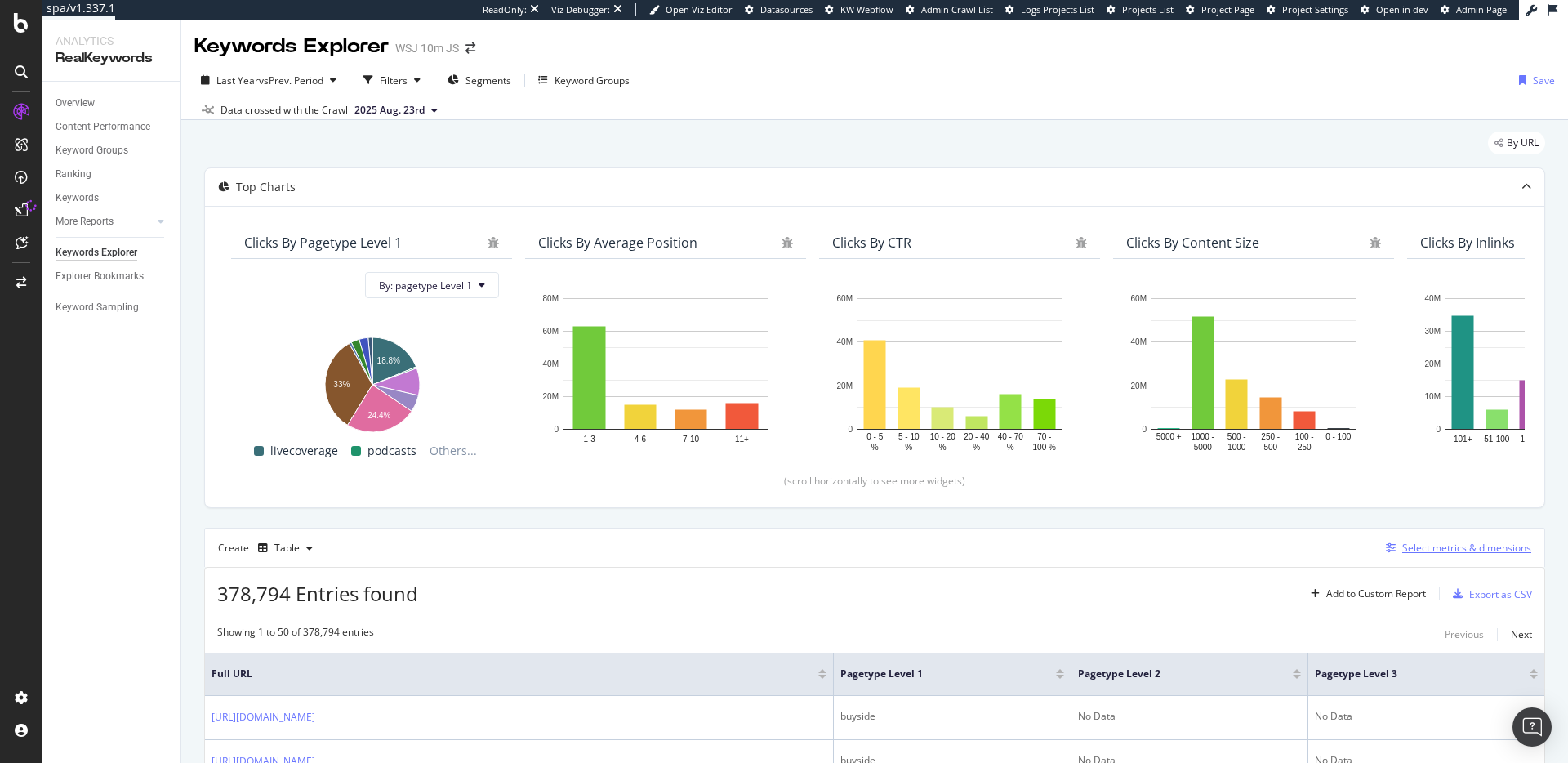
click at [1419, 546] on div "Select metrics & dimensions" at bounding box center [1466, 548] width 129 height 14
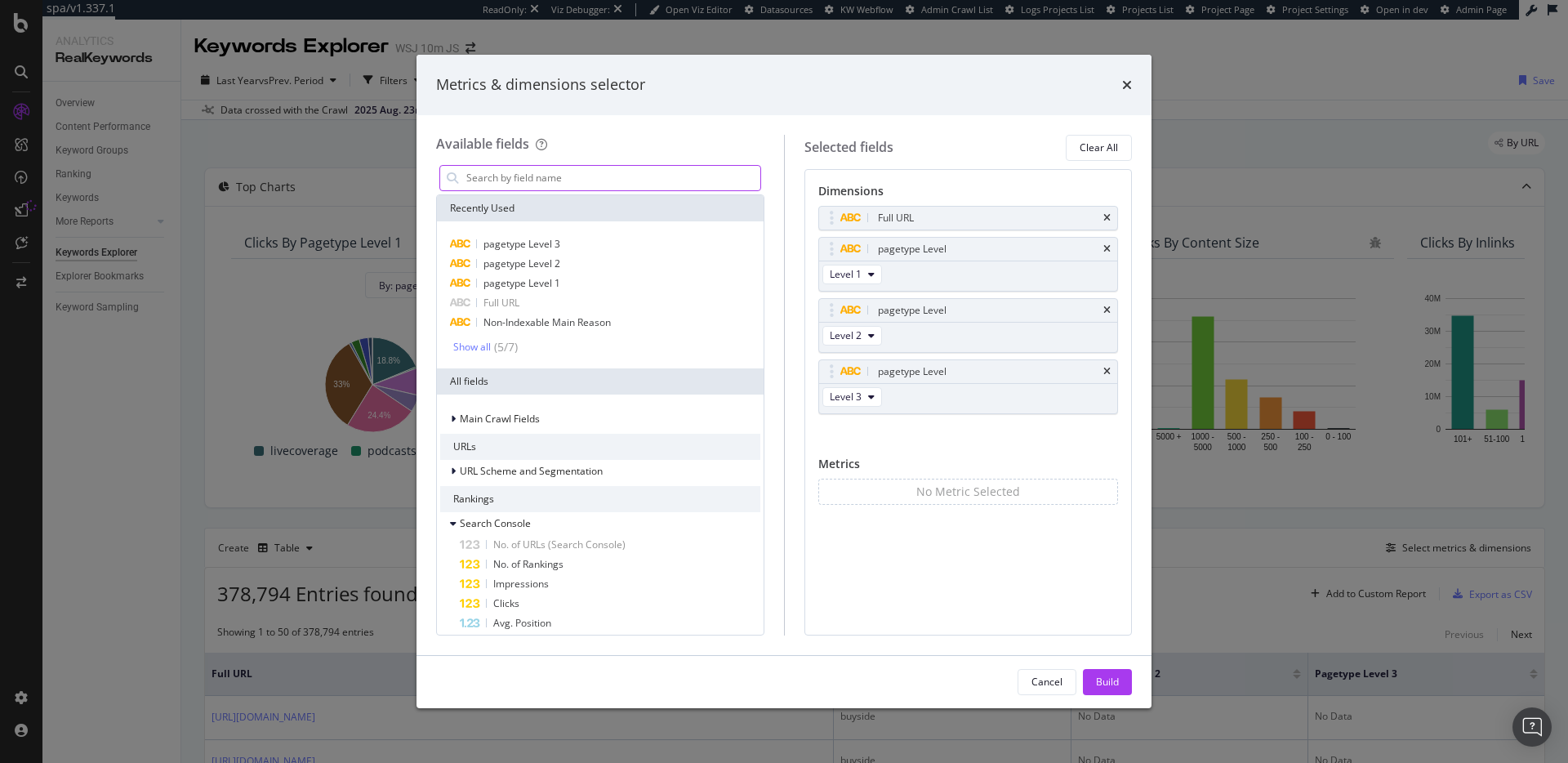
click at [549, 178] on input "modal" at bounding box center [612, 177] width 296 height 24
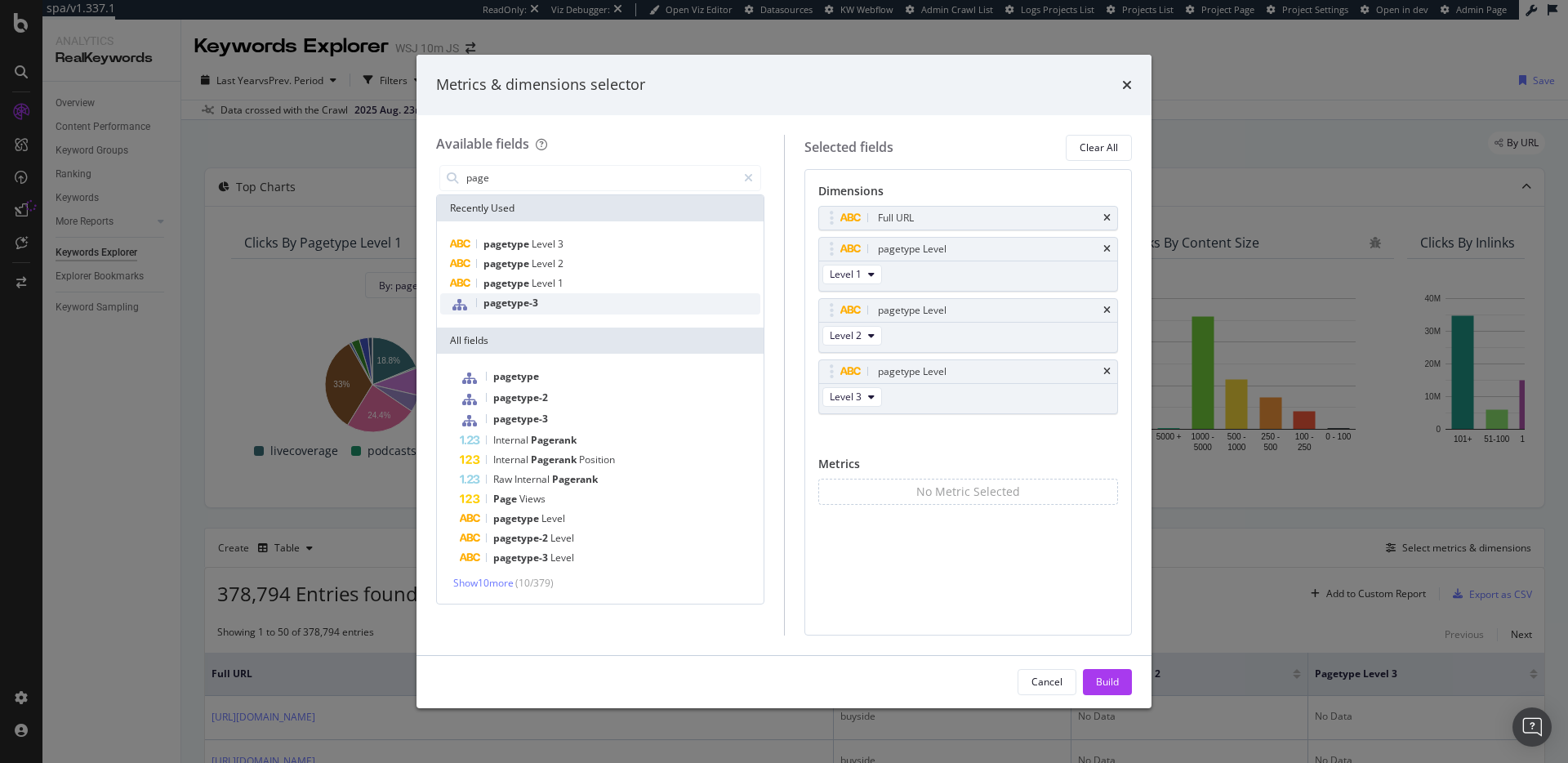
click at [560, 299] on div "pagetype-3" at bounding box center [600, 304] width 320 height 21
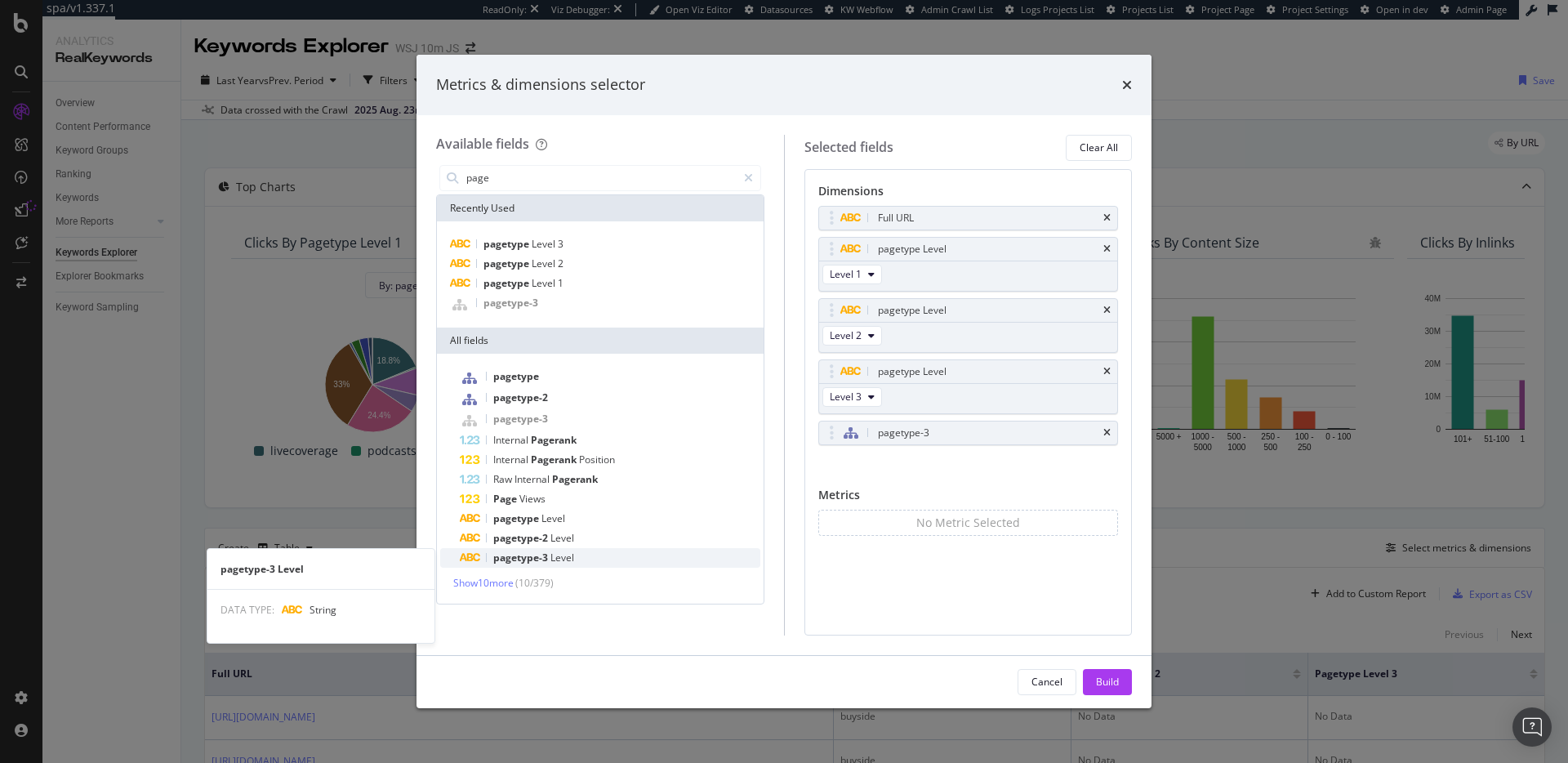
click at [572, 555] on span "Level" at bounding box center [562, 558] width 23 height 14
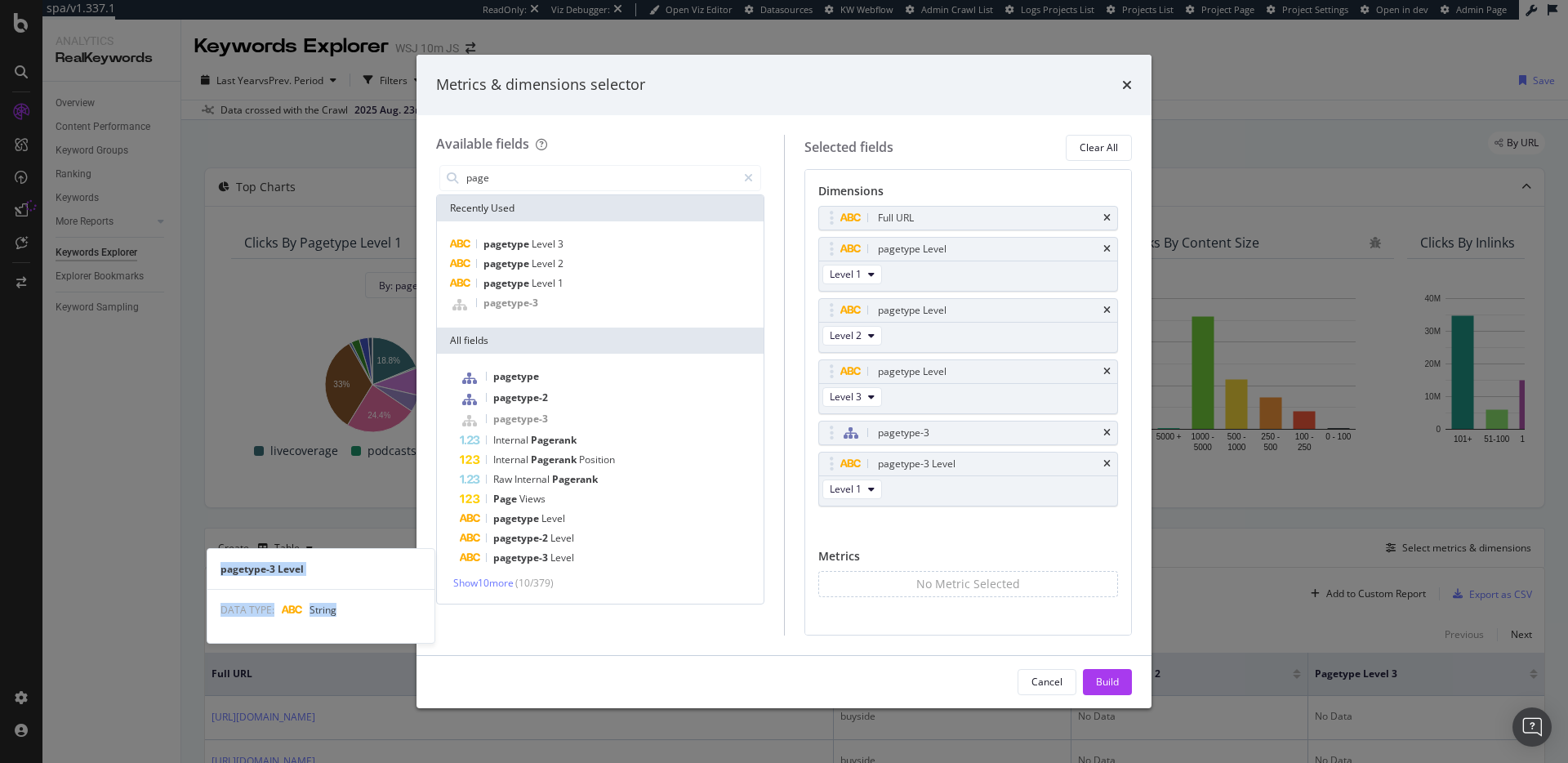
click at [572, 555] on span "Level" at bounding box center [562, 558] width 23 height 14
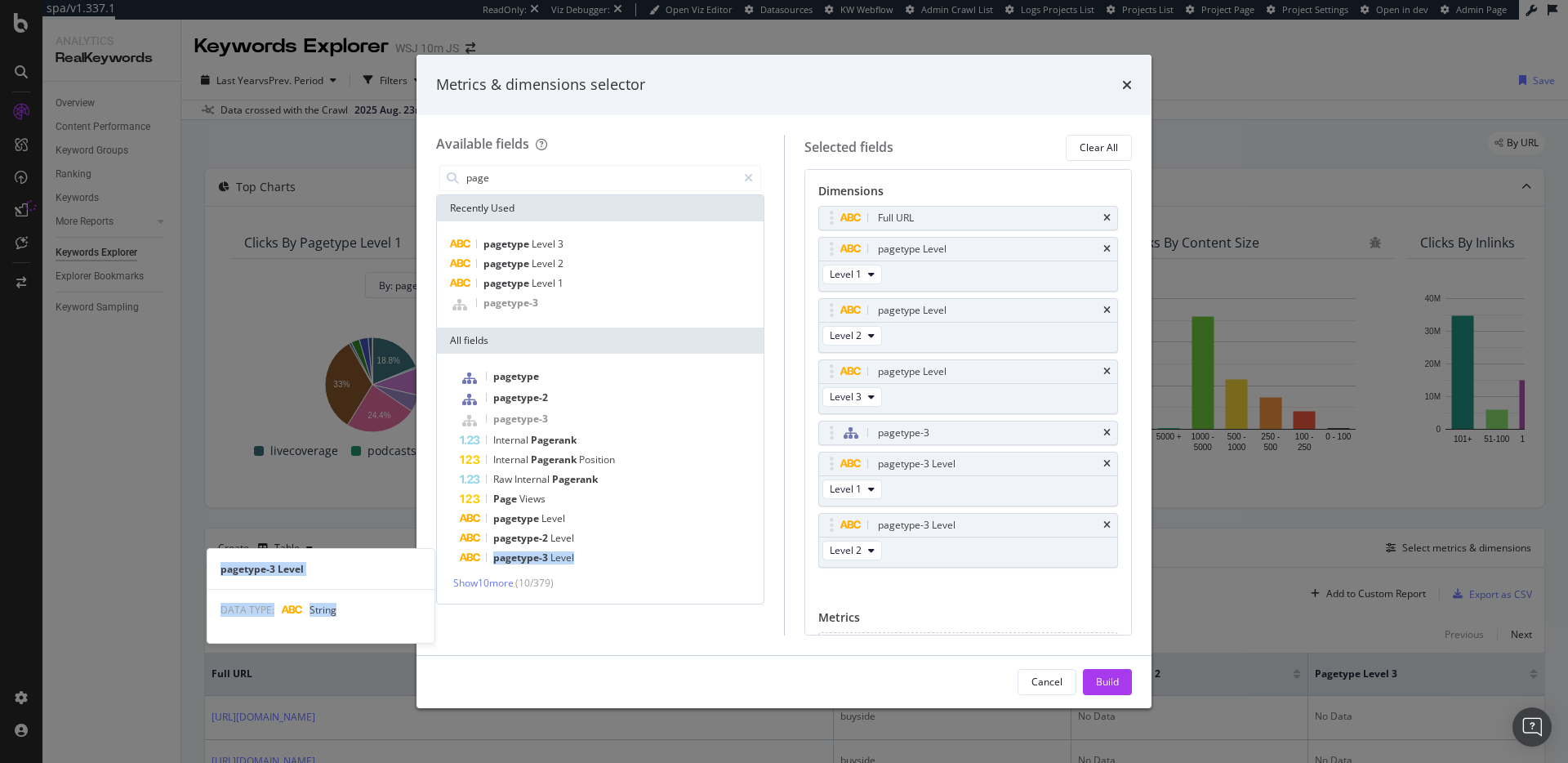
click at [572, 555] on span "Level" at bounding box center [562, 558] width 23 height 14
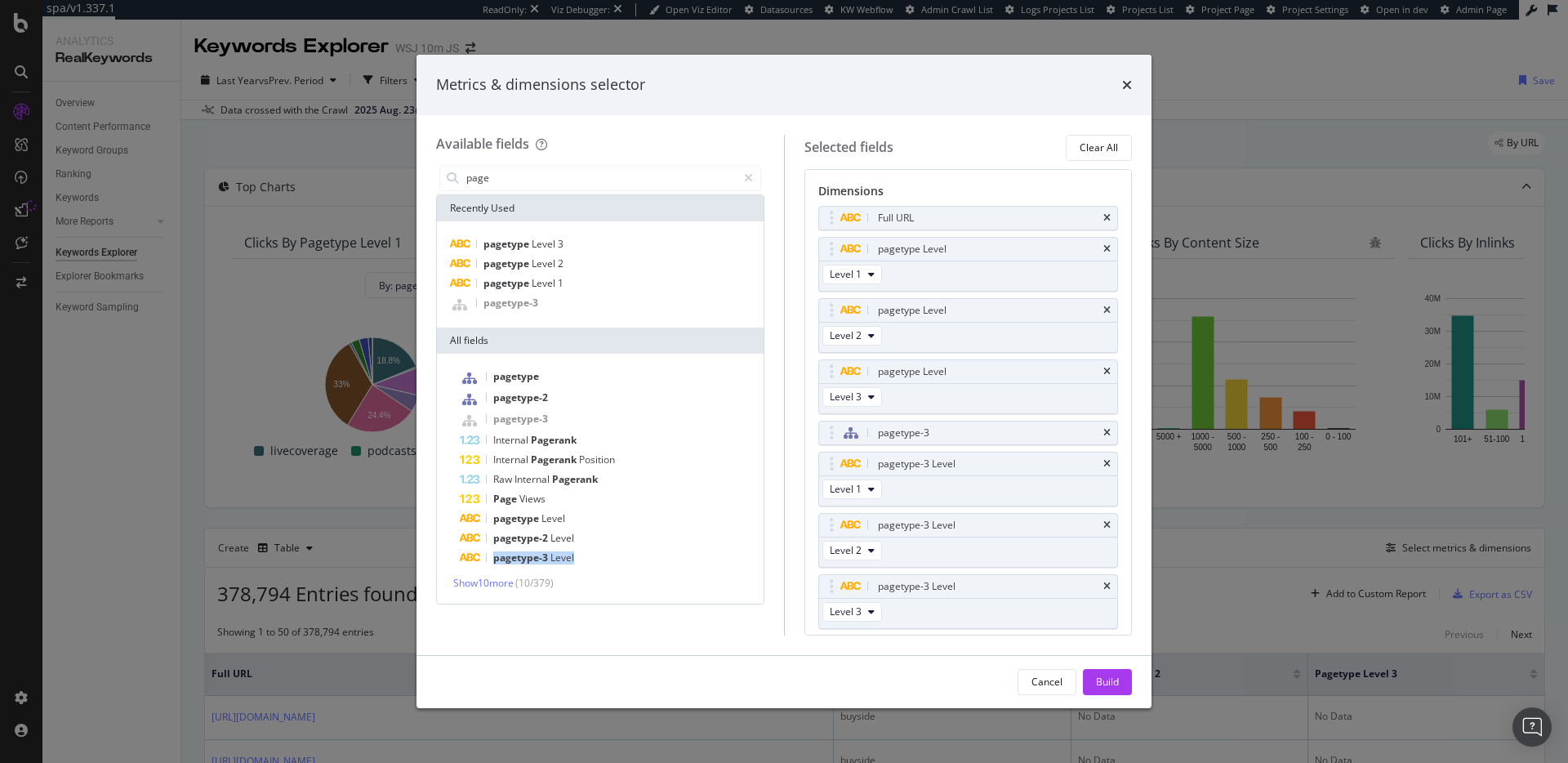
click at [572, 555] on span "Level" at bounding box center [562, 558] width 23 height 14
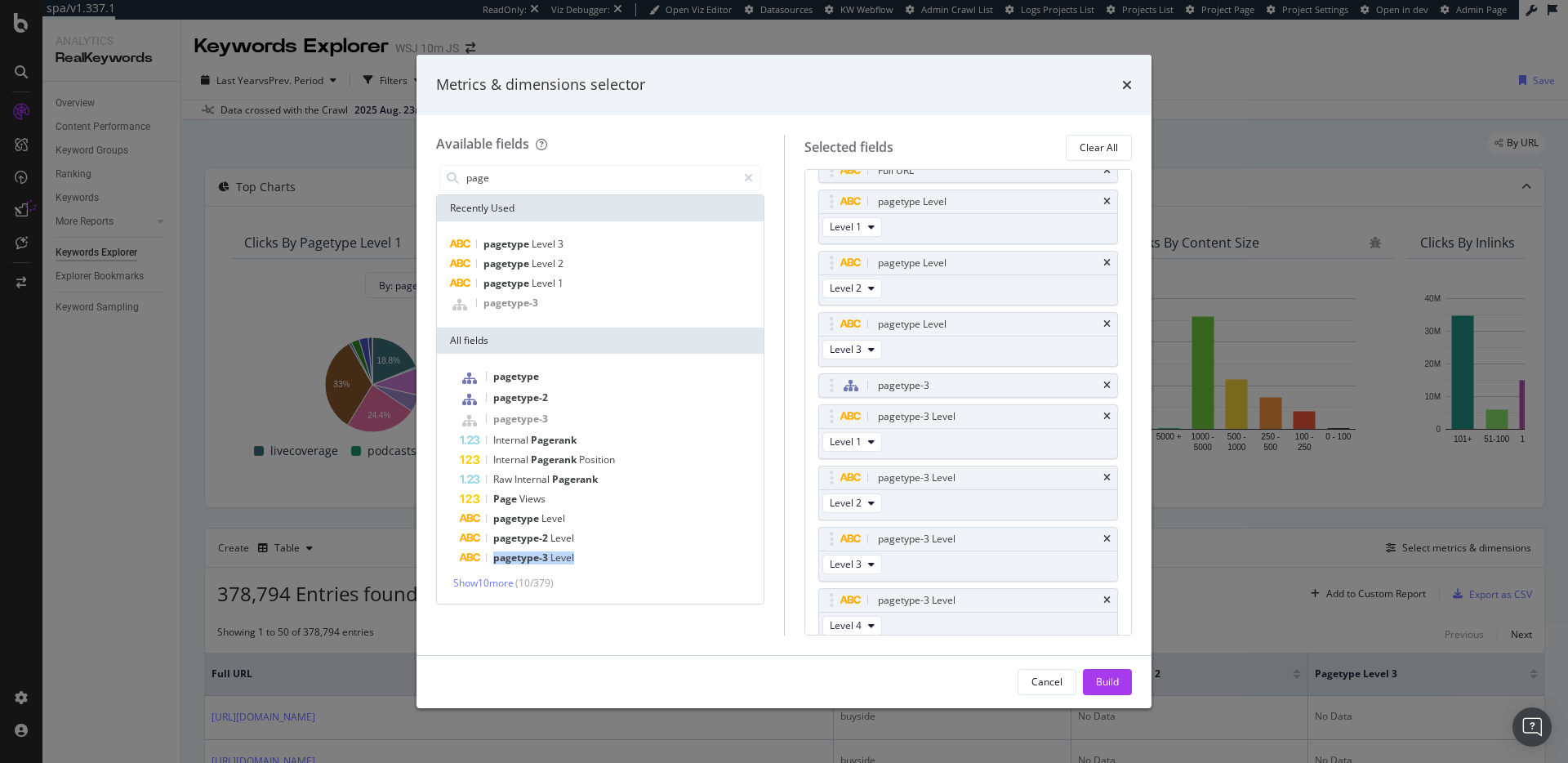
click at [572, 555] on span "Level" at bounding box center [562, 558] width 23 height 14
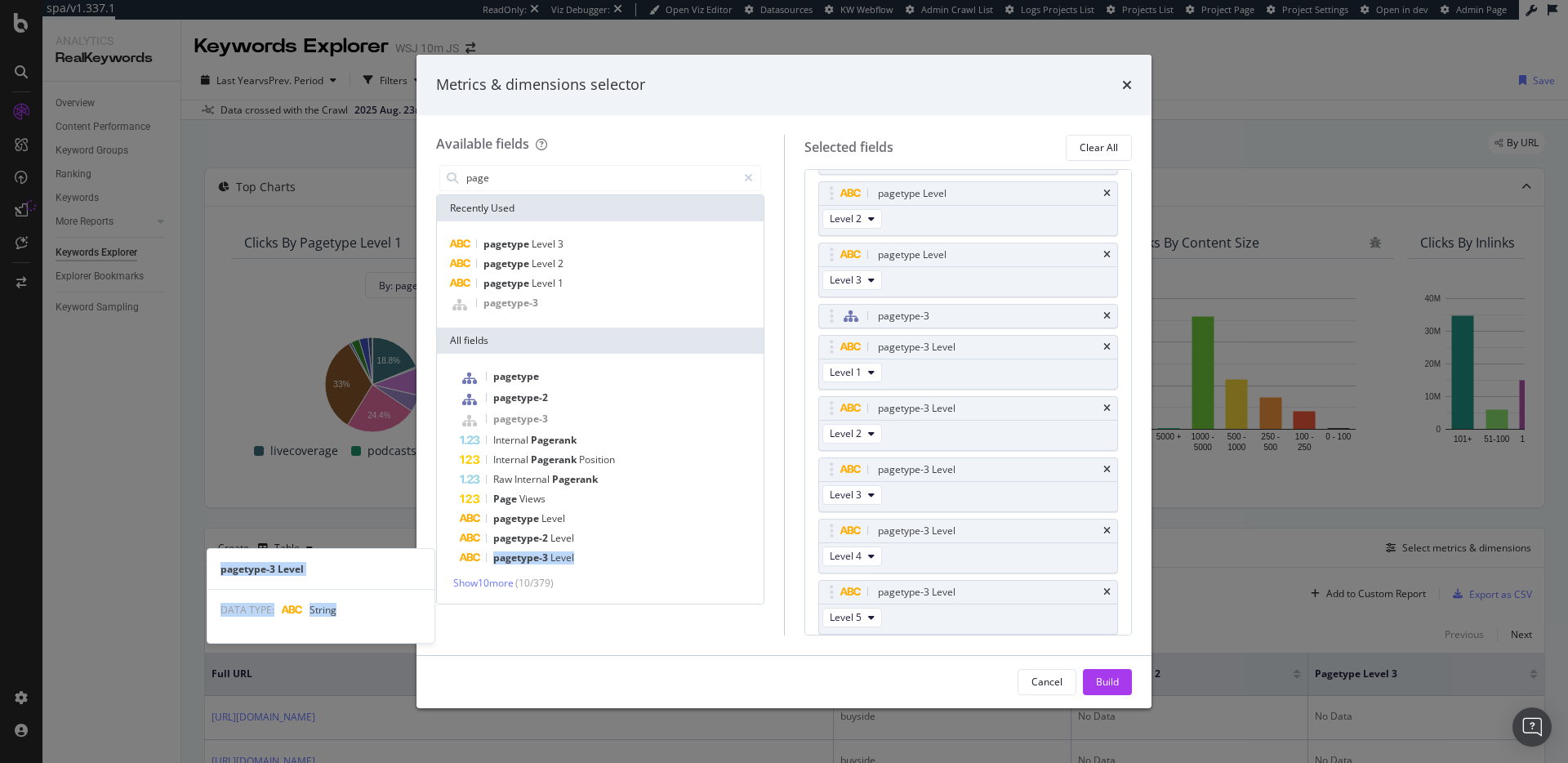
click at [572, 555] on span "Level" at bounding box center [562, 558] width 23 height 14
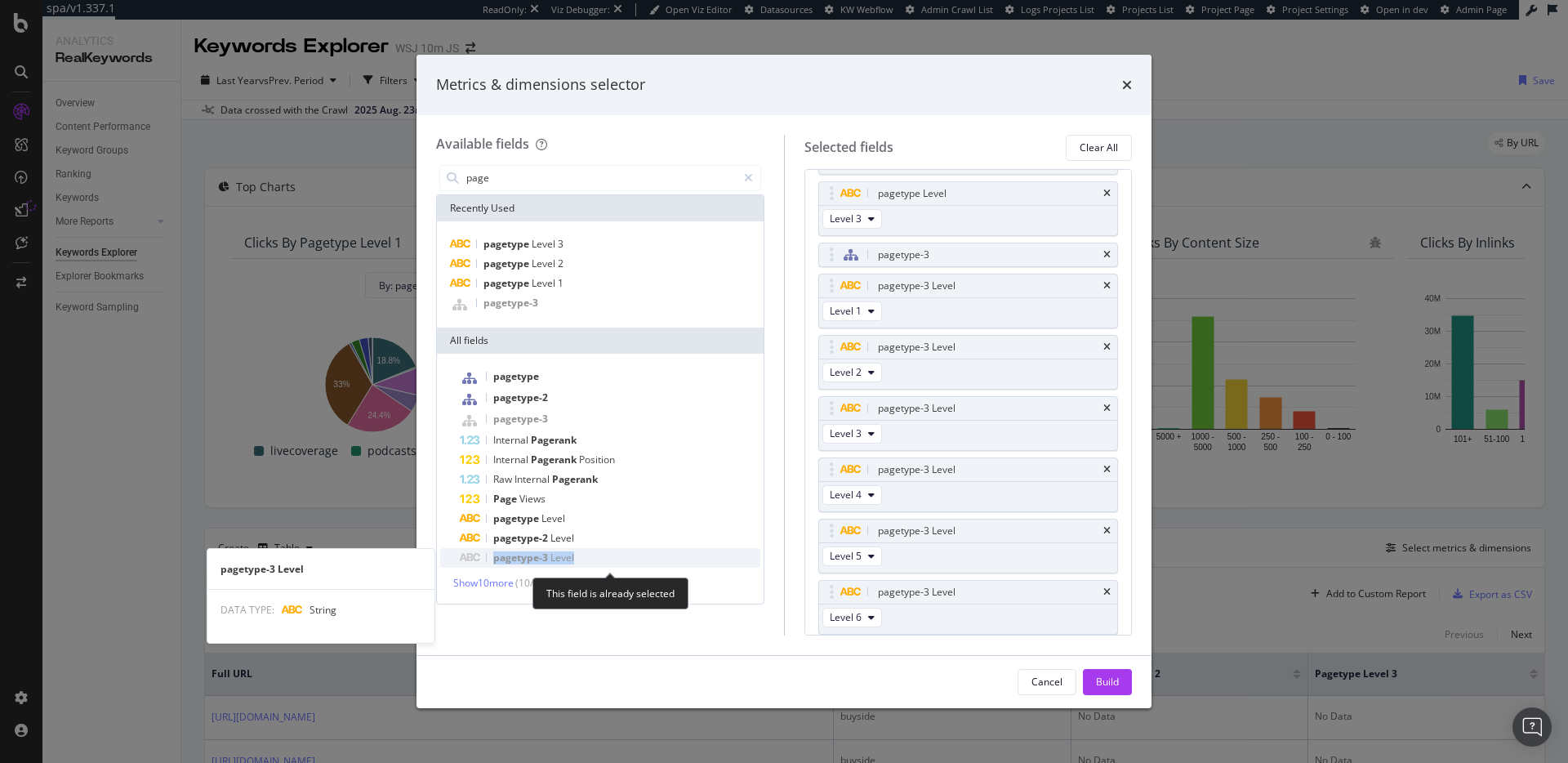
click at [599, 551] on div "pagetype-3 Level" at bounding box center [610, 558] width 300 height 20
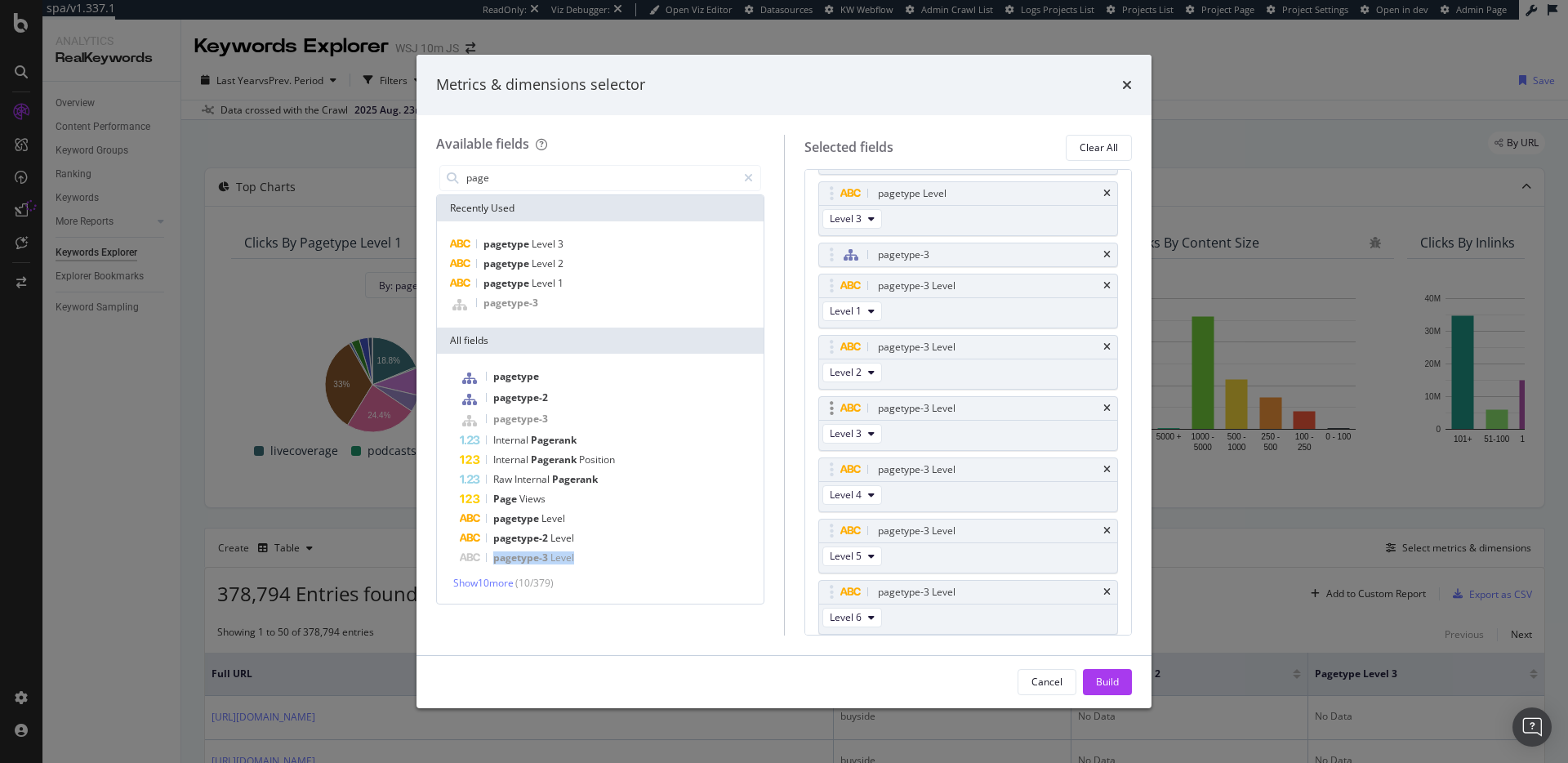
scroll to position [27, 0]
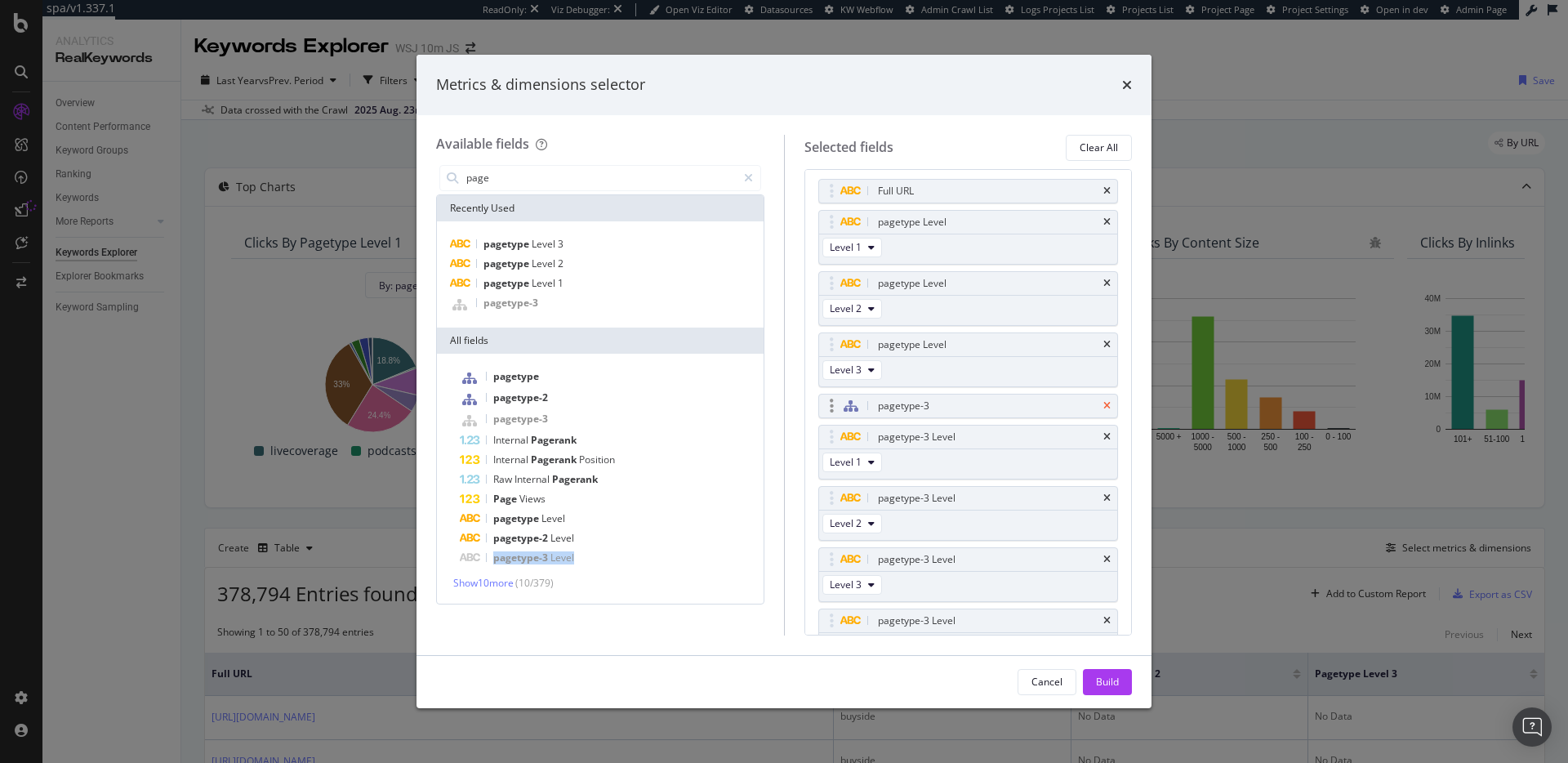
click at [1103, 404] on icon "times" at bounding box center [1107, 405] width 7 height 10
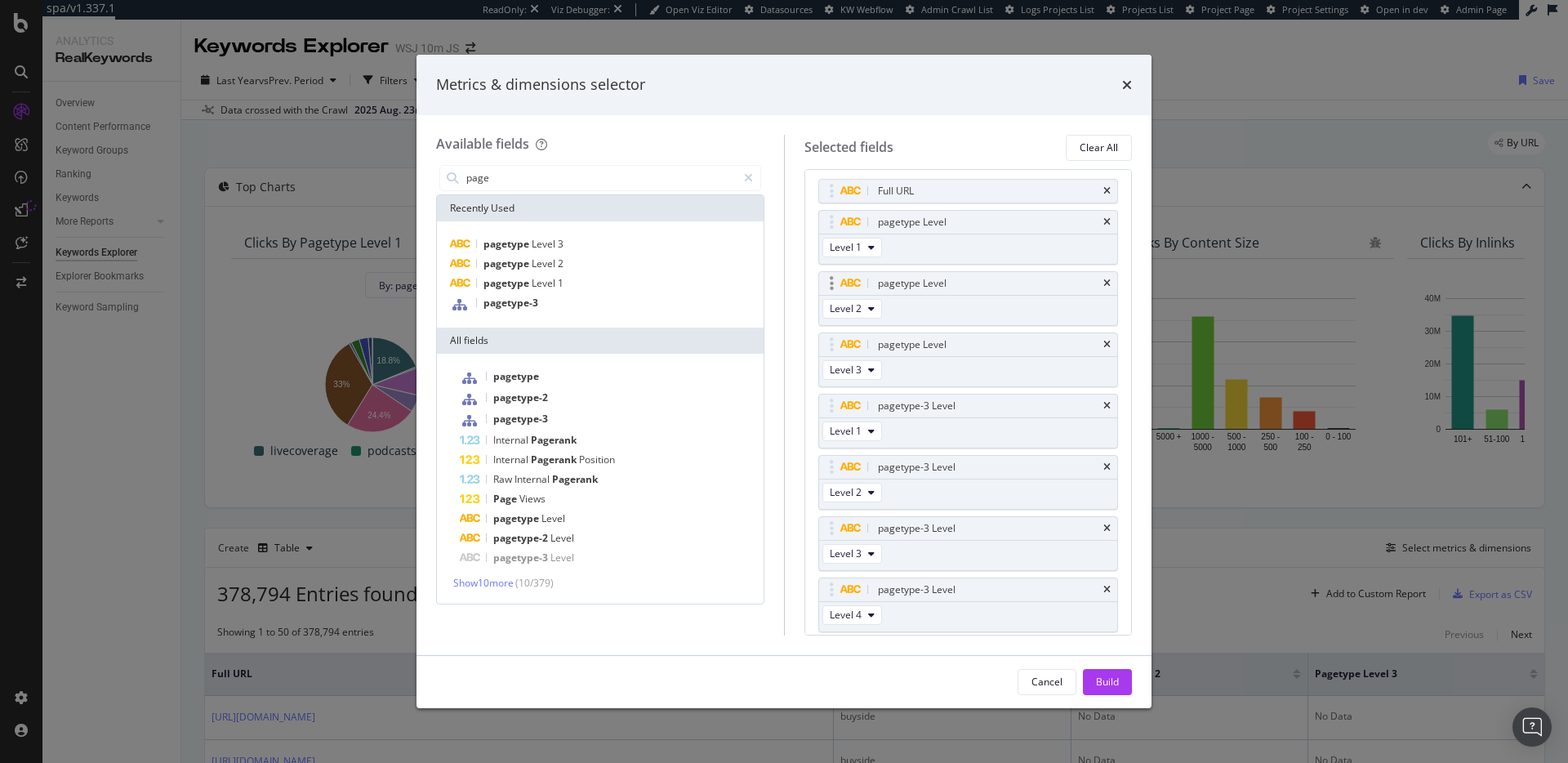
drag, startPoint x: 1094, startPoint y: 345, endPoint x: 1099, endPoint y: 313, distance: 32.4
click at [1103, 344] on icon "times" at bounding box center [1107, 344] width 7 height 10
click at [1103, 282] on icon "times" at bounding box center [1107, 283] width 7 height 10
click at [1099, 223] on div "pagetype Level" at bounding box center [968, 223] width 299 height 23
click at [1103, 191] on icon "times" at bounding box center [1107, 191] width 7 height 10
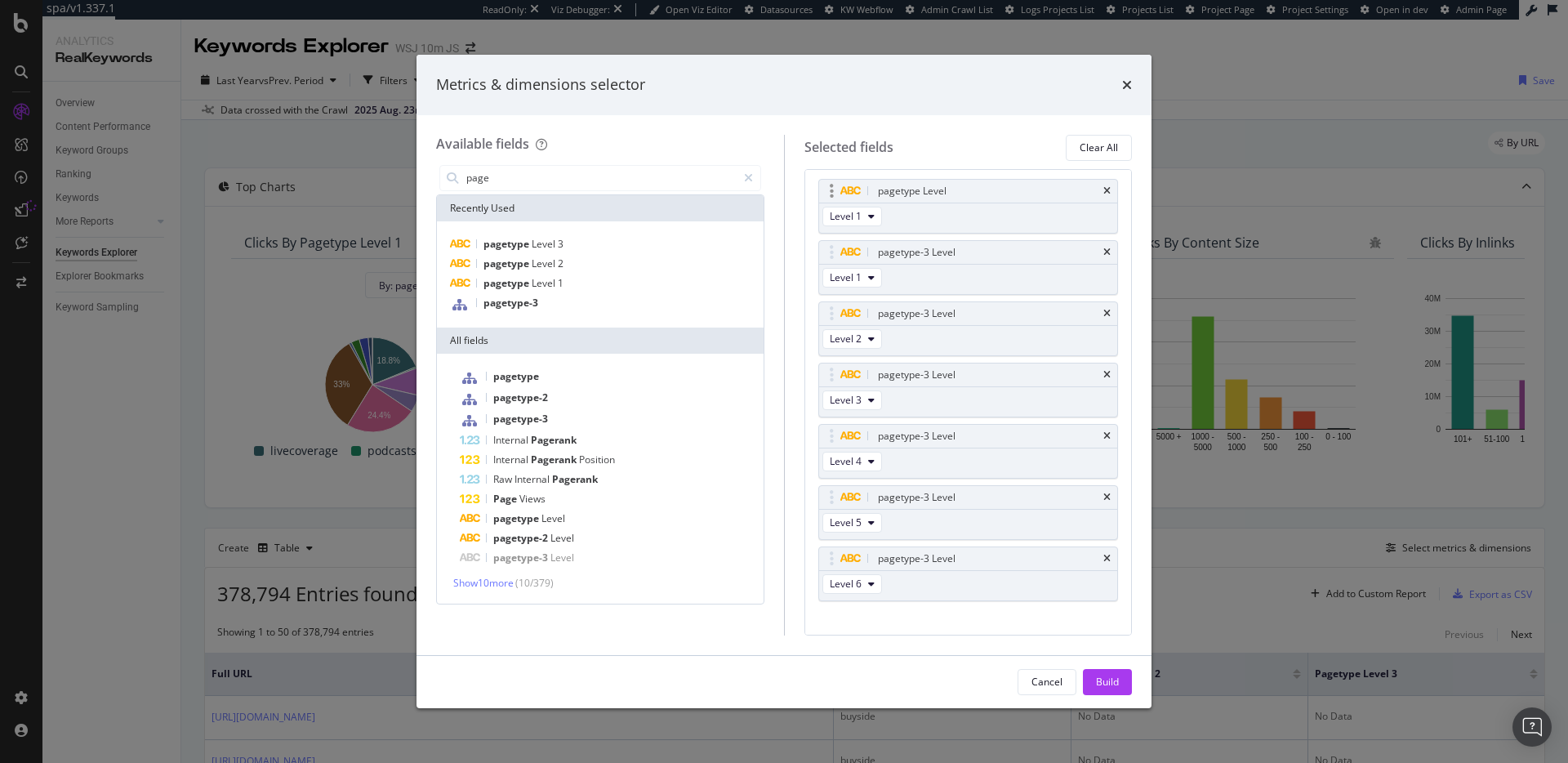
click at [1099, 190] on div "pagetype Level" at bounding box center [968, 191] width 299 height 23
click at [1103, 191] on icon "times" at bounding box center [1107, 191] width 7 height 10
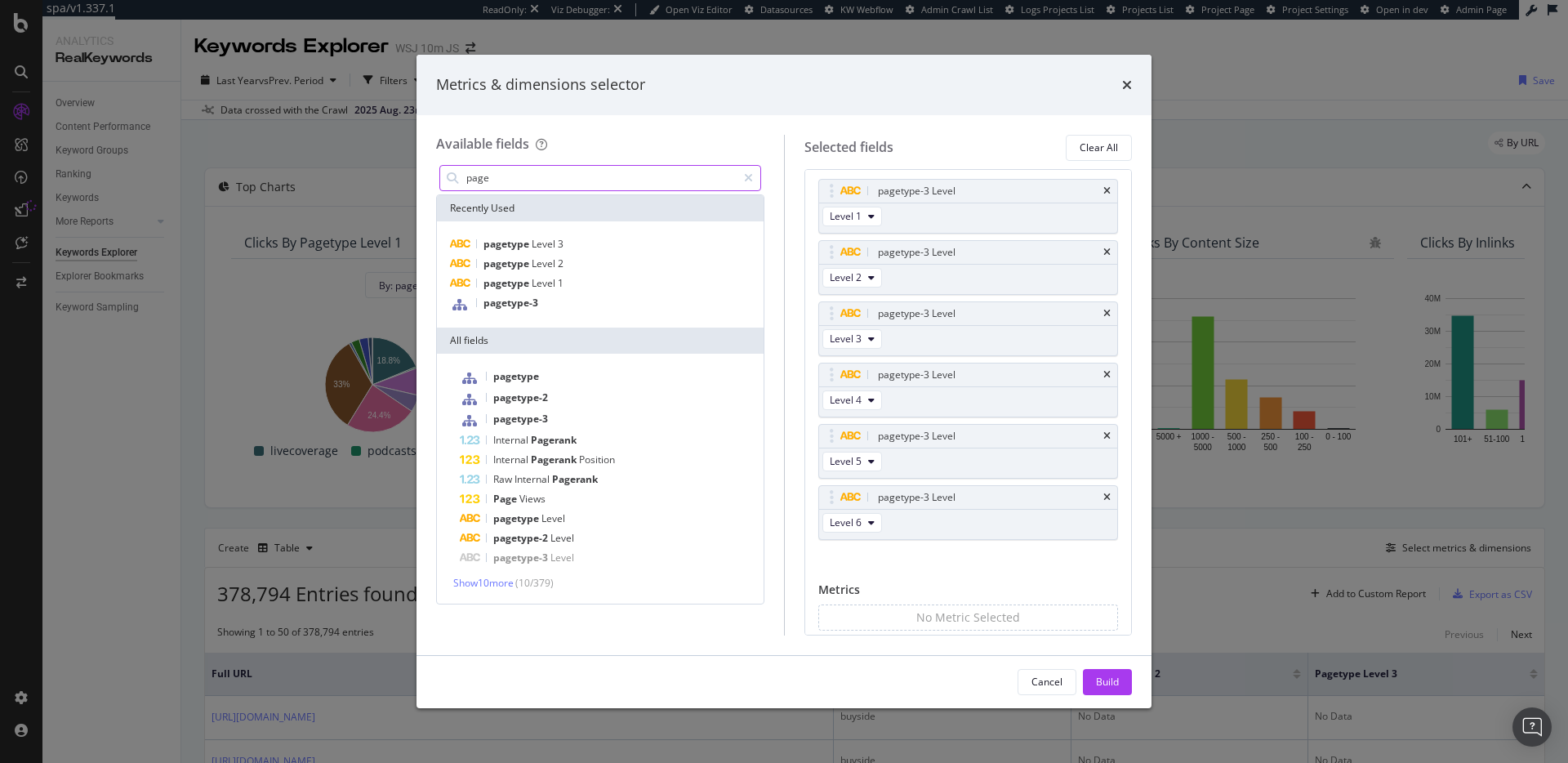
click at [560, 173] on input "page" at bounding box center [601, 177] width 272 height 24
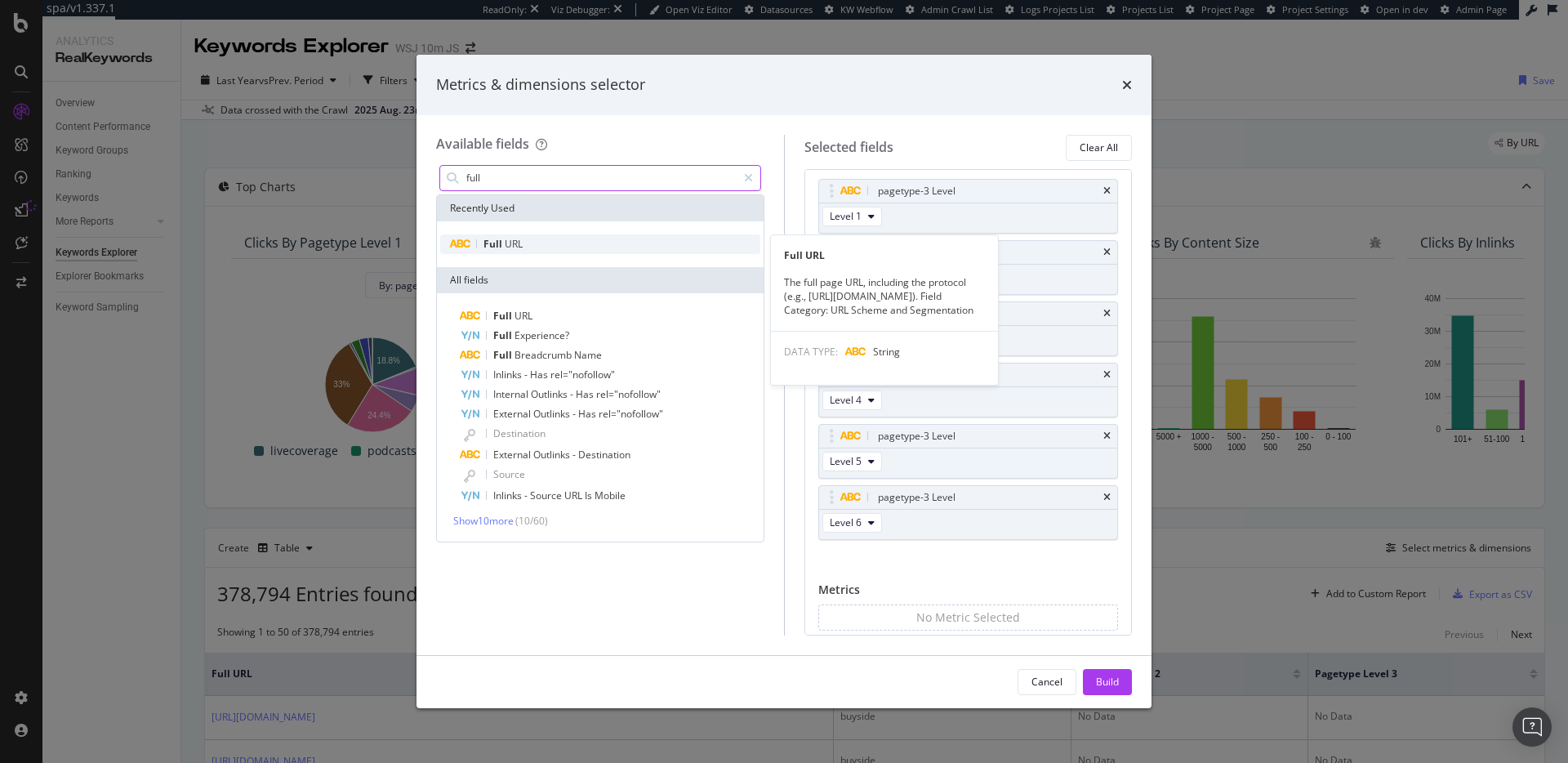
type input "full"
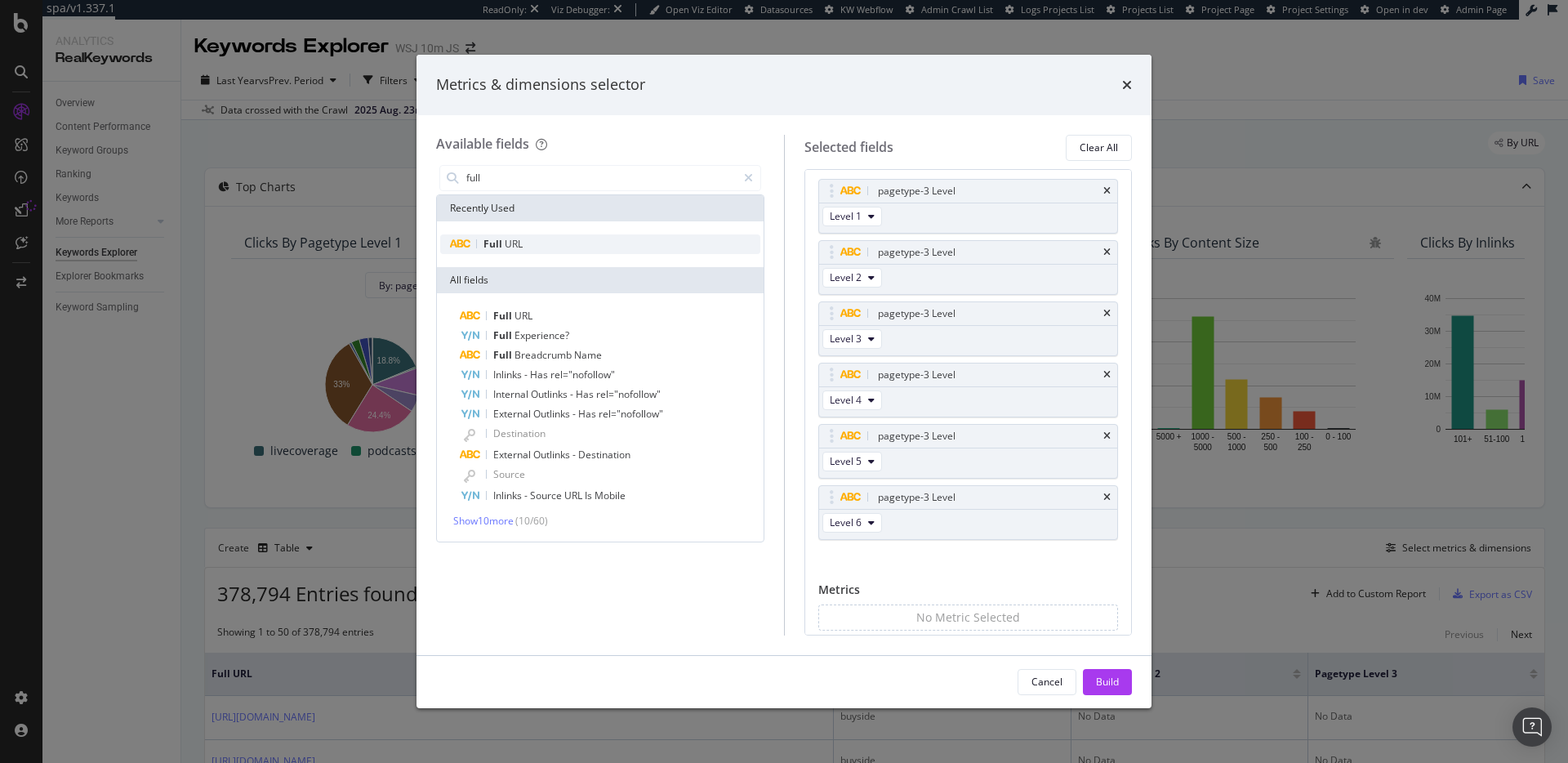
click at [586, 246] on div "Full URL" at bounding box center [600, 244] width 320 height 20
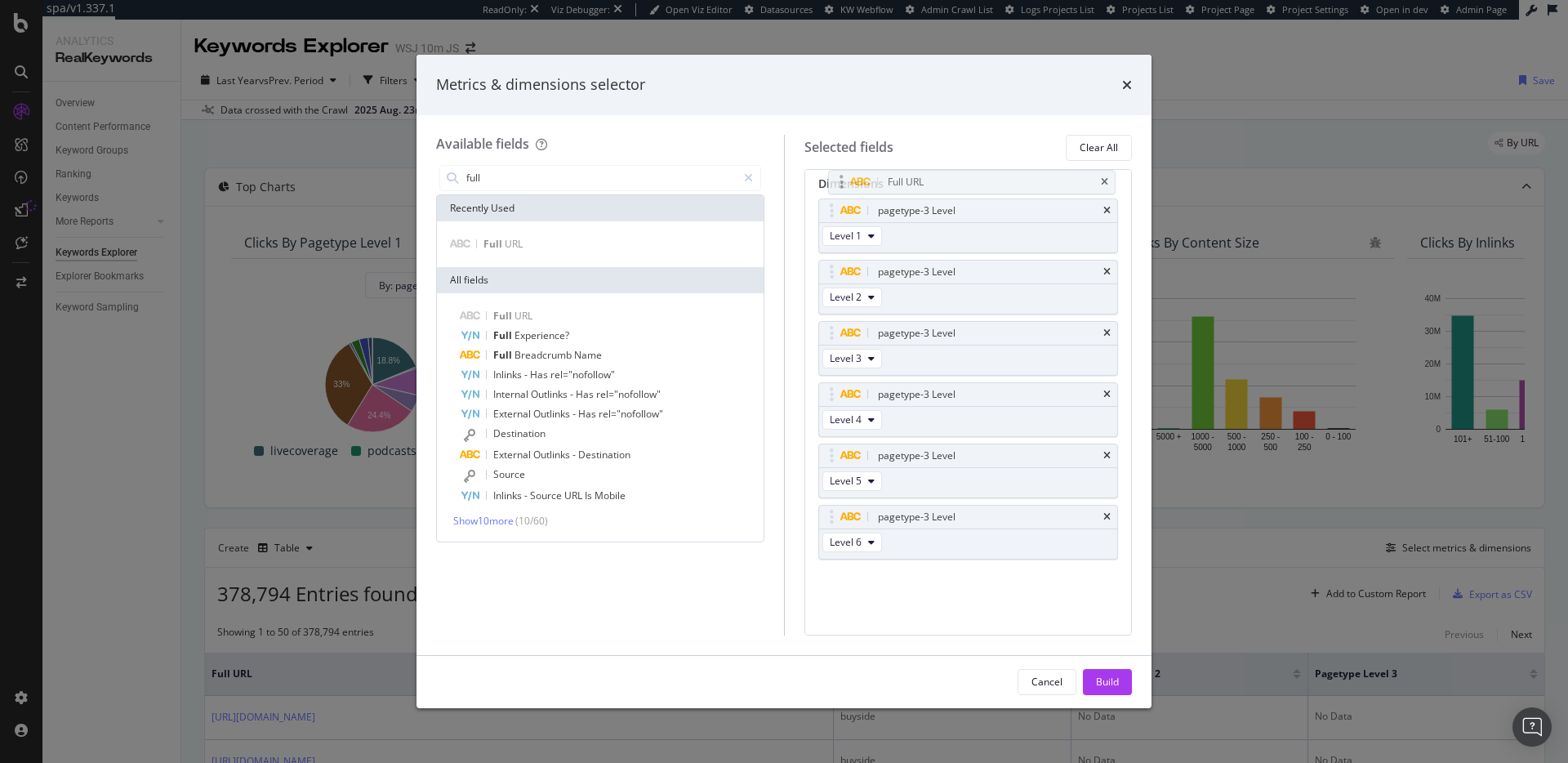
scroll to position [0, 0]
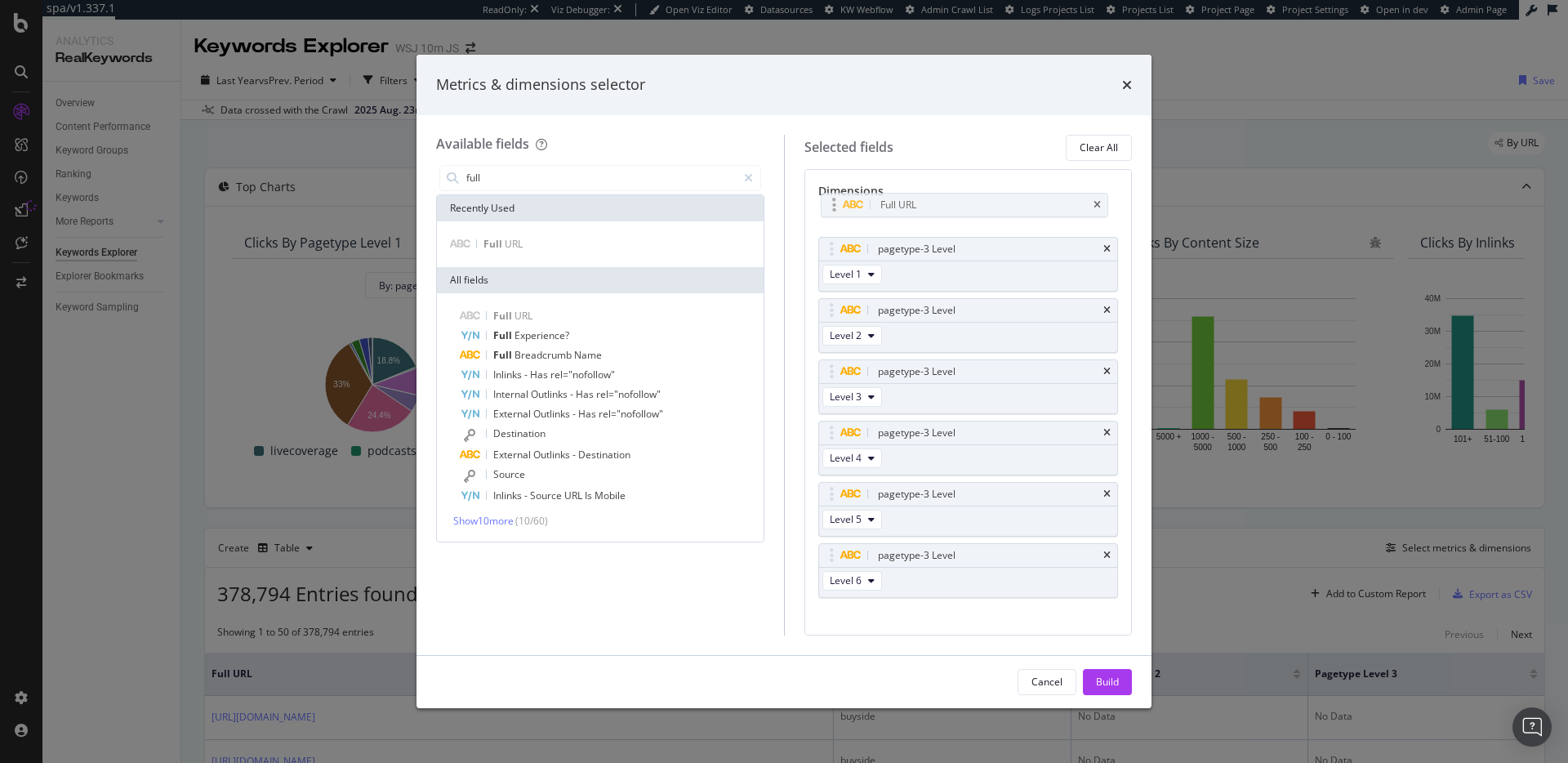
drag, startPoint x: 826, startPoint y: 561, endPoint x: 829, endPoint y: 207, distance: 354.0
click at [829, 207] on body "spa/v1.337.1 ReadOnly: Viz Debugger: Open Viz Editor Datasources KW Webflow Adm…" at bounding box center [784, 381] width 1568 height 763
click at [1105, 674] on div "Build" at bounding box center [1108, 682] width 23 height 24
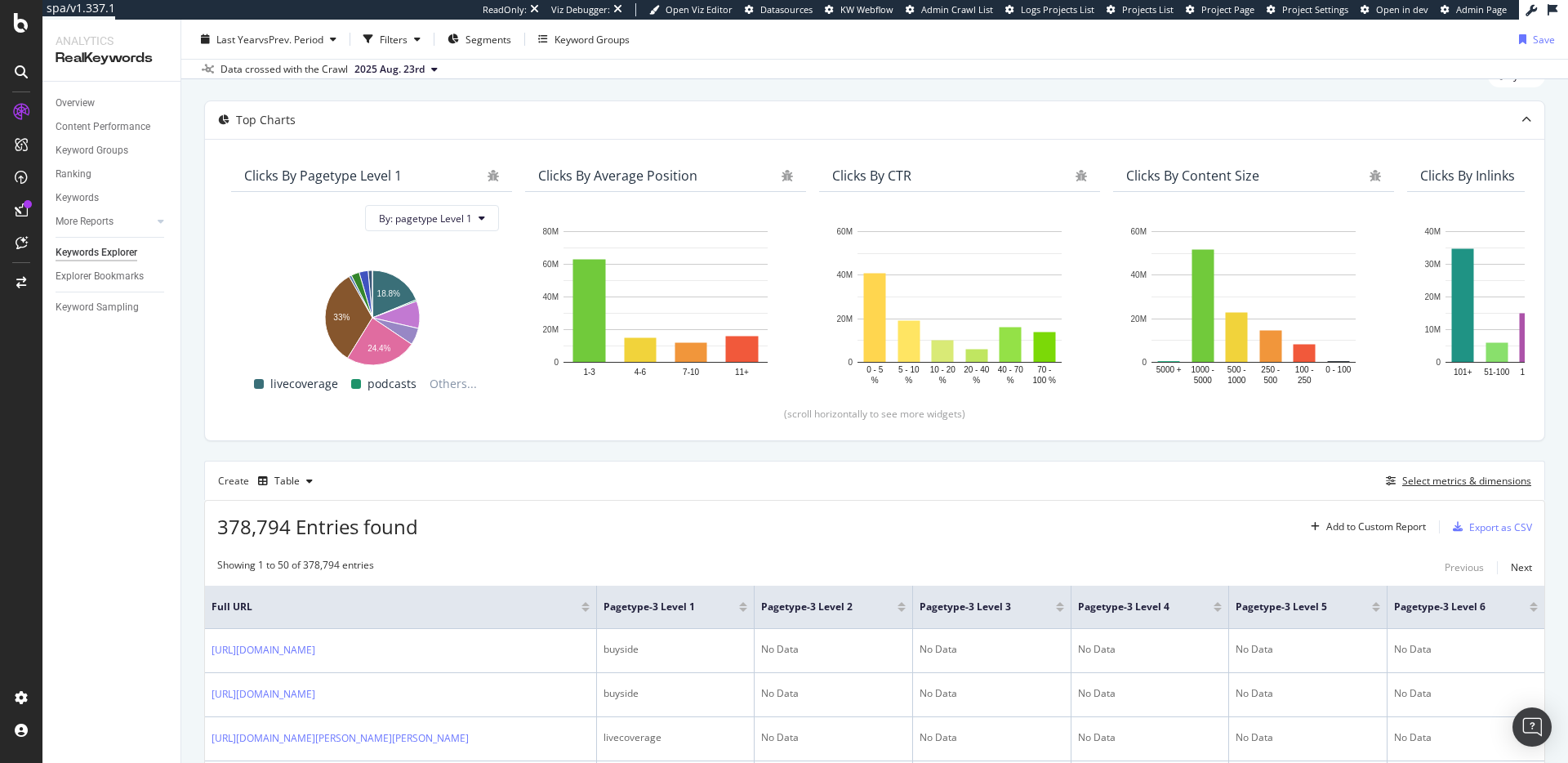
scroll to position [137, 0]
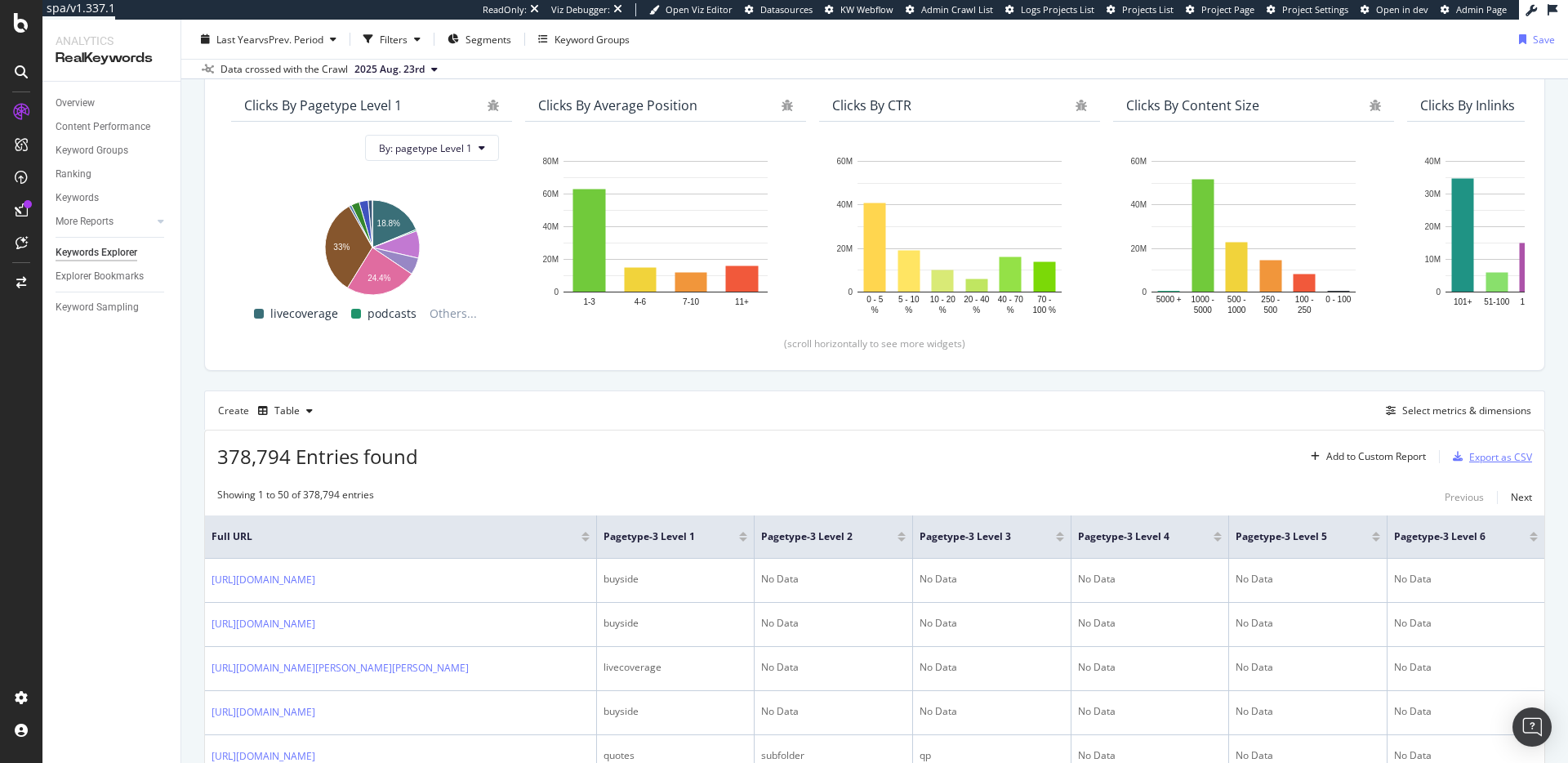
click at [1471, 456] on div "Export as CSV" at bounding box center [1500, 457] width 63 height 14
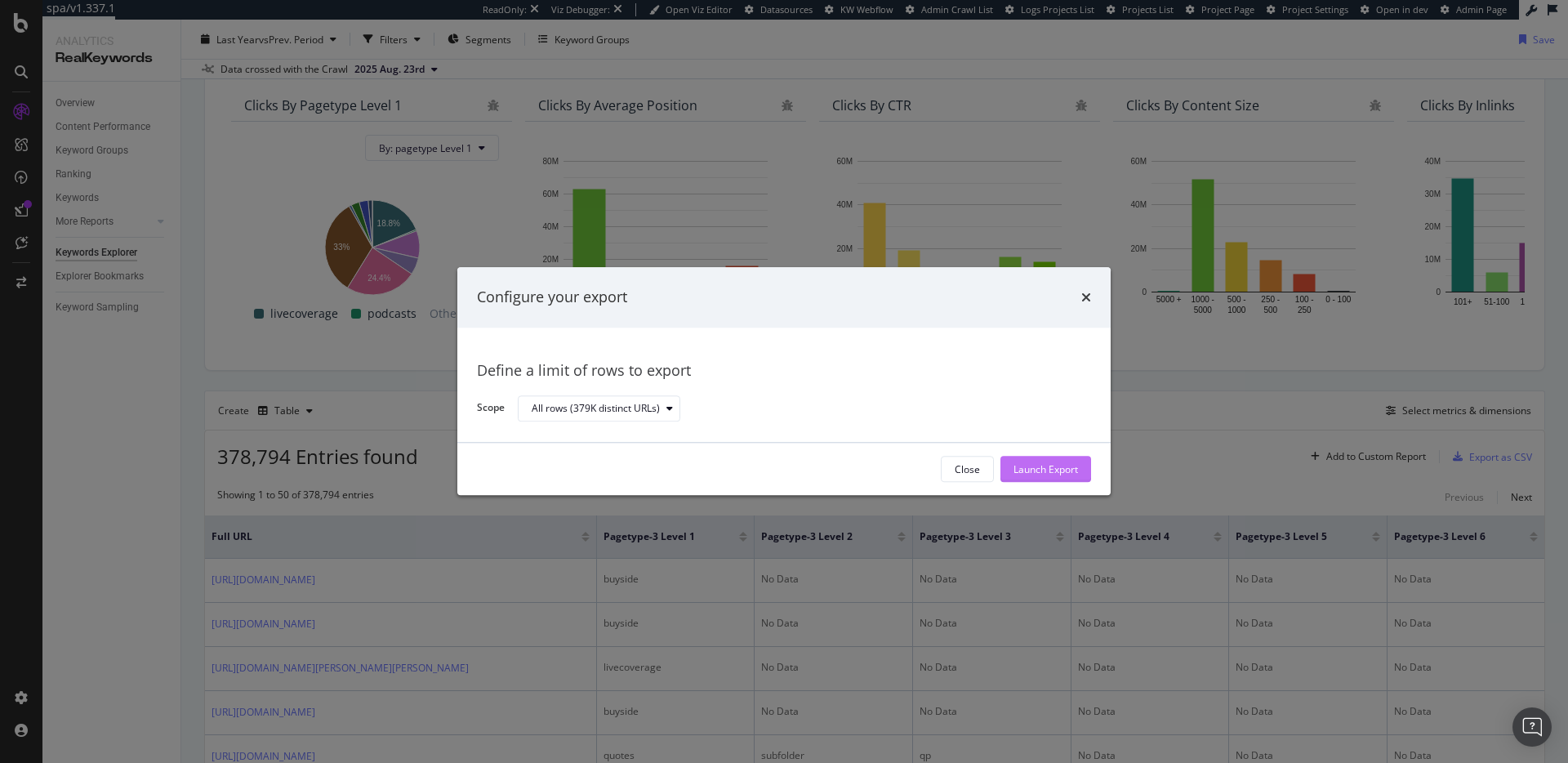
click at [1058, 463] on div "Launch Export" at bounding box center [1046, 470] width 64 height 14
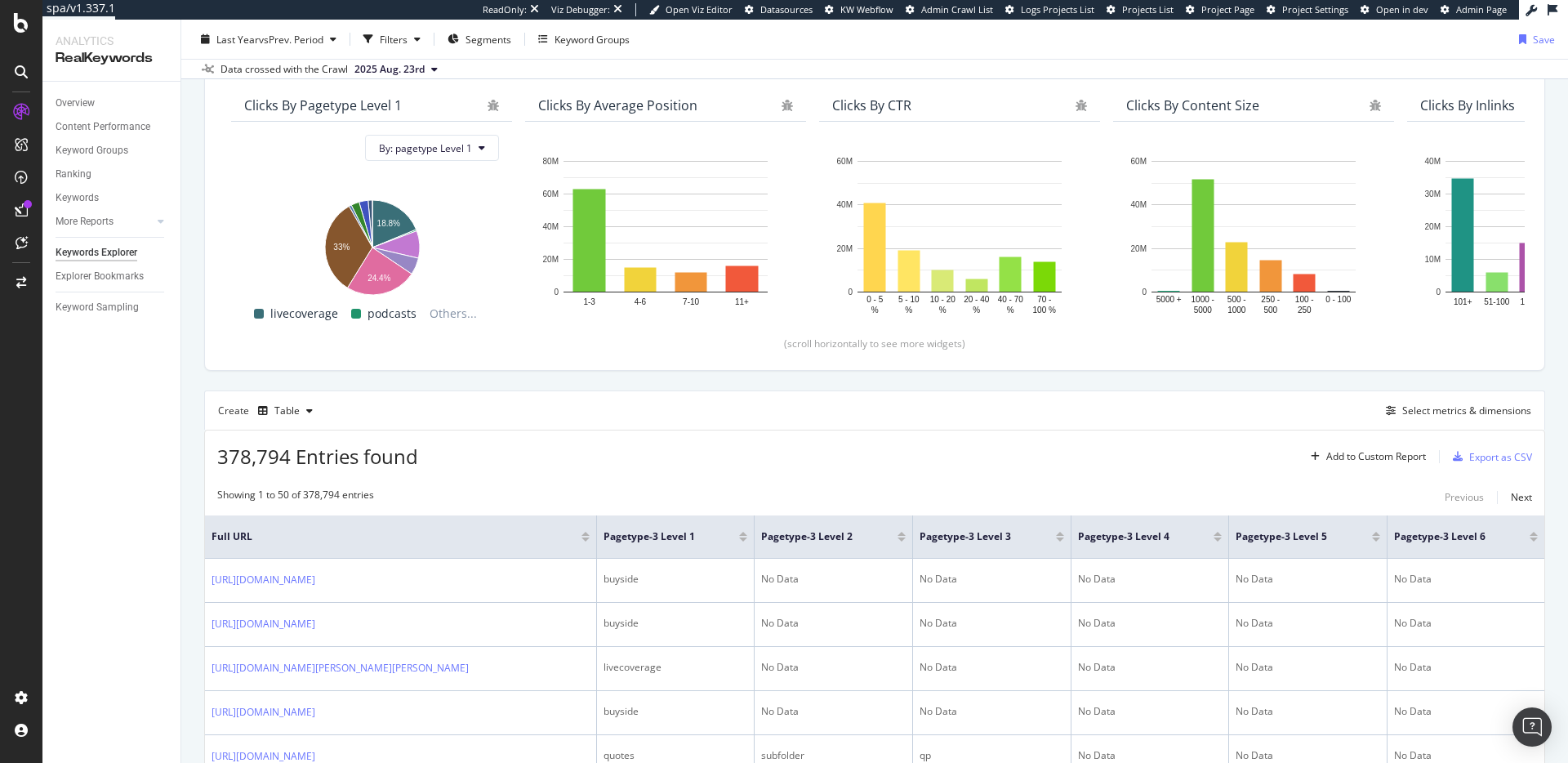
scroll to position [0, 0]
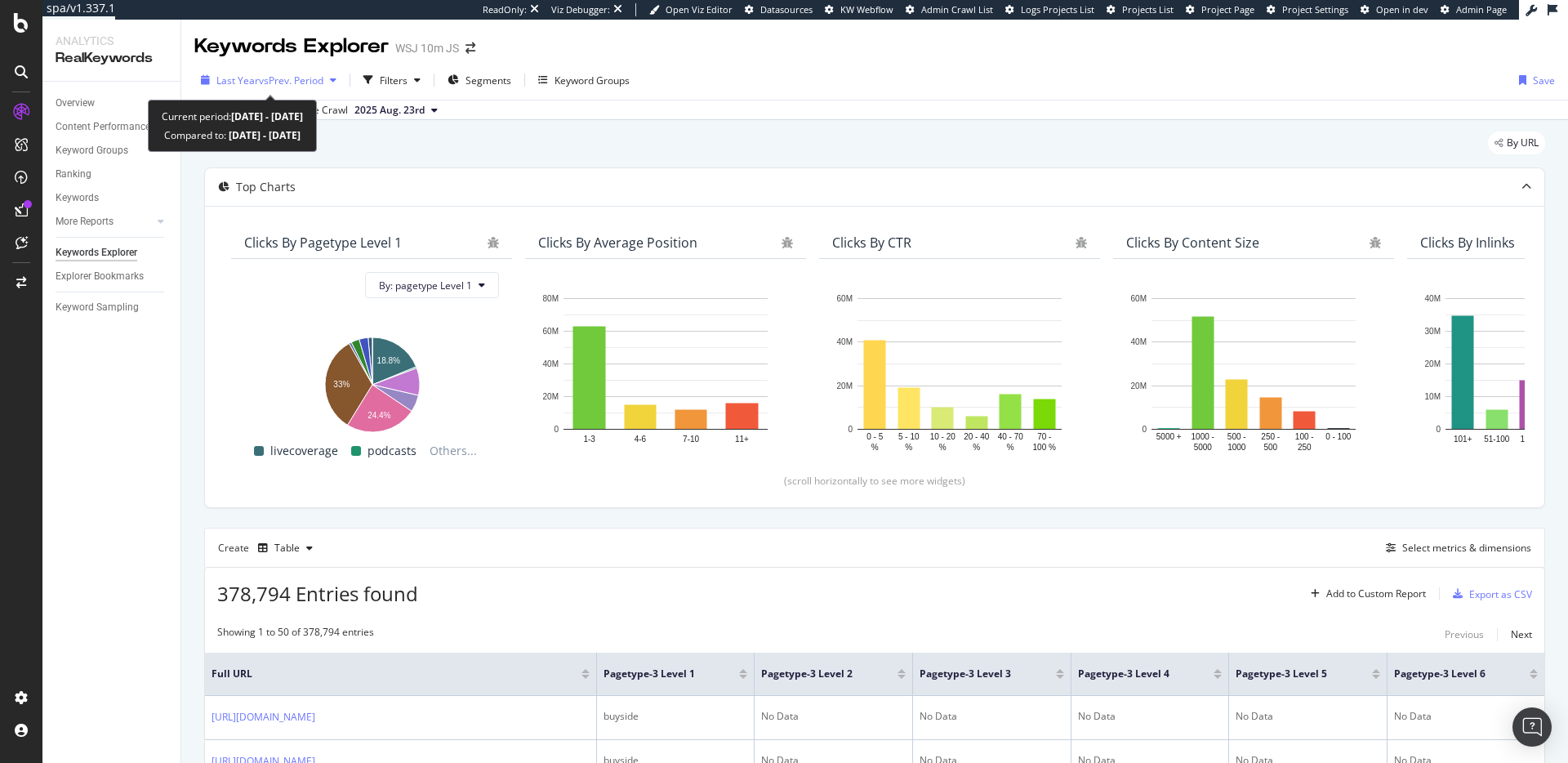
click at [297, 77] on span "vs Prev. Period" at bounding box center [291, 81] width 64 height 14
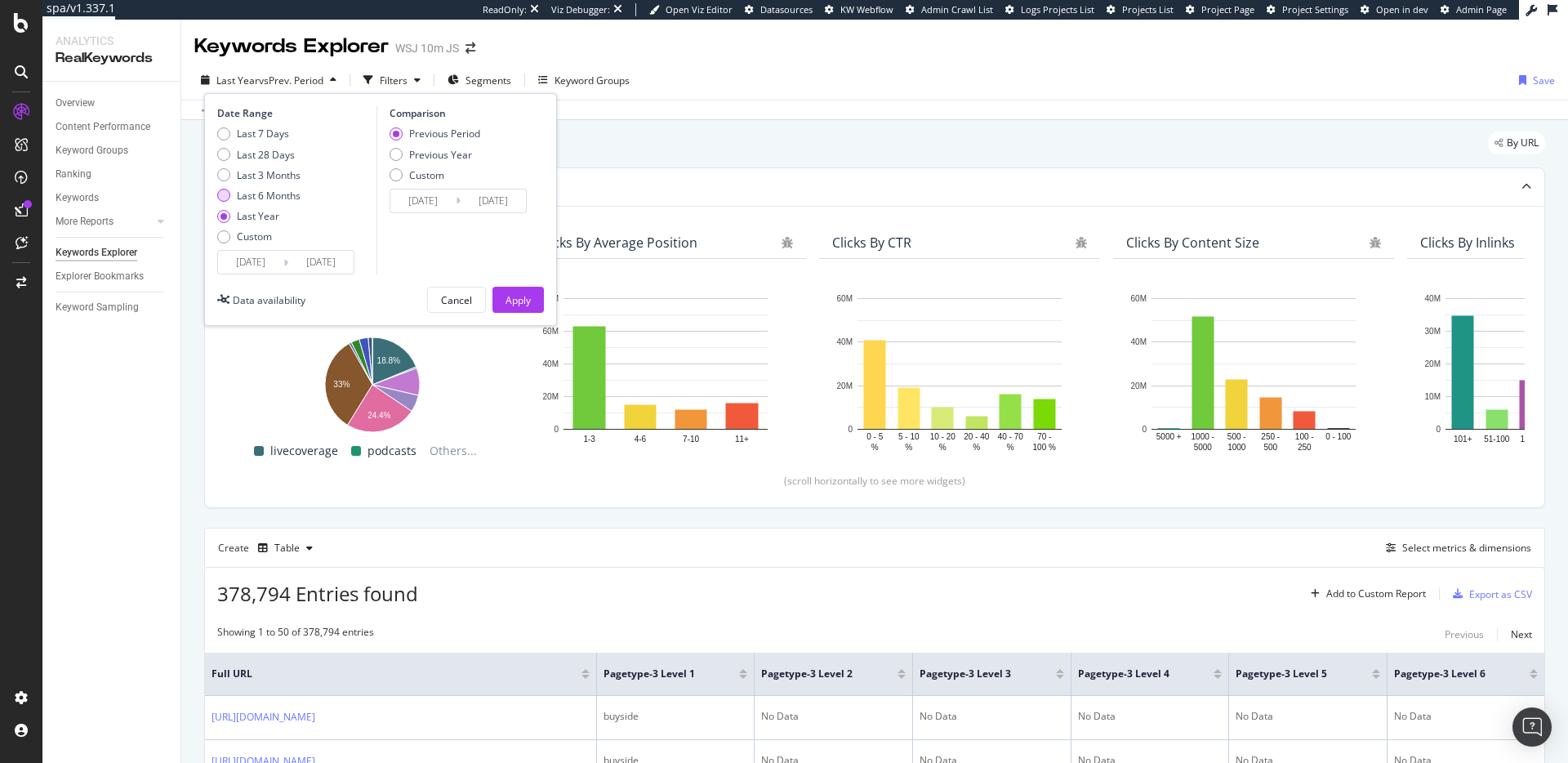
click at [255, 195] on div "Last 6 Months" at bounding box center [268, 196] width 63 height 14
type input "[DATE]"
click at [515, 299] on div "Apply" at bounding box center [518, 301] width 25 height 14
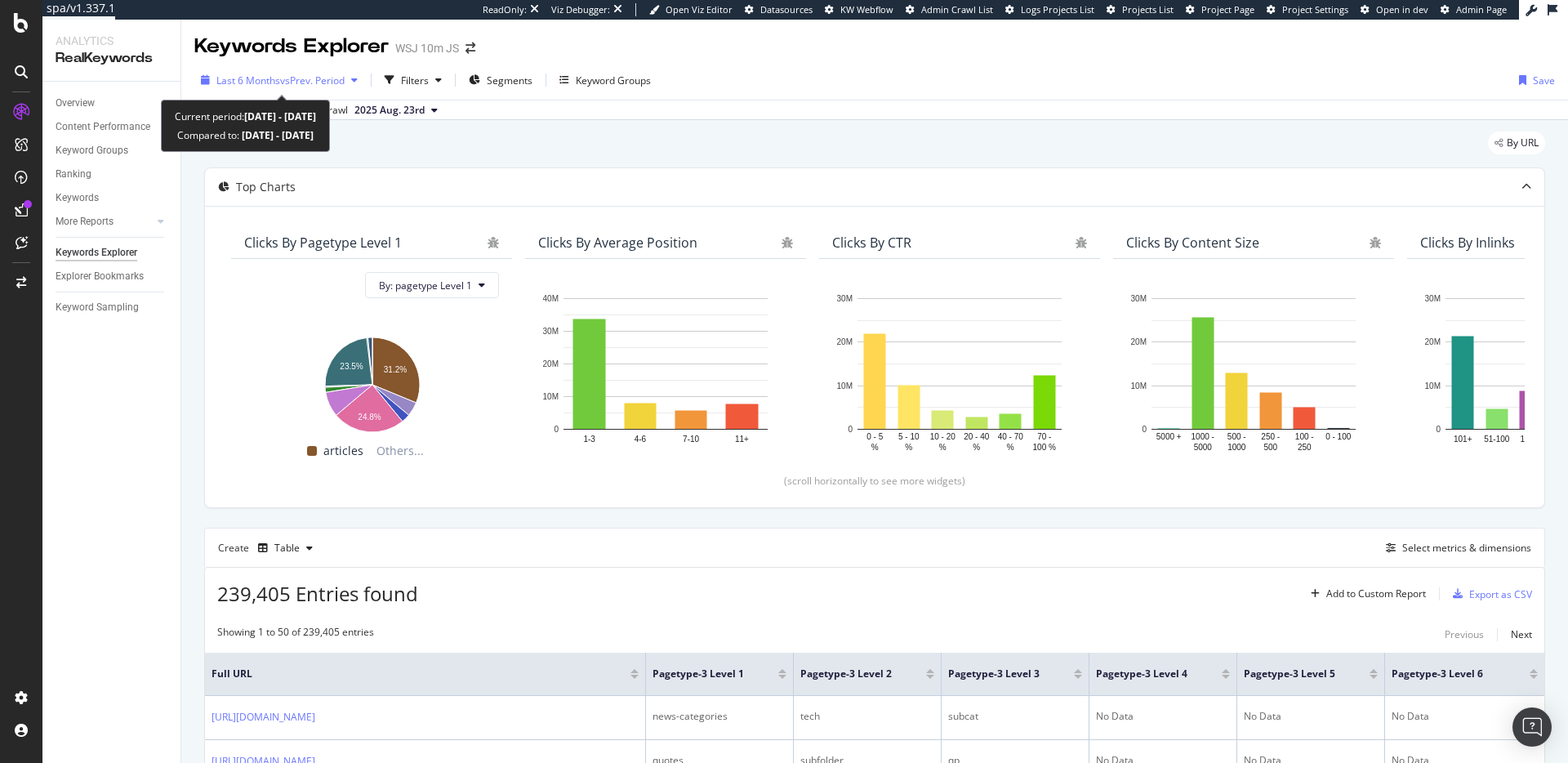
click at [308, 73] on span "vs Prev. Period" at bounding box center [312, 81] width 64 height 14
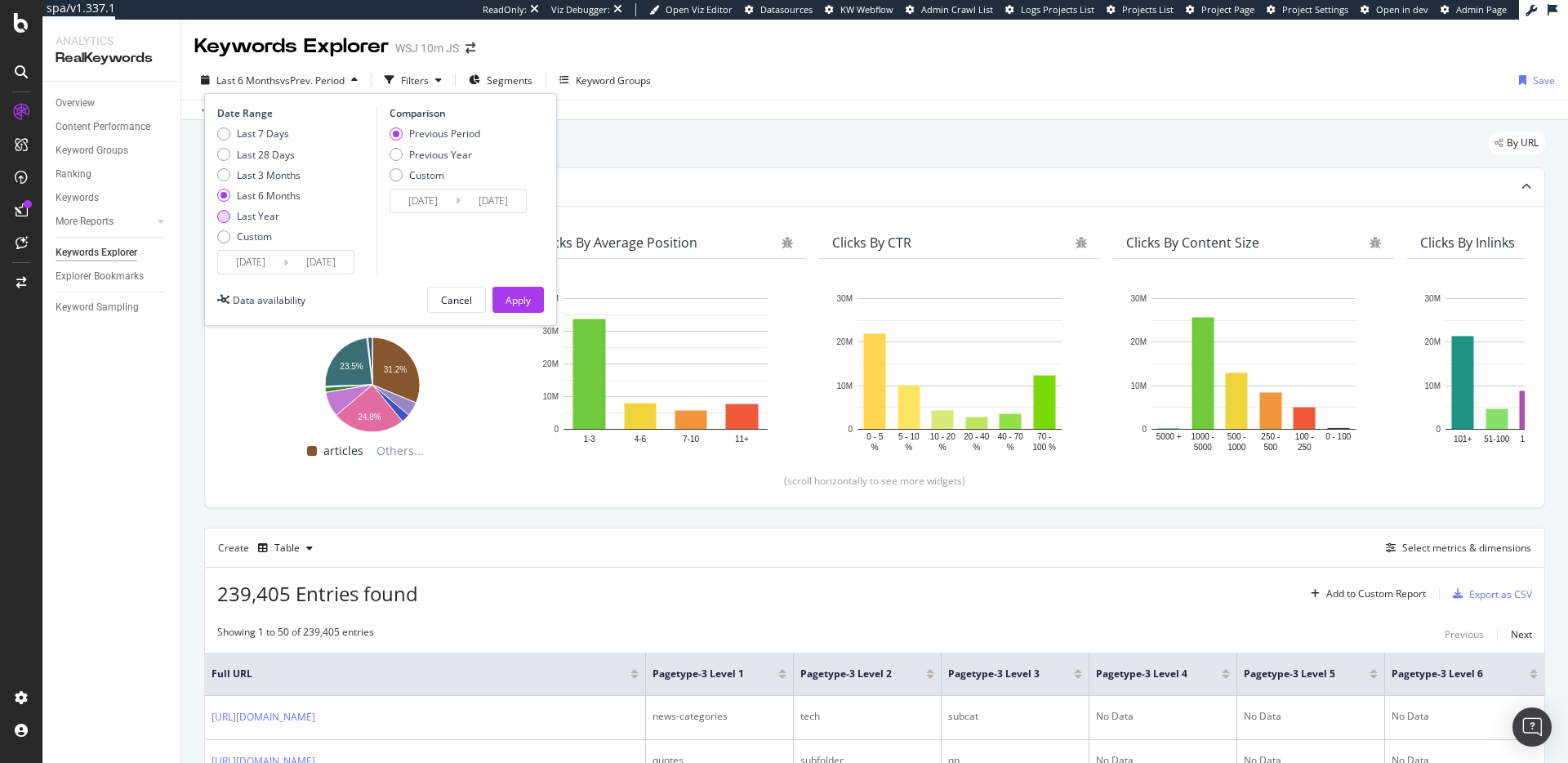
click at [242, 221] on div "Last Year" at bounding box center [257, 216] width 42 height 14
type input "[DATE]"
click at [521, 305] on div "Apply" at bounding box center [518, 301] width 25 height 14
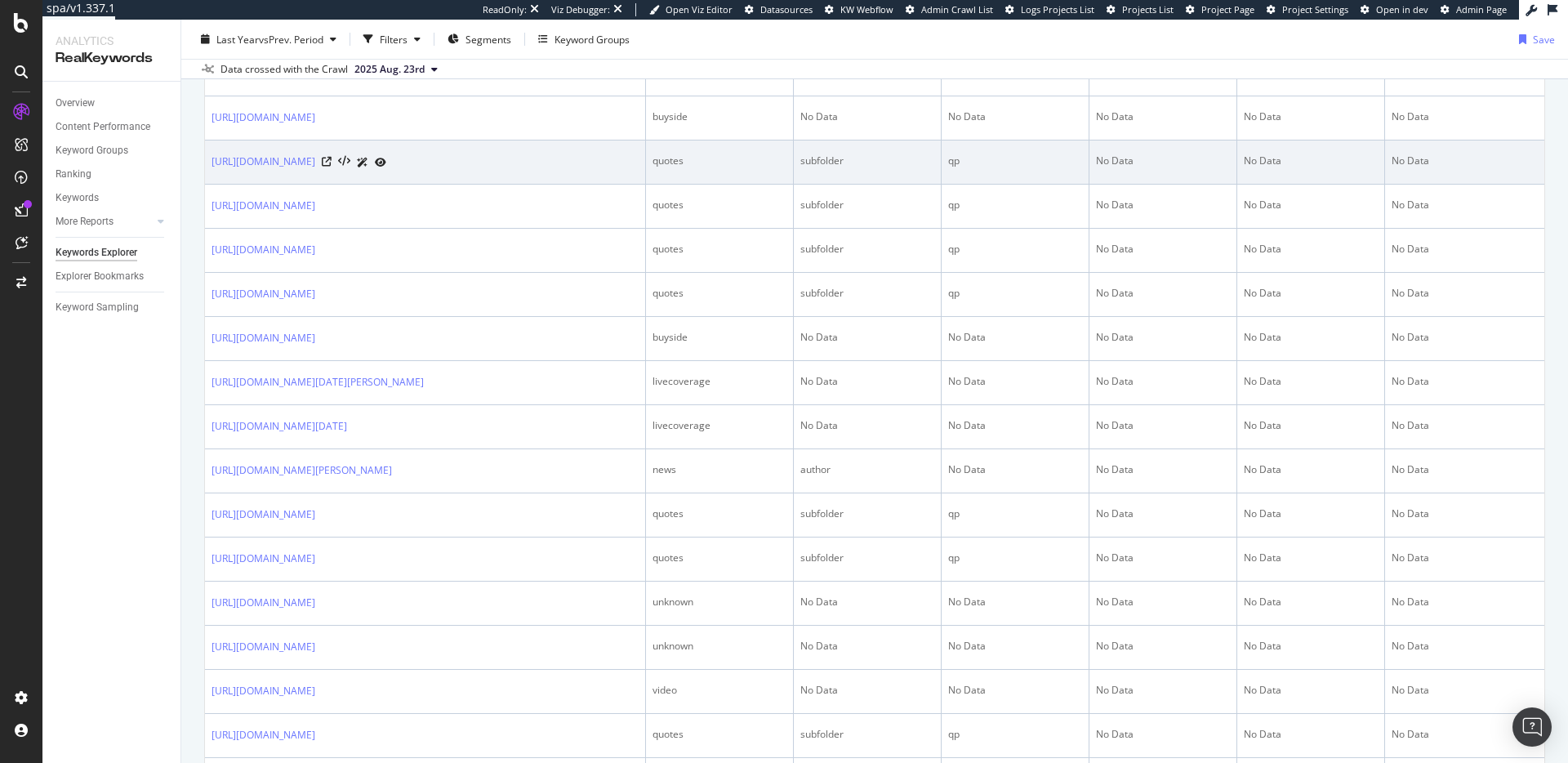
scroll to position [469, 0]
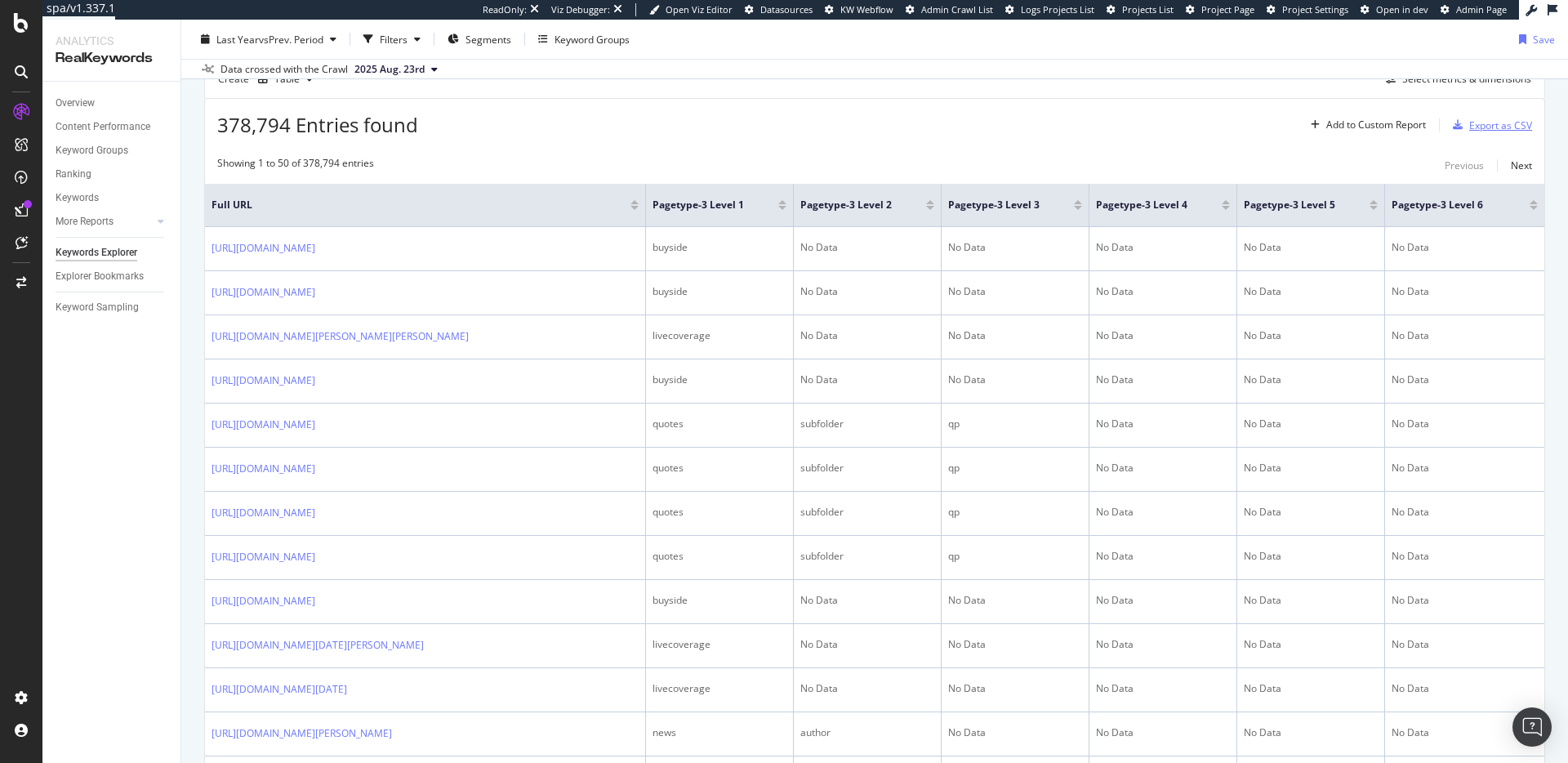
click at [1467, 132] on div "Export as CSV" at bounding box center [1489, 124] width 86 height 24
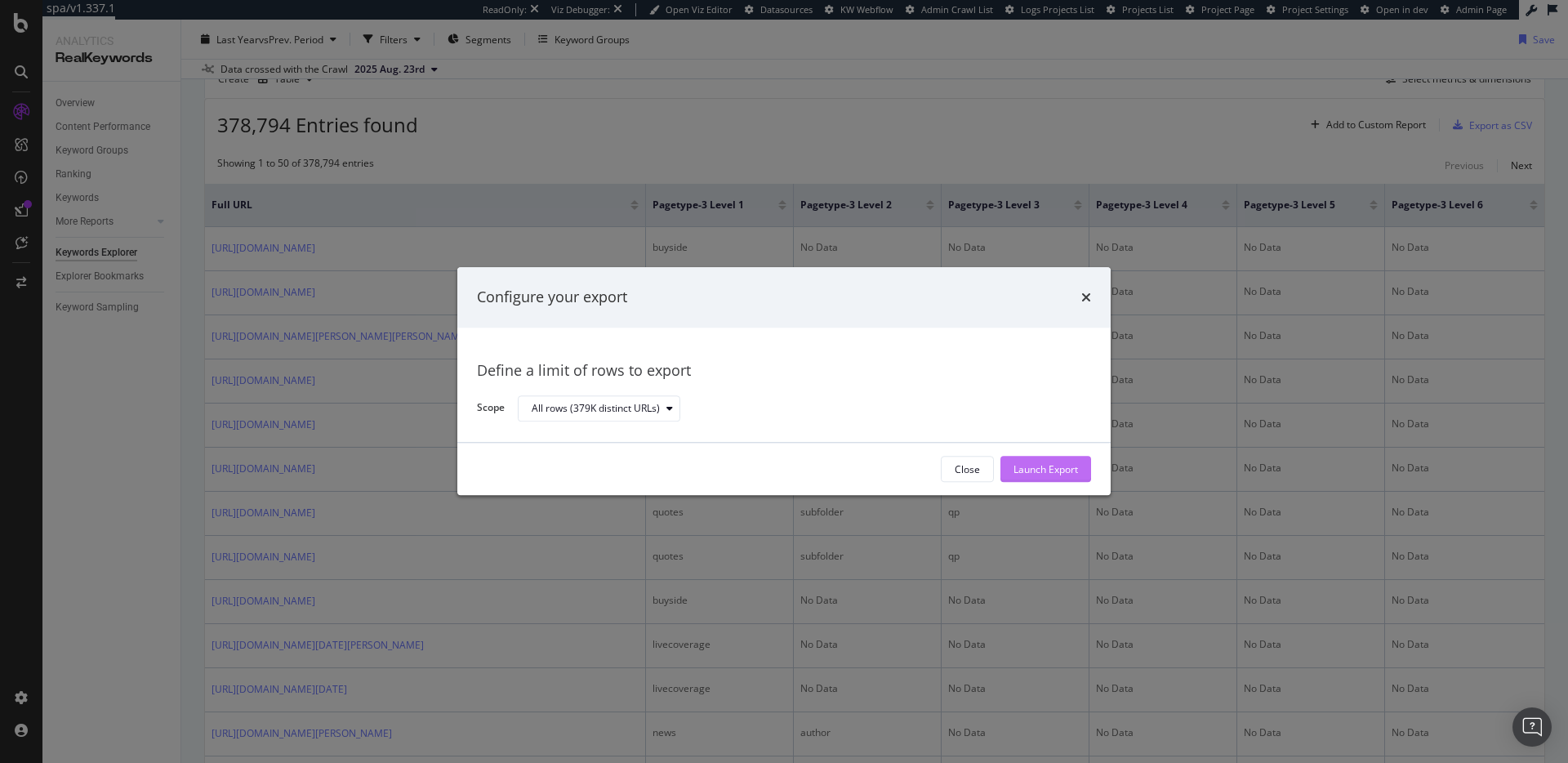
click at [1050, 462] on div "Launch Export" at bounding box center [1046, 470] width 64 height 14
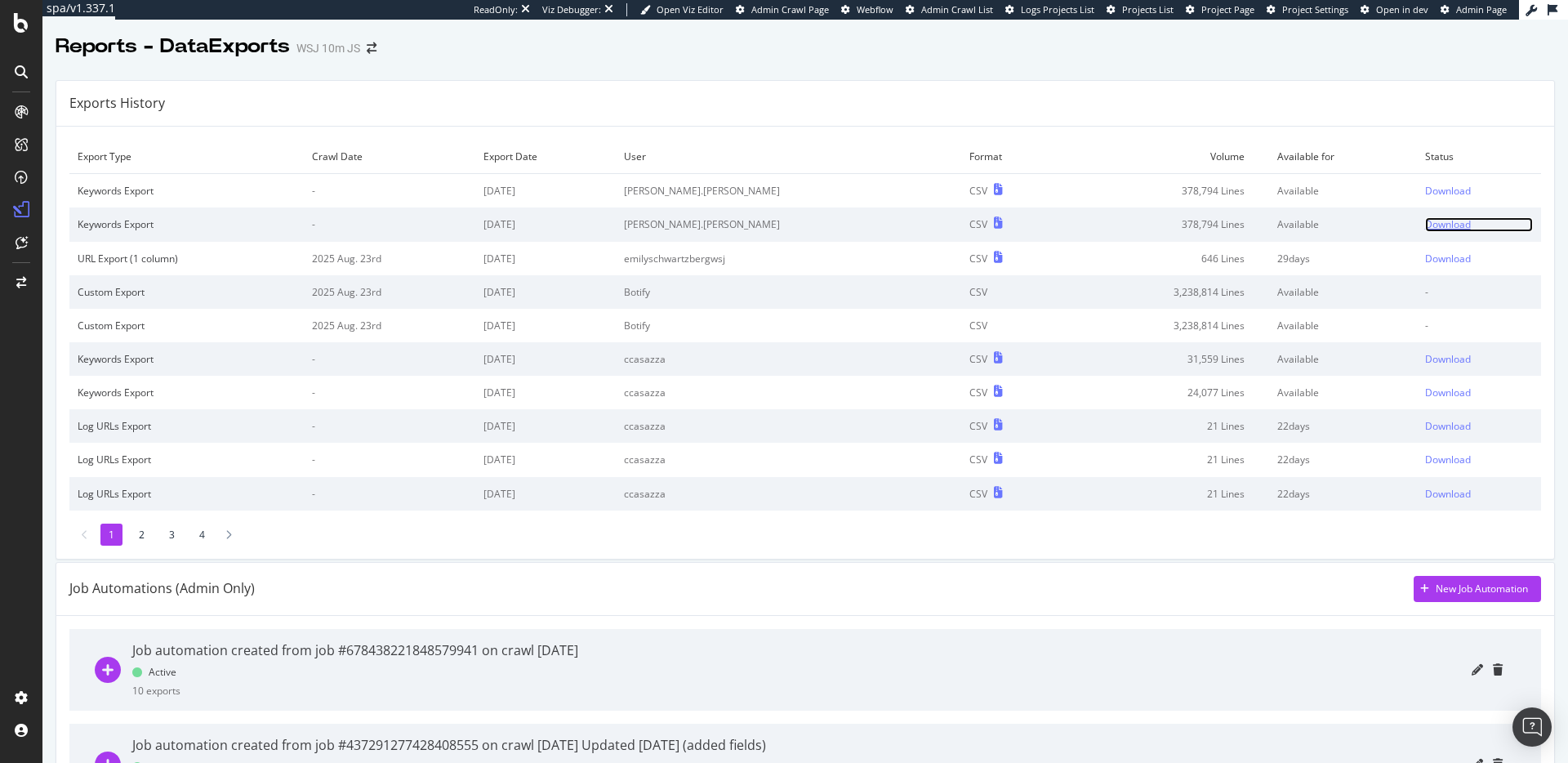
click at [1425, 223] on div "Download" at bounding box center [1447, 225] width 46 height 14
